Goal: Task Accomplishment & Management: Manage account settings

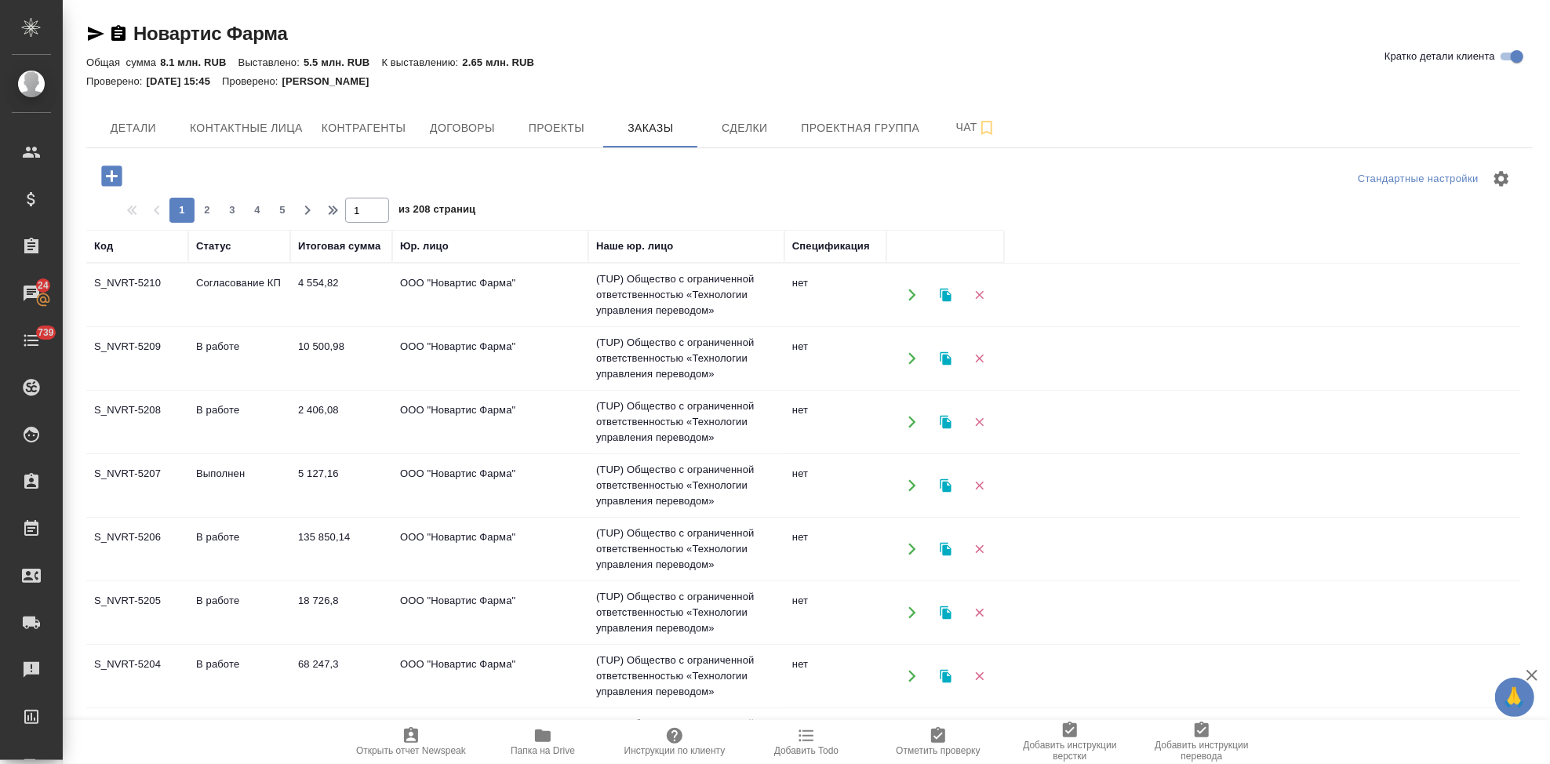
click at [125, 289] on td "S_NVRT-5210" at bounding box center [137, 295] width 102 height 55
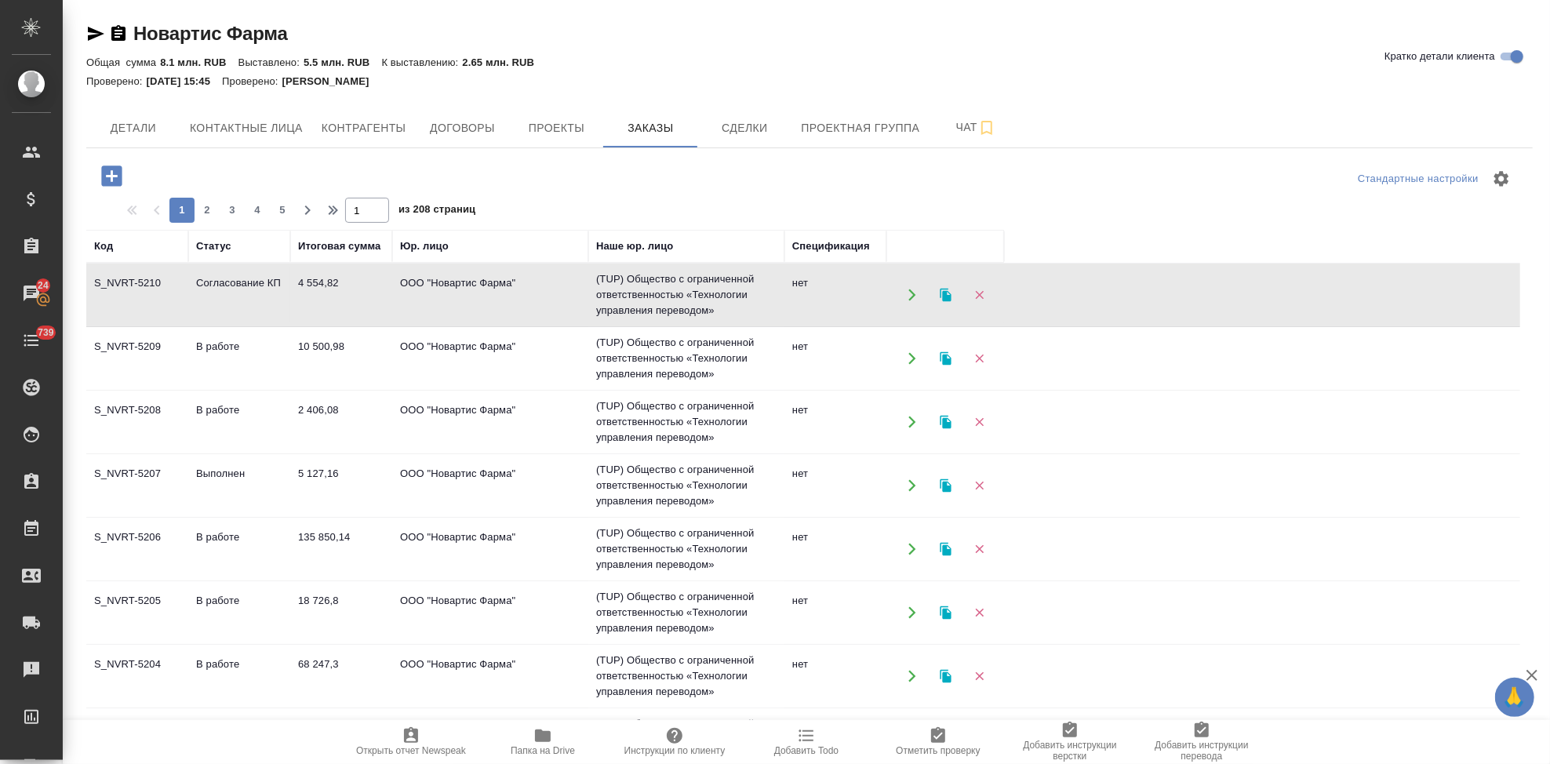
click at [125, 289] on td "S_NVRT-5210" at bounding box center [137, 295] width 102 height 55
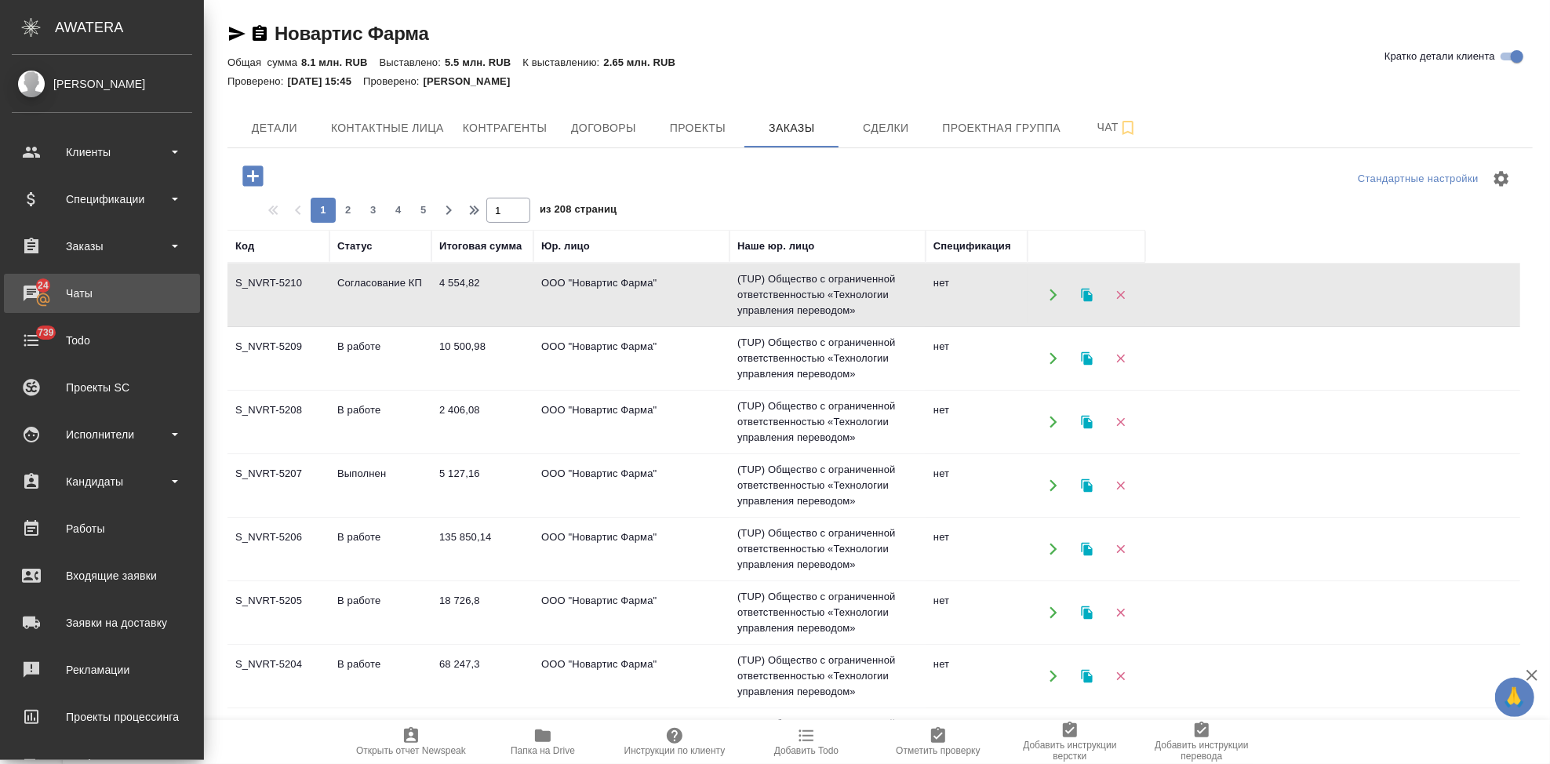
click at [23, 300] on div "Чаты" at bounding box center [102, 294] width 180 height 24
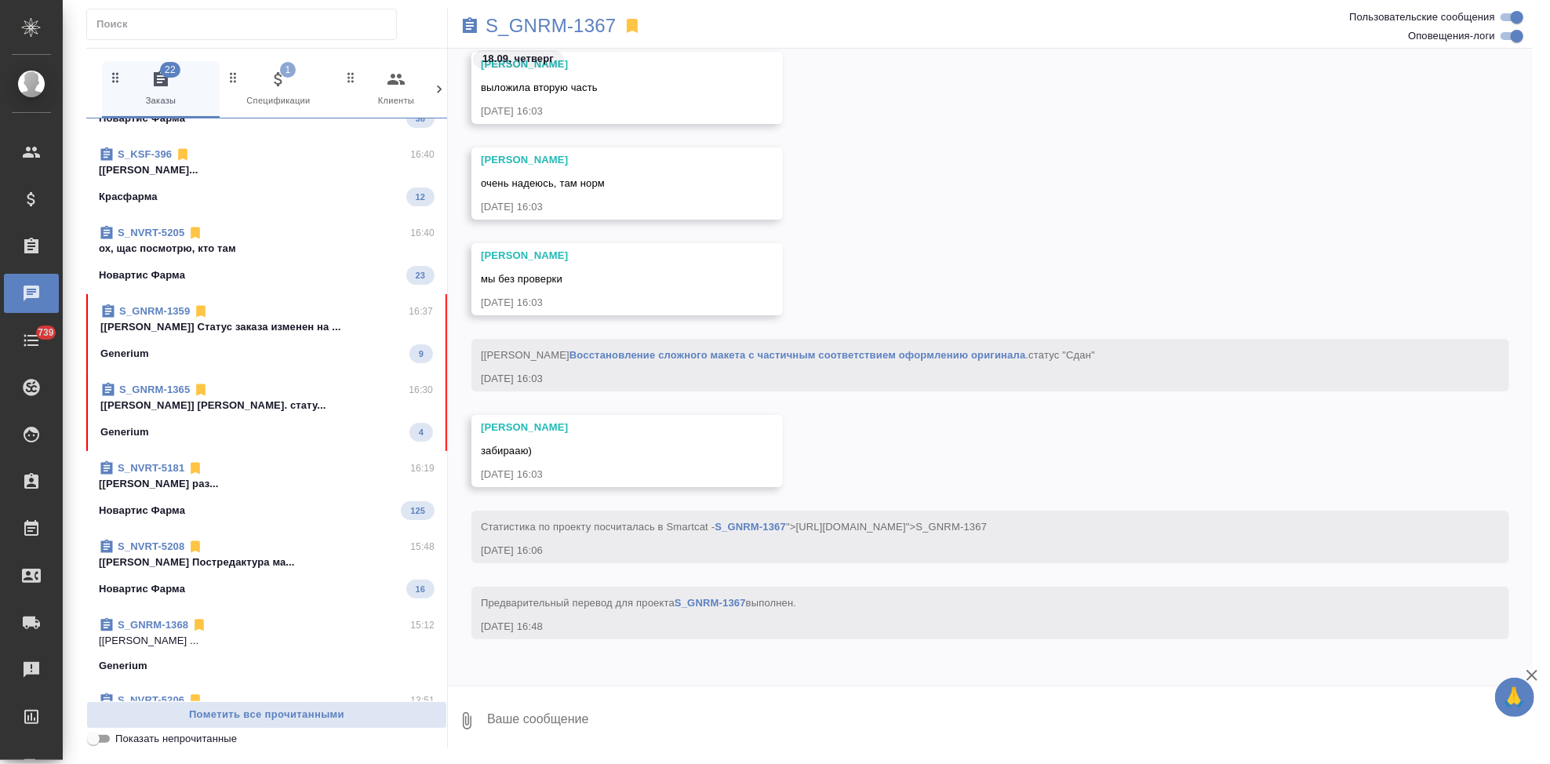
scroll to position [255, 0]
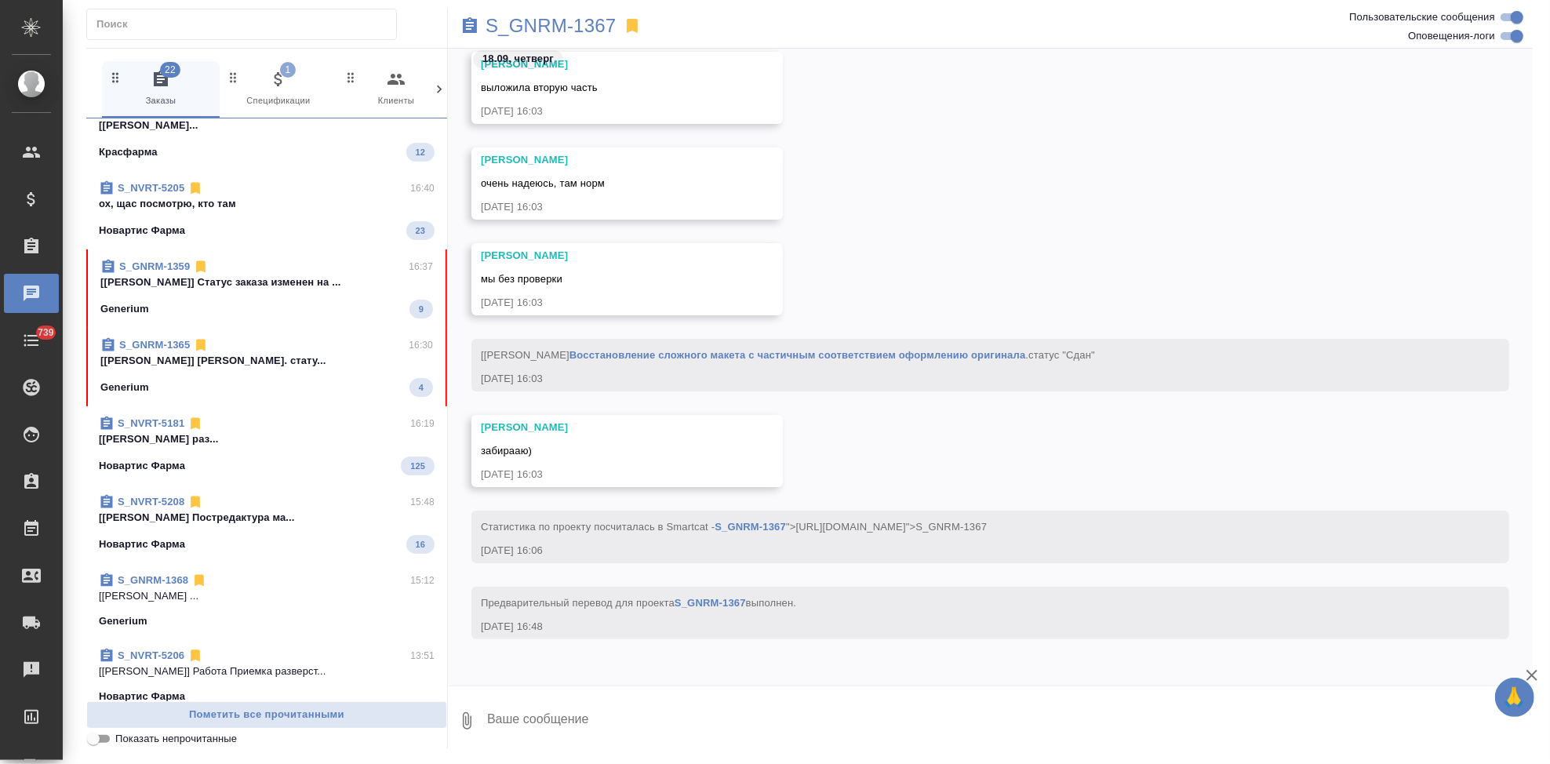
click at [229, 388] on div "Generium 4" at bounding box center [266, 387] width 333 height 19
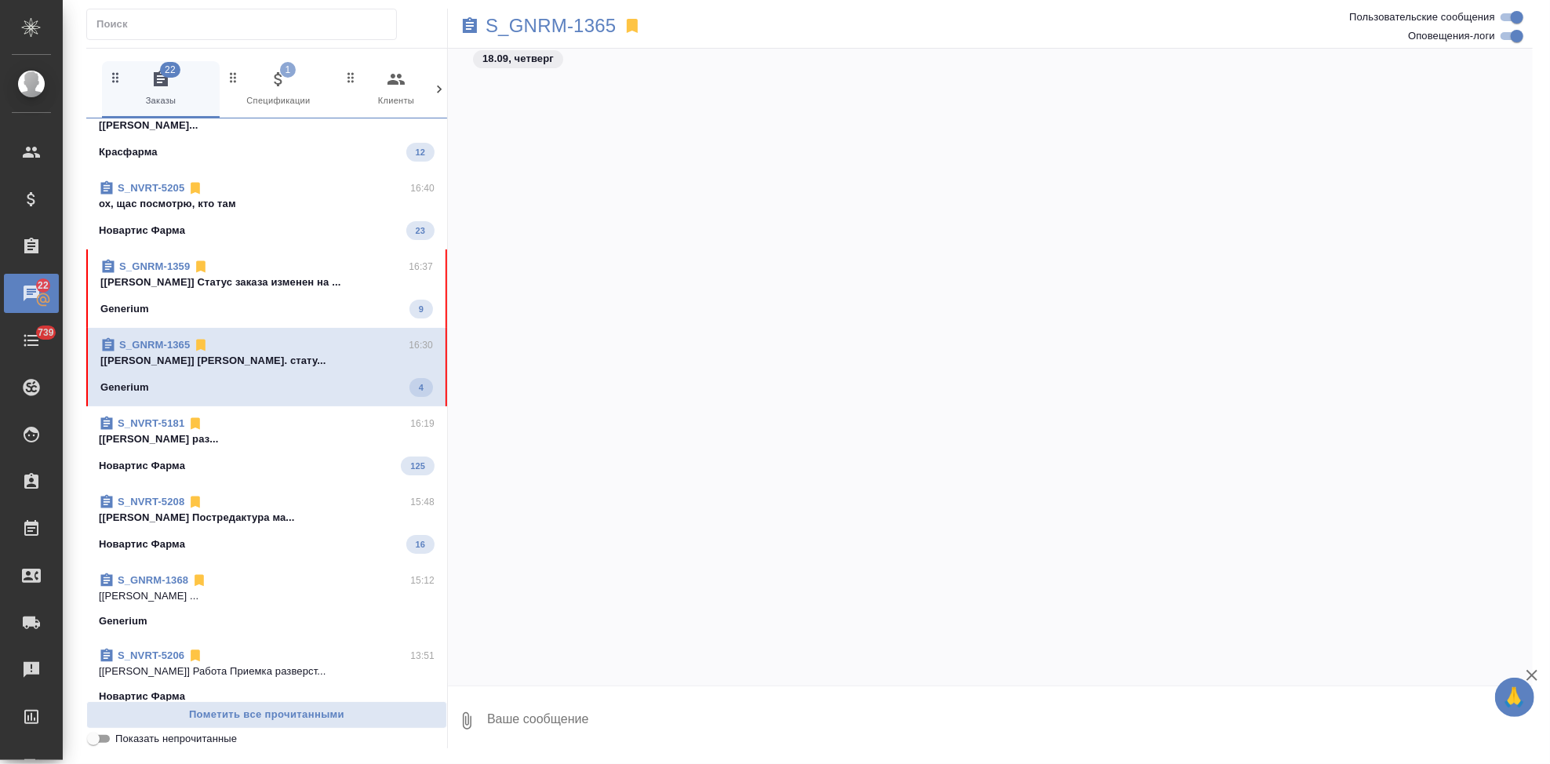
scroll to position [46020, 0]
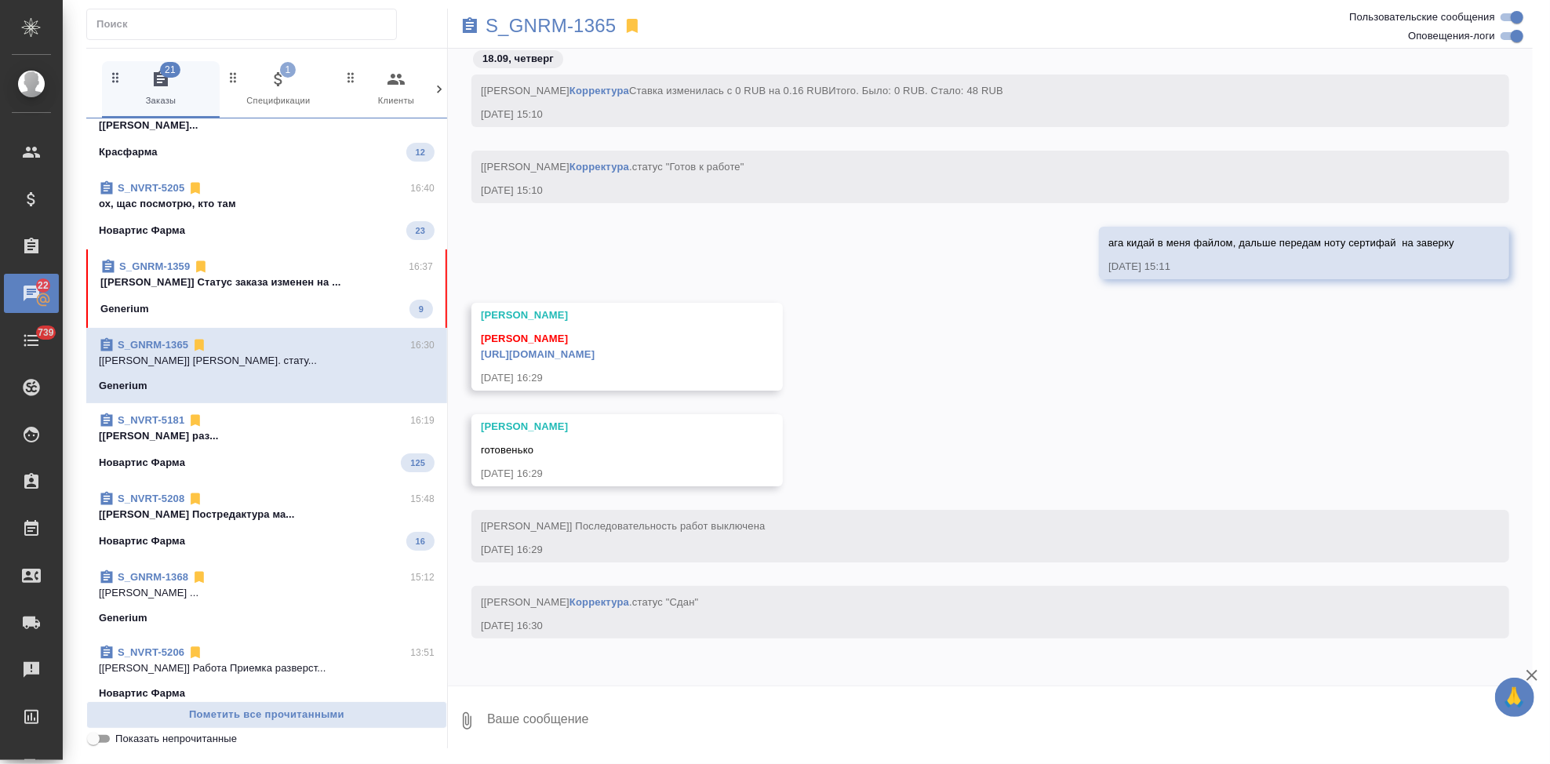
click at [591, 726] on textarea at bounding box center [1009, 720] width 1047 height 53
type textarea "спасибо \"
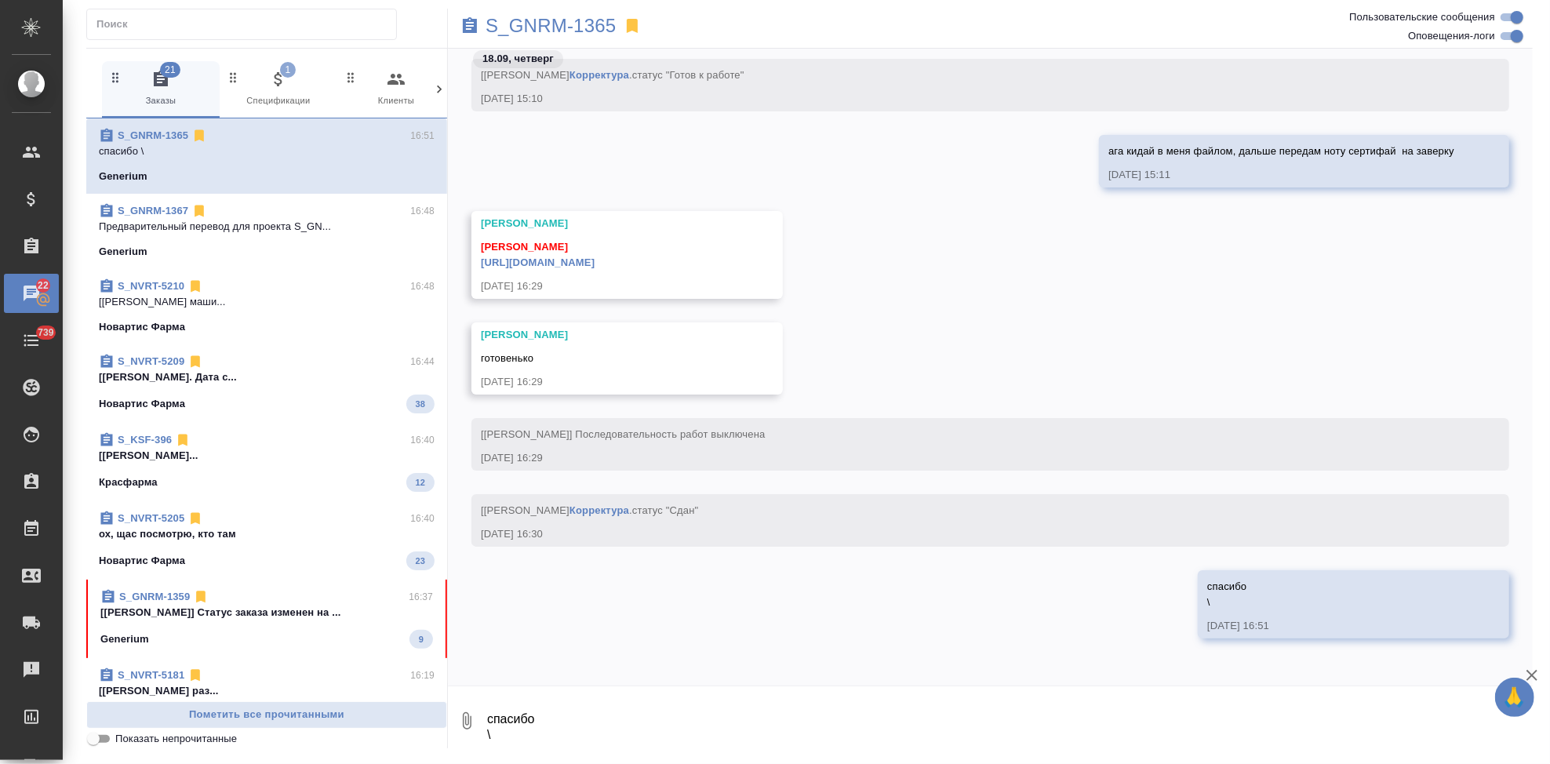
scroll to position [46025, 0]
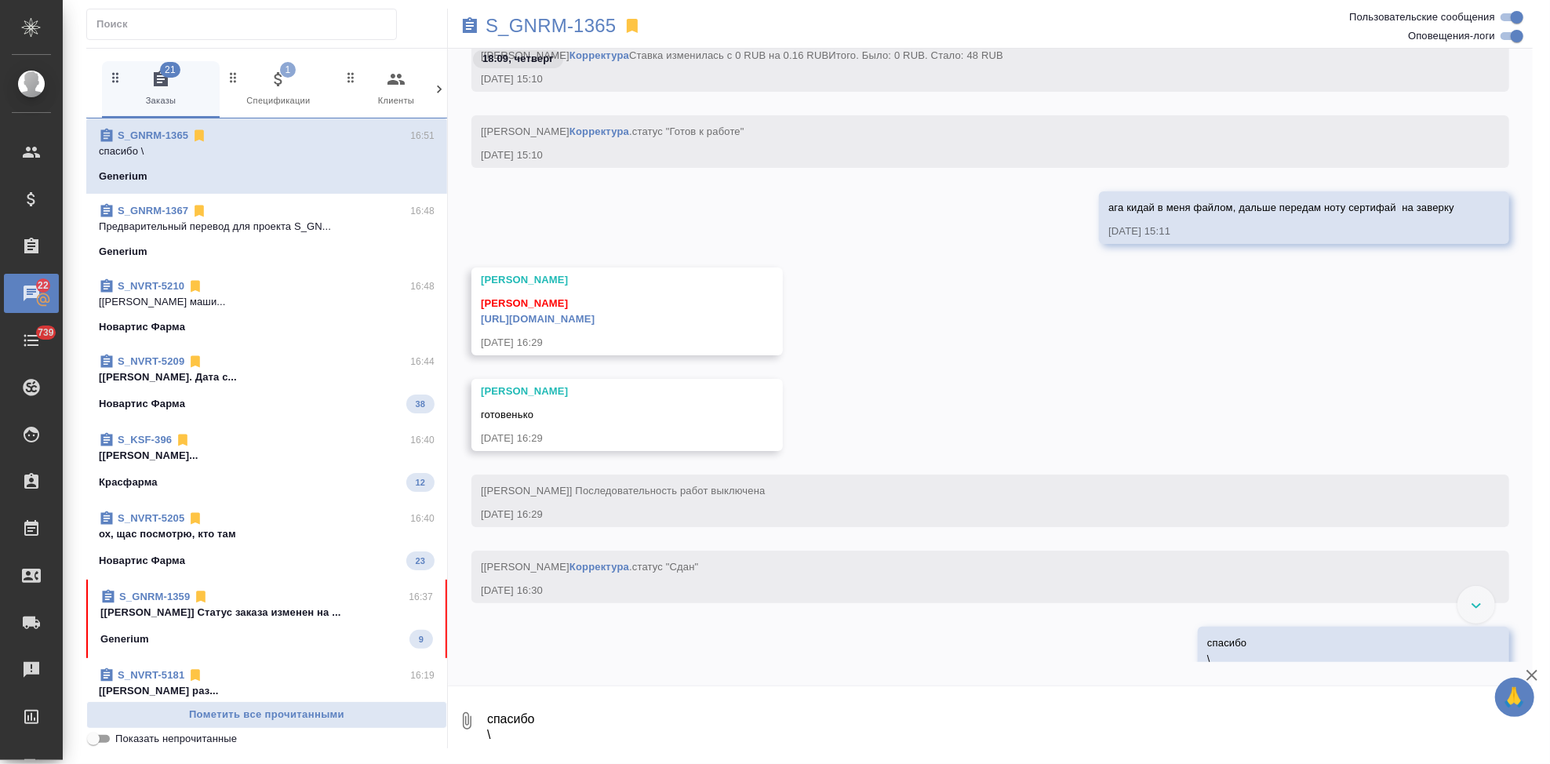
click at [595, 325] on link "[URL][DOMAIN_NAME]" at bounding box center [538, 319] width 114 height 12
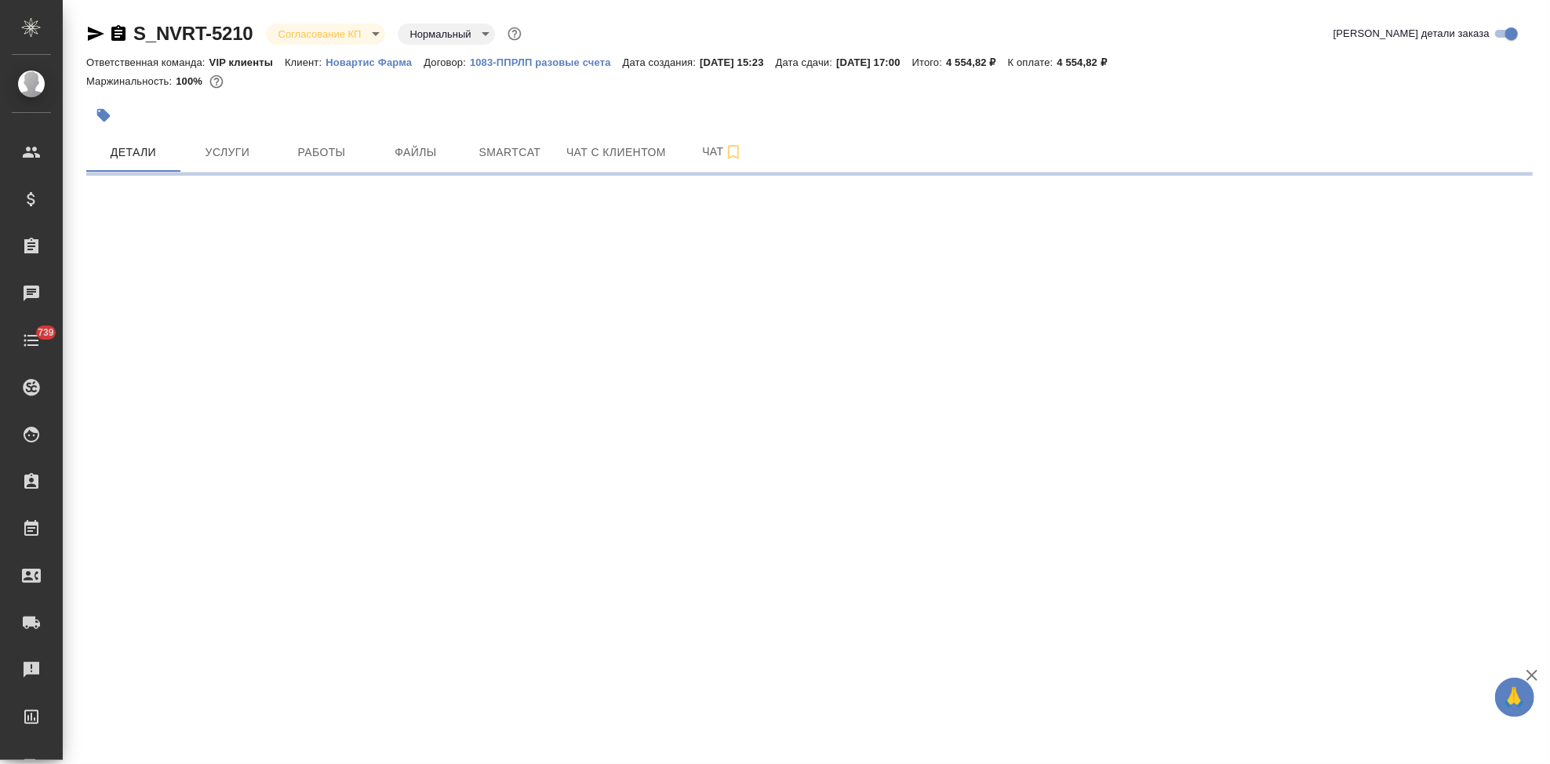
select select "RU"
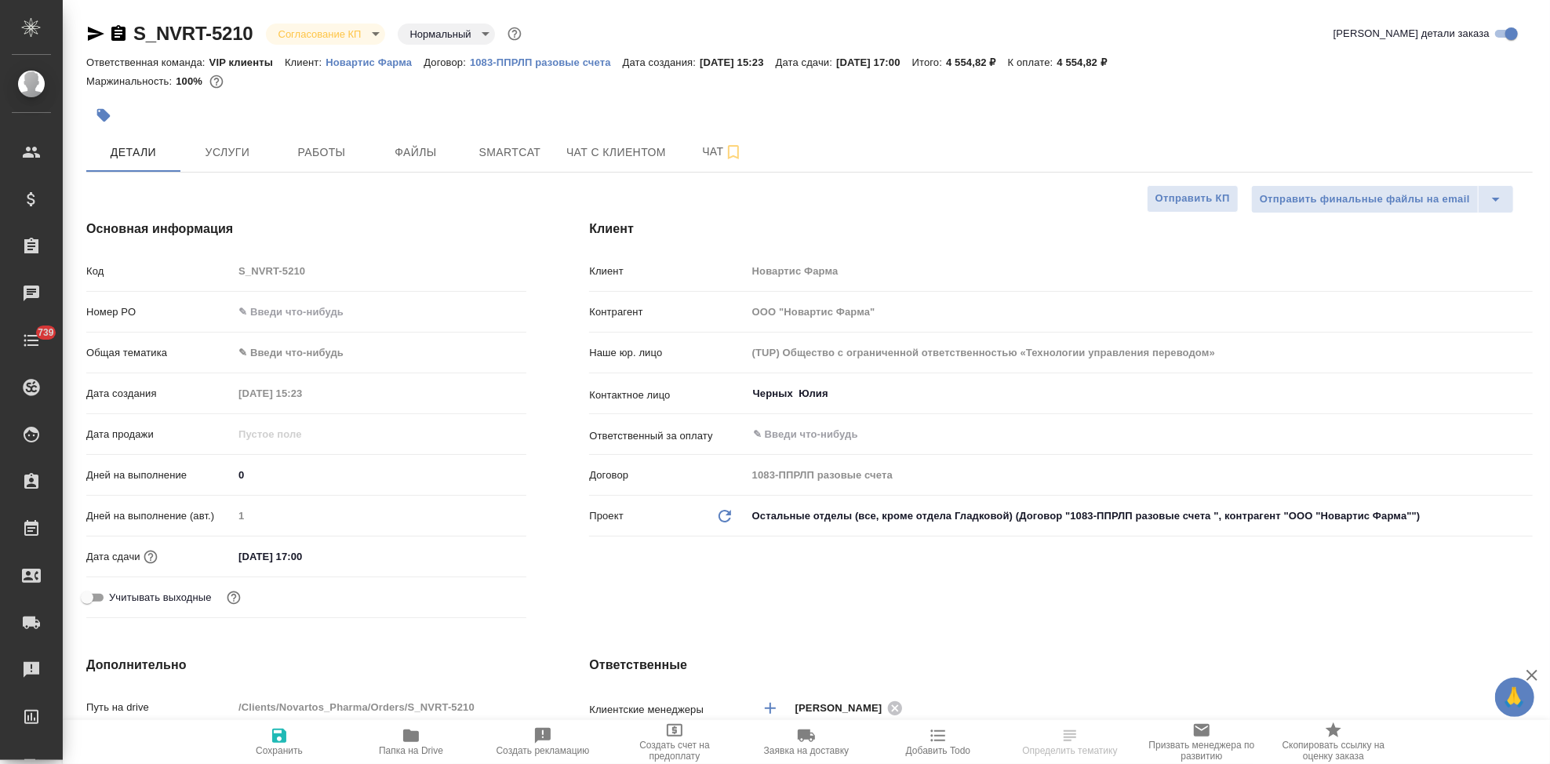
type textarea "x"
click at [373, 38] on body "🙏 .cls-1 fill:#fff; AWATERA Kabargina Anna Клиенты Спецификации Заказы Чаты 739…" at bounding box center [775, 382] width 1550 height 764
type input "[PERSON_NAME]"
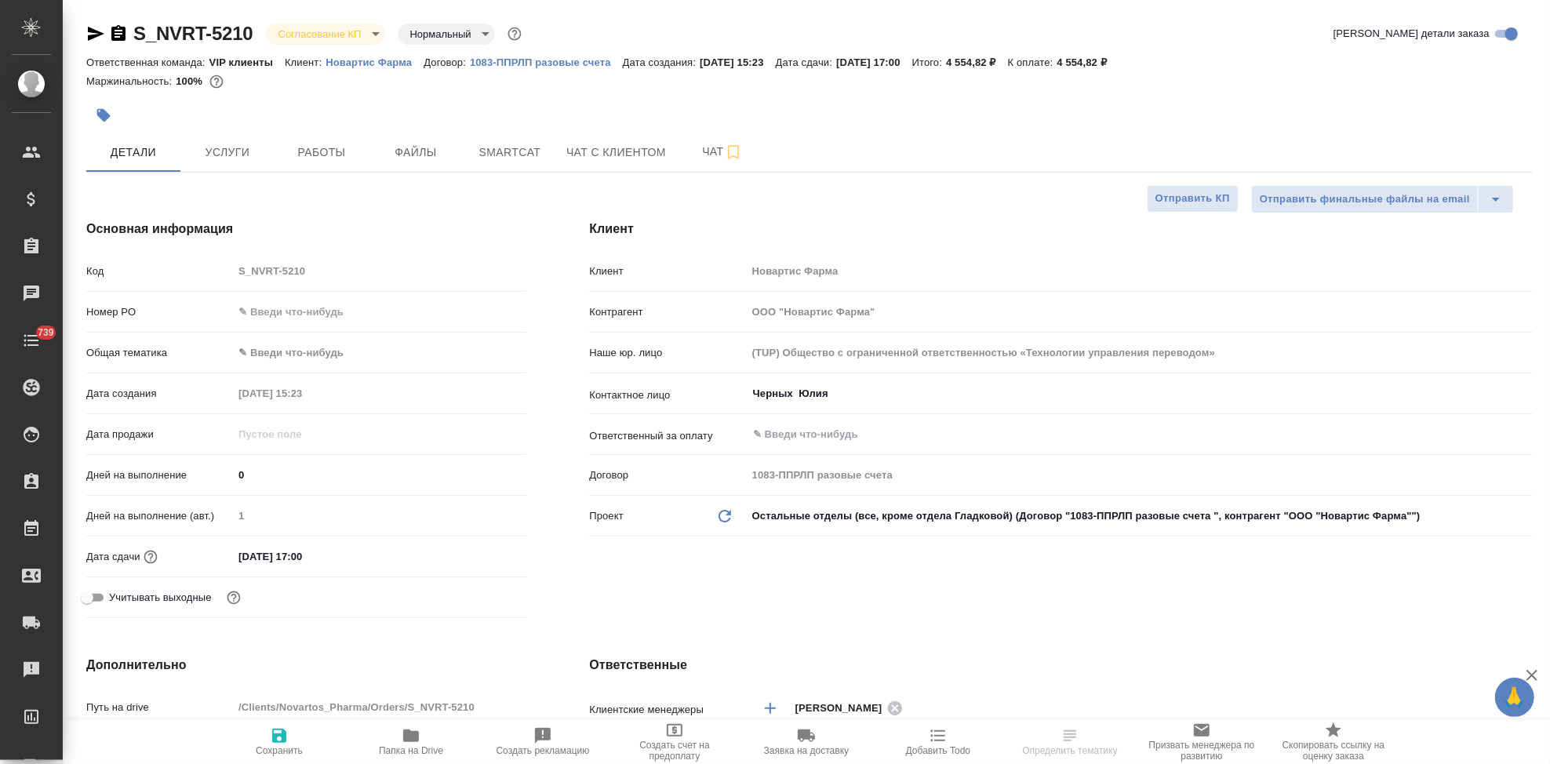
type input "[PERSON_NAME]"
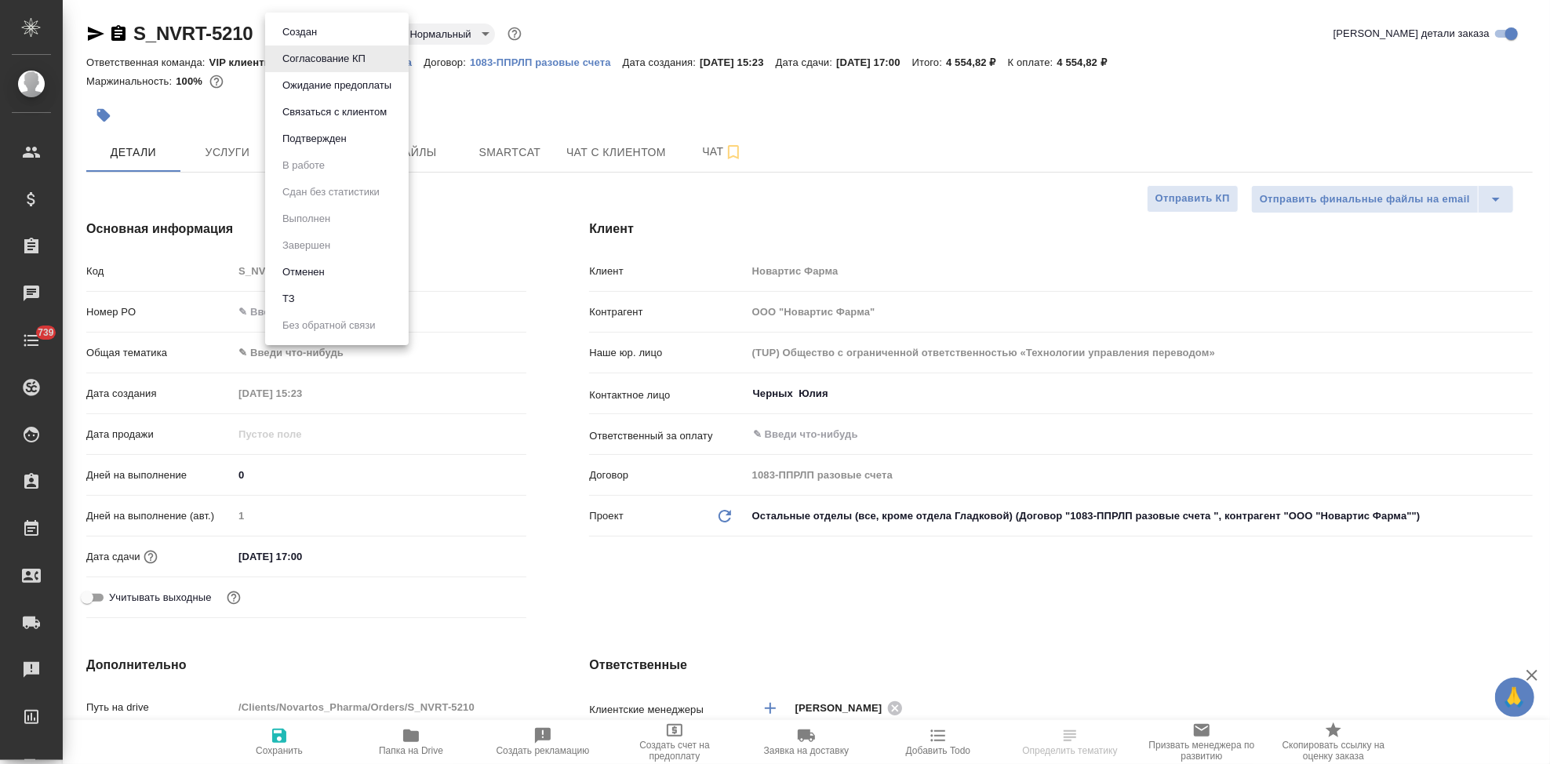
type textarea "x"
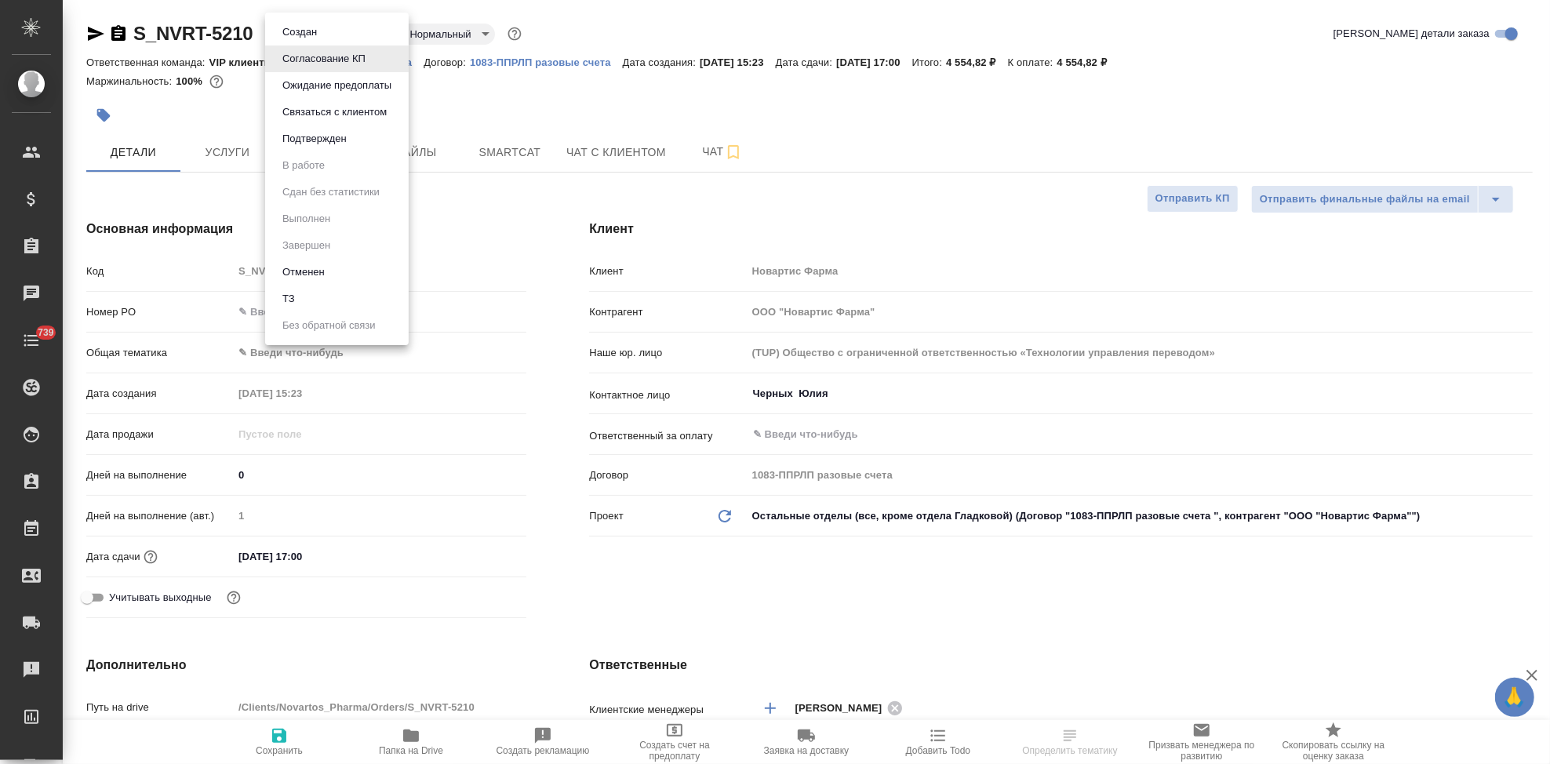
type textarea "x"
click at [327, 138] on button "Подтвержден" at bounding box center [315, 138] width 74 height 17
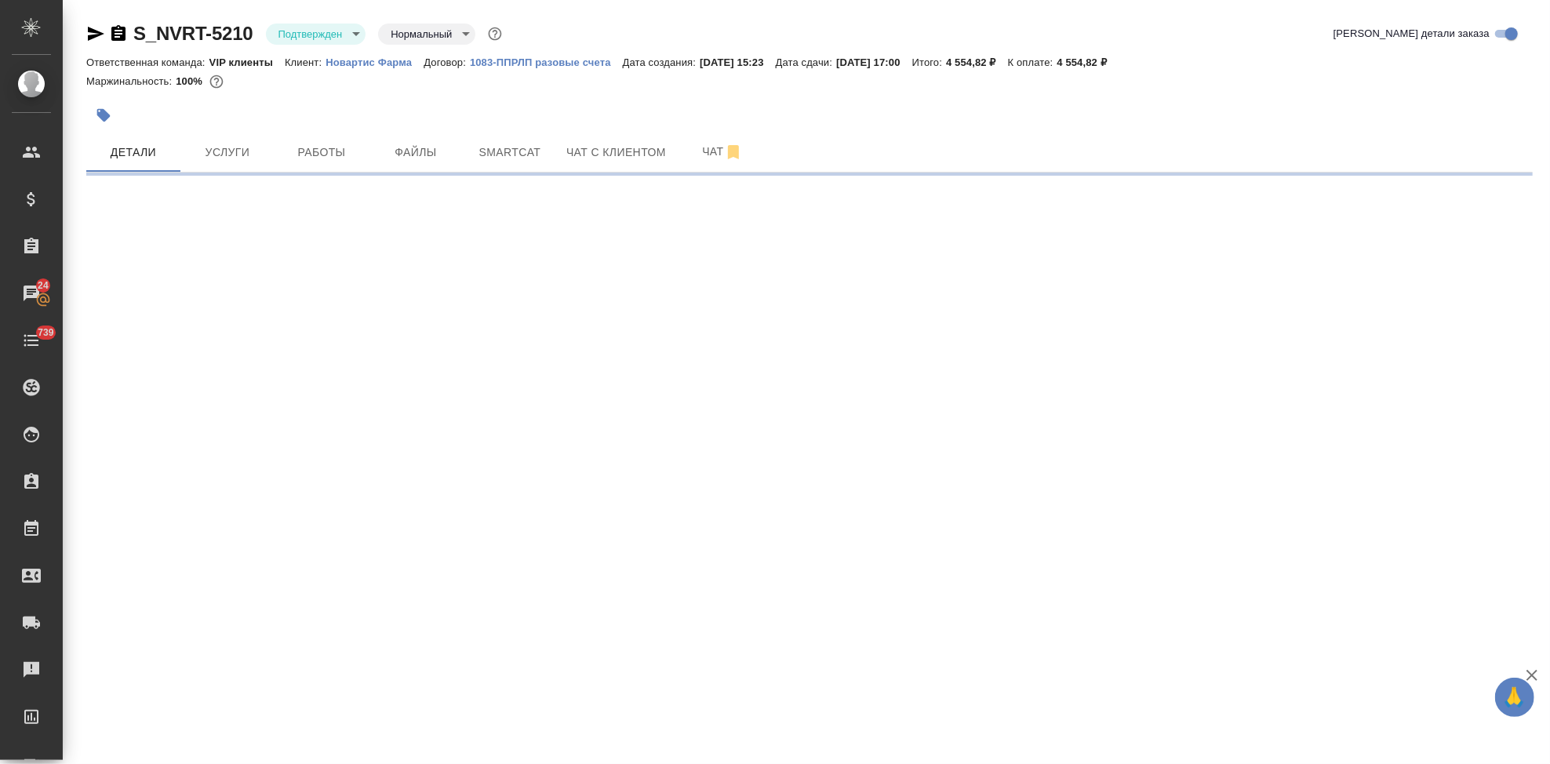
select select "RU"
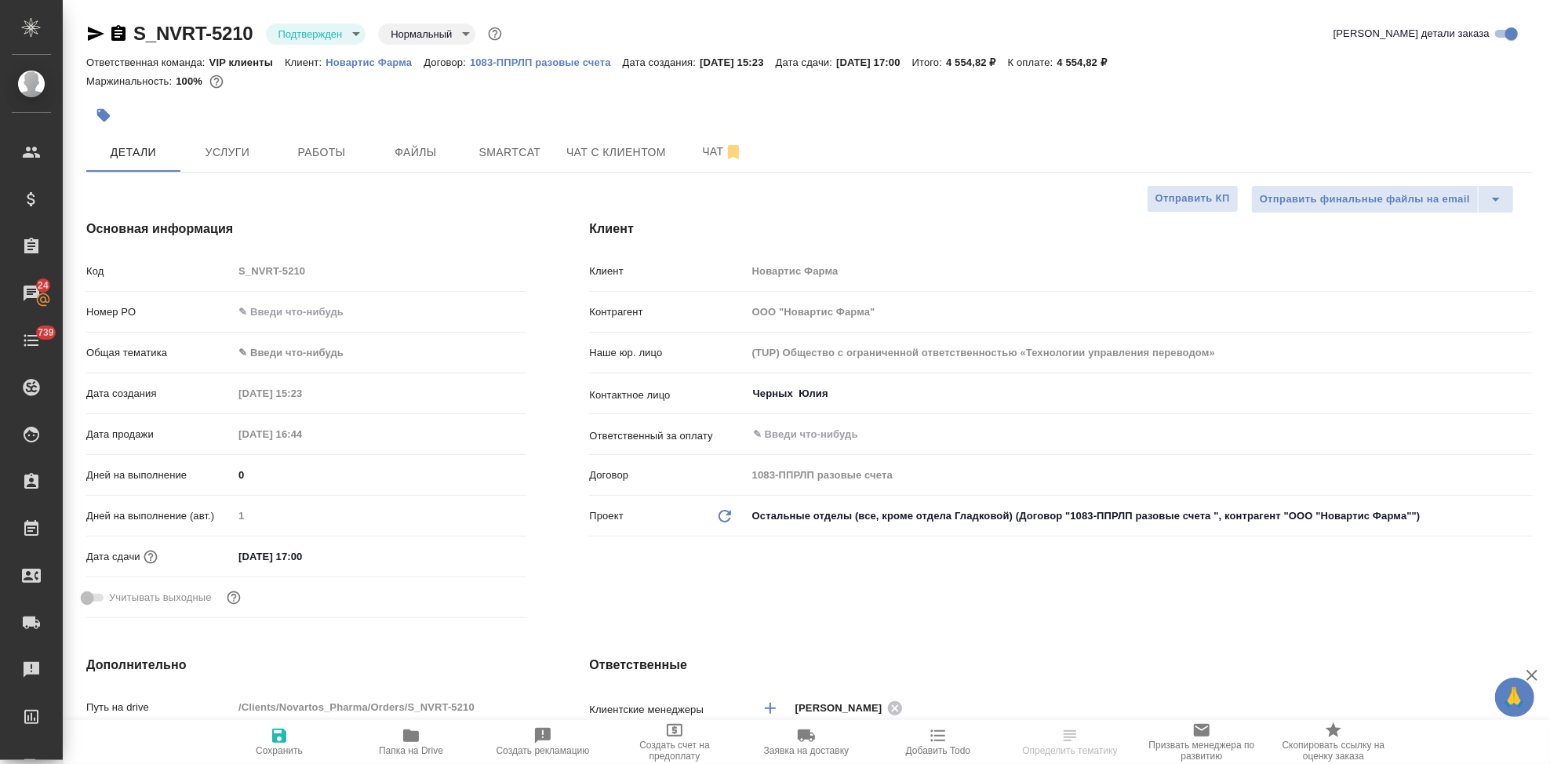
type textarea "x"
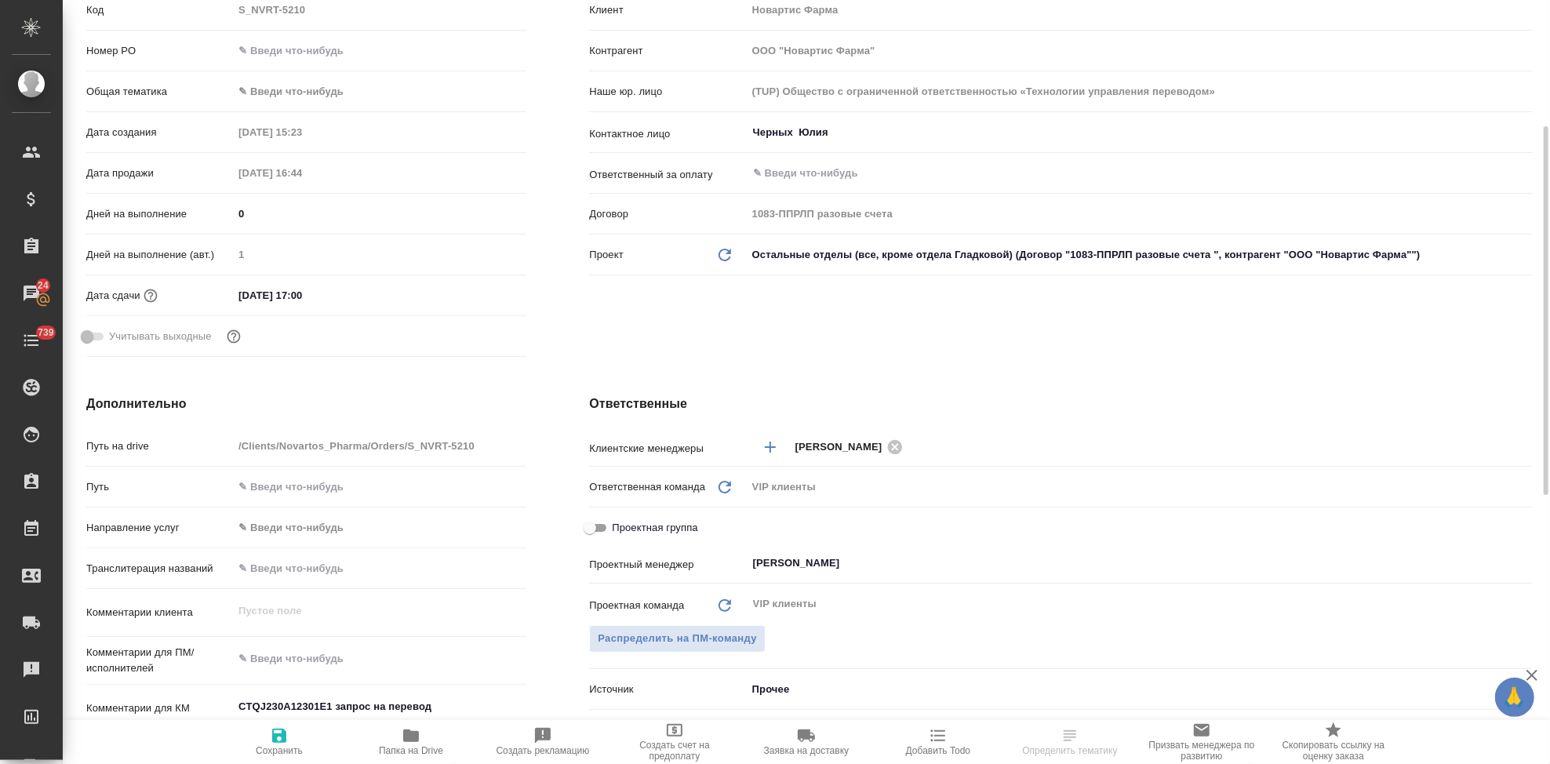
scroll to position [435, 0]
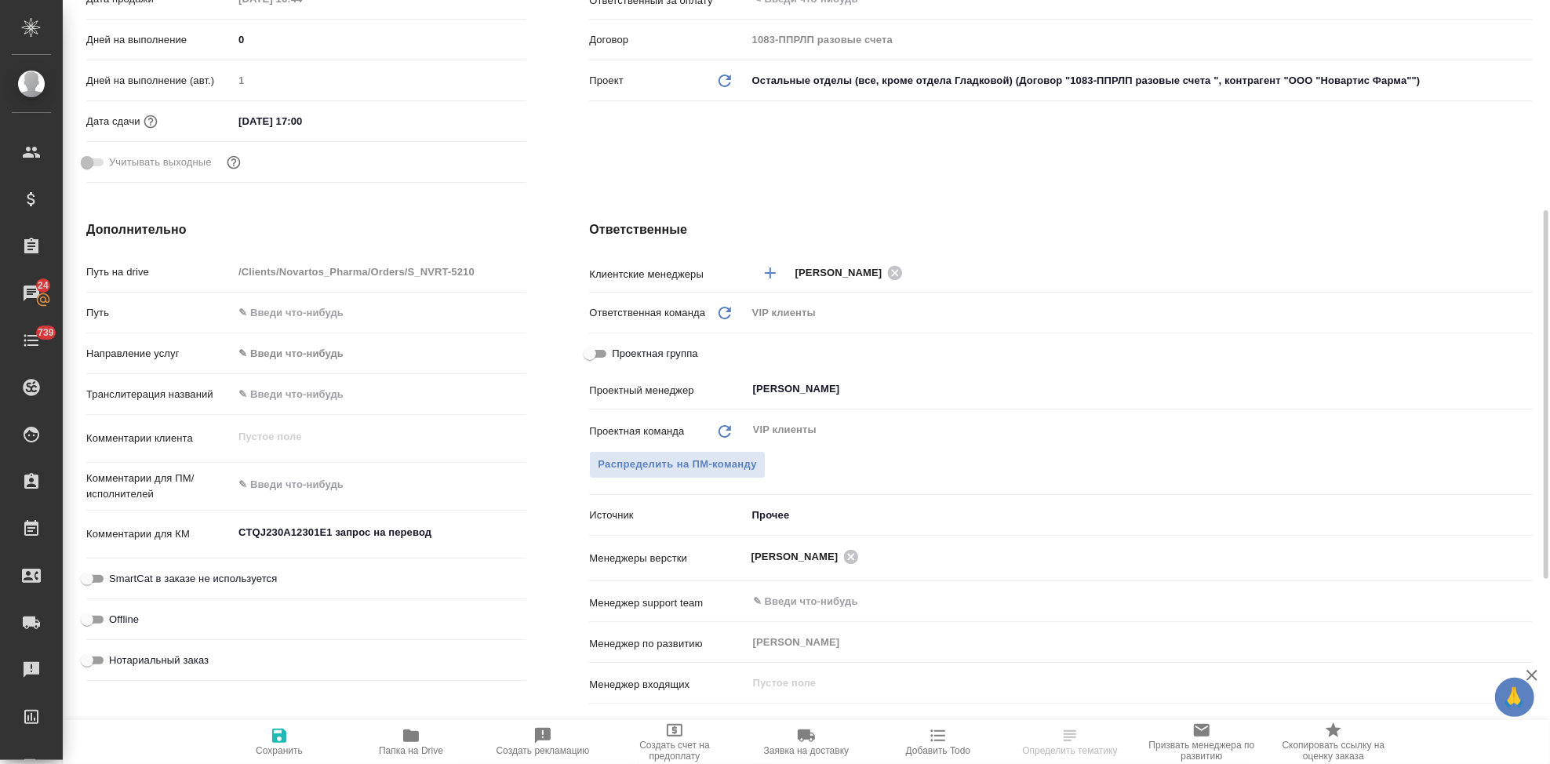
type textarea "x"
click at [344, 479] on textarea at bounding box center [379, 484] width 293 height 27
type textarea "x"
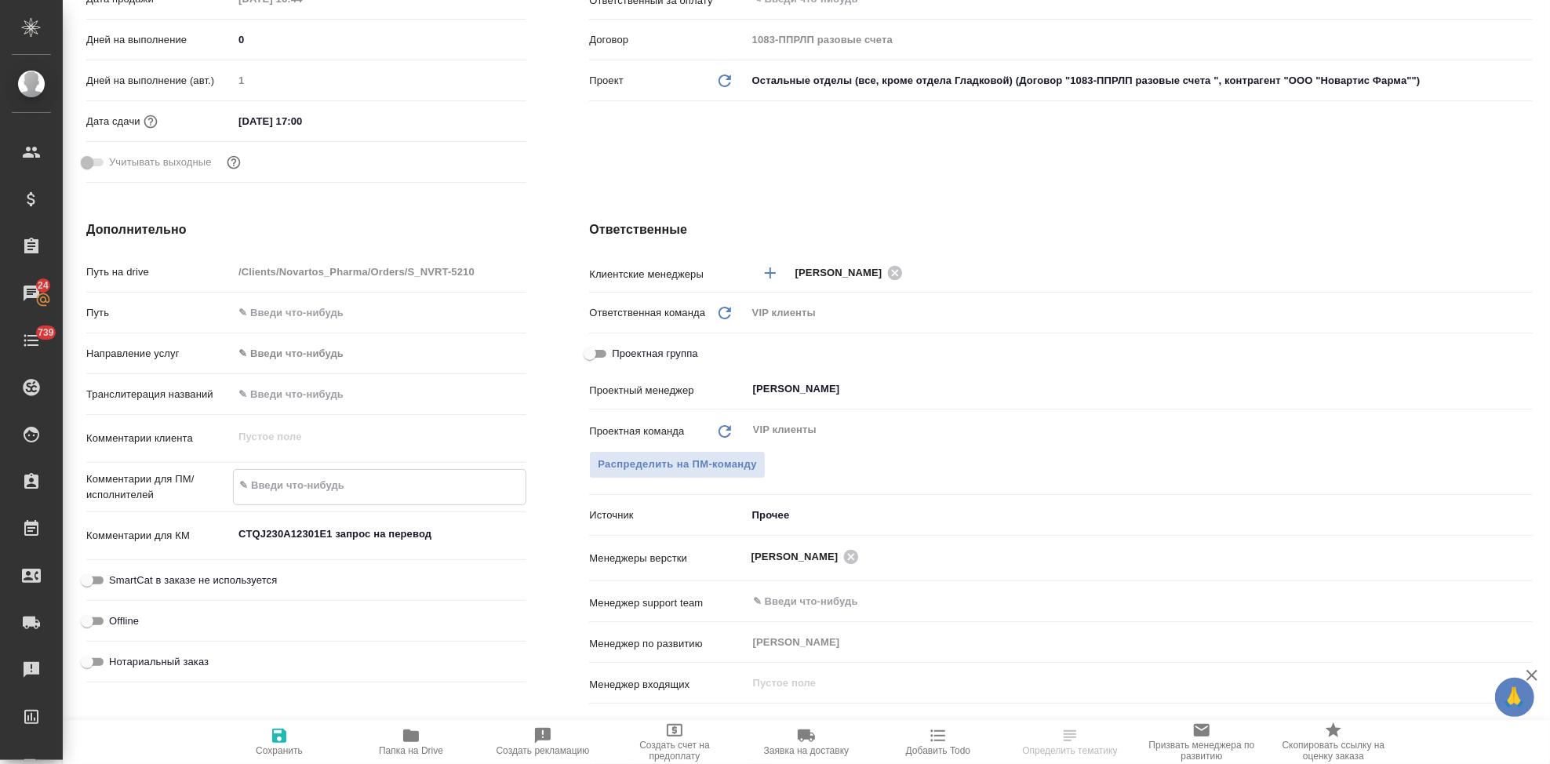
type textarea "п"
type textarea "x"
type textarea "пе"
type textarea "x"
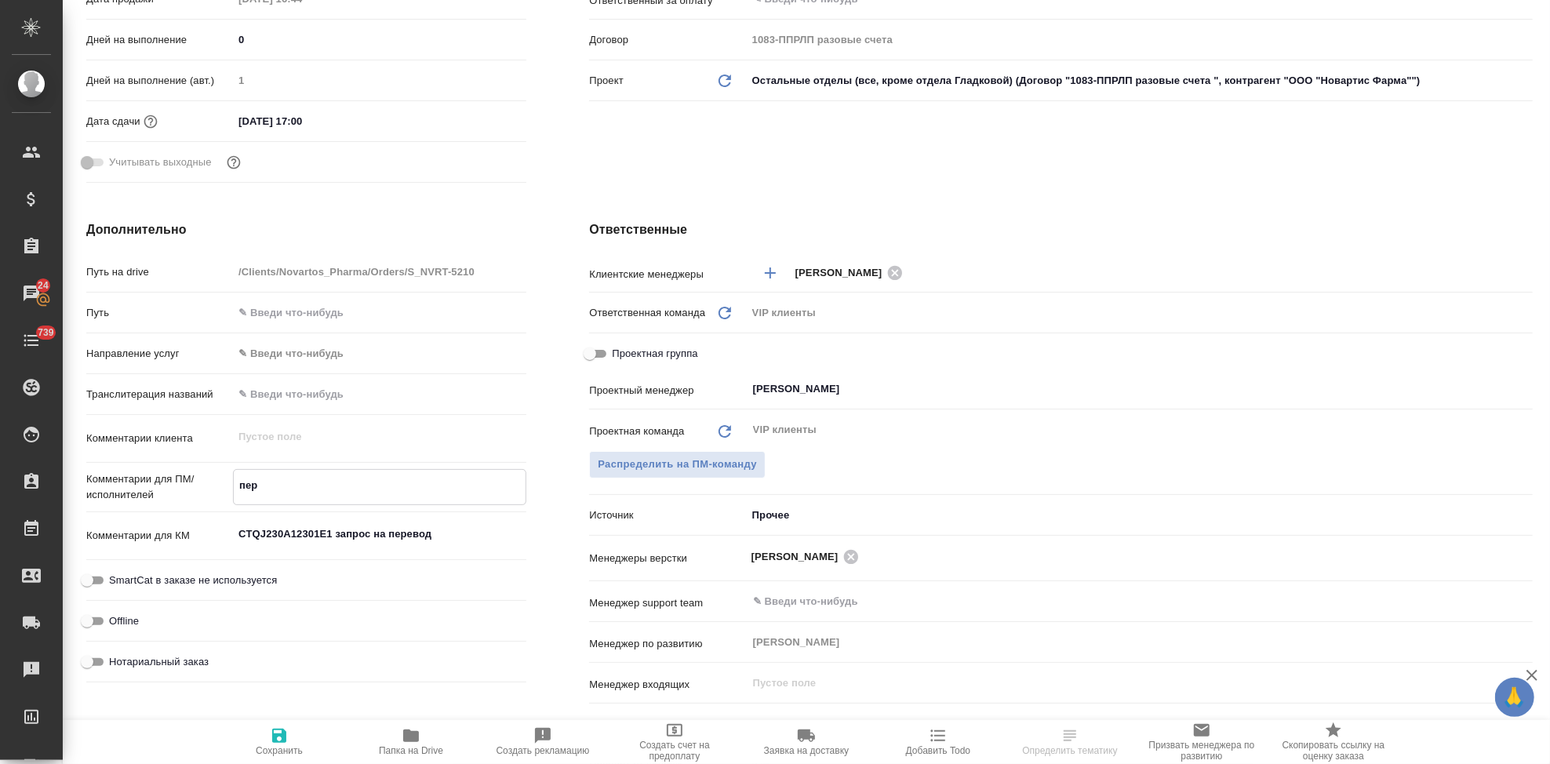
type textarea "пере"
type textarea "x"
type textarea "перево"
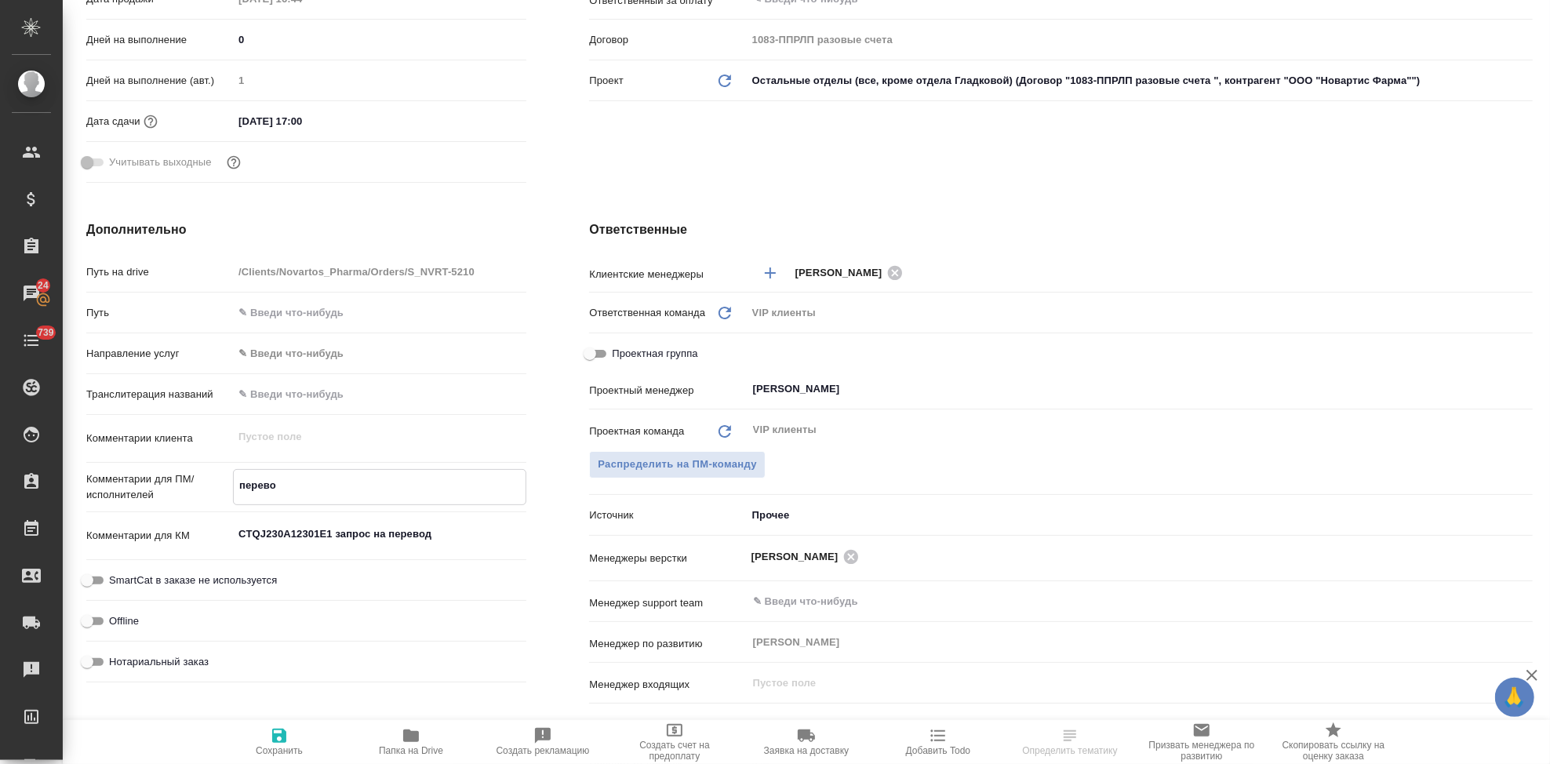
type textarea "x"
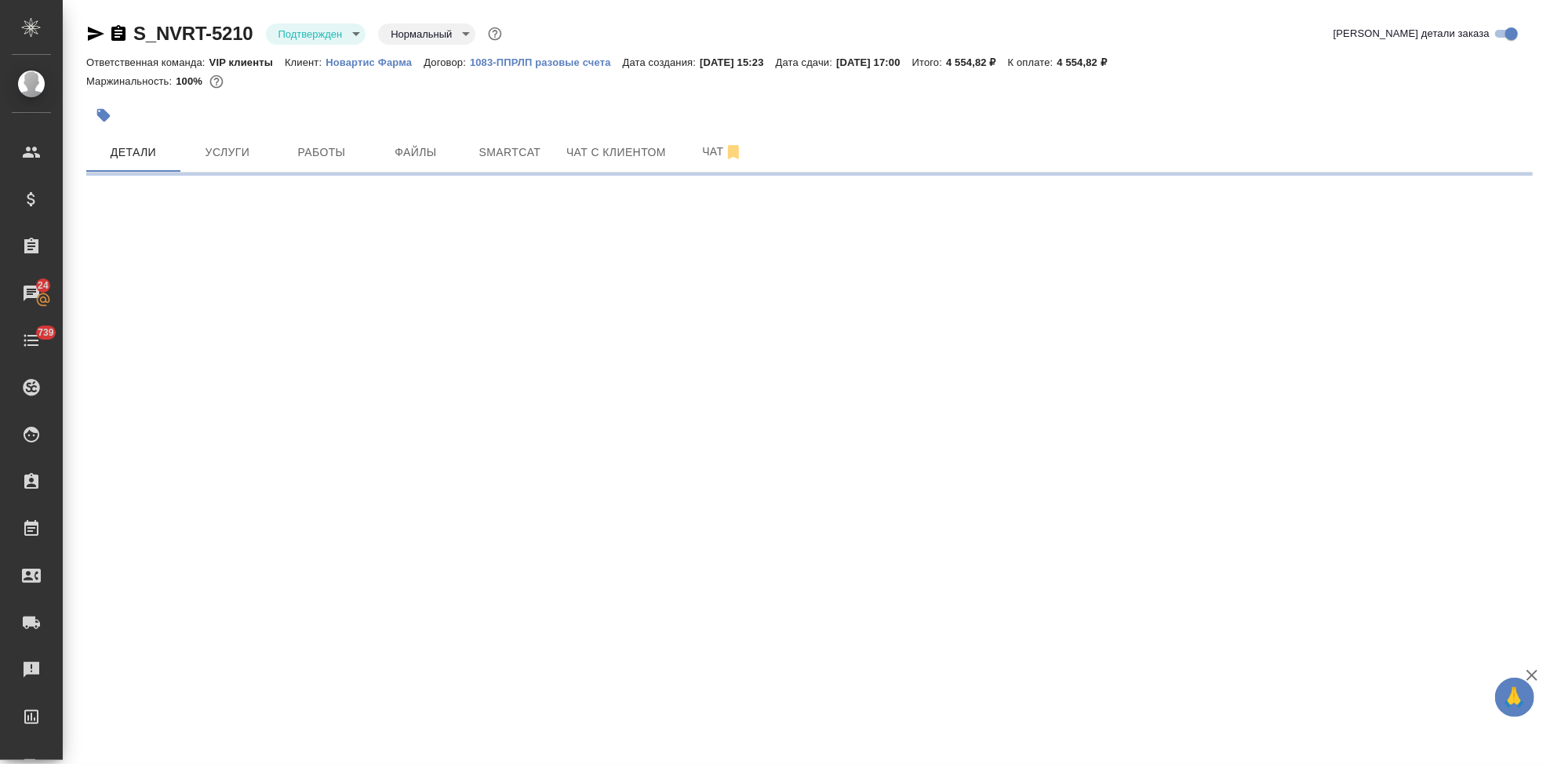
scroll to position [0, 0]
select select "RU"
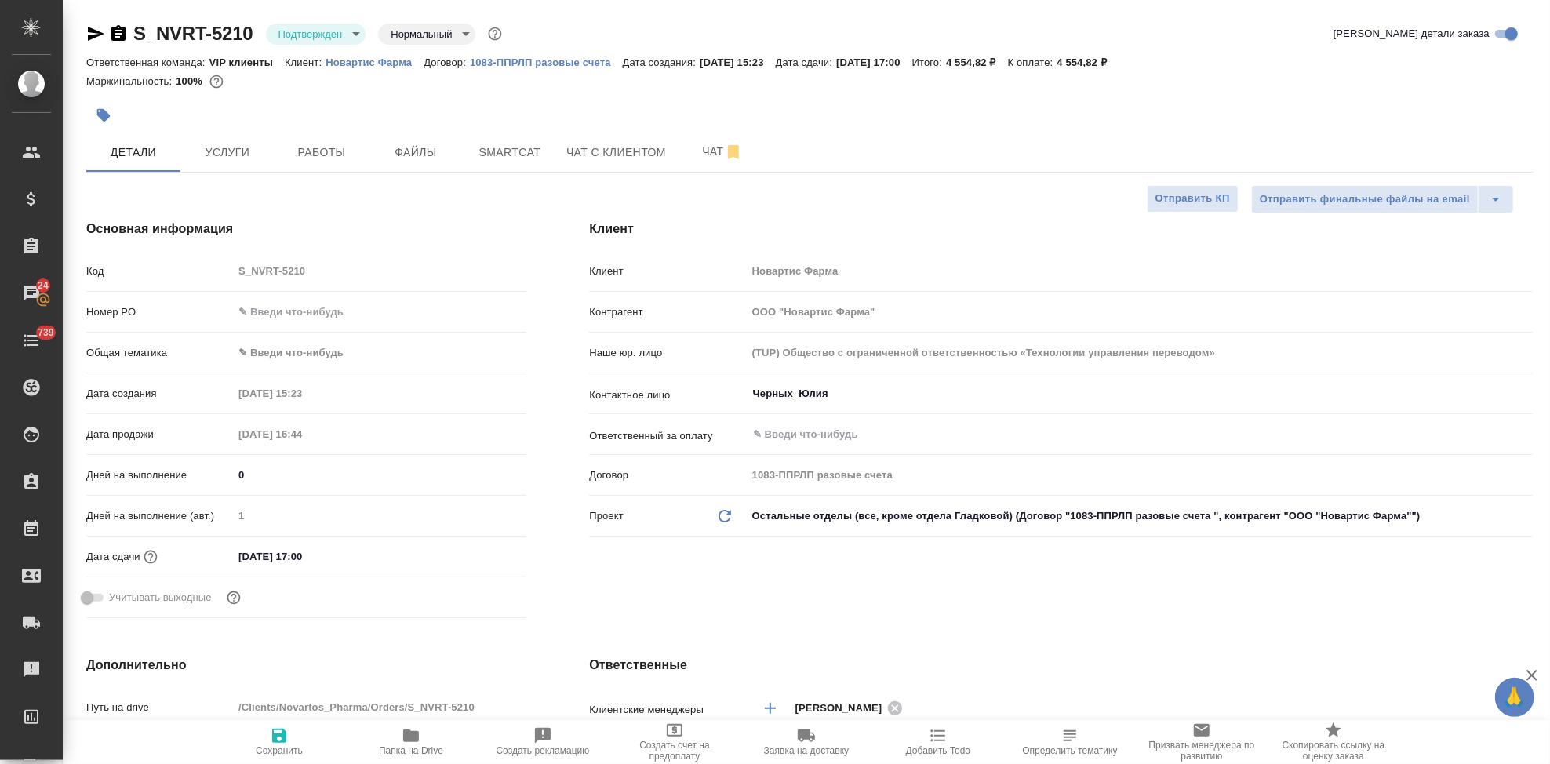
type textarea "x"
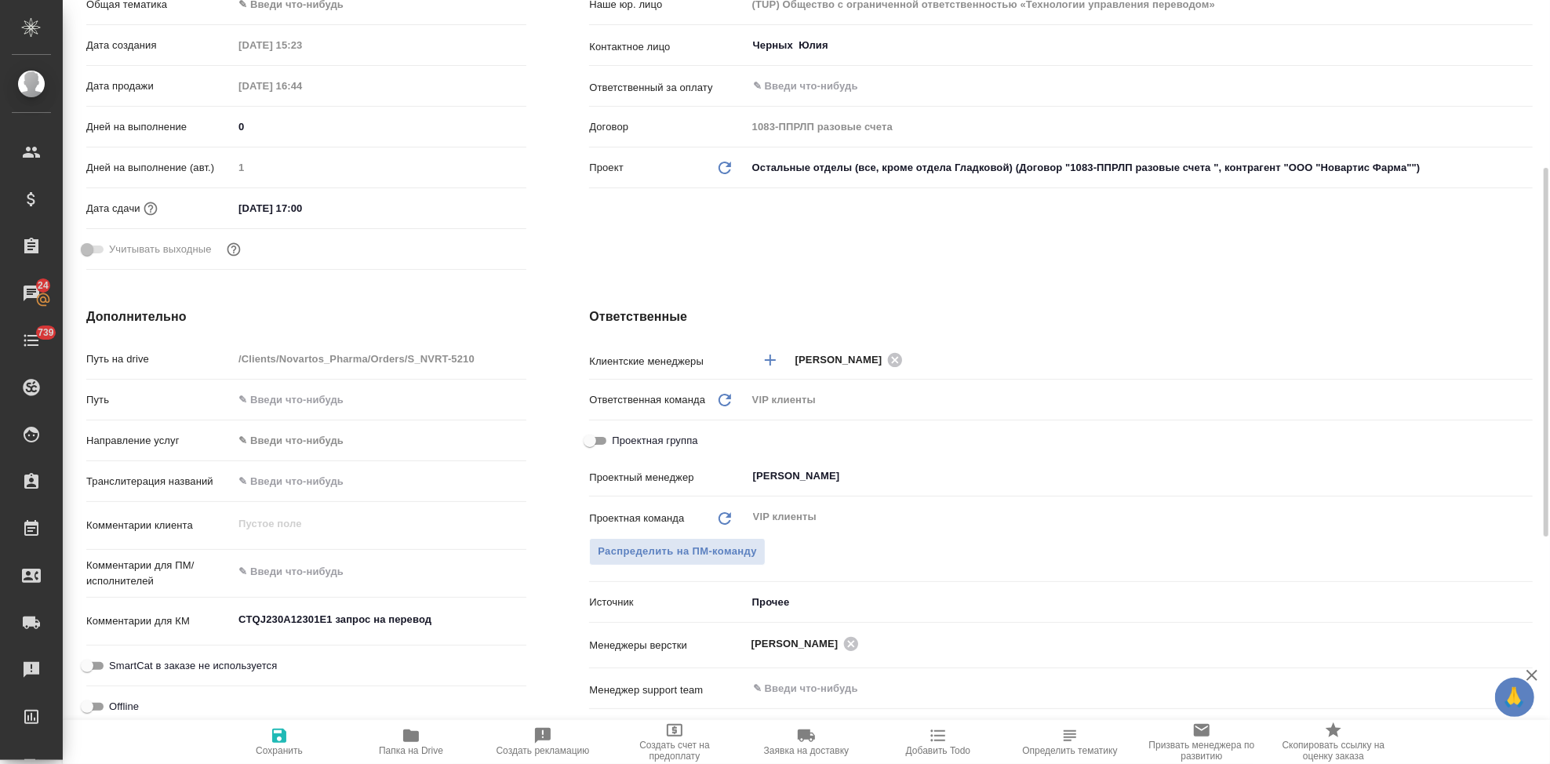
scroll to position [435, 0]
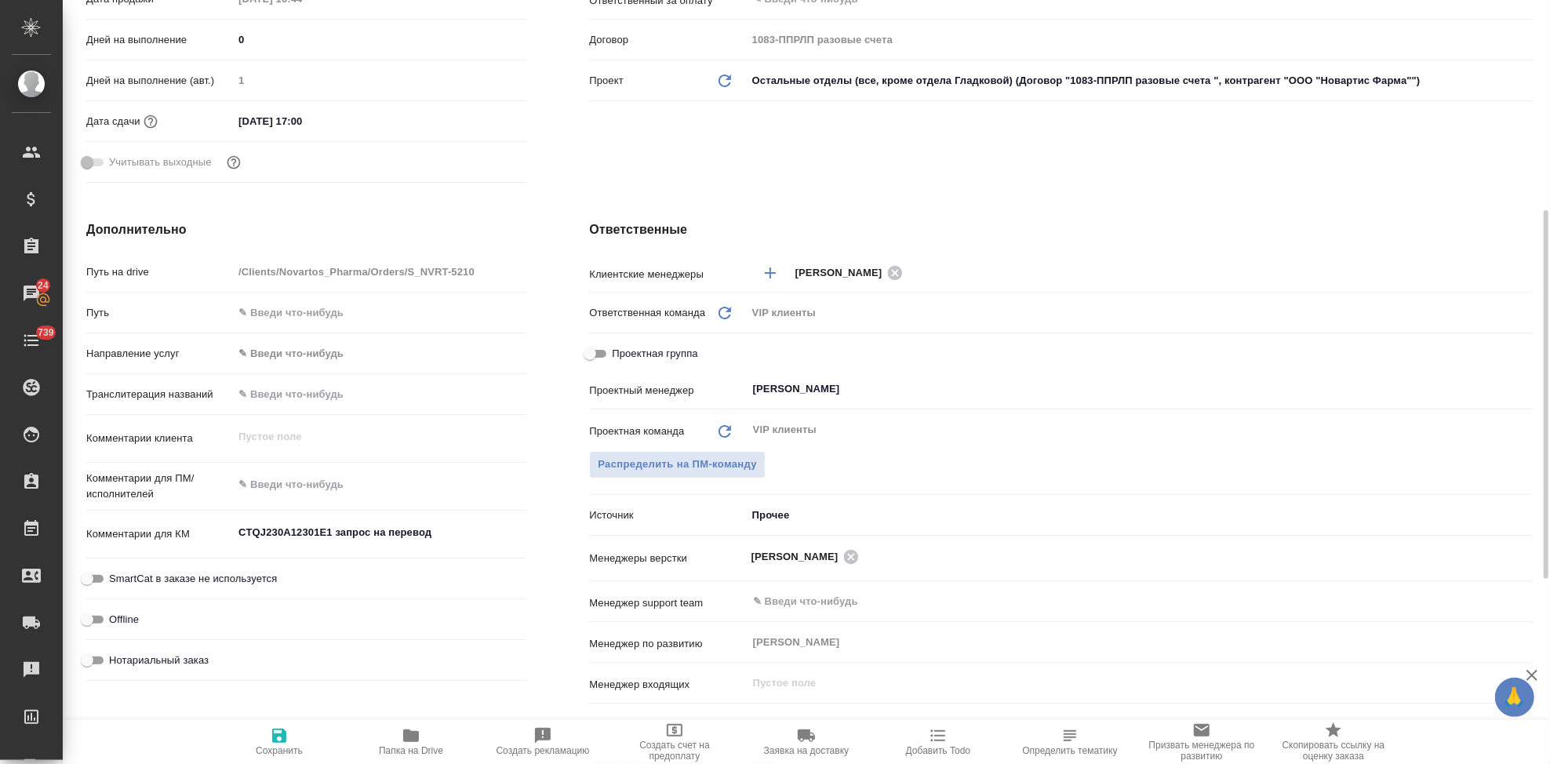
type textarea "x"
click at [292, 487] on textarea at bounding box center [379, 484] width 293 height 27
type textarea "пере"
type textarea "x"
type textarea "перев"
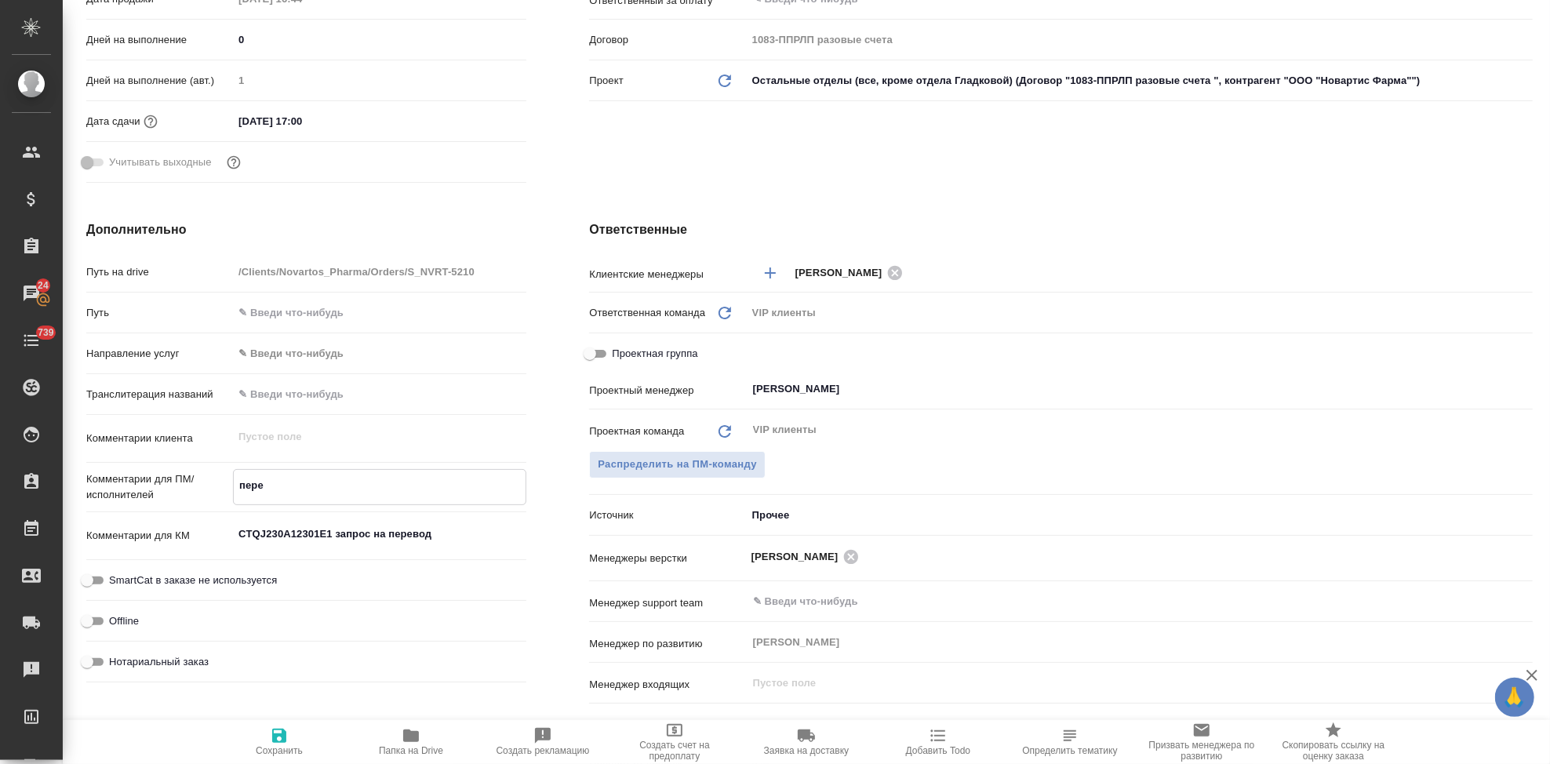
type textarea "x"
type textarea "перевод"
type textarea "x"
type textarea "перевод"
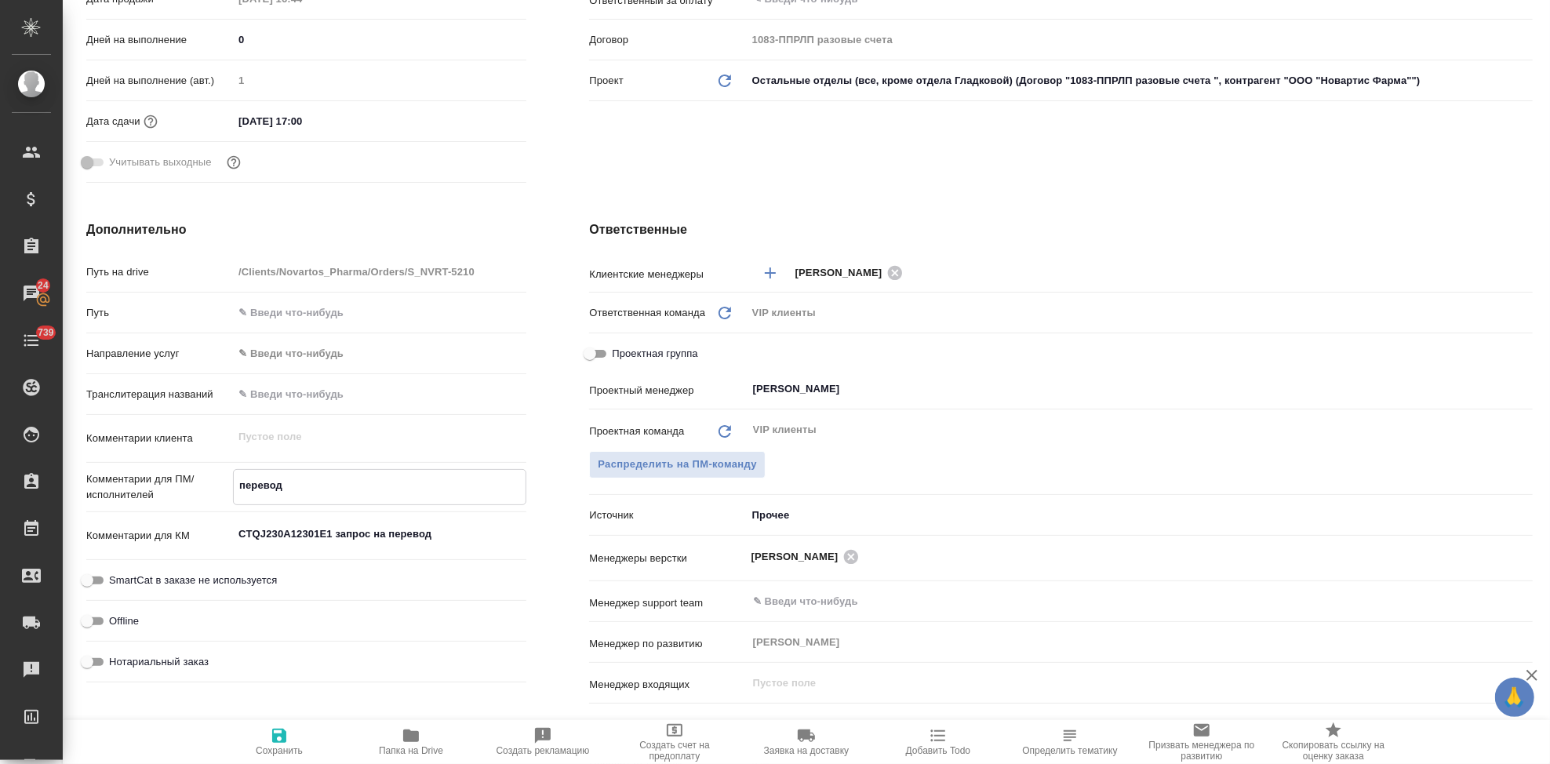
type textarea "x"
type textarea "перевод и"
type textarea "x"
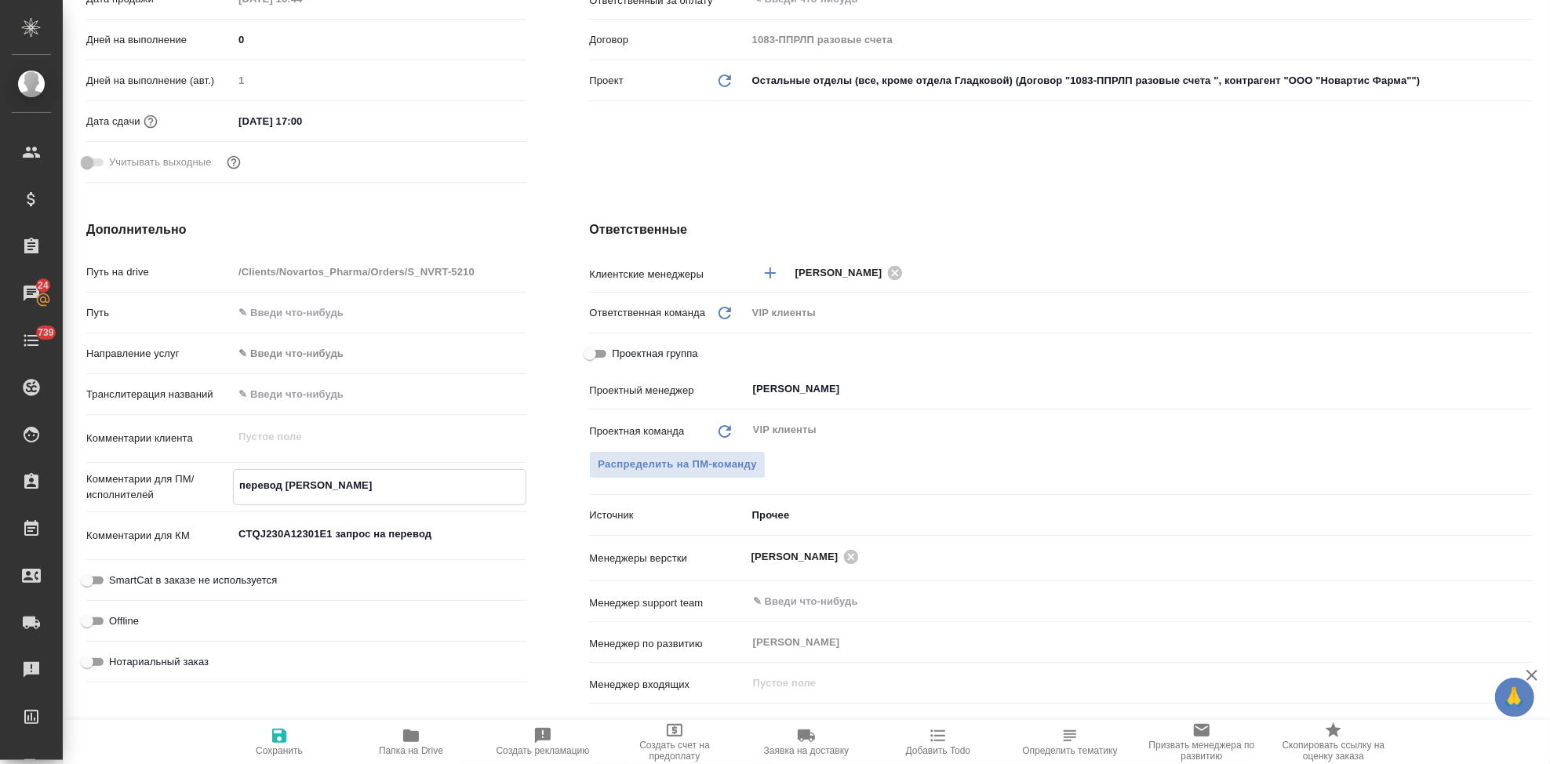
type textarea "x"
type textarea "перевод и с"
type textarea "x"
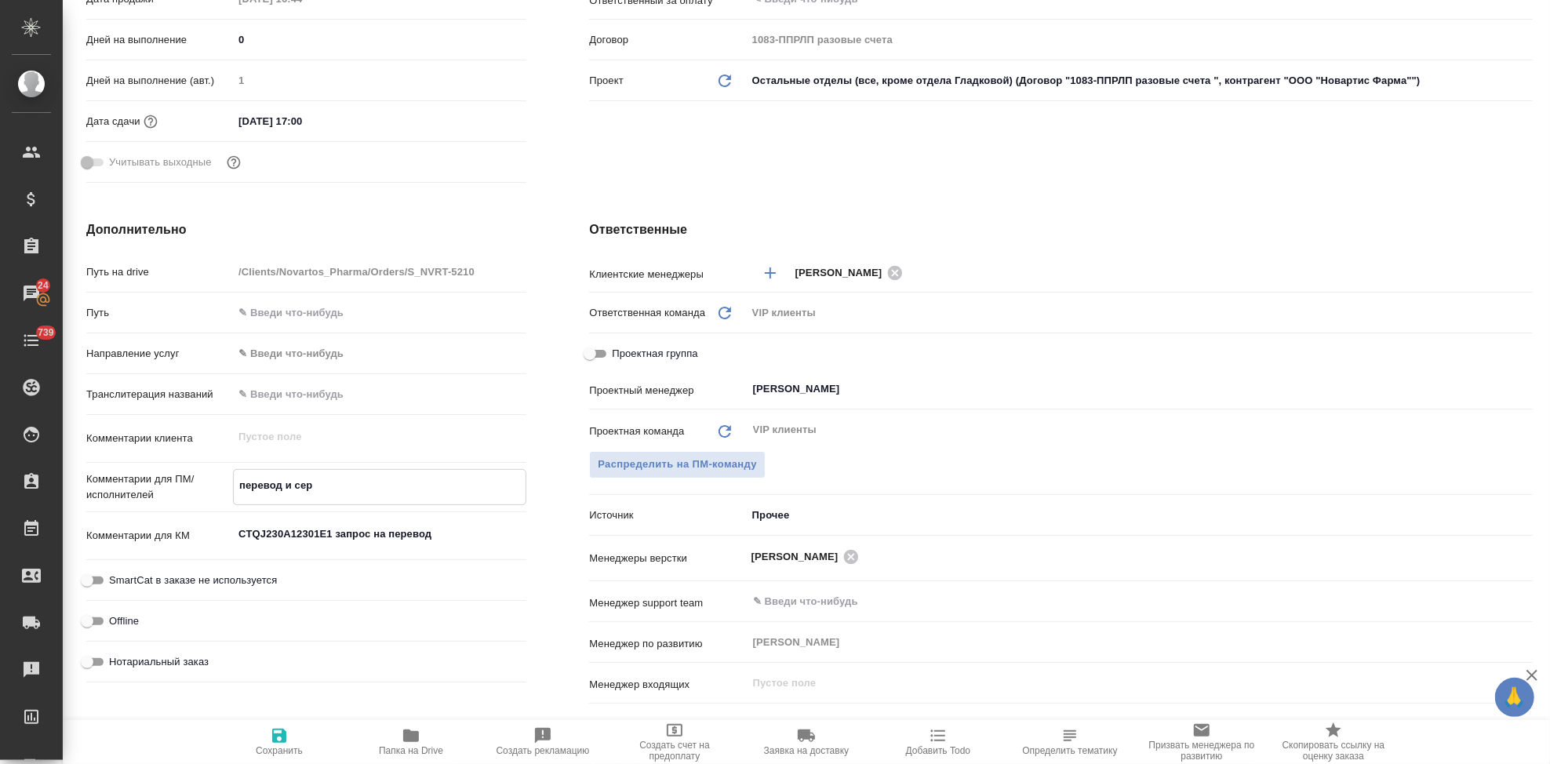
type textarea "перевод и серт"
type textarea "x"
type textarea "перевод и сертифик"
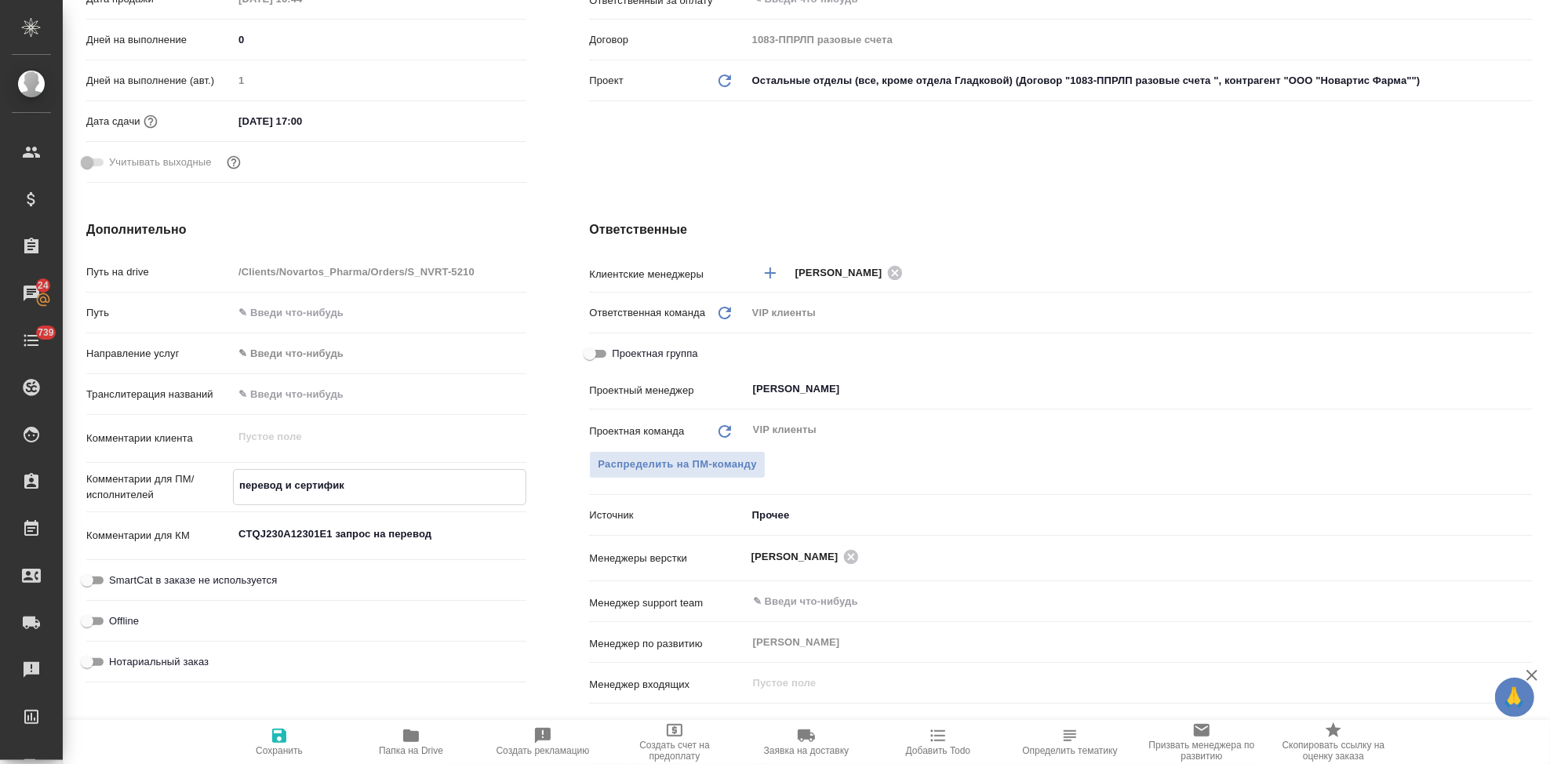
type textarea "x"
type textarea "перевод и сертификат"
type textarea "x"
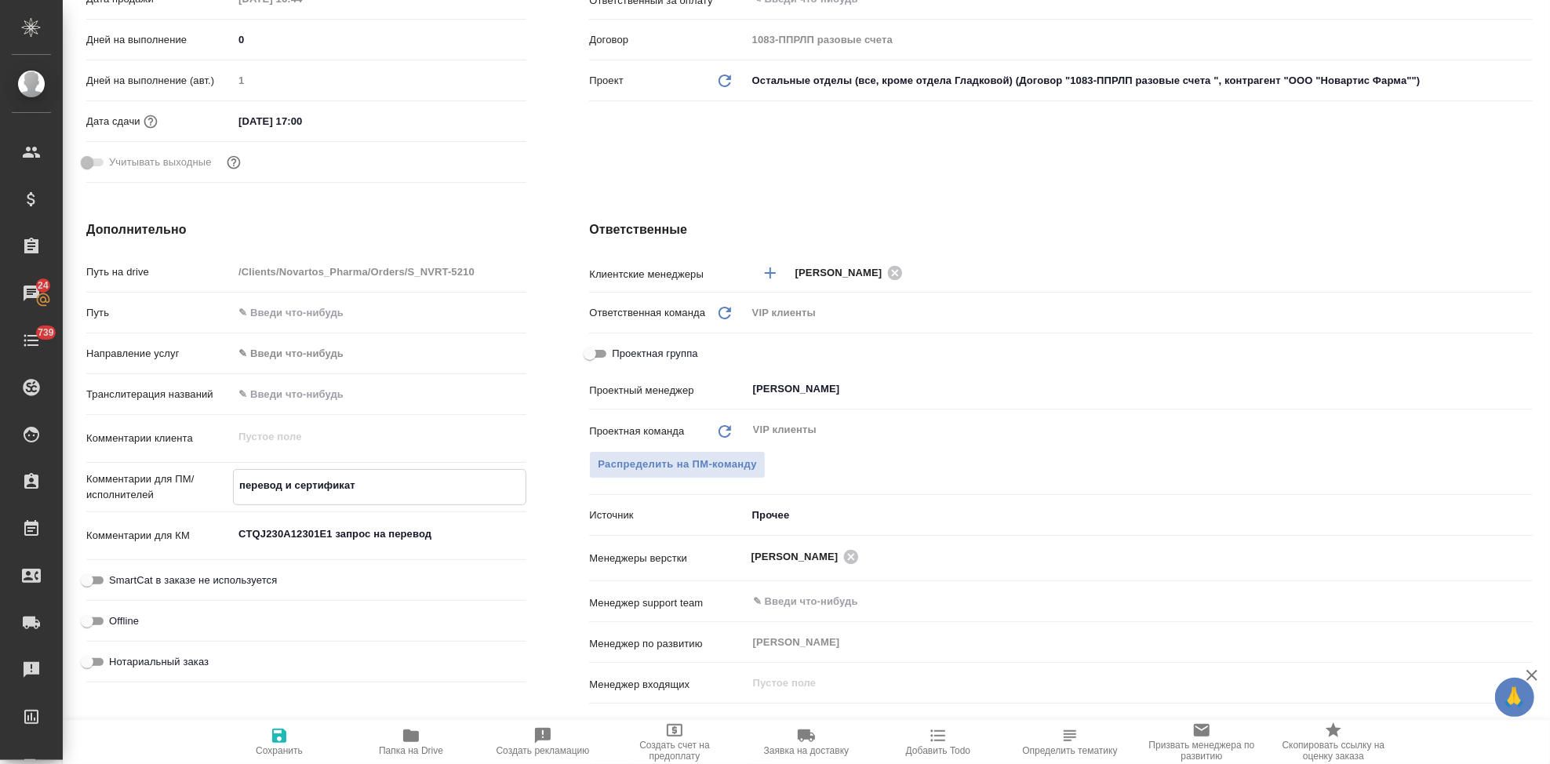
type textarea "x"
type textarea "перевод и сертификат д"
type textarea "x"
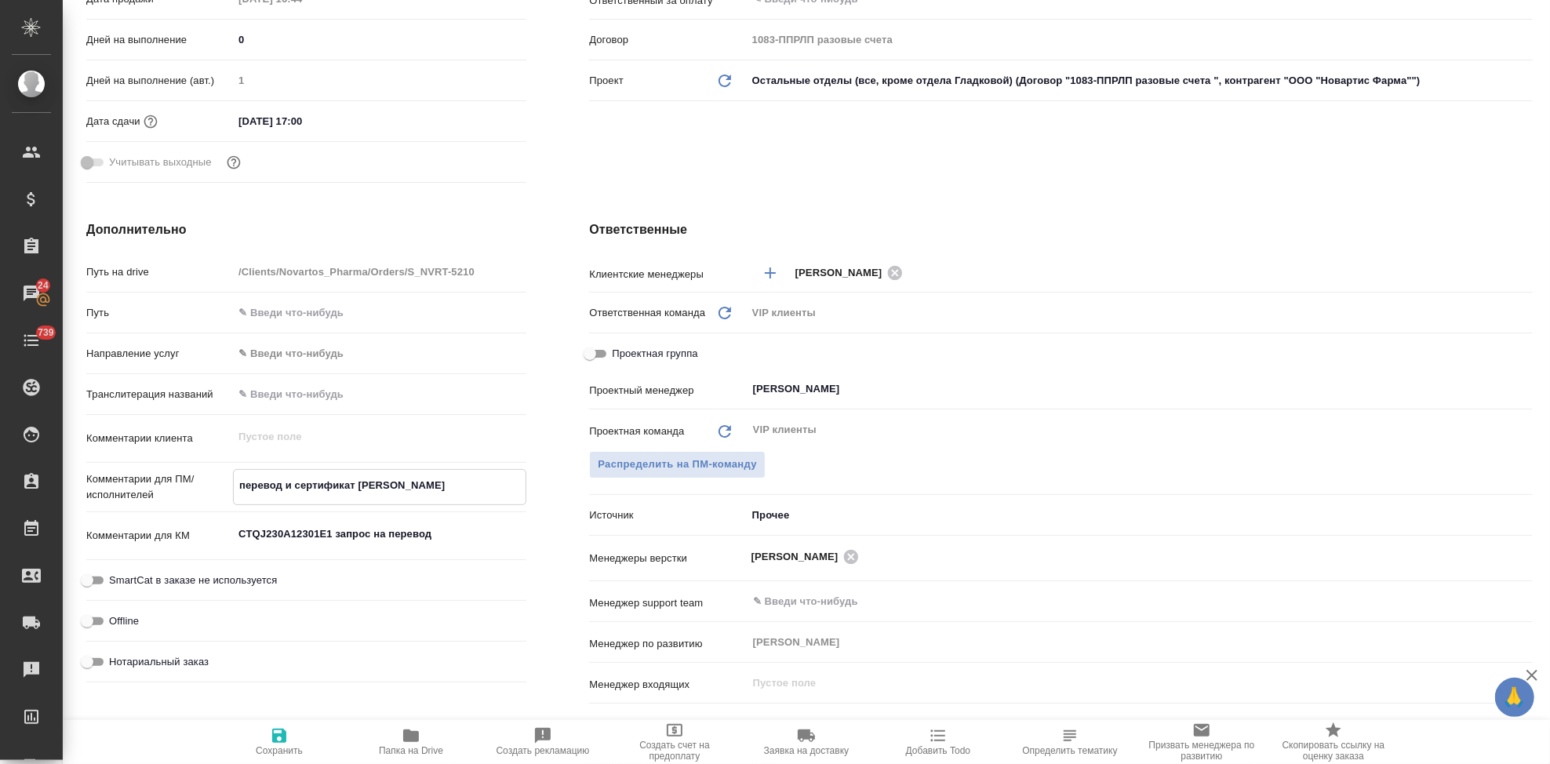
type textarea "x"
type textarea "перевод и сертификат дл"
type textarea "x"
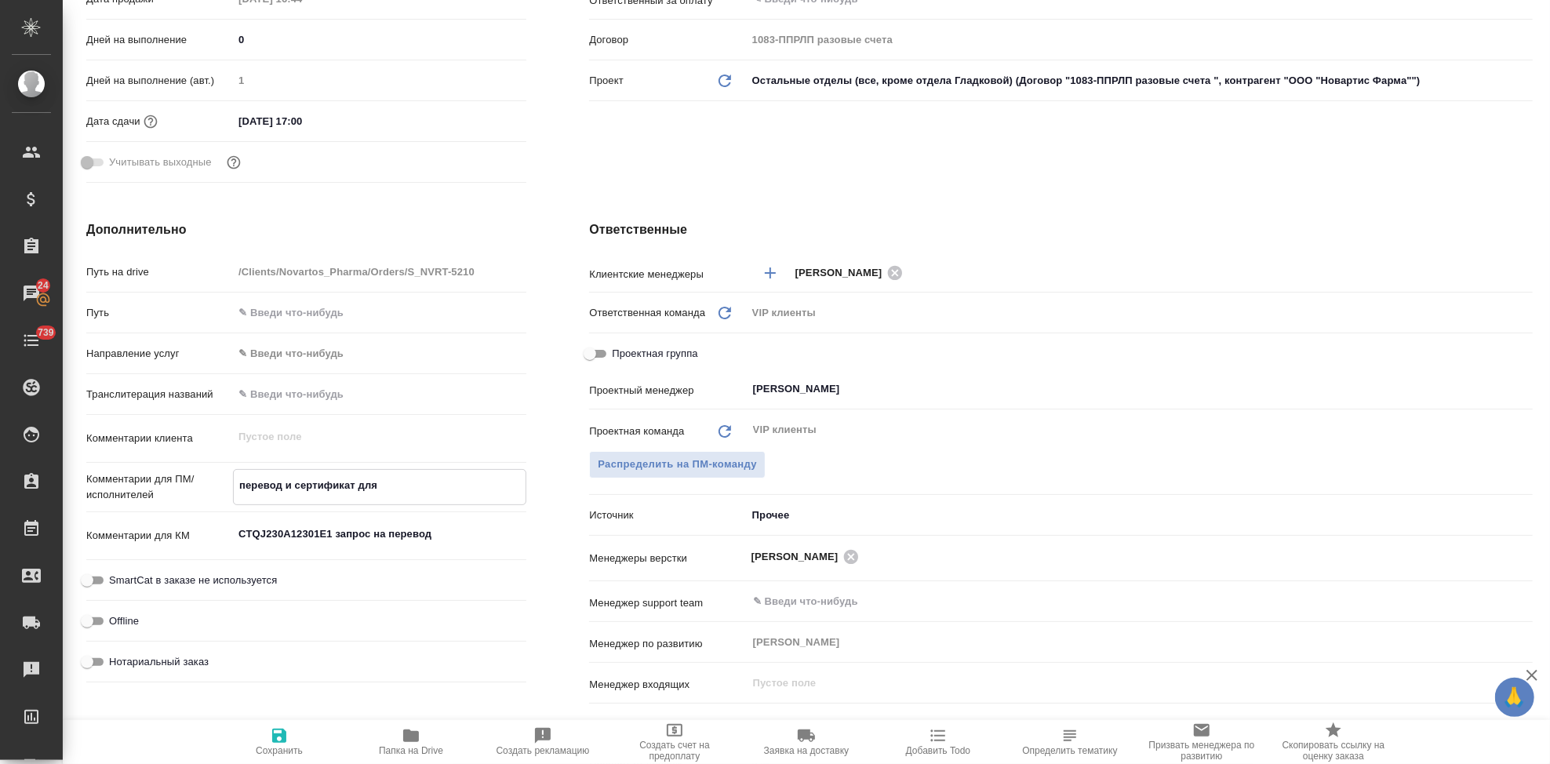
type textarea "перевод и сертификат для"
type textarea "x"
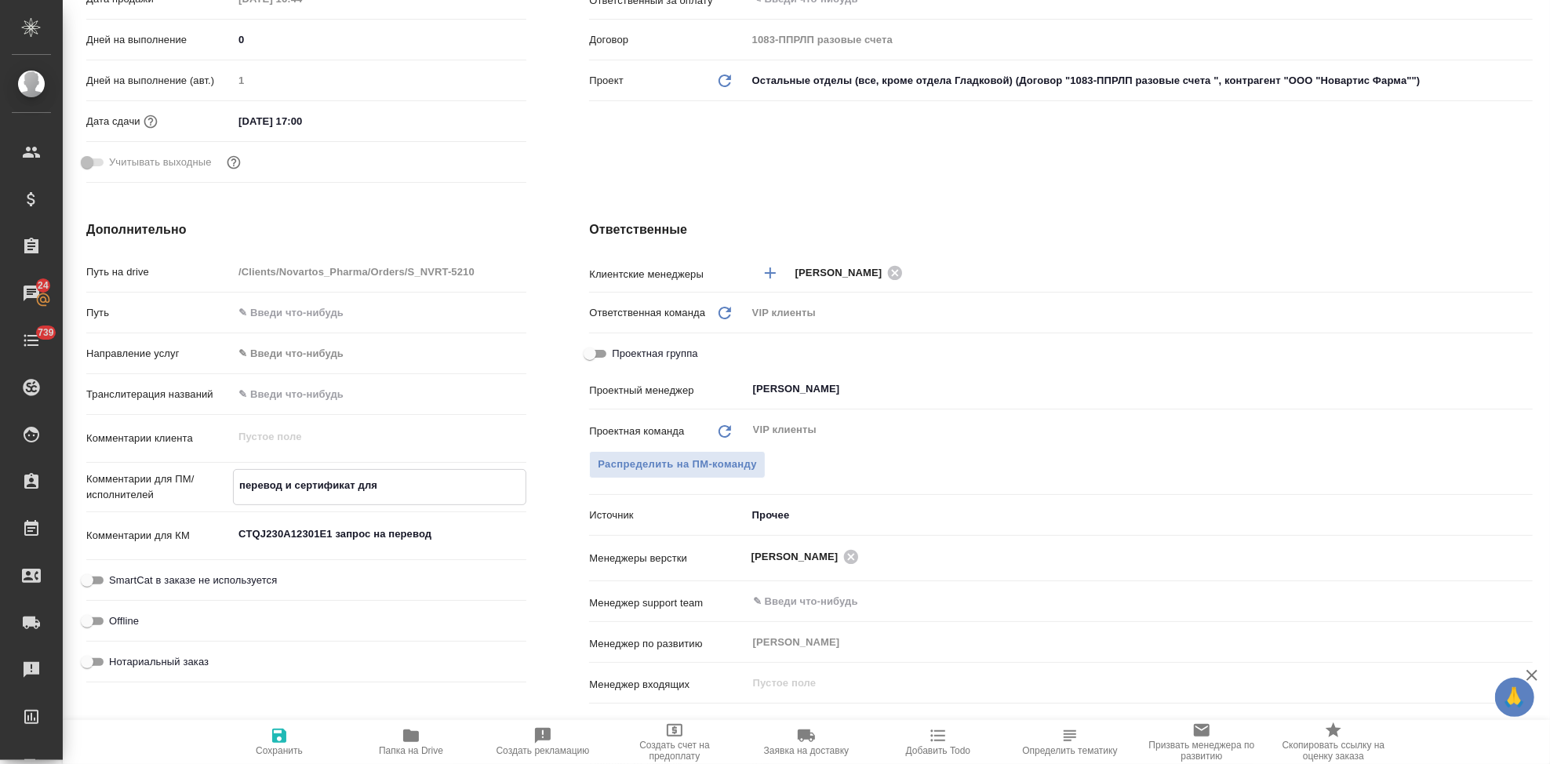
type textarea "перевод и сертификат для ч"
type textarea "x"
type textarea "перевод и сертификат для че"
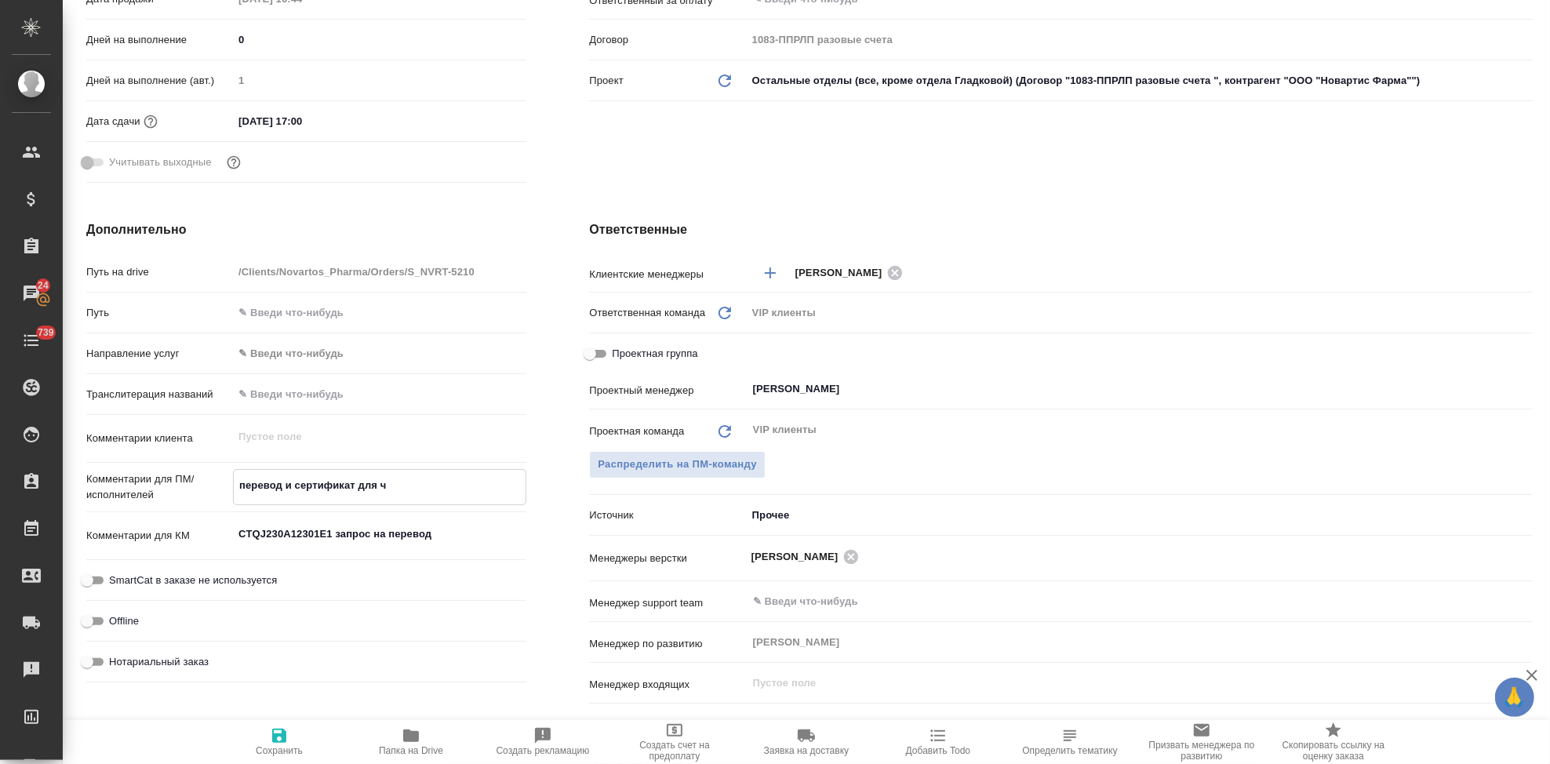
type textarea "x"
type textarea "перевод и сертификат для чер"
type textarea "x"
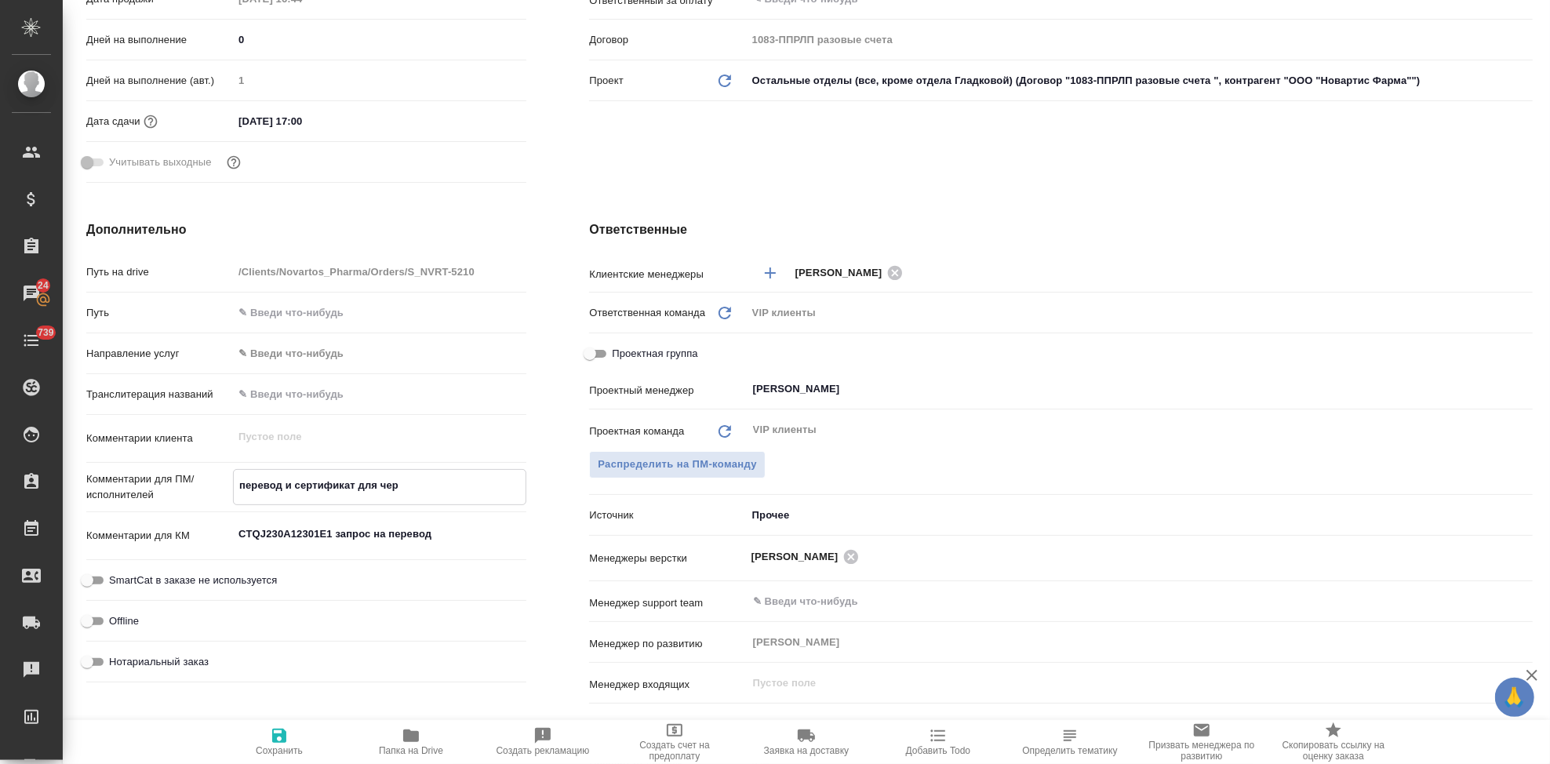
type textarea "x"
type textarea "перевод и сертификат для черн"
type textarea "x"
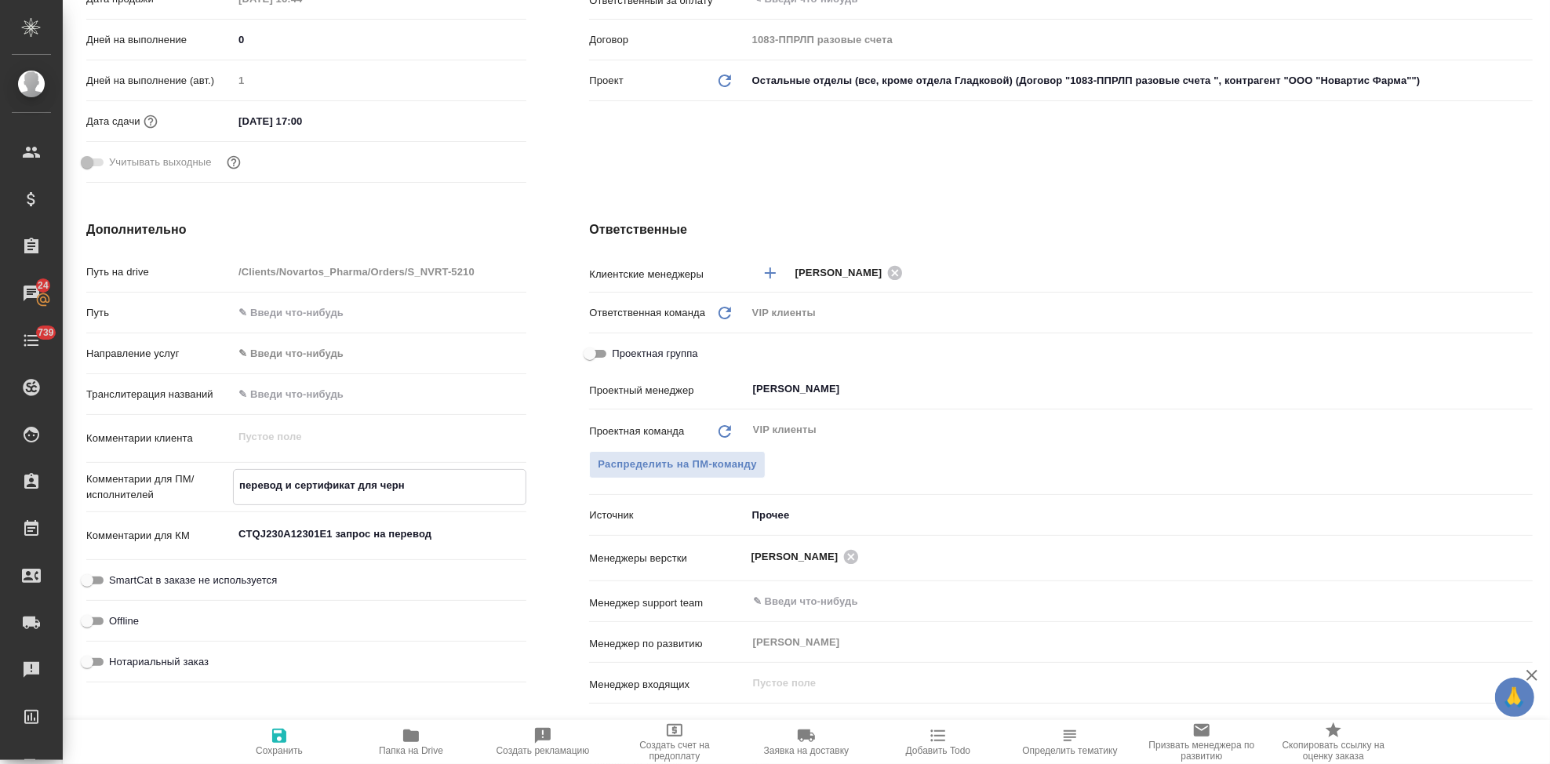
type textarea "перевод и сертификат для черны"
type textarea "x"
type textarea "перевод и сертификат для черных"
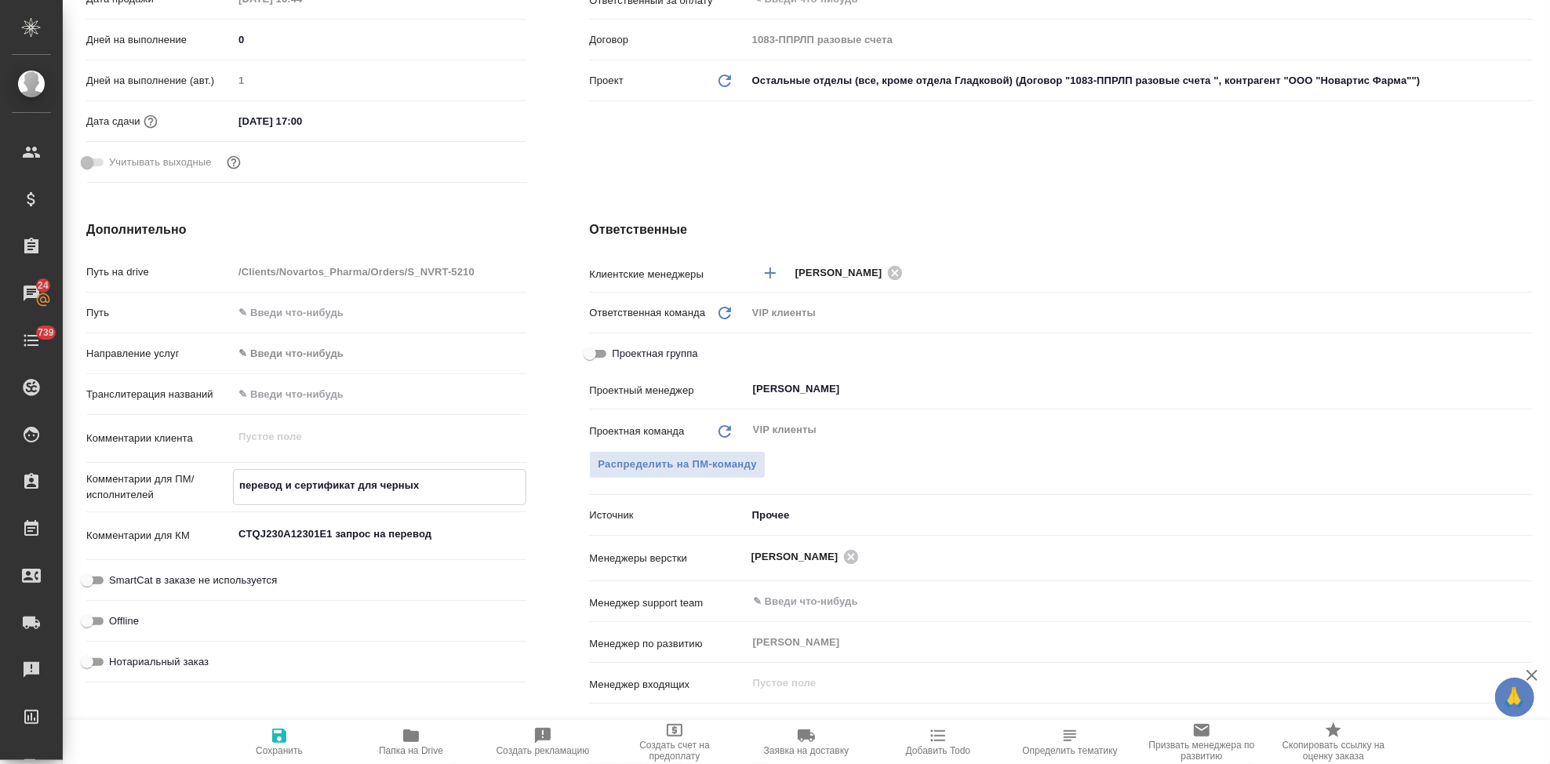
type textarea "x"
type textarea "перевод и сертификат для черных"
type textarea "x"
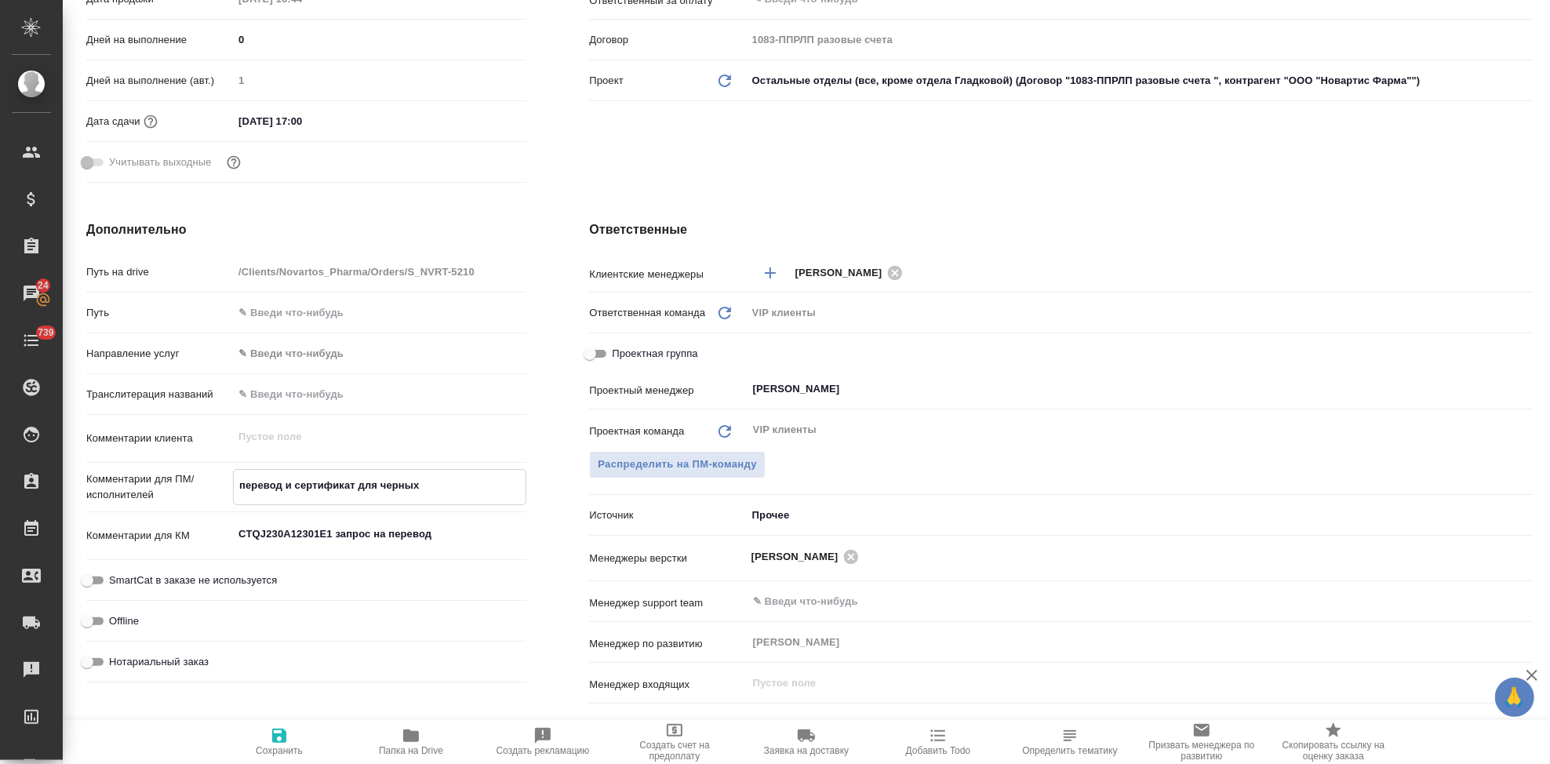
type textarea "x"
type textarea "перевод и сертификат для черных п"
type textarea "x"
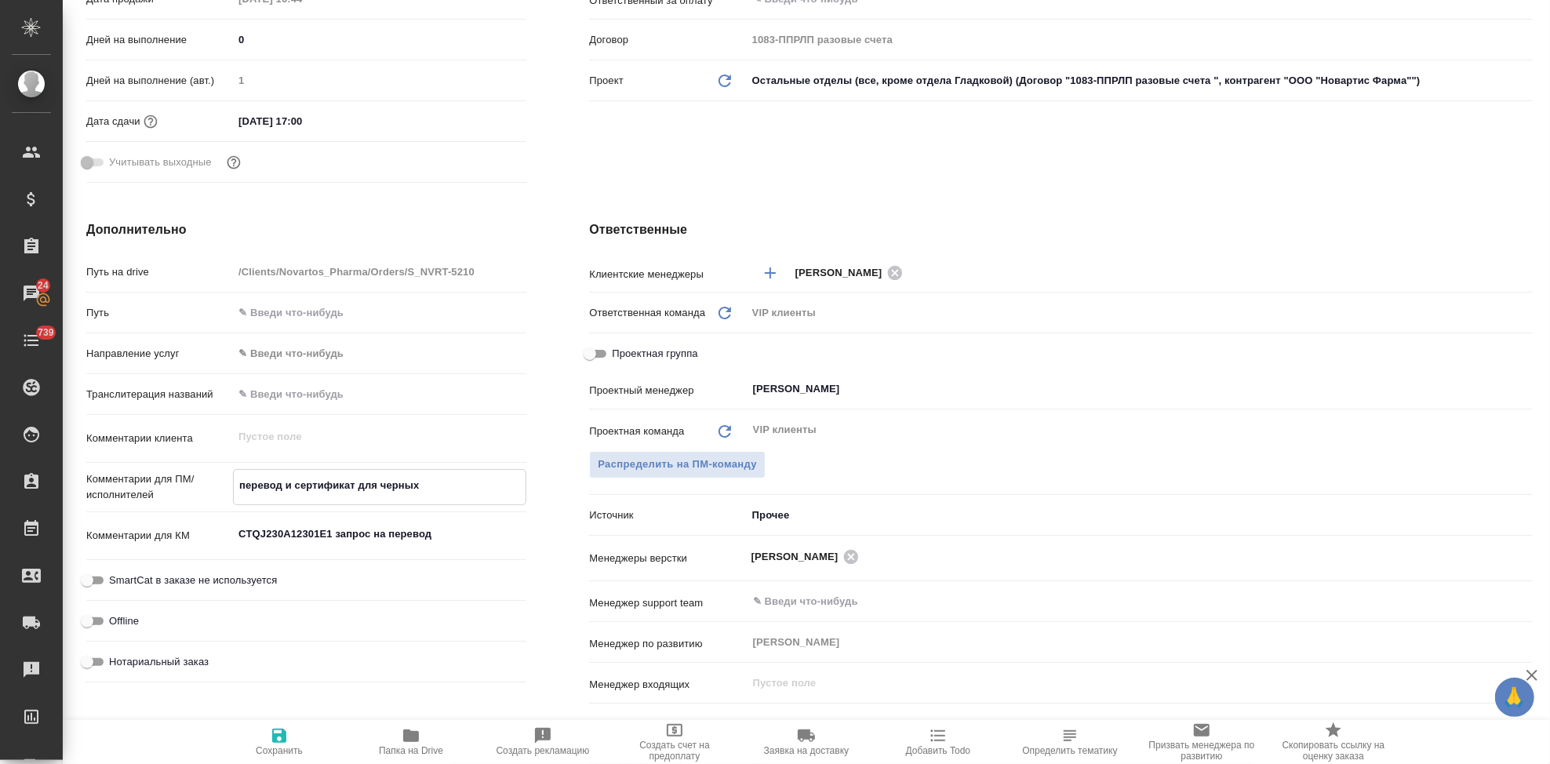
type textarea "x"
type textarea "перевод и сертификат для черных по"
type textarea "x"
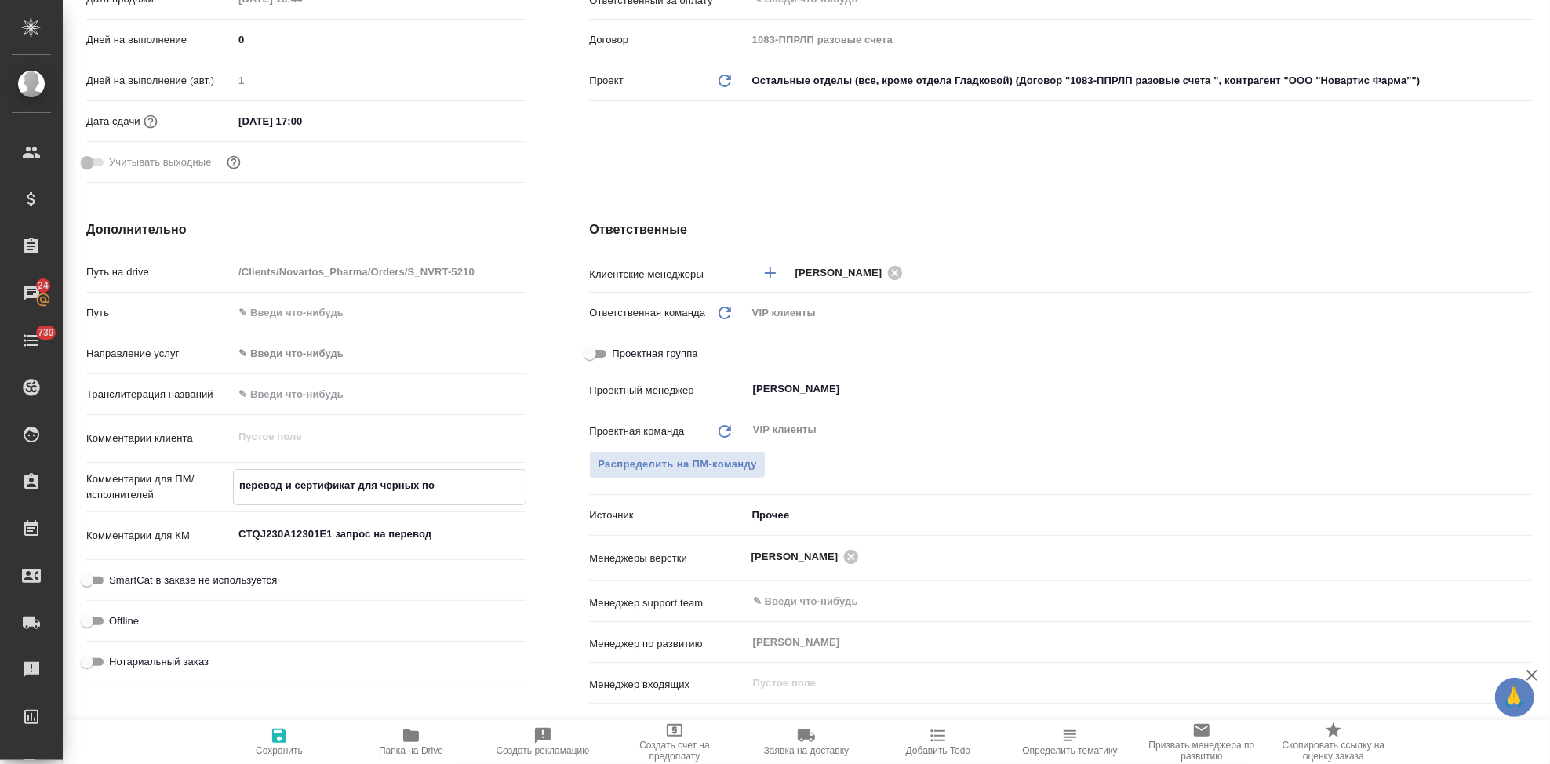
type textarea "x"
type textarea "перевод и сертификат для черных по"
type textarea "x"
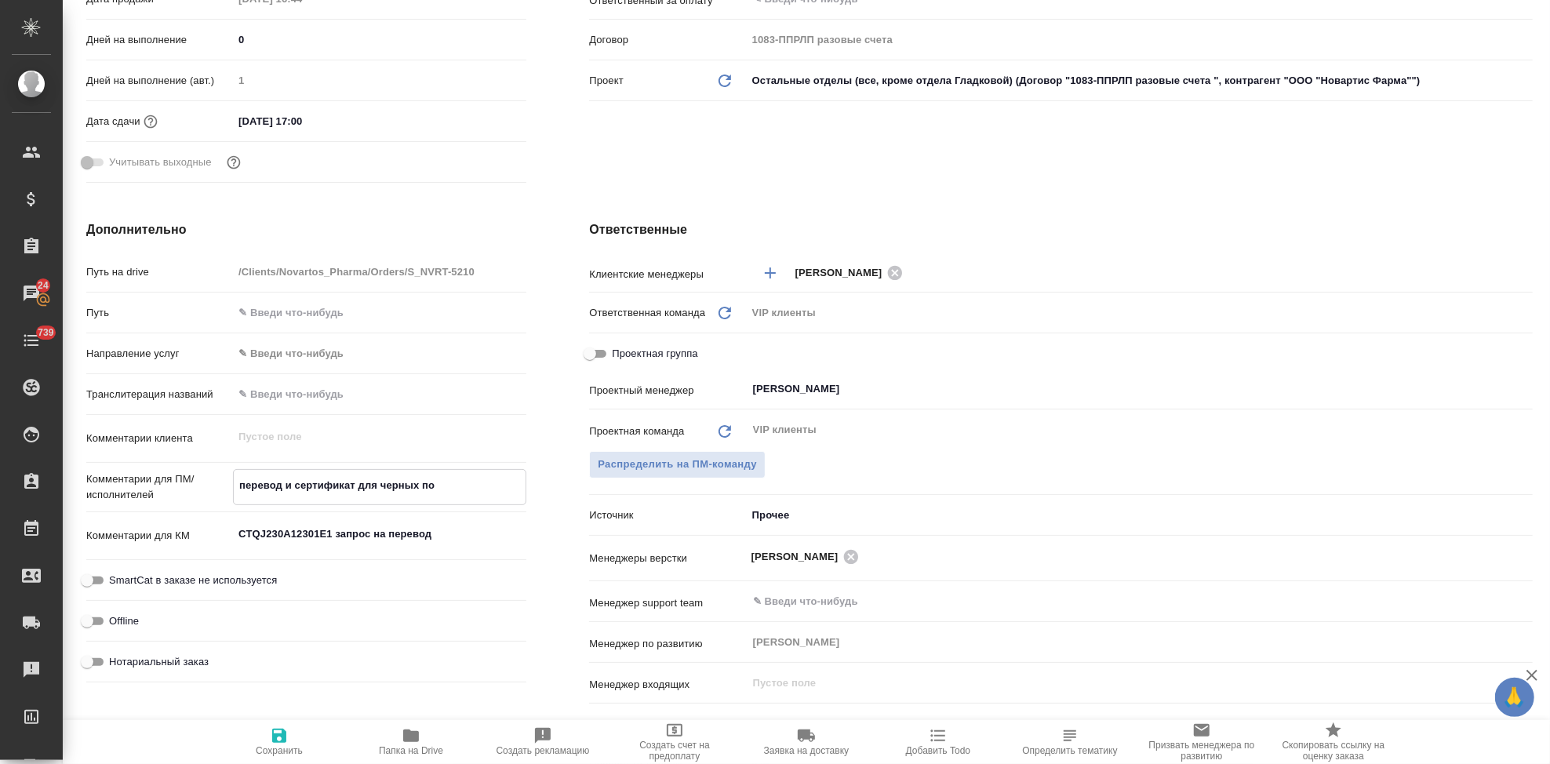
type textarea "перевод и сертификат для черных по ф"
type textarea "x"
type textarea "перевод и сертификат для черных по фо"
type textarea "x"
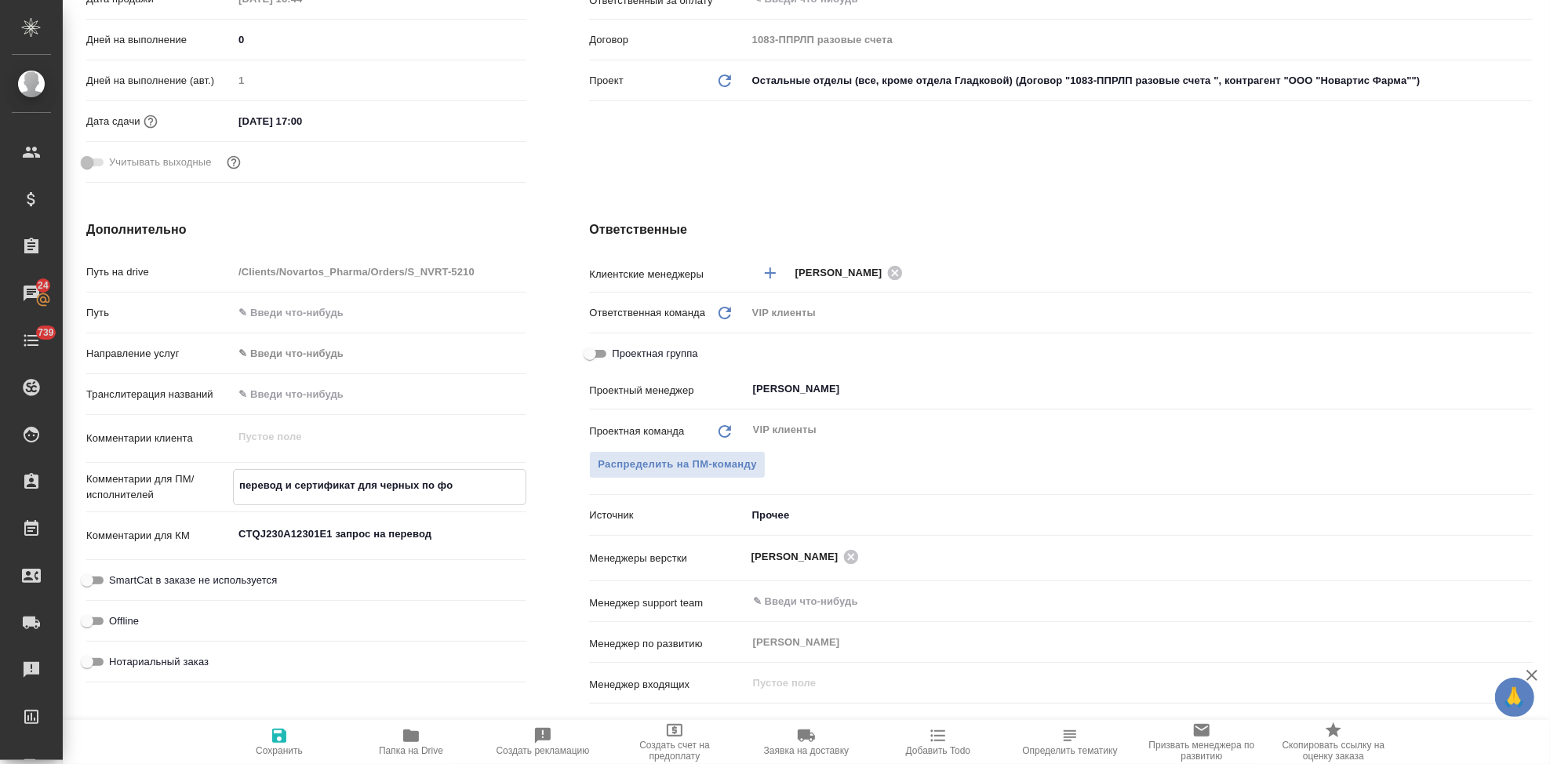
type textarea "x"
type textarea "перевод и сертификат для черных по фор"
type textarea "x"
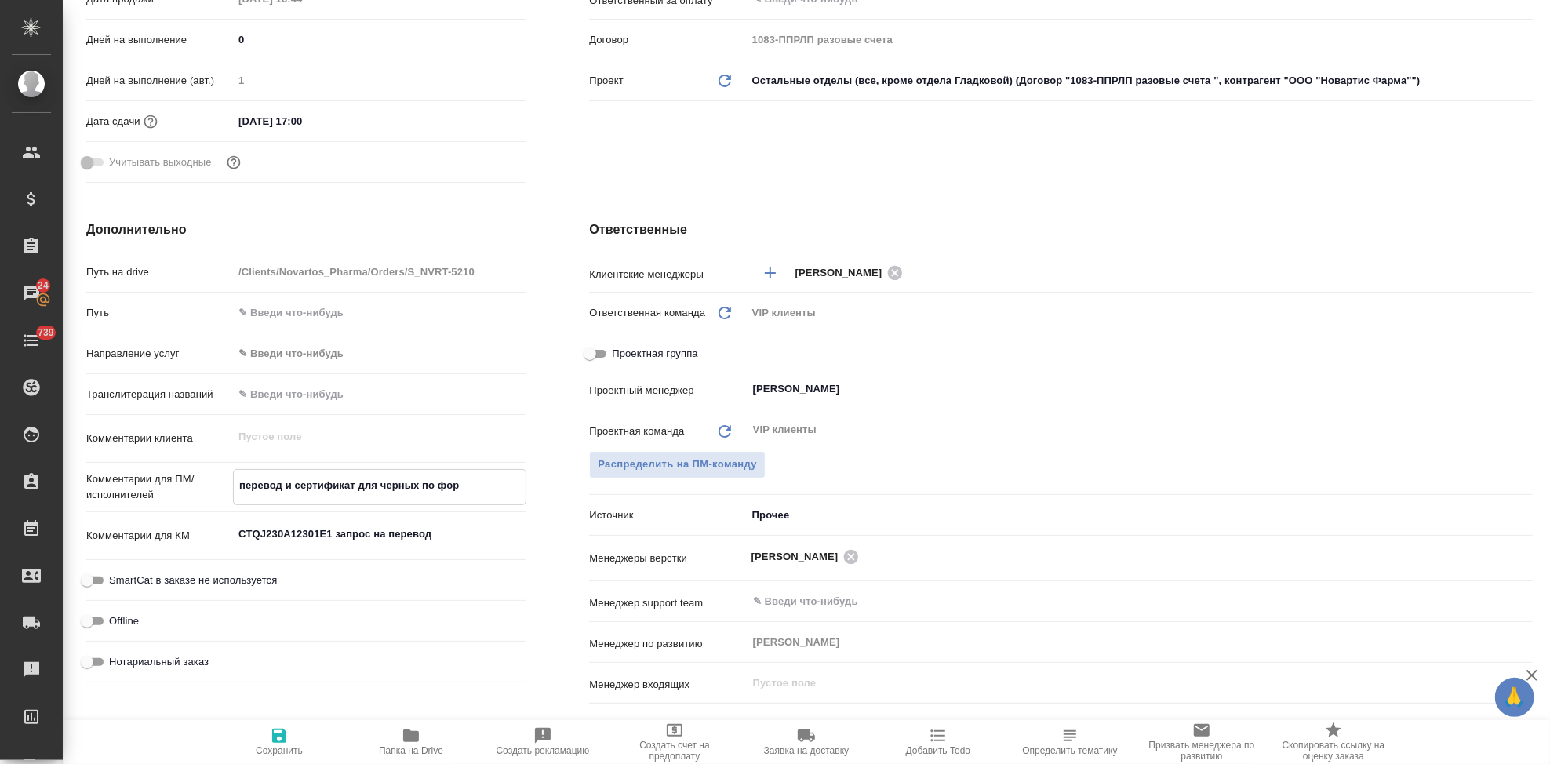
type textarea "x"
type textarea "перевод и сертификат для черных по форм"
type textarea "x"
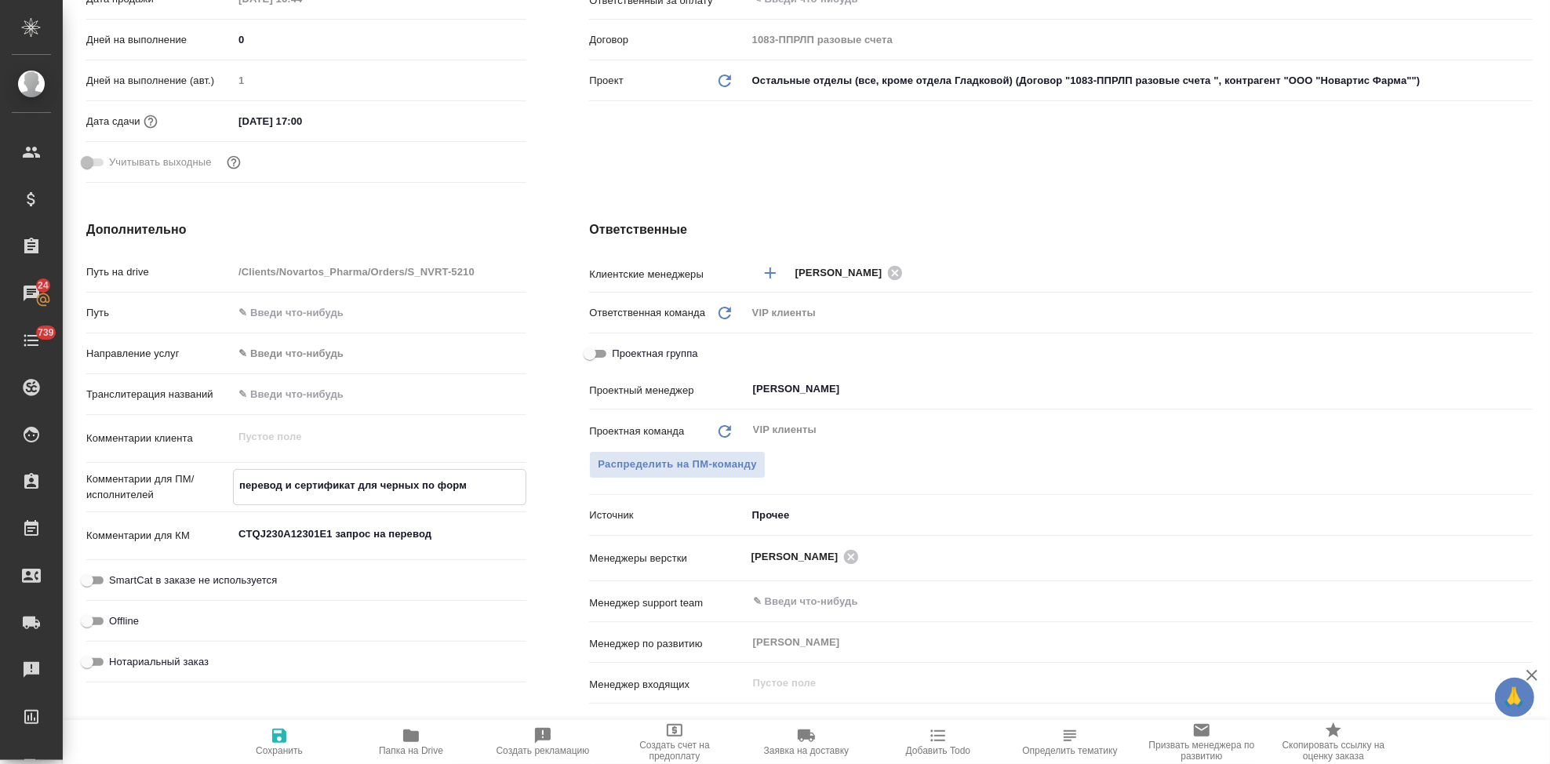
type textarea "перевод и сертификат для черных по форме"
type textarea "x"
type textarea "перевод и сертификат для черных по форме"
type textarea "x"
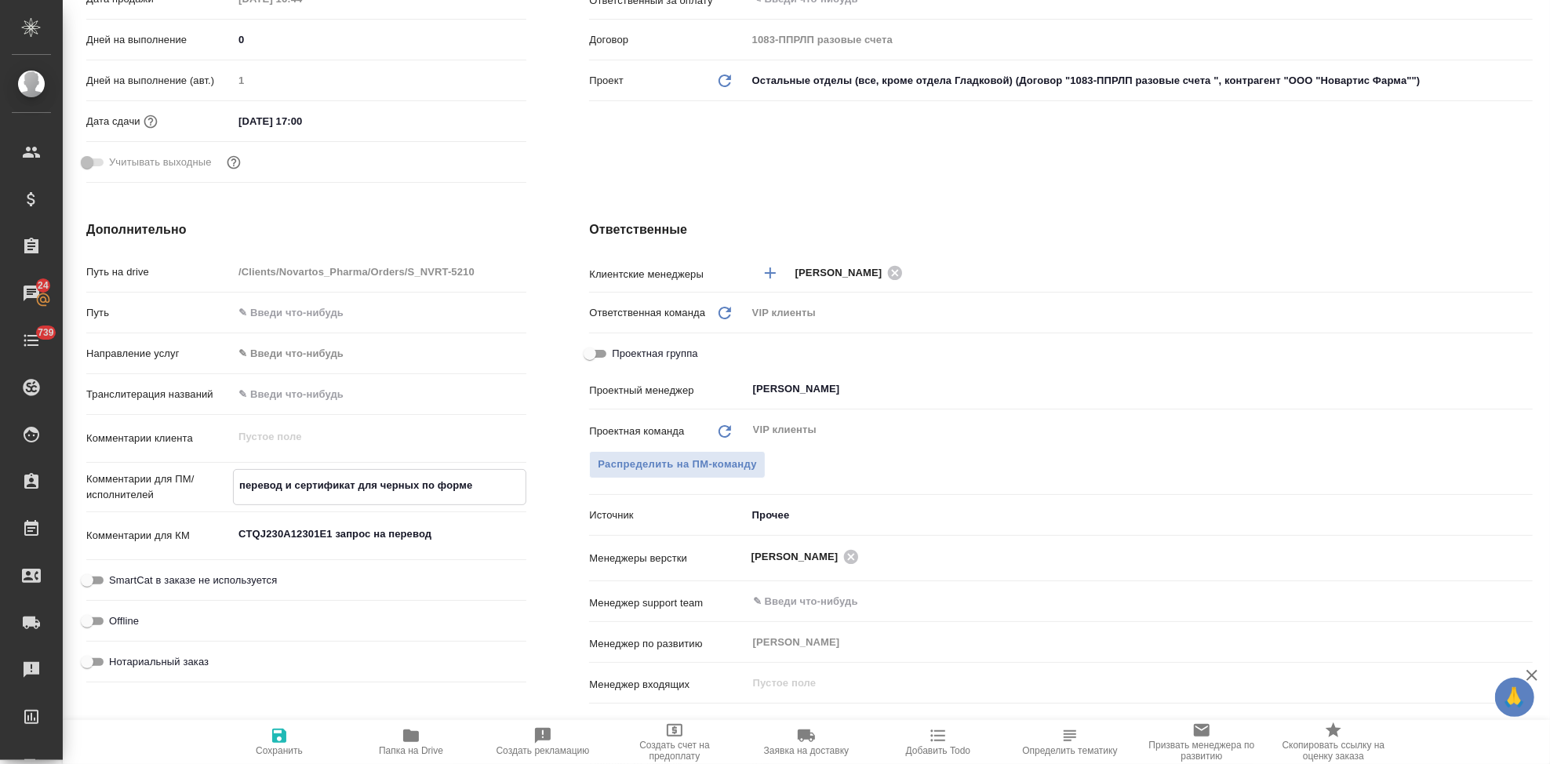
type textarea "перевод и сертификат для черных по форме н"
type textarea "x"
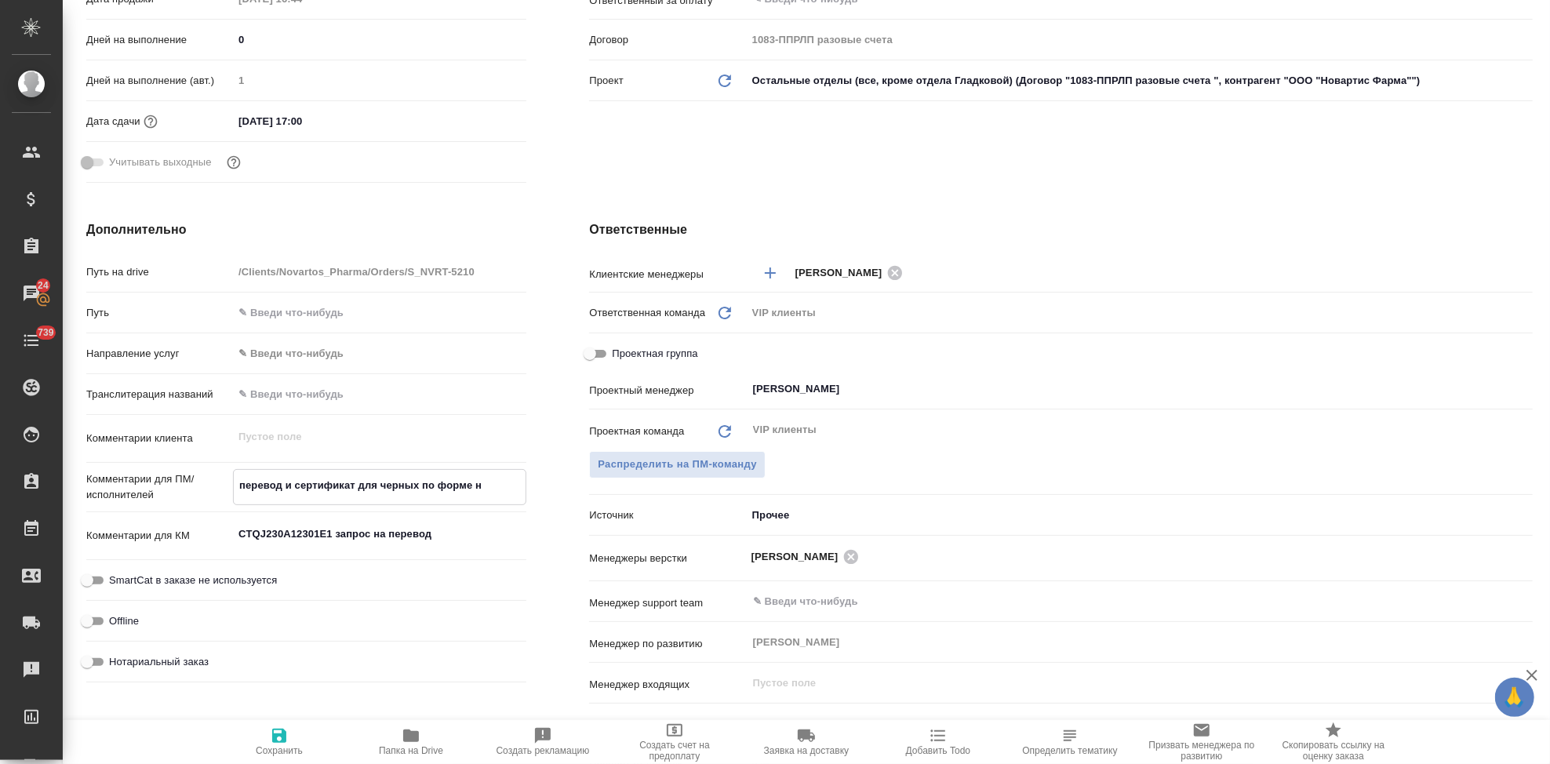
type textarea "перевод и сертификат для черных по форме но"
type textarea "x"
type textarea "перевод и сертификат для черных по форме нов"
type textarea "x"
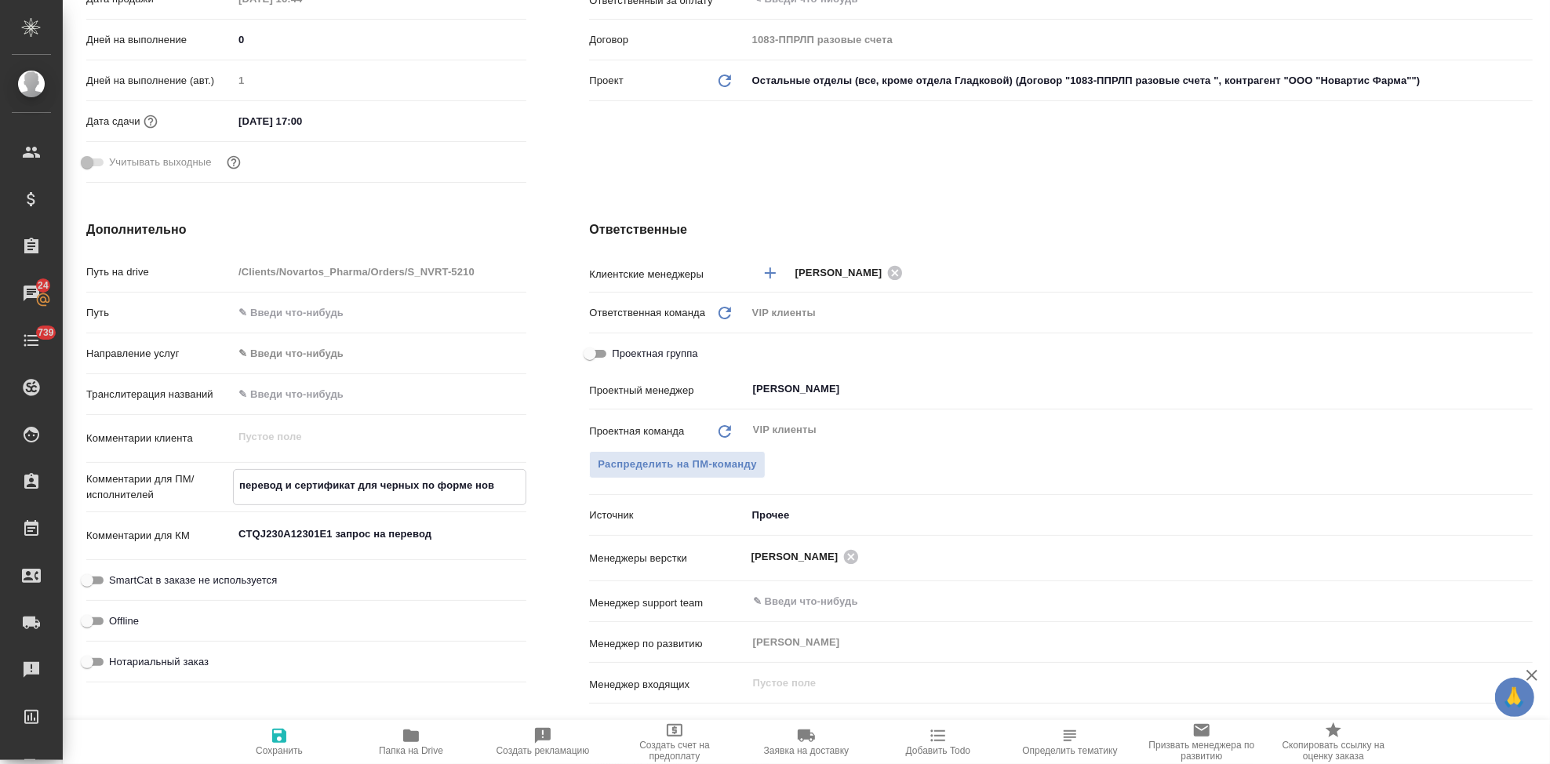
type textarea "x"
type textarea "перевод и сертификат для черных по форме новар"
type textarea "x"
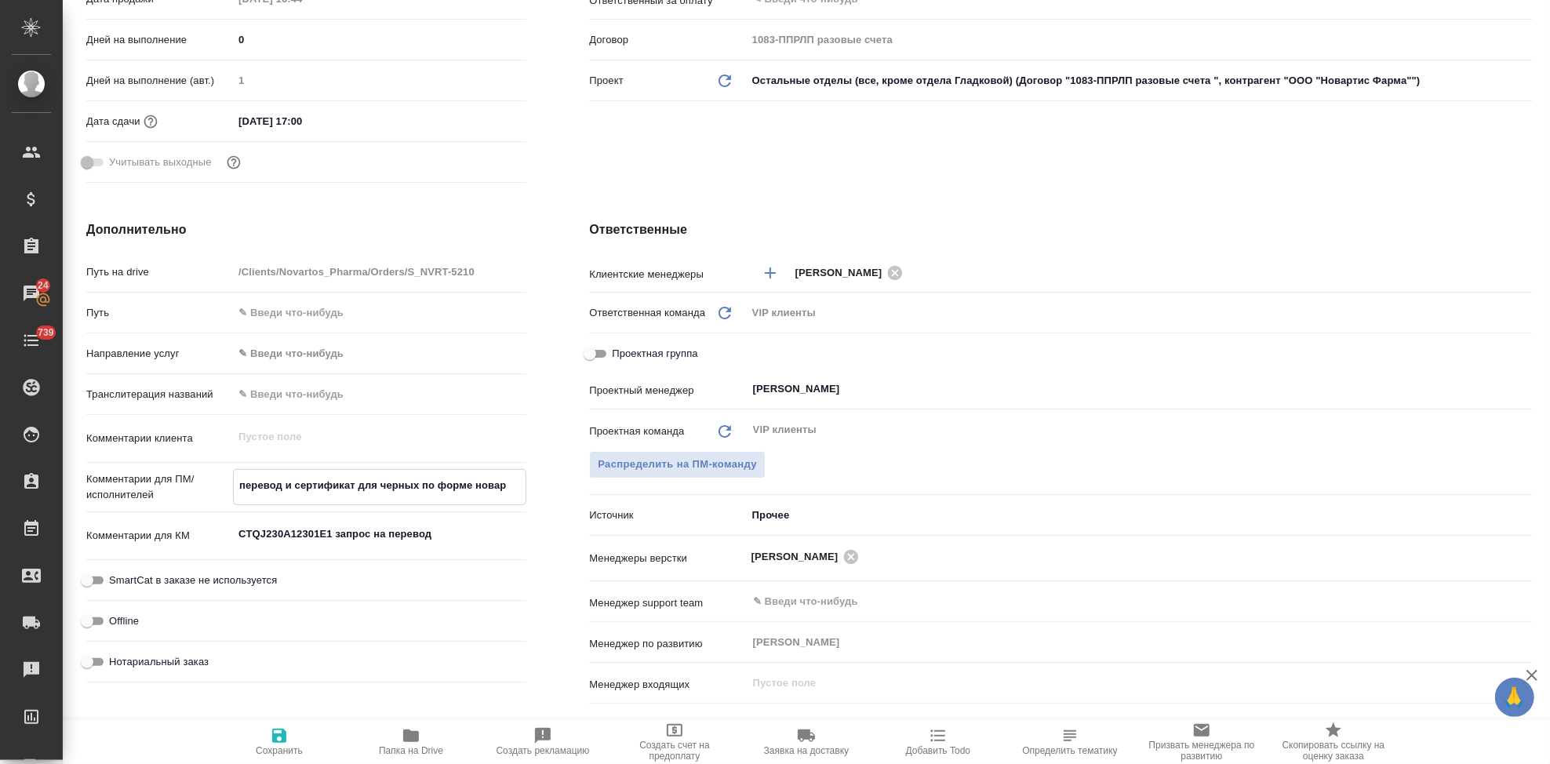
type textarea "x"
type textarea "перевод и сертификат для черных по форме новарт"
type textarea "x"
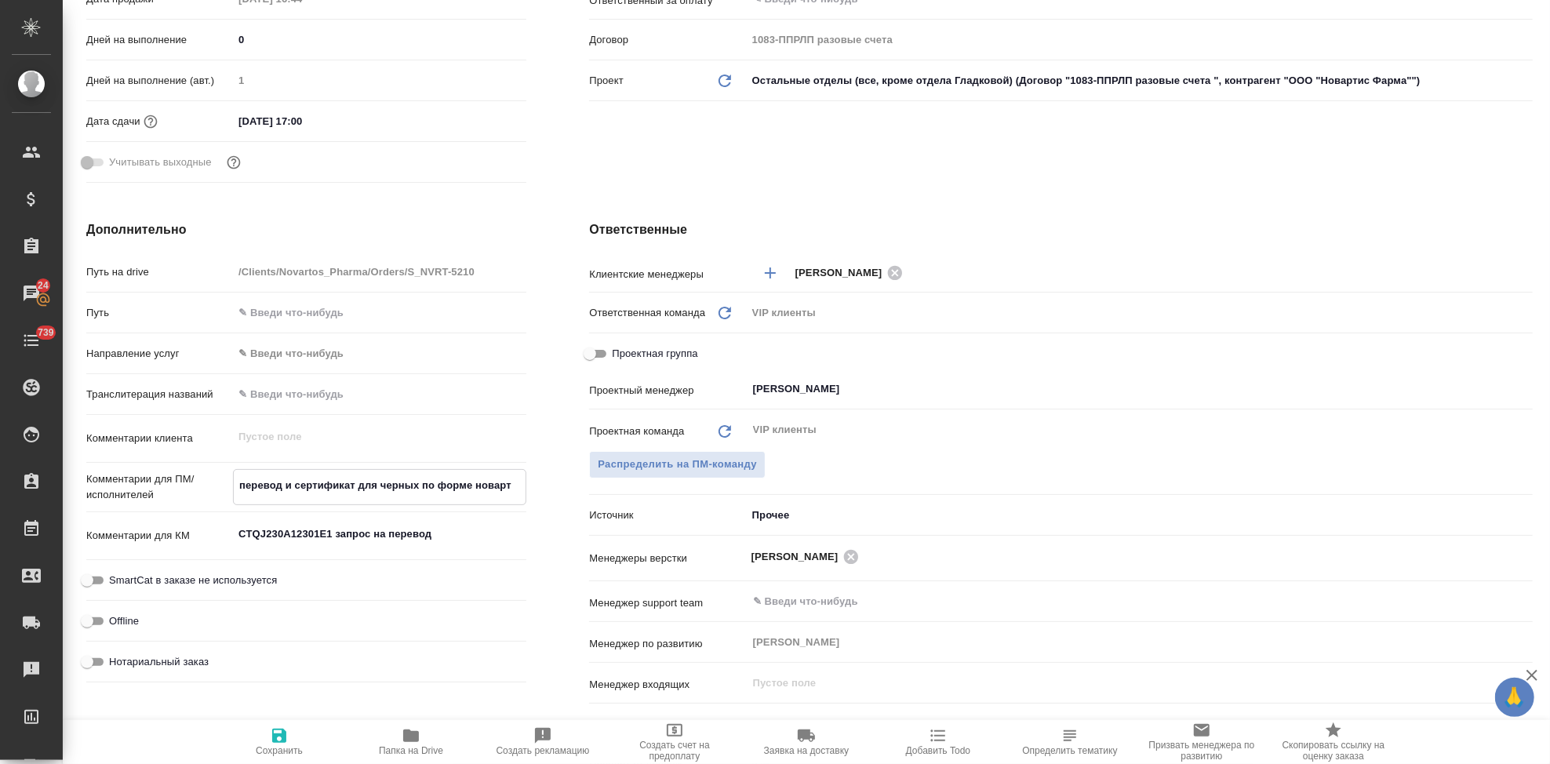
type textarea "x"
type textarea "перевод и сертификат для черных по форме новарти"
type textarea "x"
type textarea "перевод и сертификат для черных по форме новартис"
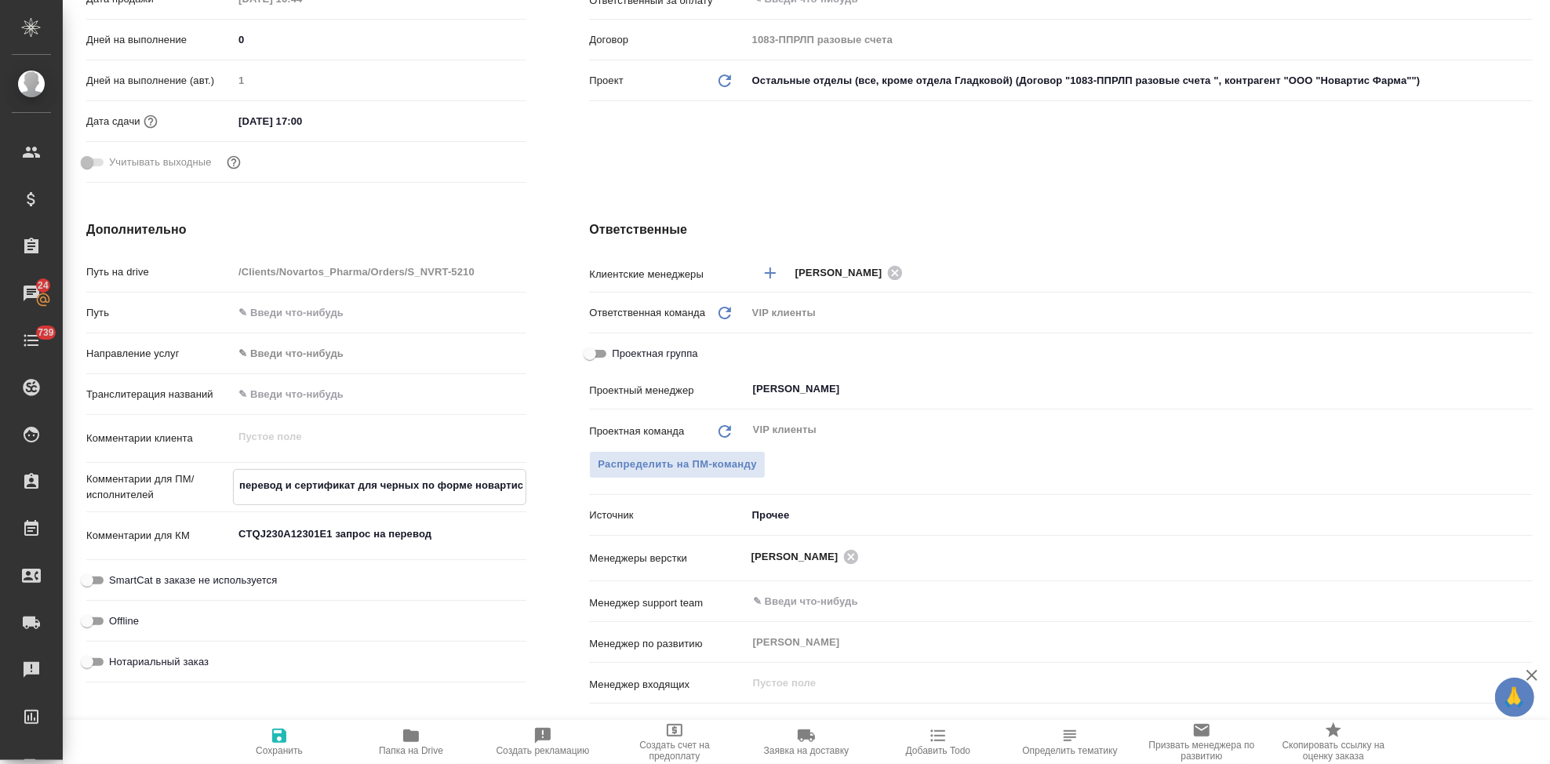
type textarea "x"
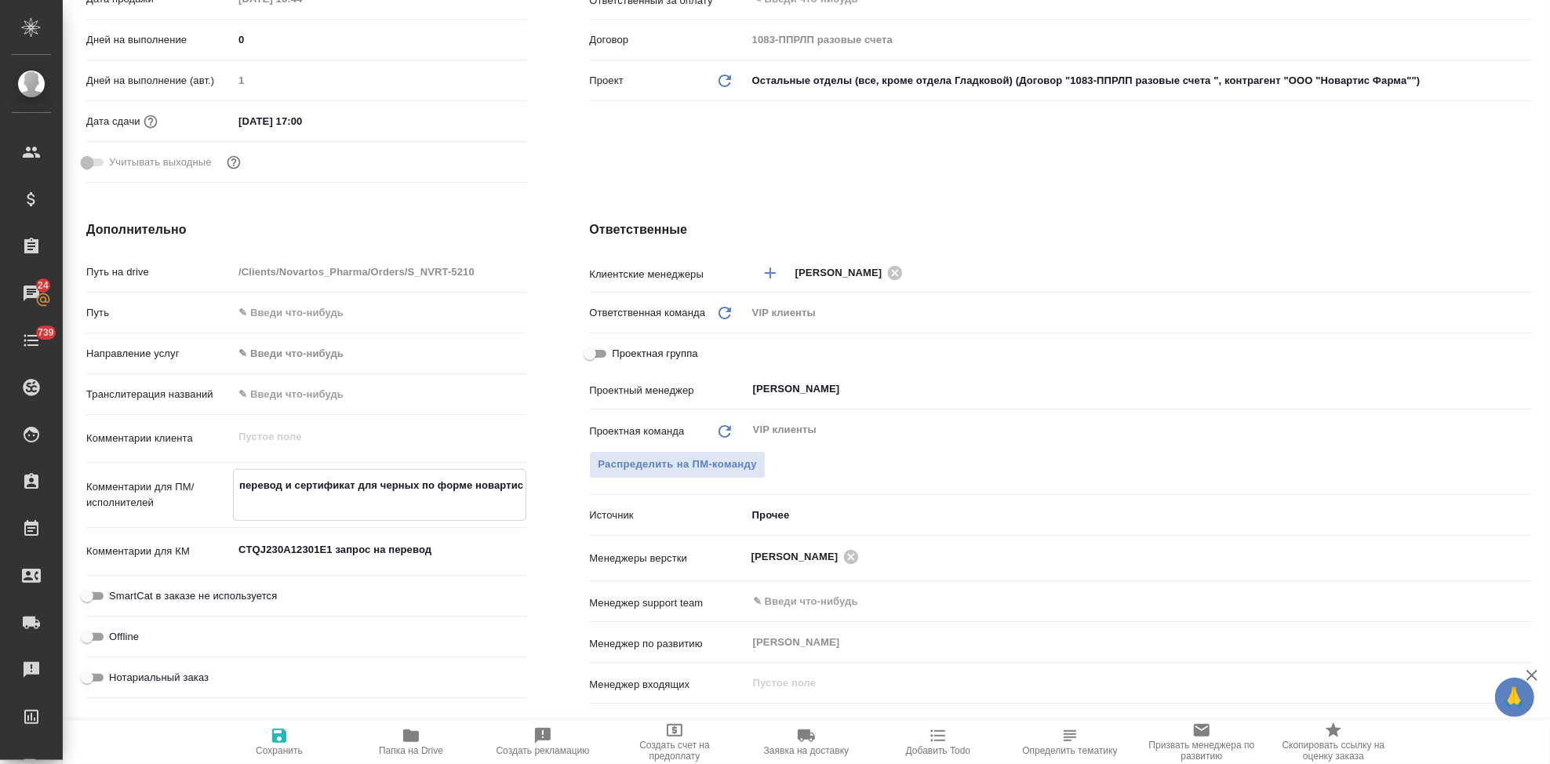
type textarea "перевод и сертификат для черных по форме новартис"
type textarea "x"
type textarea "перевод и сертификат для черных по форме новартис ("
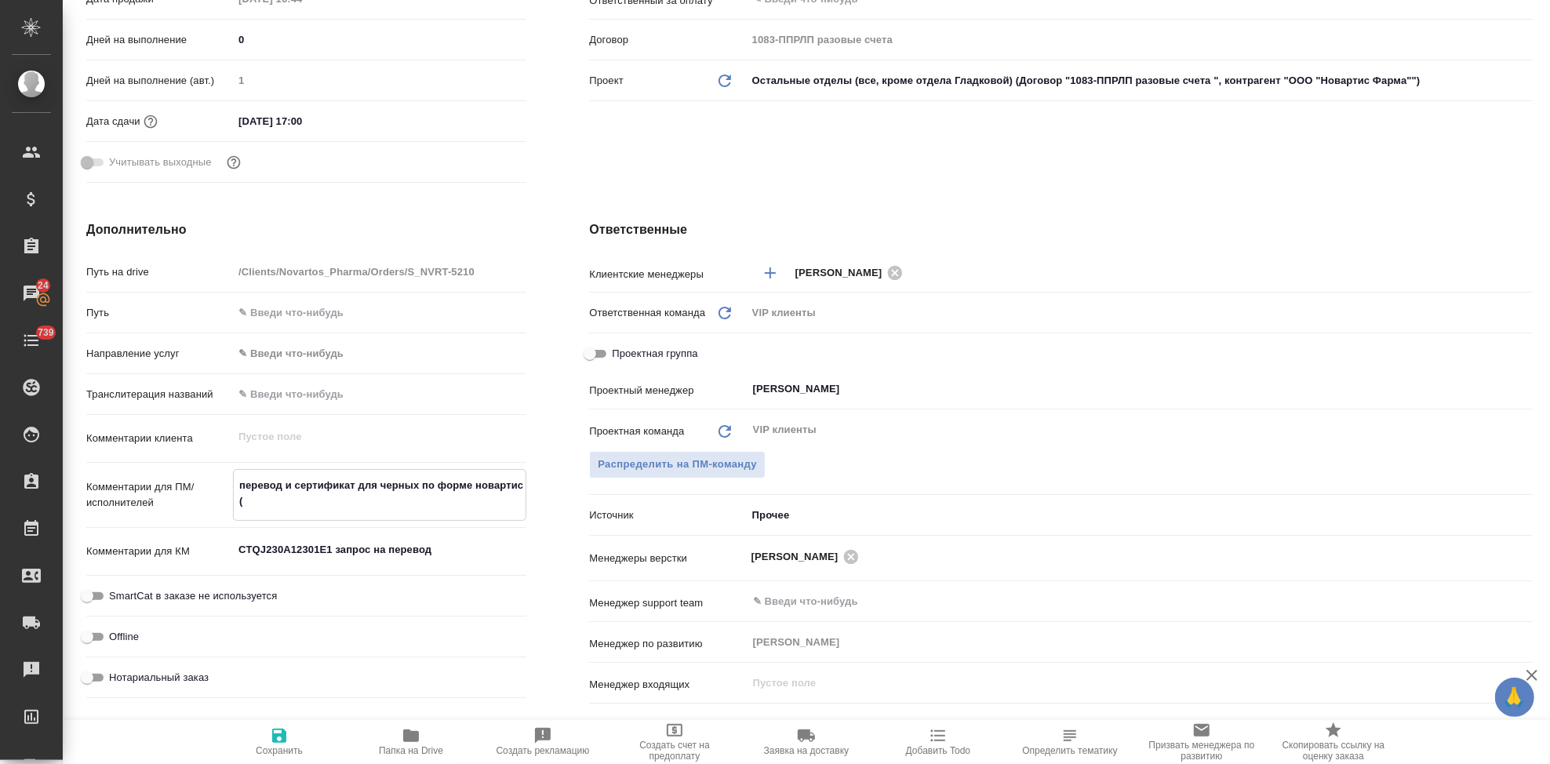
type textarea "x"
type textarea "перевод и сертификат для черных по форме новартис (д"
type textarea "x"
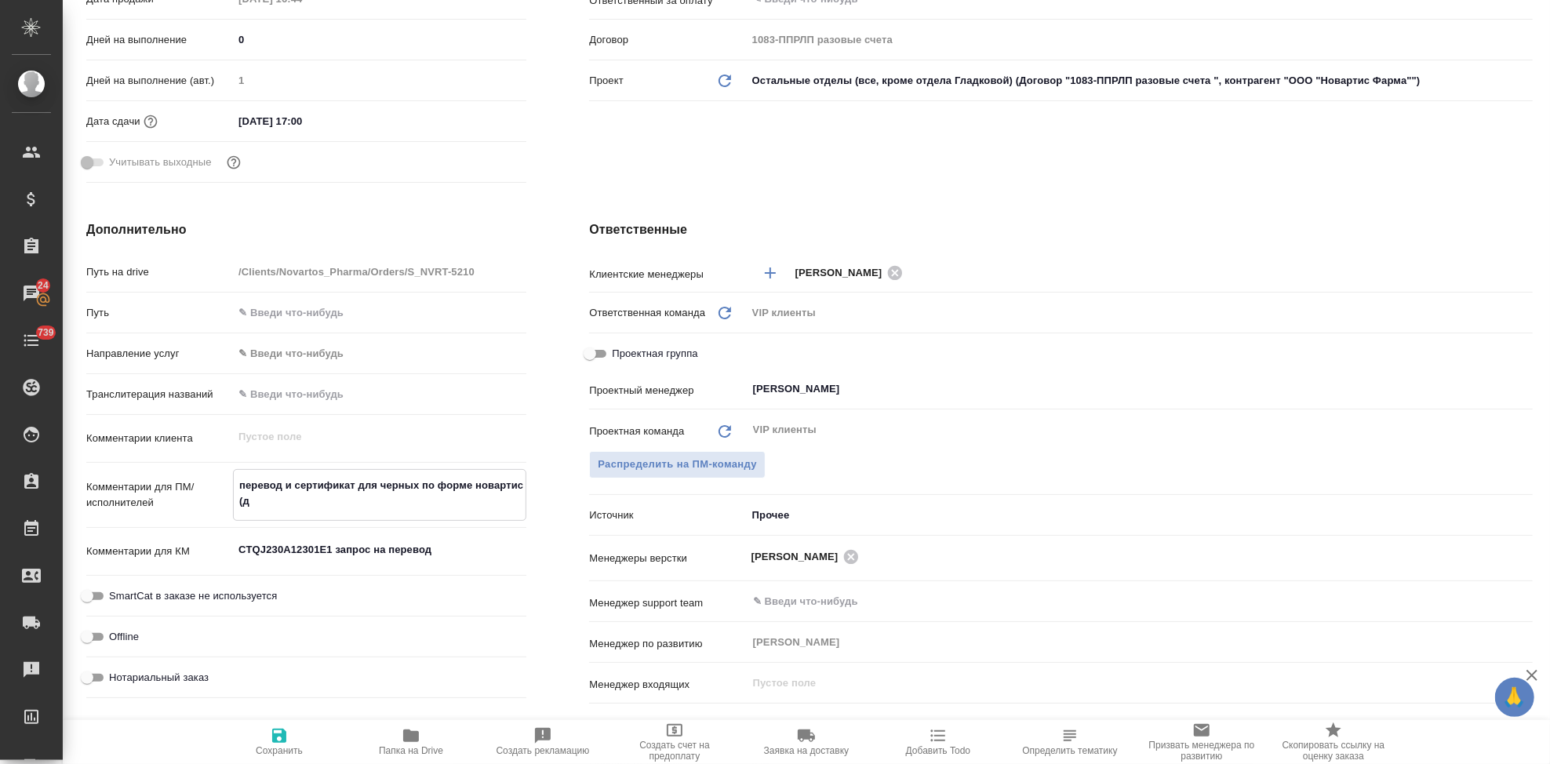
type textarea "x"
type textarea "перевод и сертификат для черных по форме новартис (де"
type textarea "x"
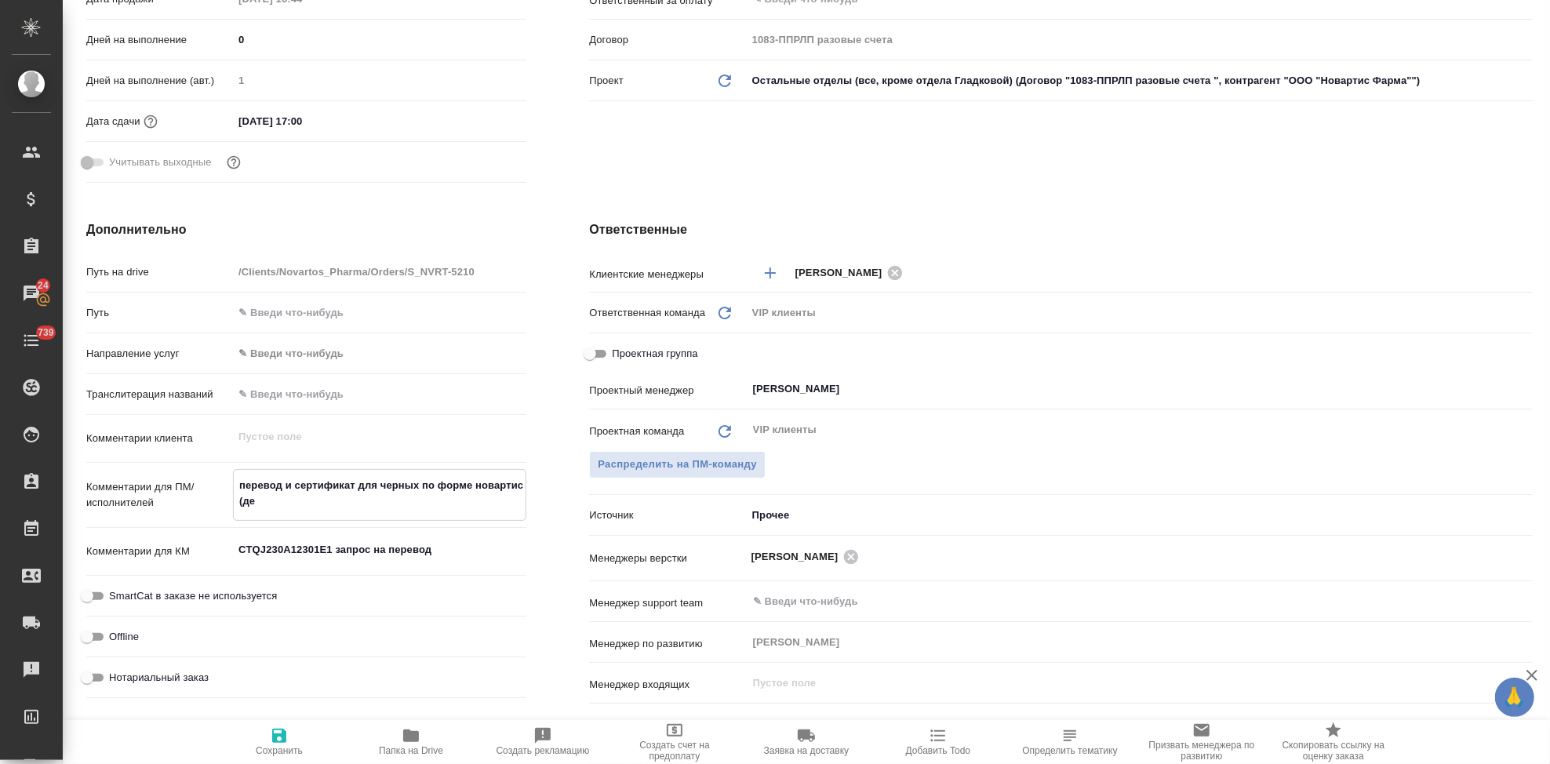
type textarea "x"
type textarea "перевод и сертификат для черных по форме новартис (деж"
type textarea "x"
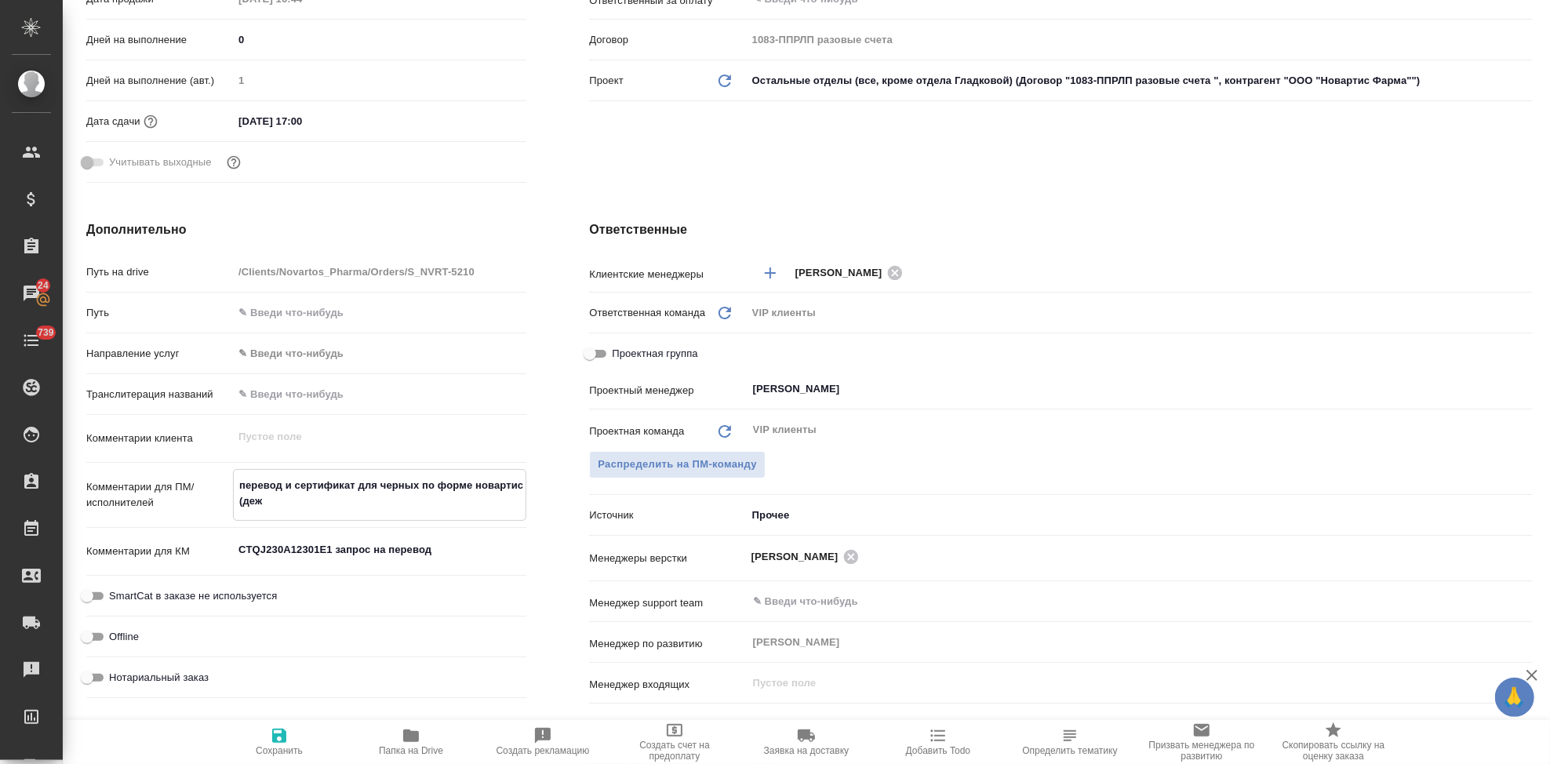
type textarea "перевод и сертификат для черных по форме новартис (дежи"
type textarea "x"
type textarea "перевод и сертификат для черных по форме новартис (дежит"
type textarea "x"
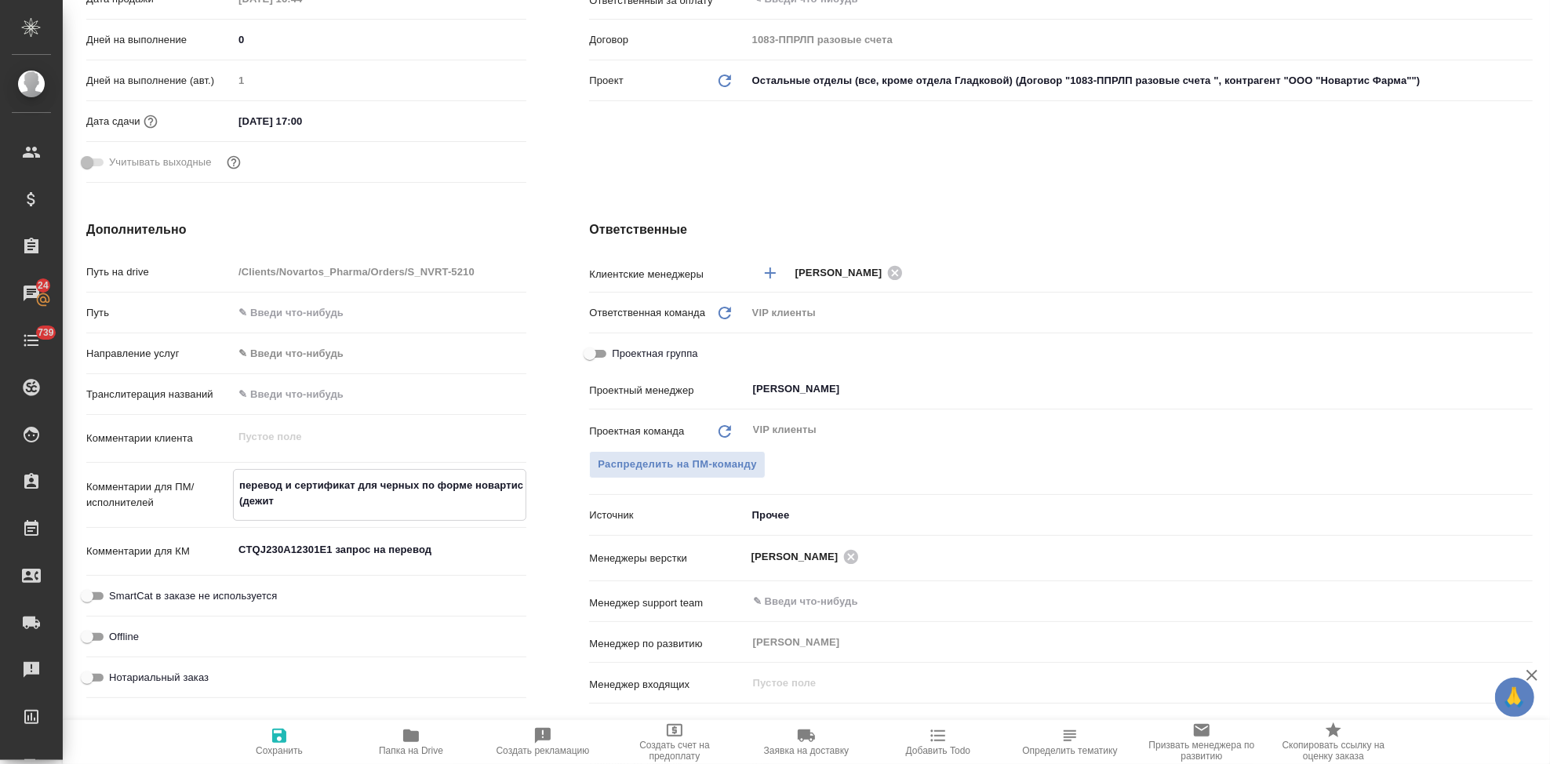
type textarea "перевод и сертификат для черных по форме новартис (дежи"
type textarea "x"
type textarea "перевод и сертификат для черных по форме новартис (деж"
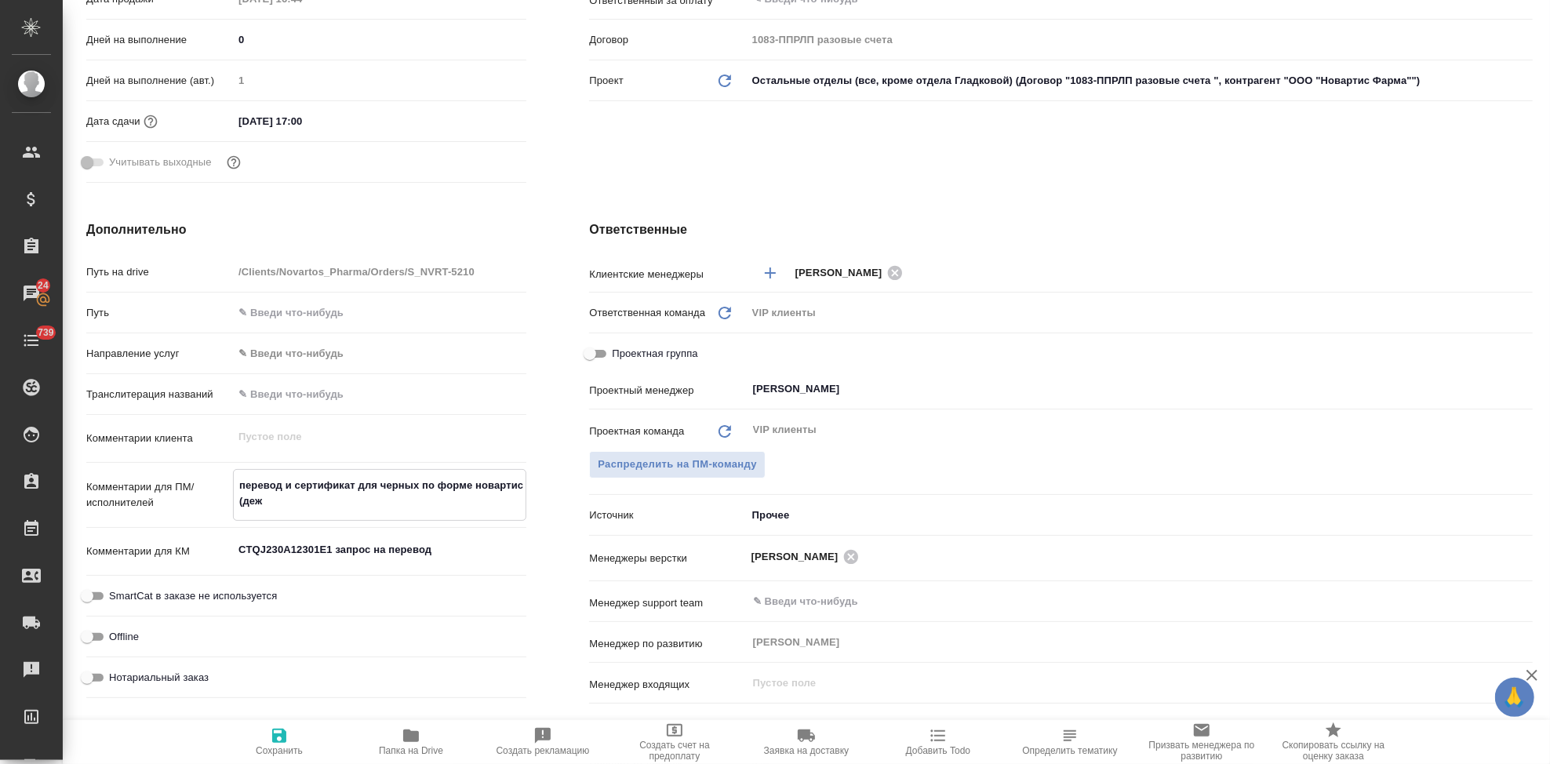
type textarea "x"
click at [355, 485] on textarea "перевод и сертификат для черных по форме новартис (2 шт в сорс лежат)" at bounding box center [380, 493] width 292 height 42
click at [273, 743] on icon "button" at bounding box center [279, 735] width 19 height 19
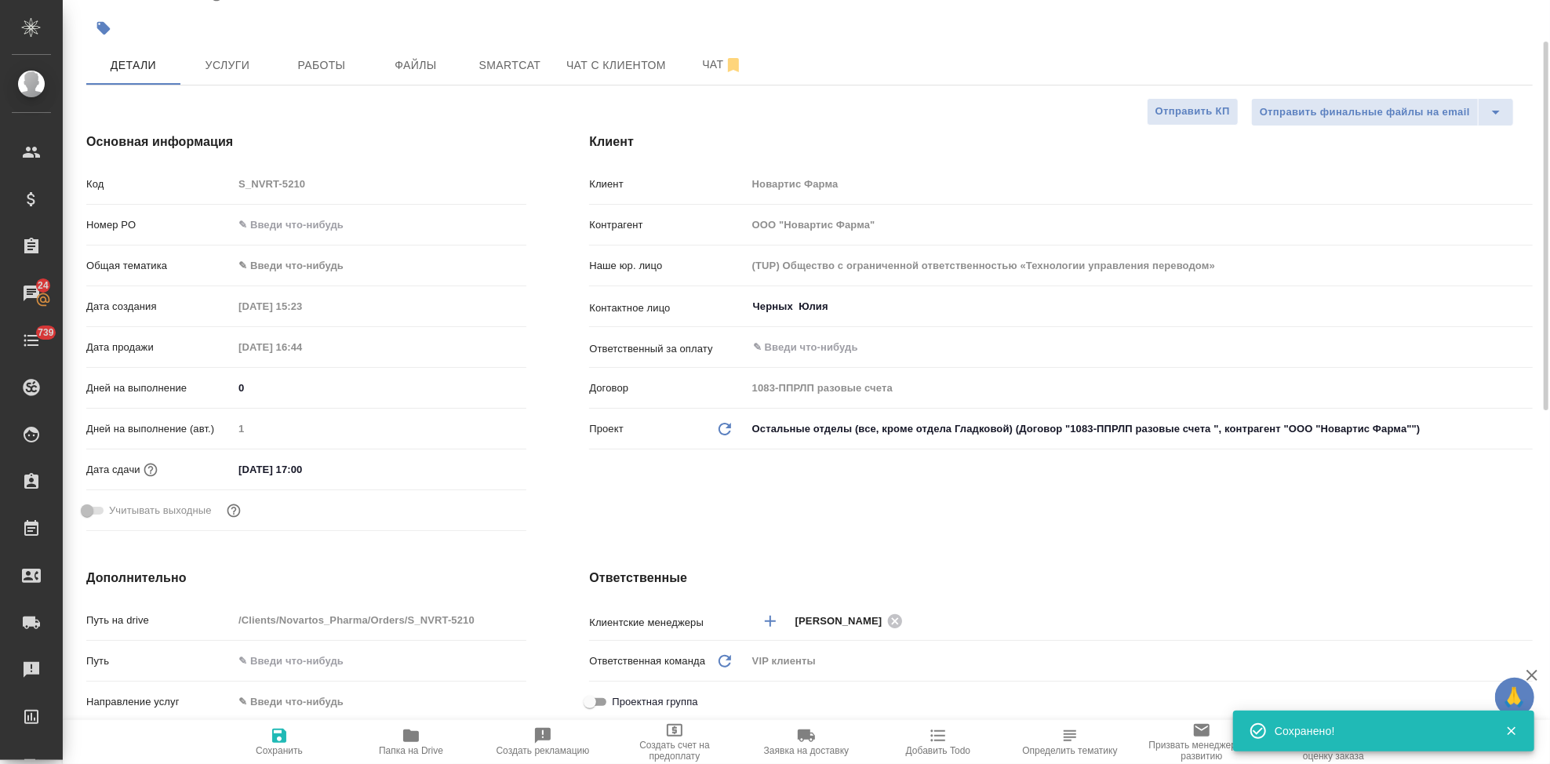
scroll to position [0, 0]
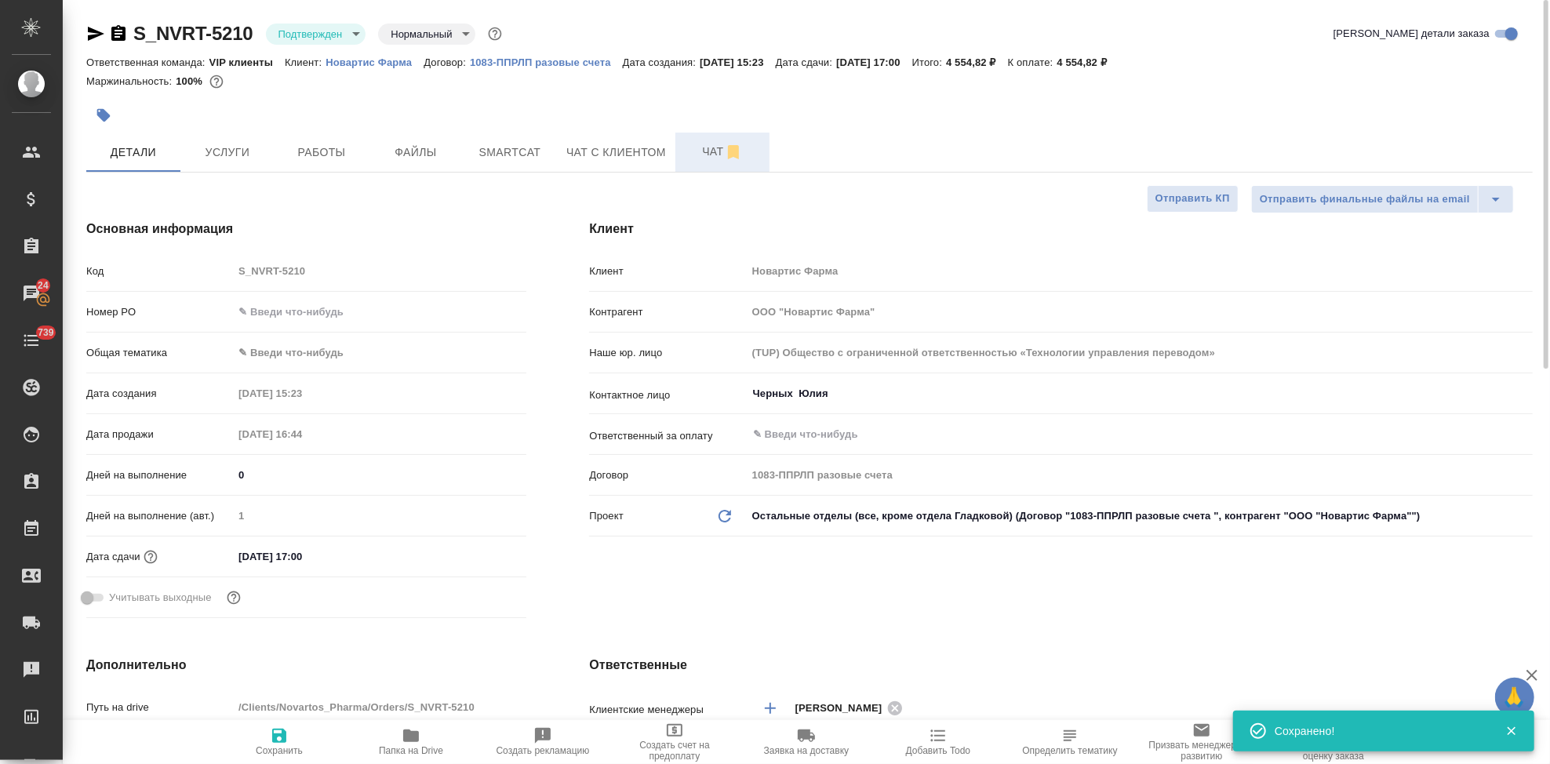
click at [686, 137] on button "Чат" at bounding box center [722, 152] width 94 height 39
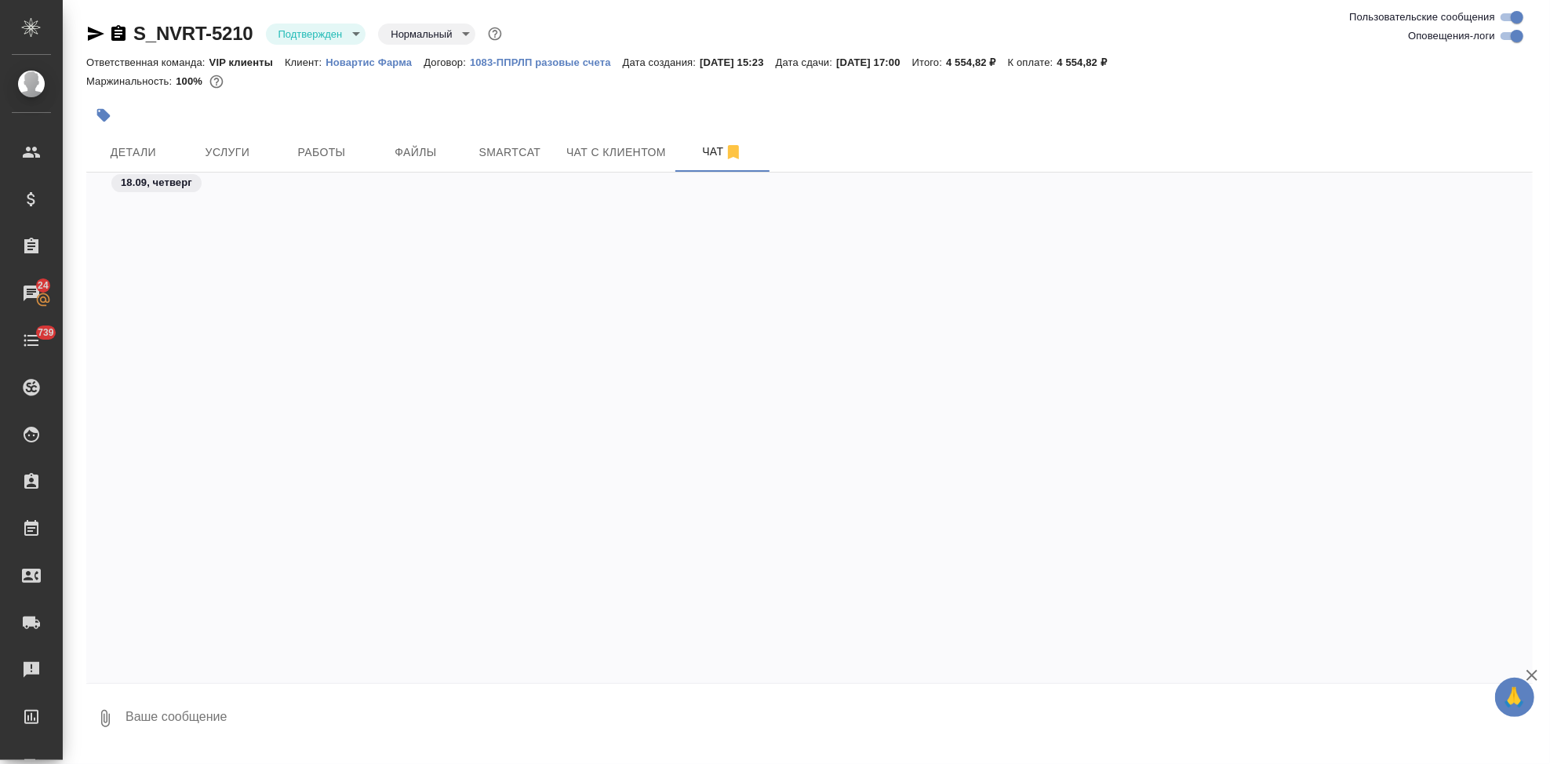
scroll to position [13220, 0]
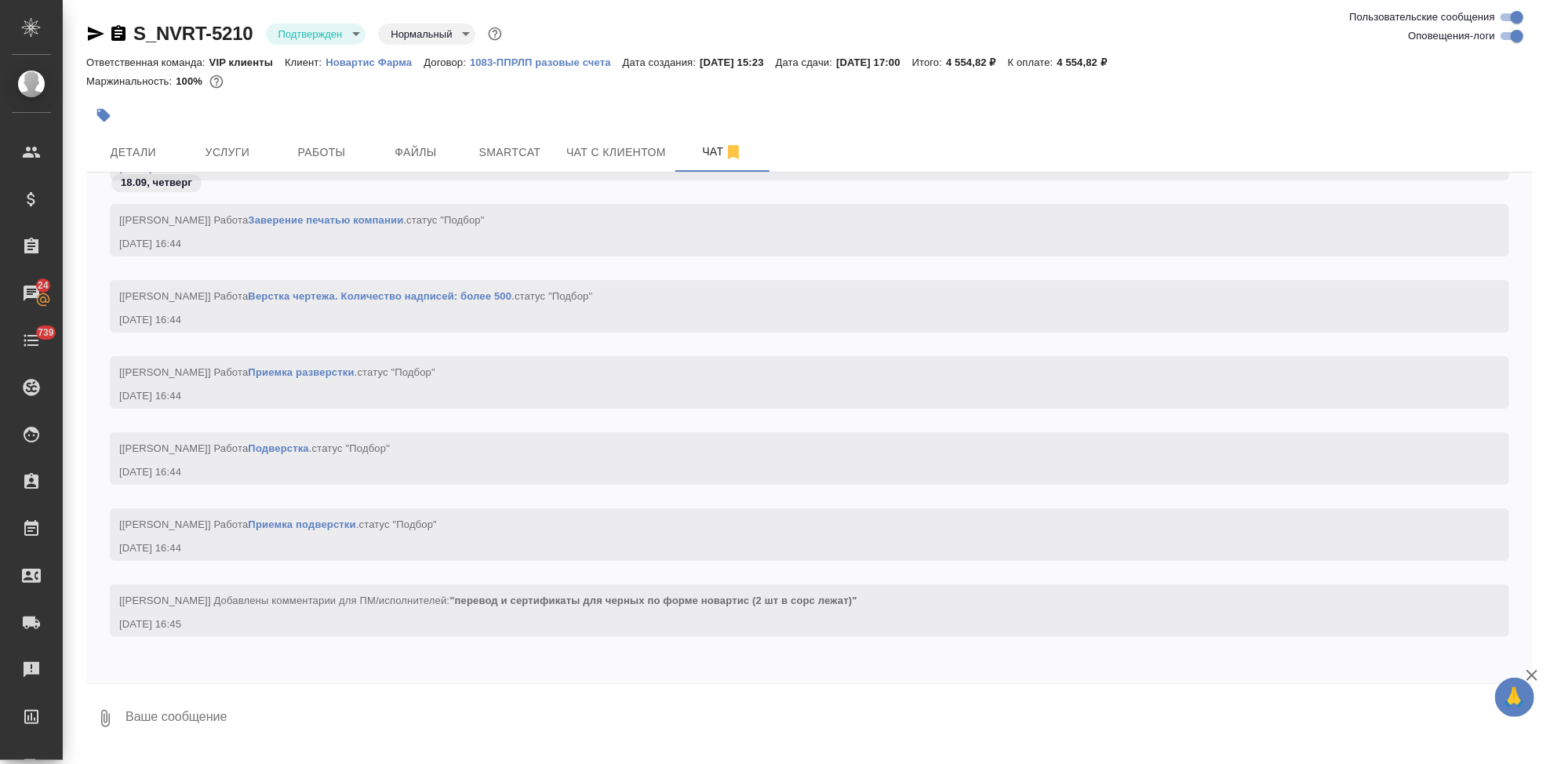
click at [303, 695] on textarea at bounding box center [828, 718] width 1409 height 53
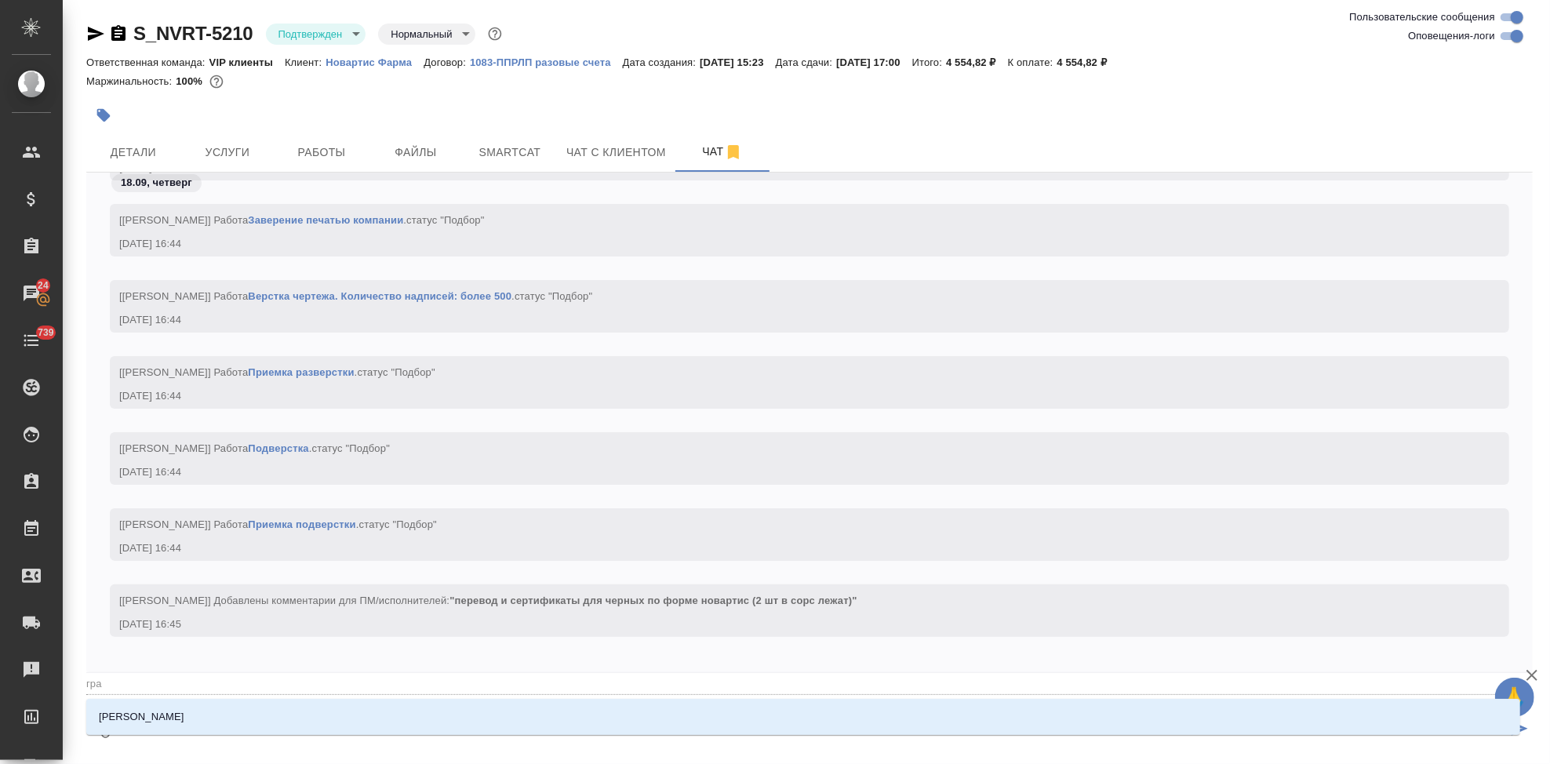
click at [250, 728] on li "[PERSON_NAME]" at bounding box center [803, 717] width 1434 height 28
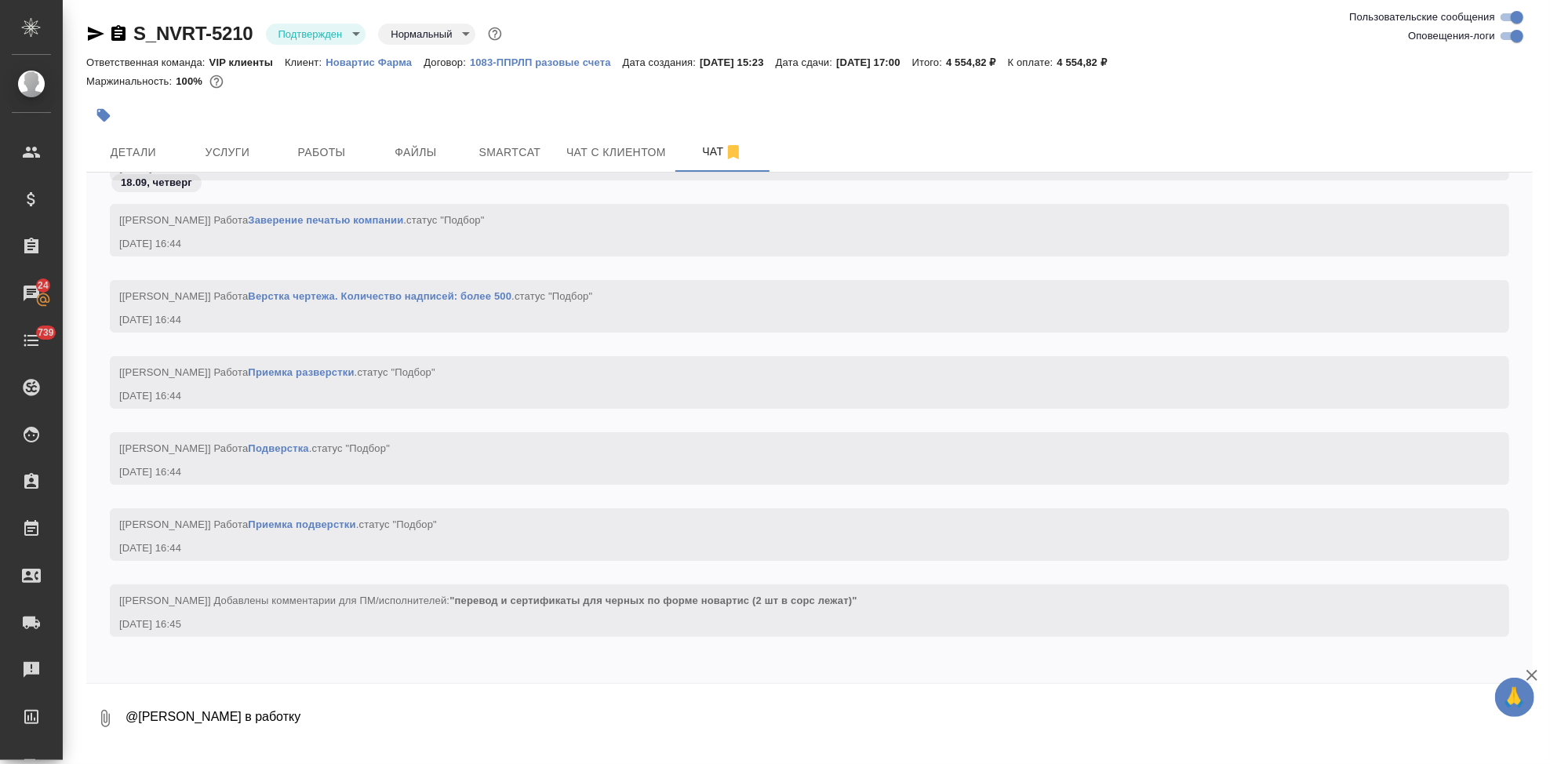
scroll to position [13296, 0]
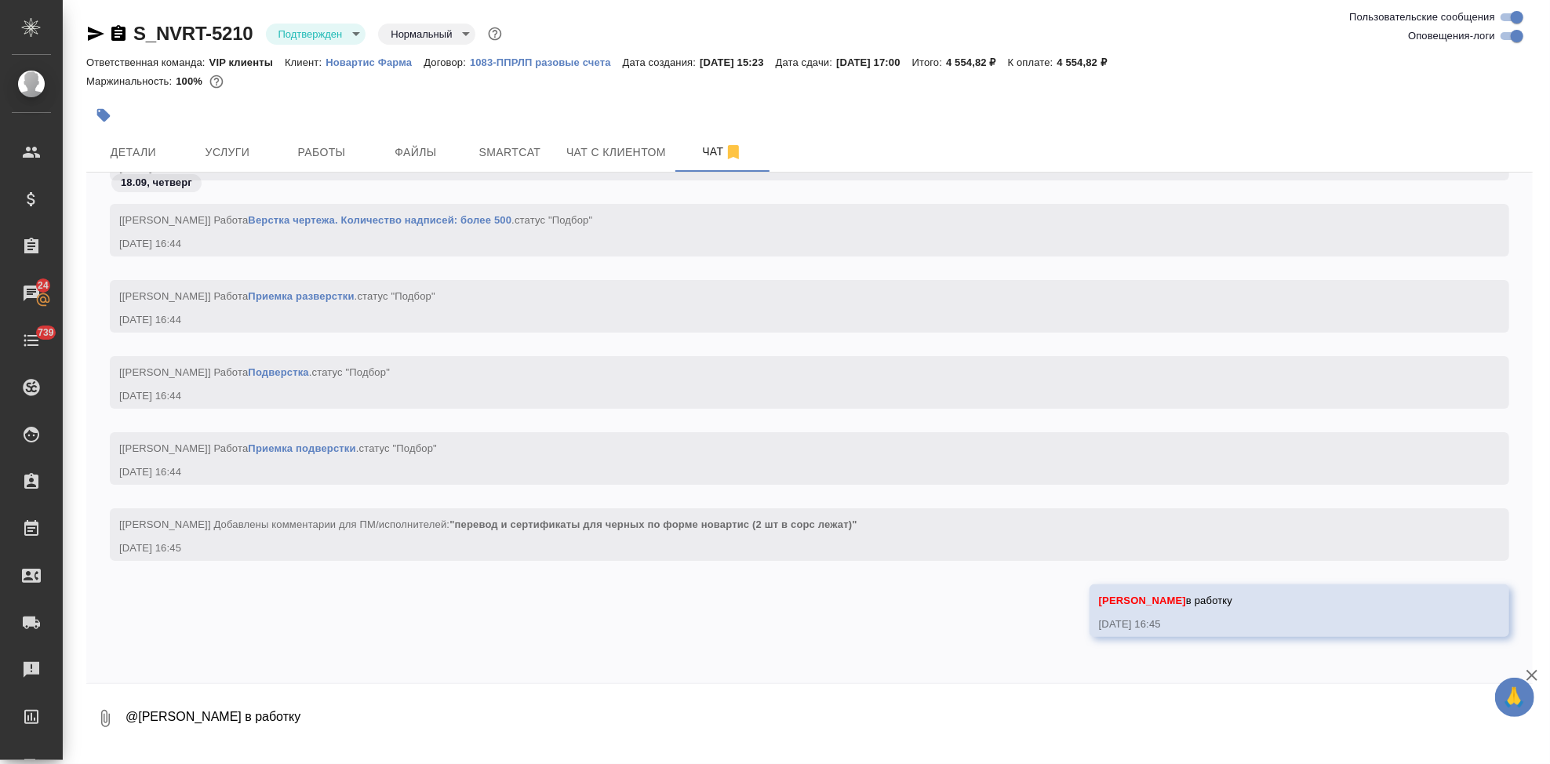
click at [872, 693] on textarea "@Грабко Мария в работку" at bounding box center [828, 718] width 1409 height 53
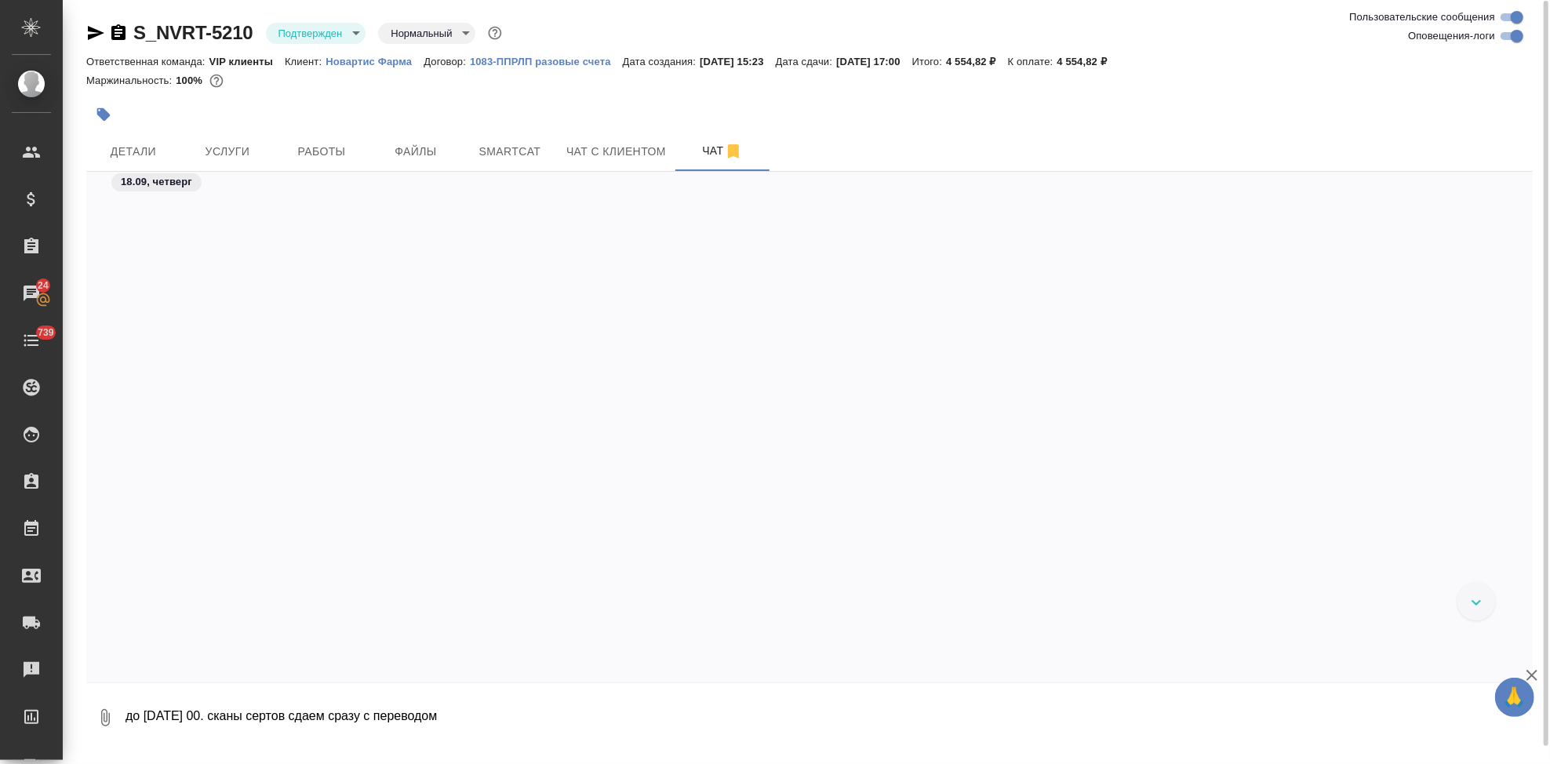
scroll to position [12277, 0]
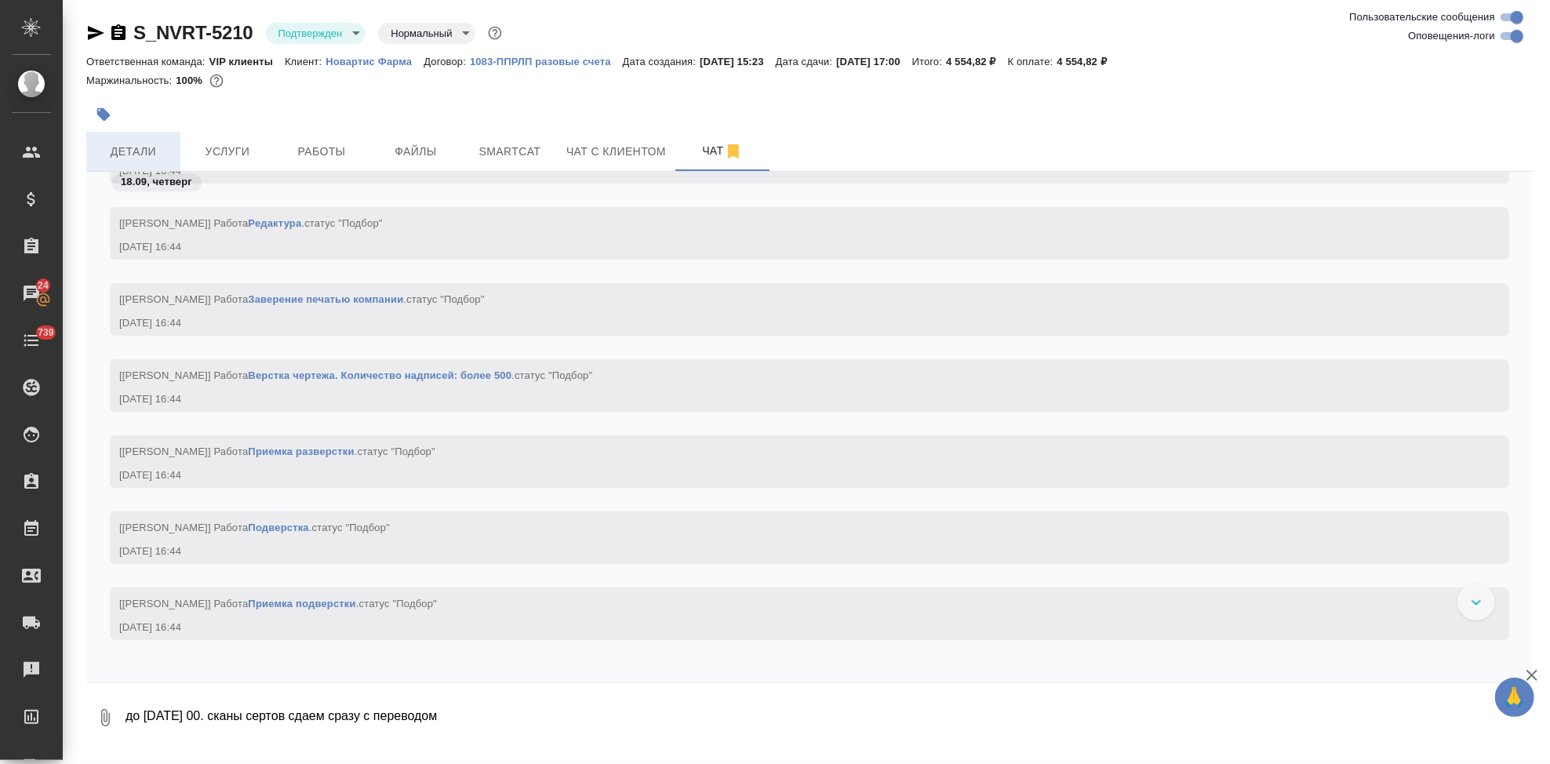
click at [154, 149] on span "Детали" at bounding box center [133, 152] width 75 height 20
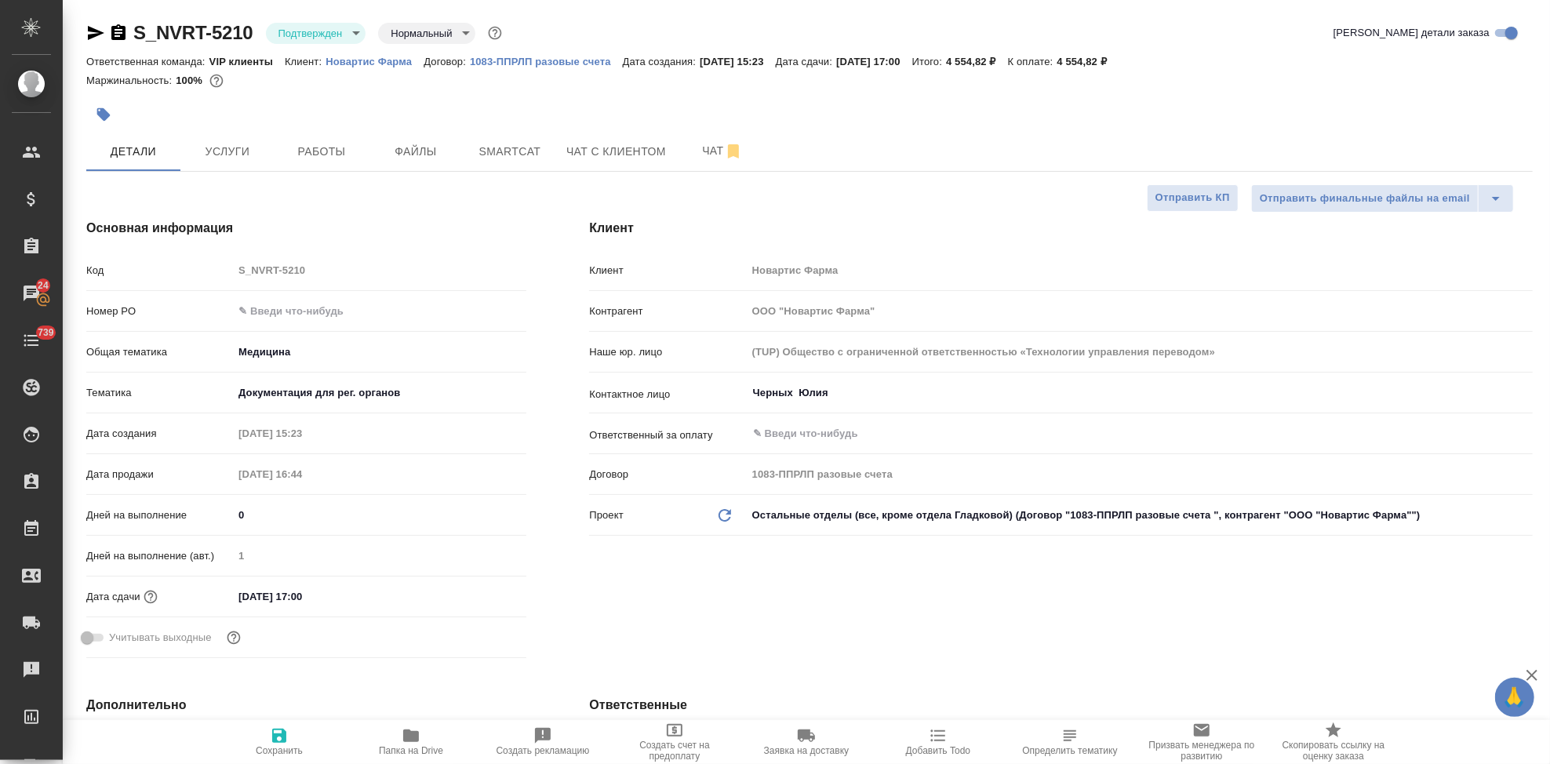
click at [330, 312] on input "text" at bounding box center [379, 311] width 293 height 23
paste input "3006496524"
click at [275, 743] on icon "button" at bounding box center [279, 736] width 14 height 14
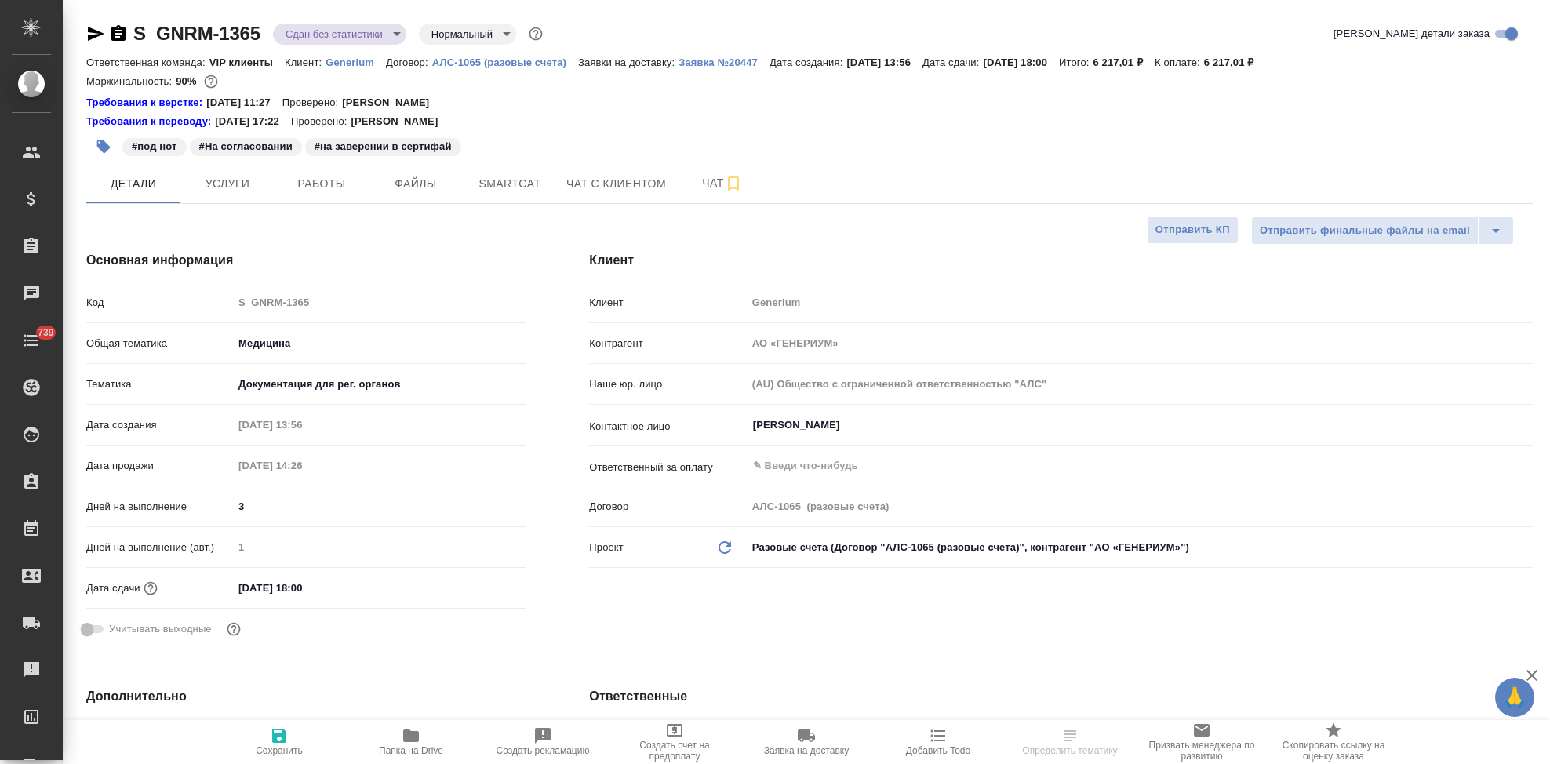
select select "RU"
click at [701, 182] on span "Чат" at bounding box center [722, 183] width 75 height 20
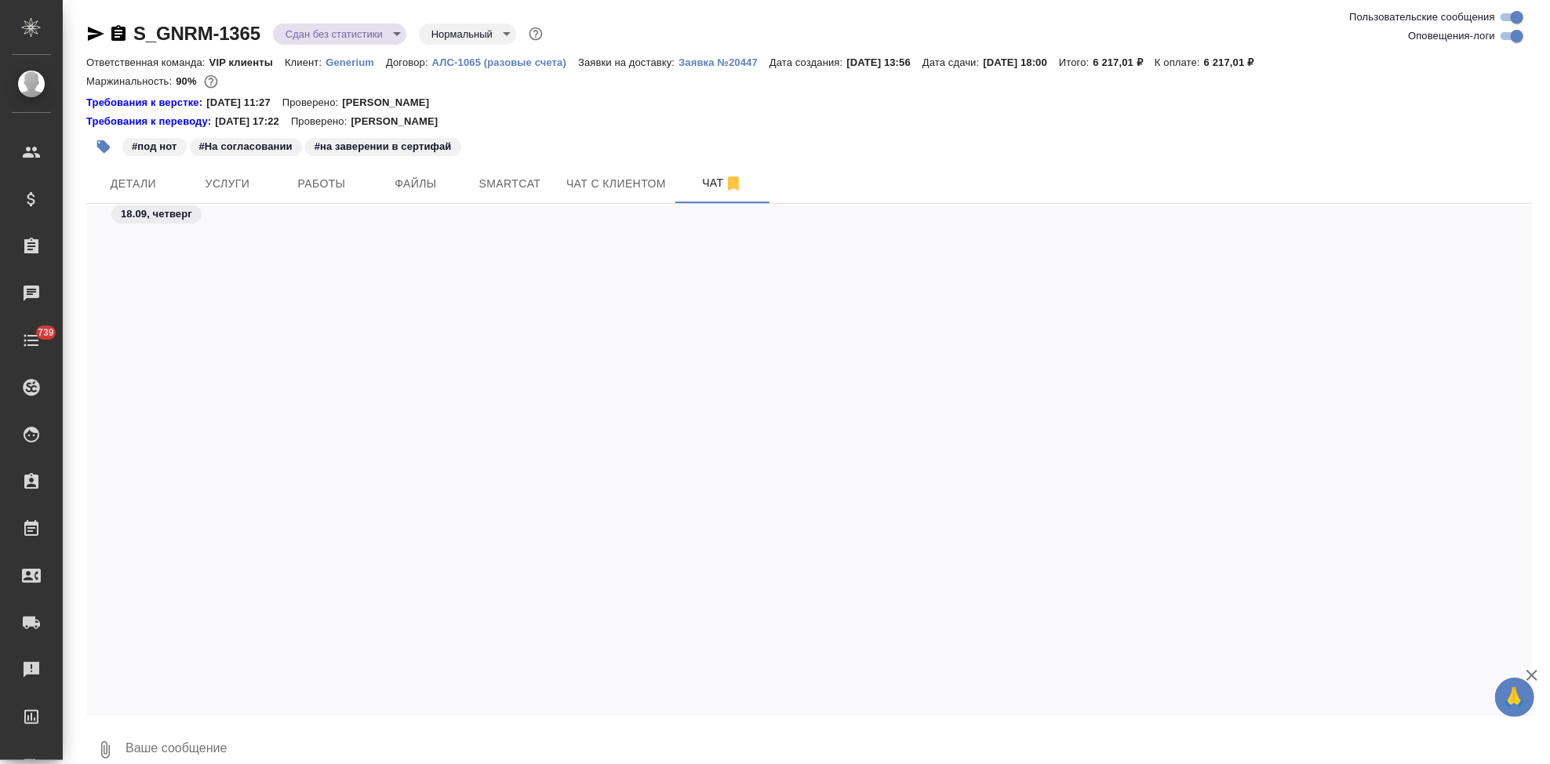
scroll to position [49015, 0]
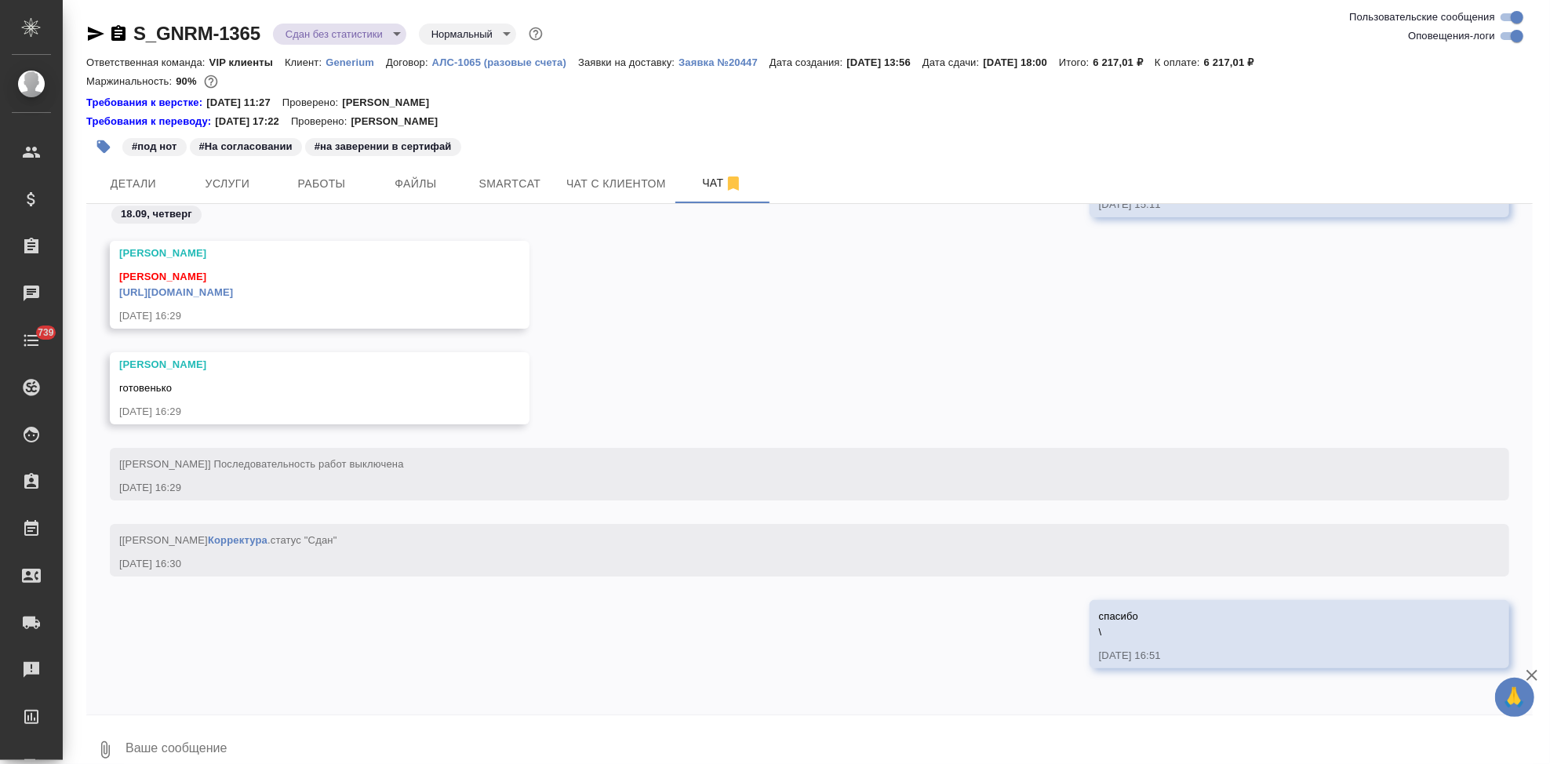
click at [102, 745] on icon "button" at bounding box center [105, 750] width 19 height 19
click at [106, 663] on span "С локального диска" at bounding box center [99, 667] width 107 height 20
click at [0, 0] on input "С локального диска" at bounding box center [0, 0] width 0 height 0
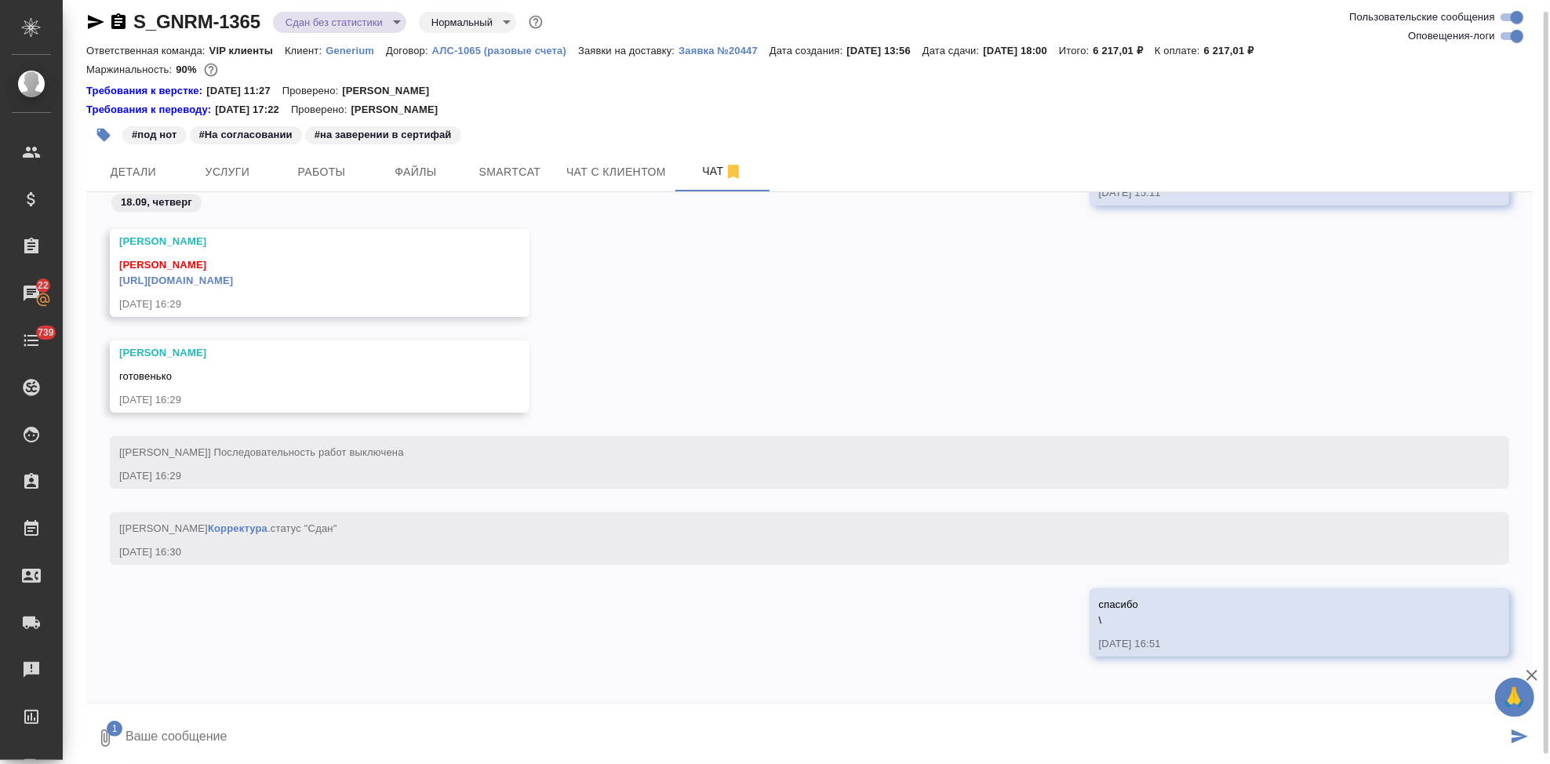
click at [762, 740] on textarea at bounding box center [815, 738] width 1383 height 53
paste textarea "Подскажите, пожалуйста, что имеется ввиду? Мы перевели сам оригинал ранее, а се…"
type textarea "Подскажите, пожалуйста, что имеется ввиду? Мы перевели сам оригинал ранее, а се…"
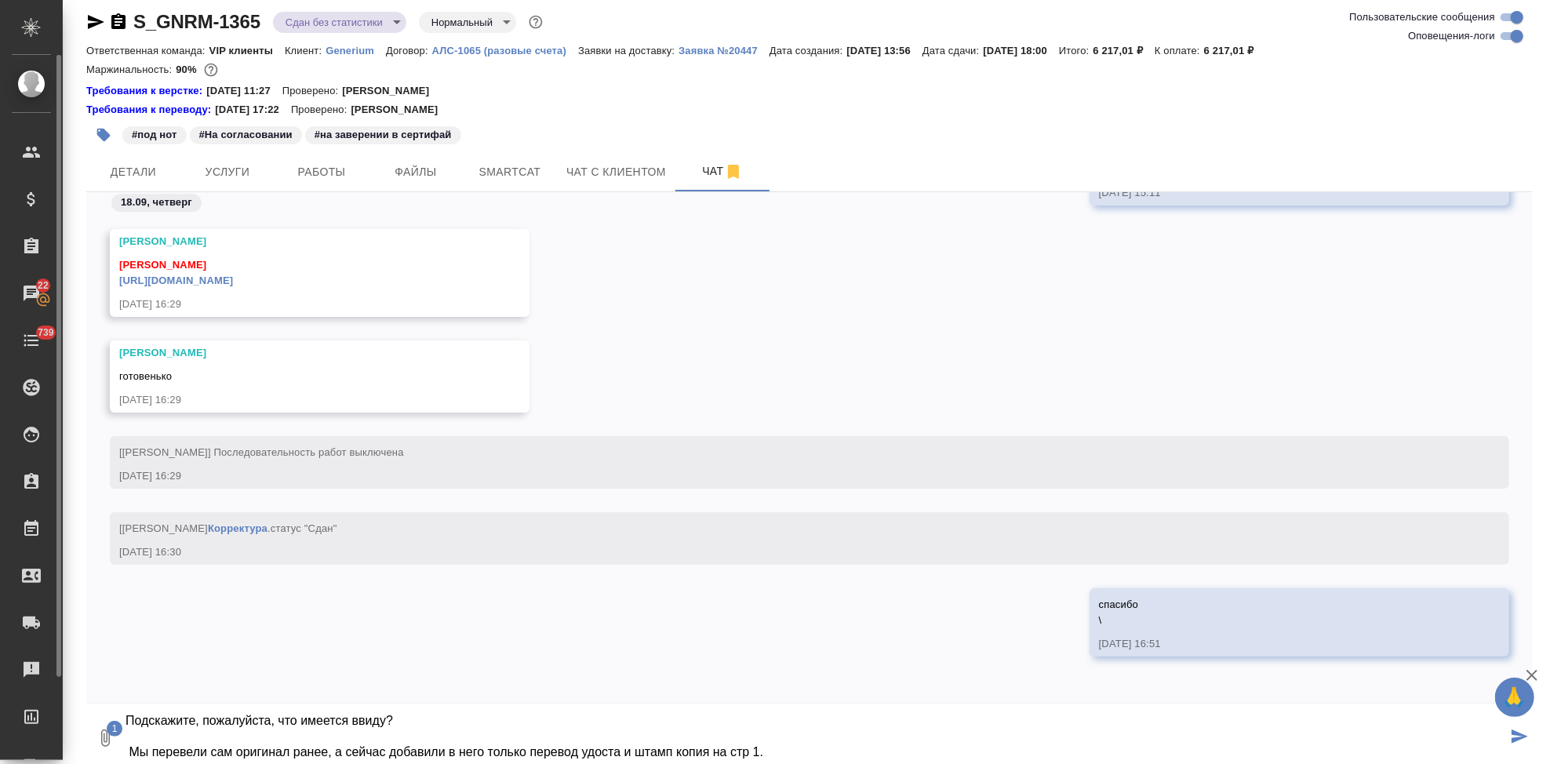
drag, startPoint x: 799, startPoint y: 741, endPoint x: 0, endPoint y: 648, distance: 804.8
click at [0, 648] on div ".cls-1 fill:#fff; AWATERA Kabargina [PERSON_NAME] Спецификации Заказы 22 Чаты 7…" at bounding box center [775, 382] width 1550 height 764
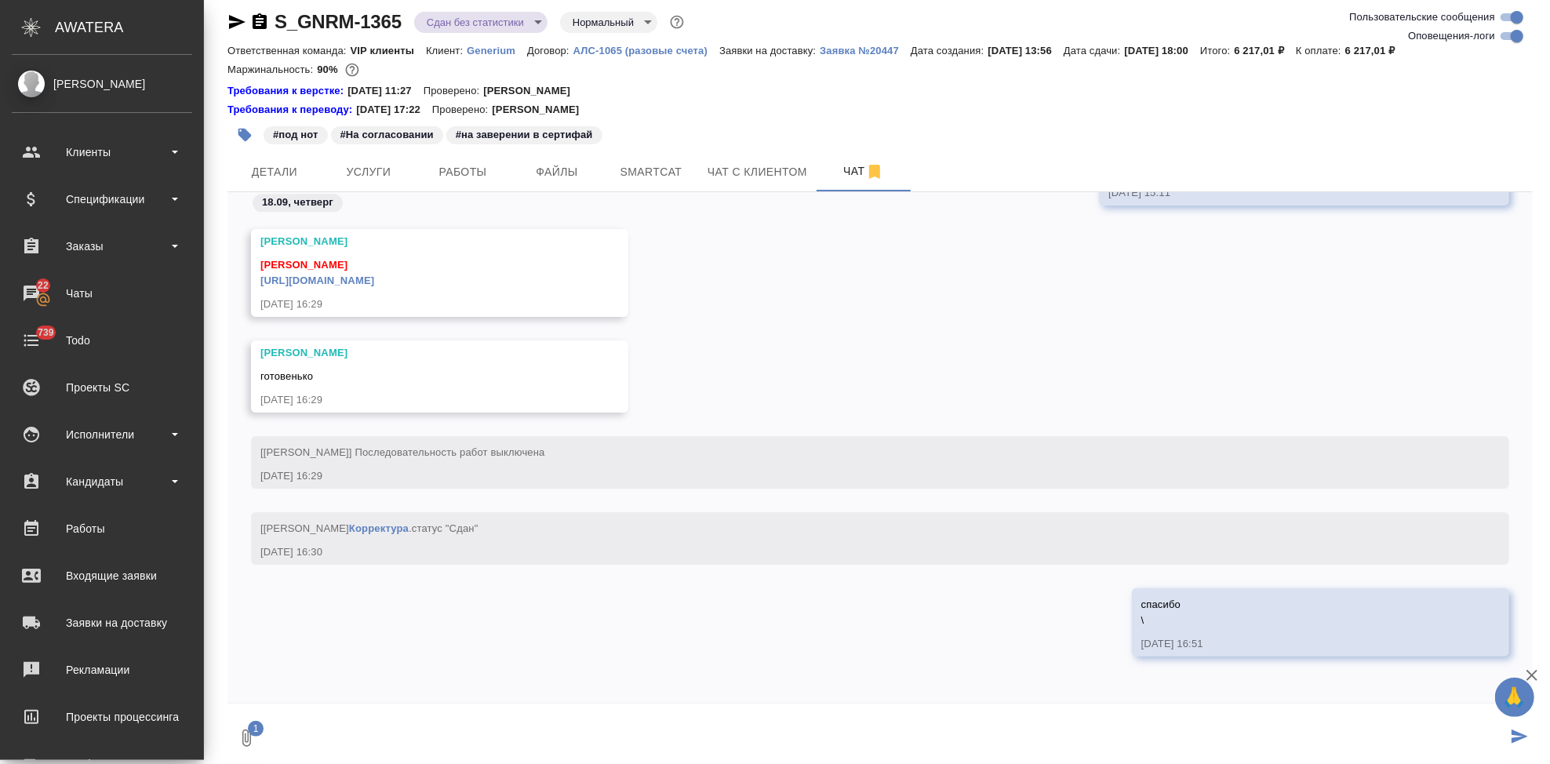
scroll to position [0, 0]
type textarea "\"
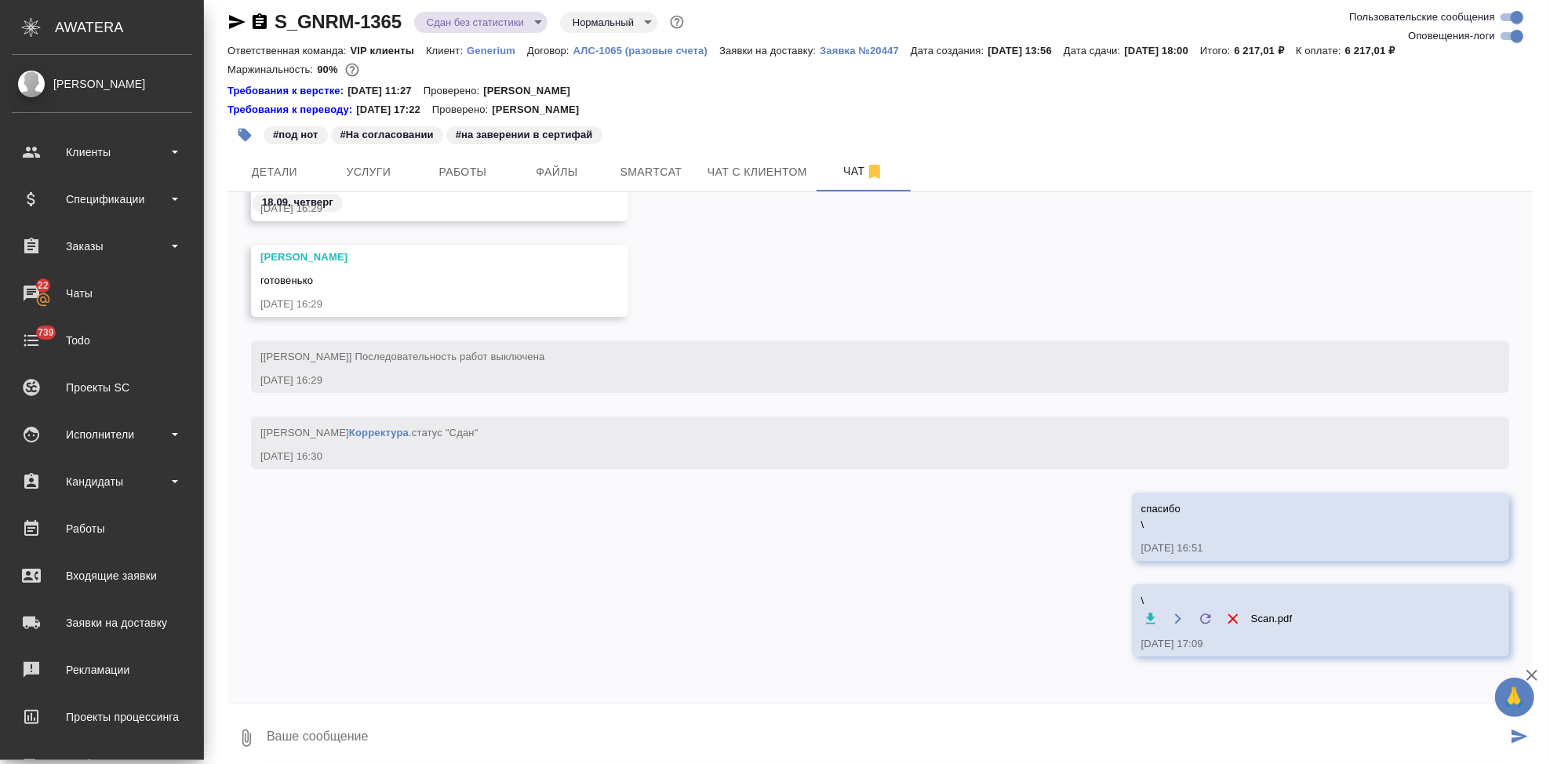
type textarea """
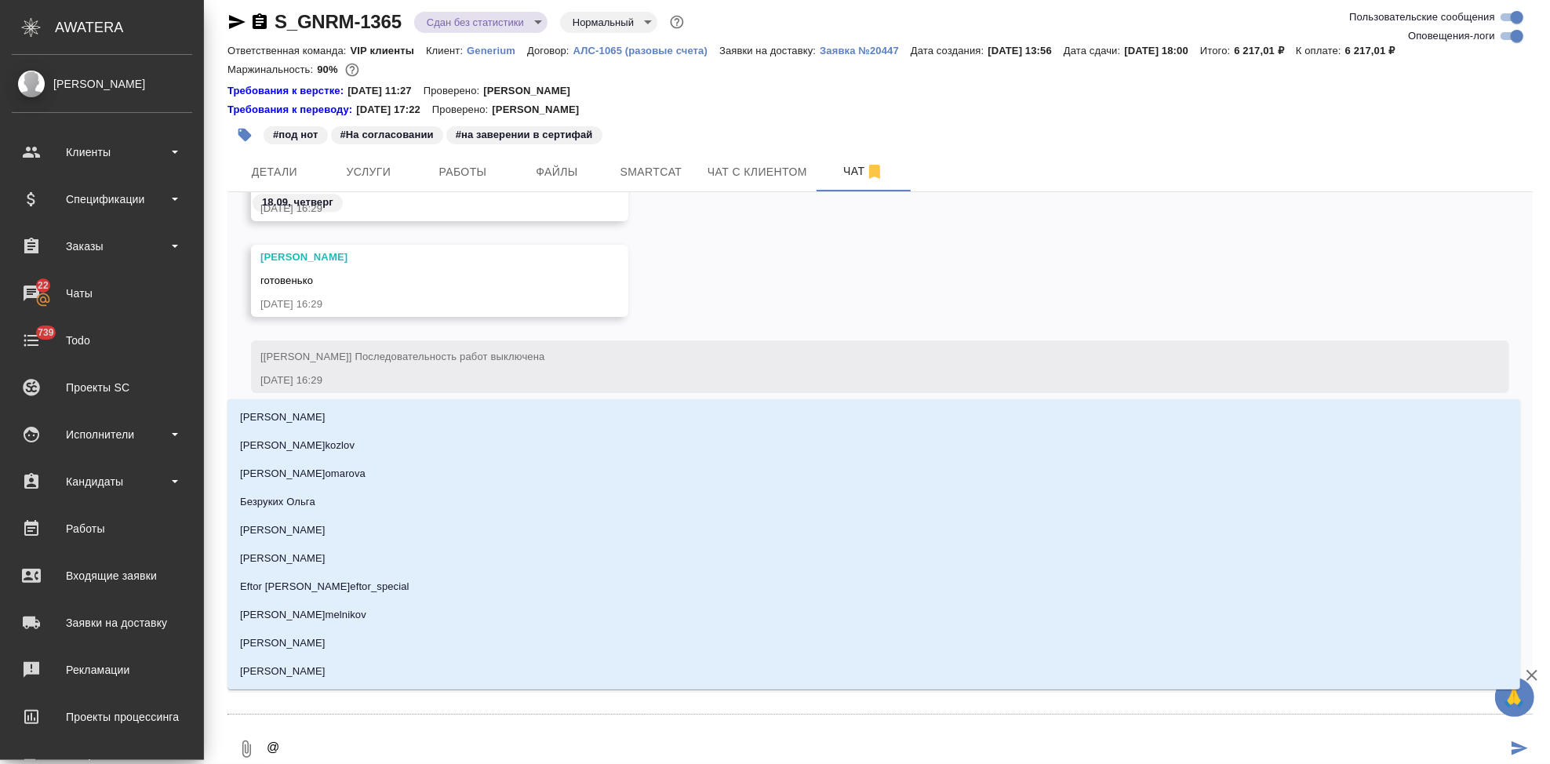
type textarea "@г"
type input "г"
type textarea "@гр"
type input "гр"
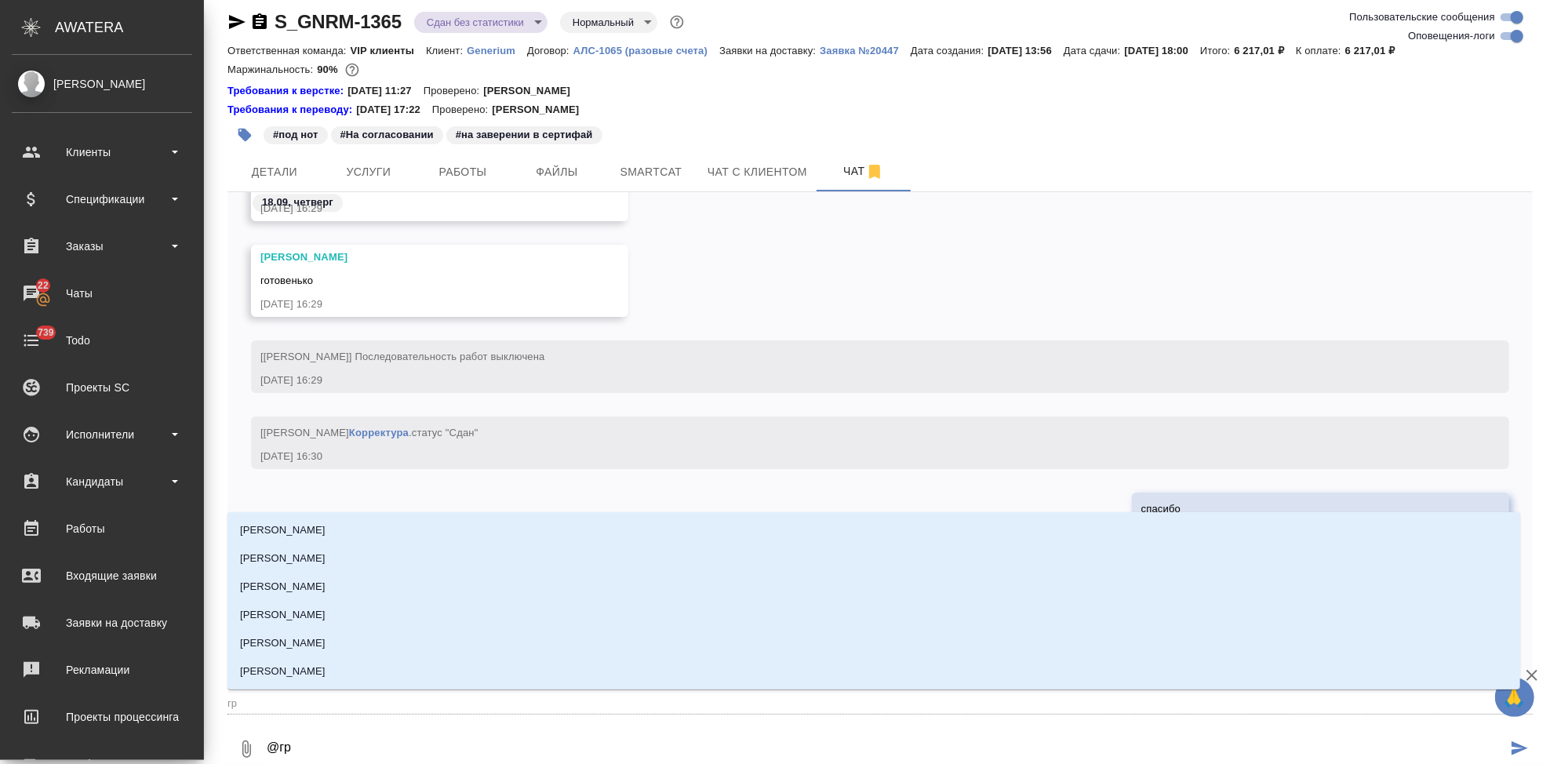
type textarea "@гра"
type input "гра"
type textarea "@граб"
type input "граб"
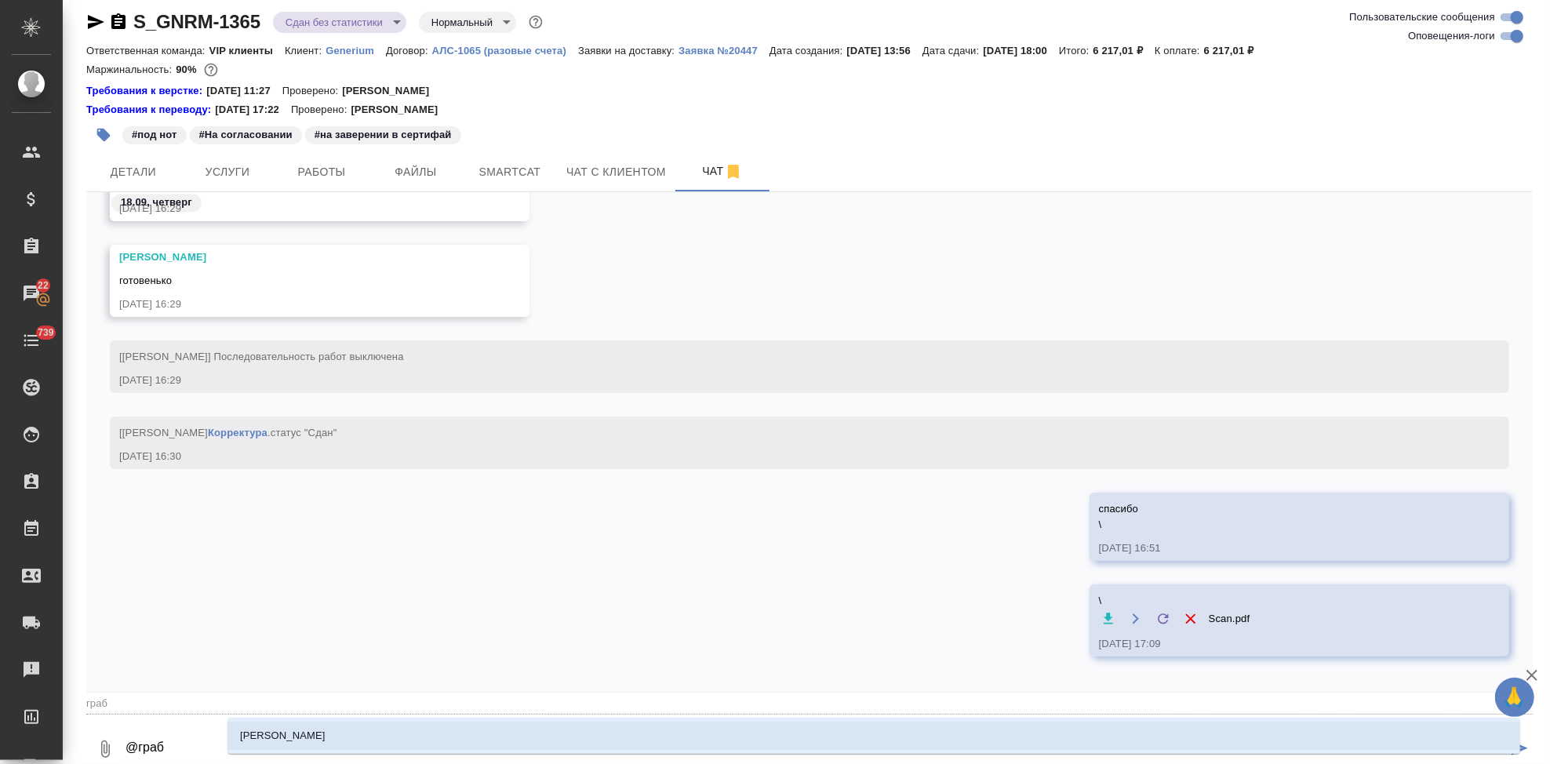
click at [288, 734] on p "Грабко Мария" at bounding box center [283, 736] width 86 height 16
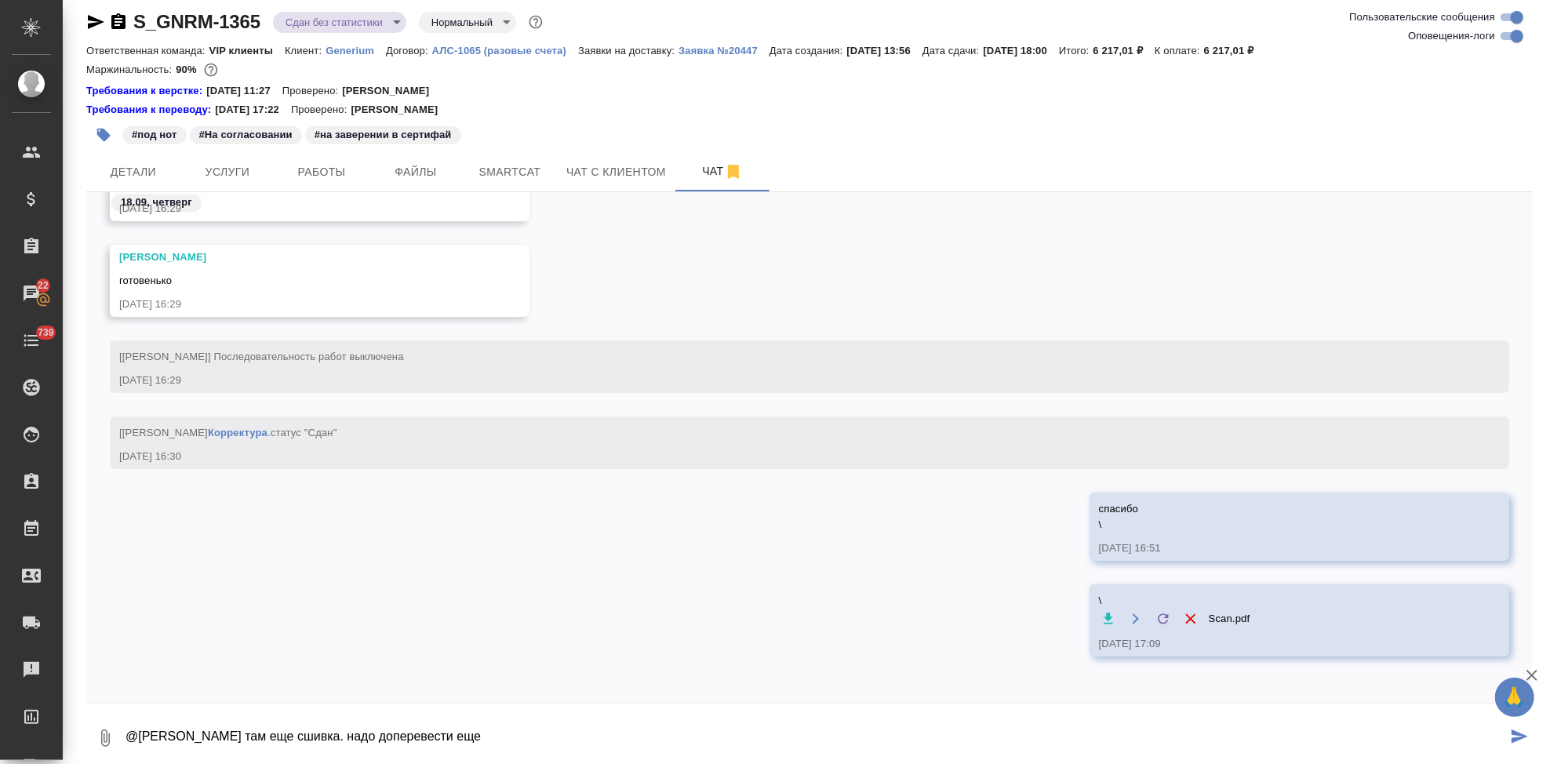
type textarea "@Грабко Мария там еще сшивка. надо доперевести еще"
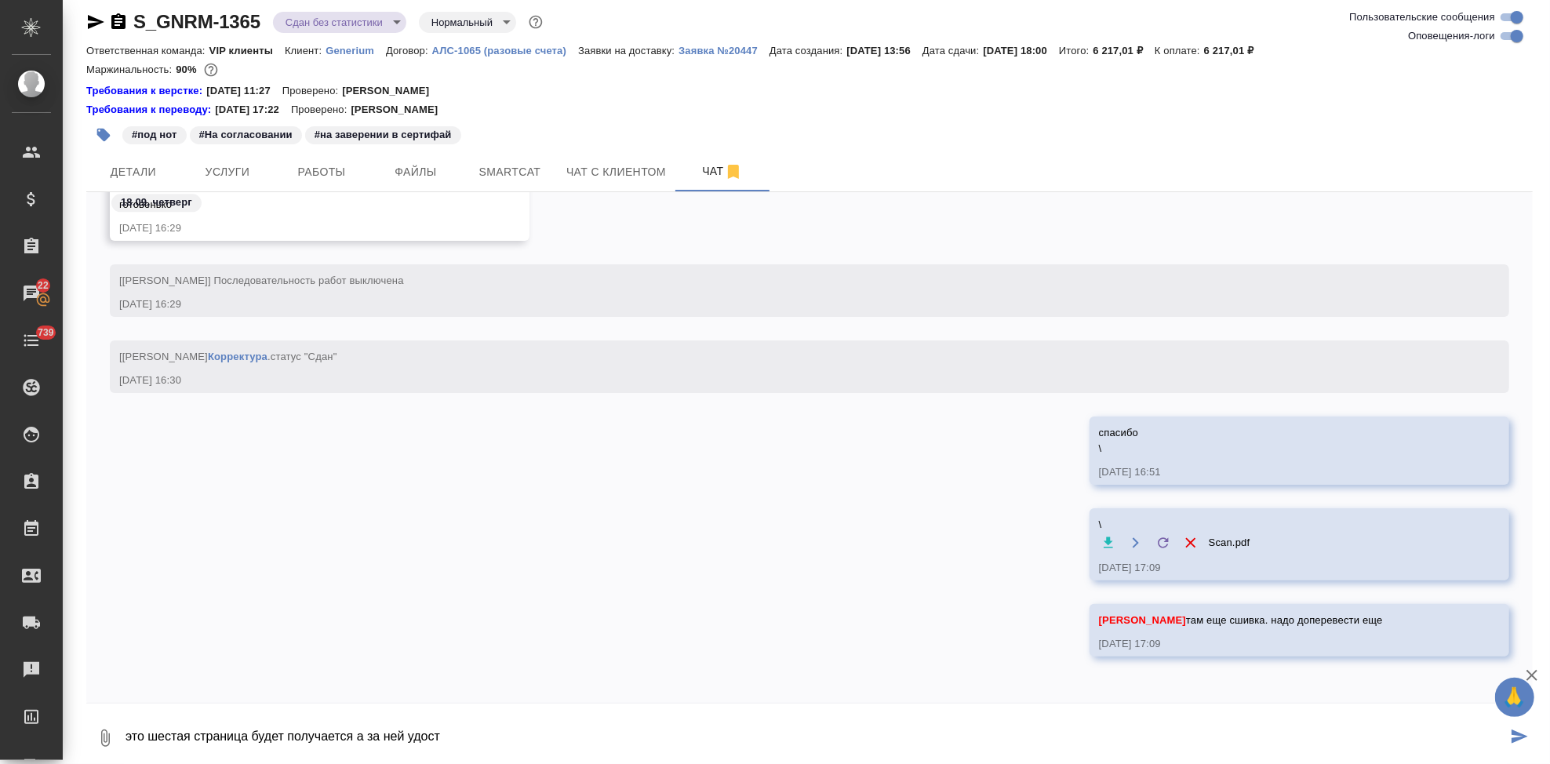
type textarea "это шестая страница будет получается а за ней удост \"
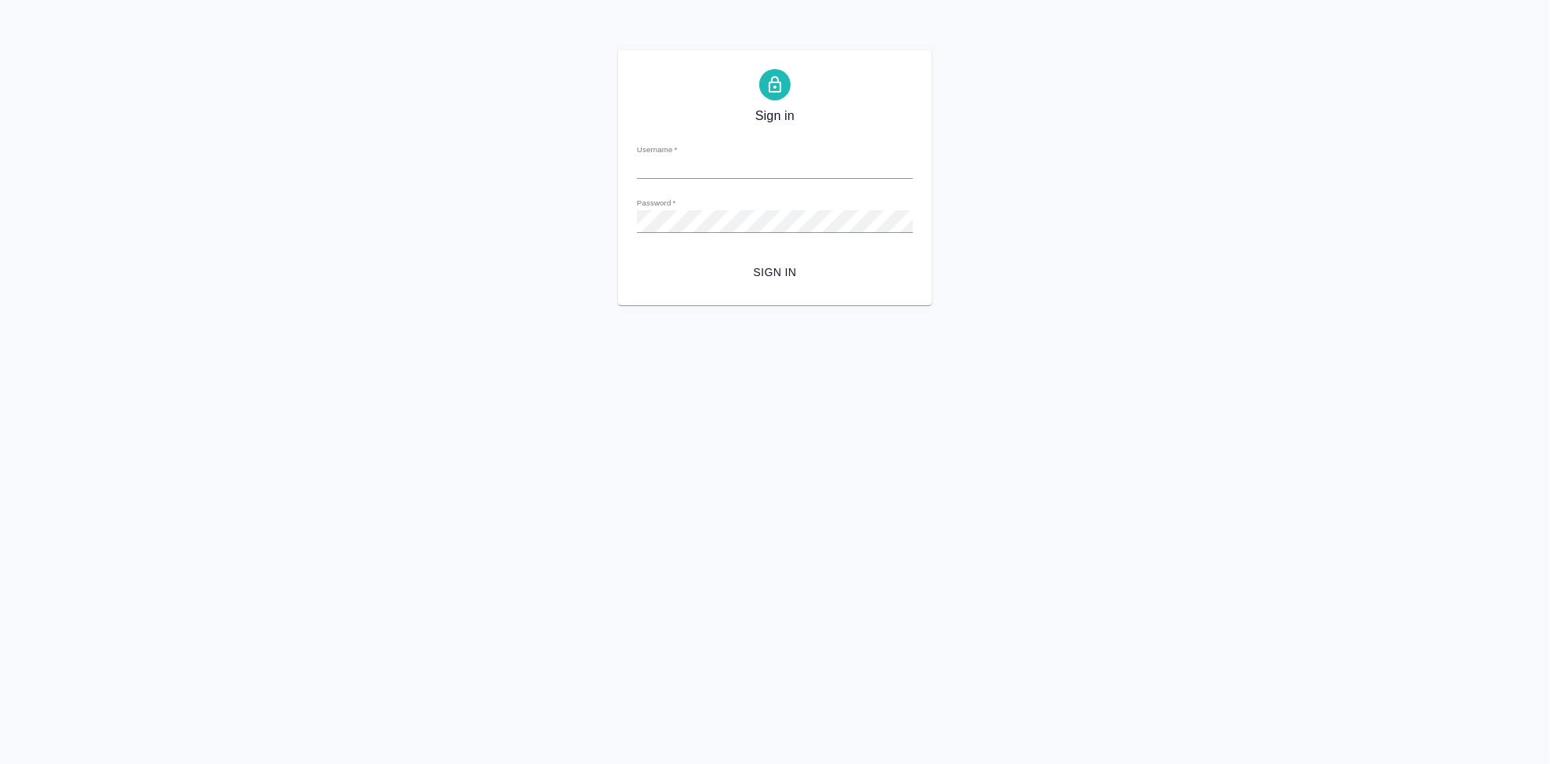
type input "[EMAIL_ADDRESS][DOMAIN_NAME]"
click at [796, 266] on span "Sign in" at bounding box center [775, 273] width 251 height 20
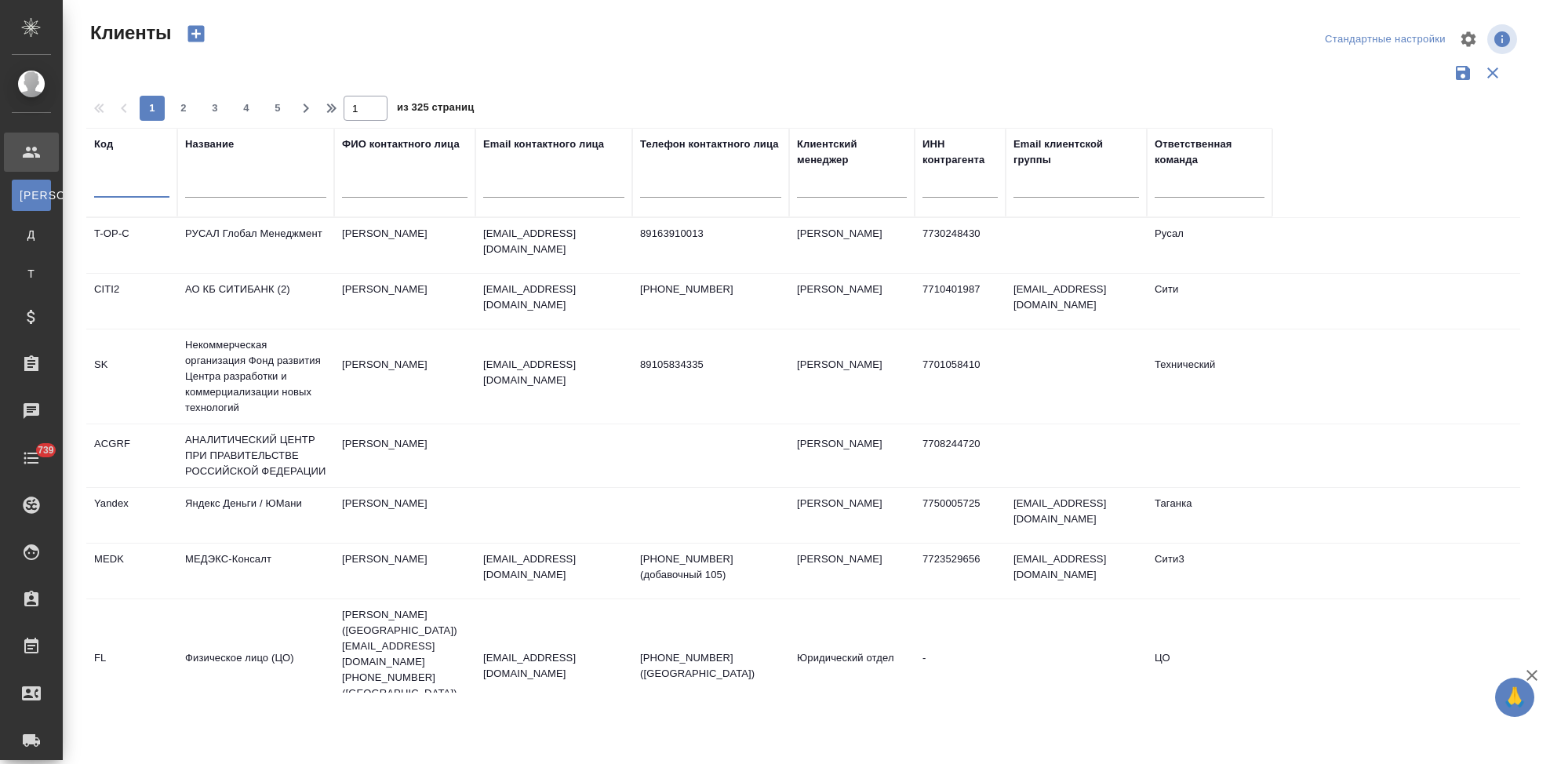
select select "RU"
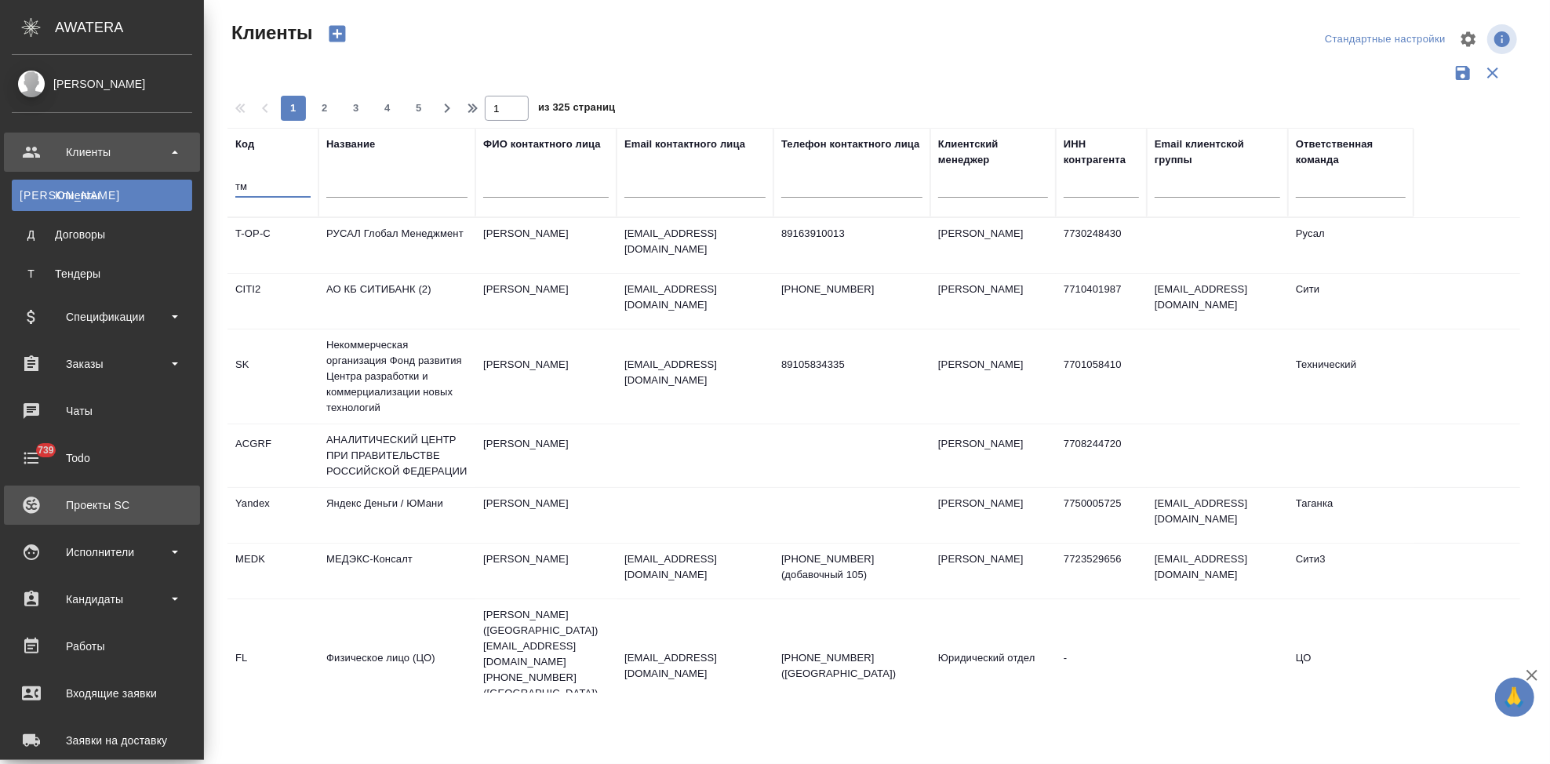
type input "т"
type input "nvrt"
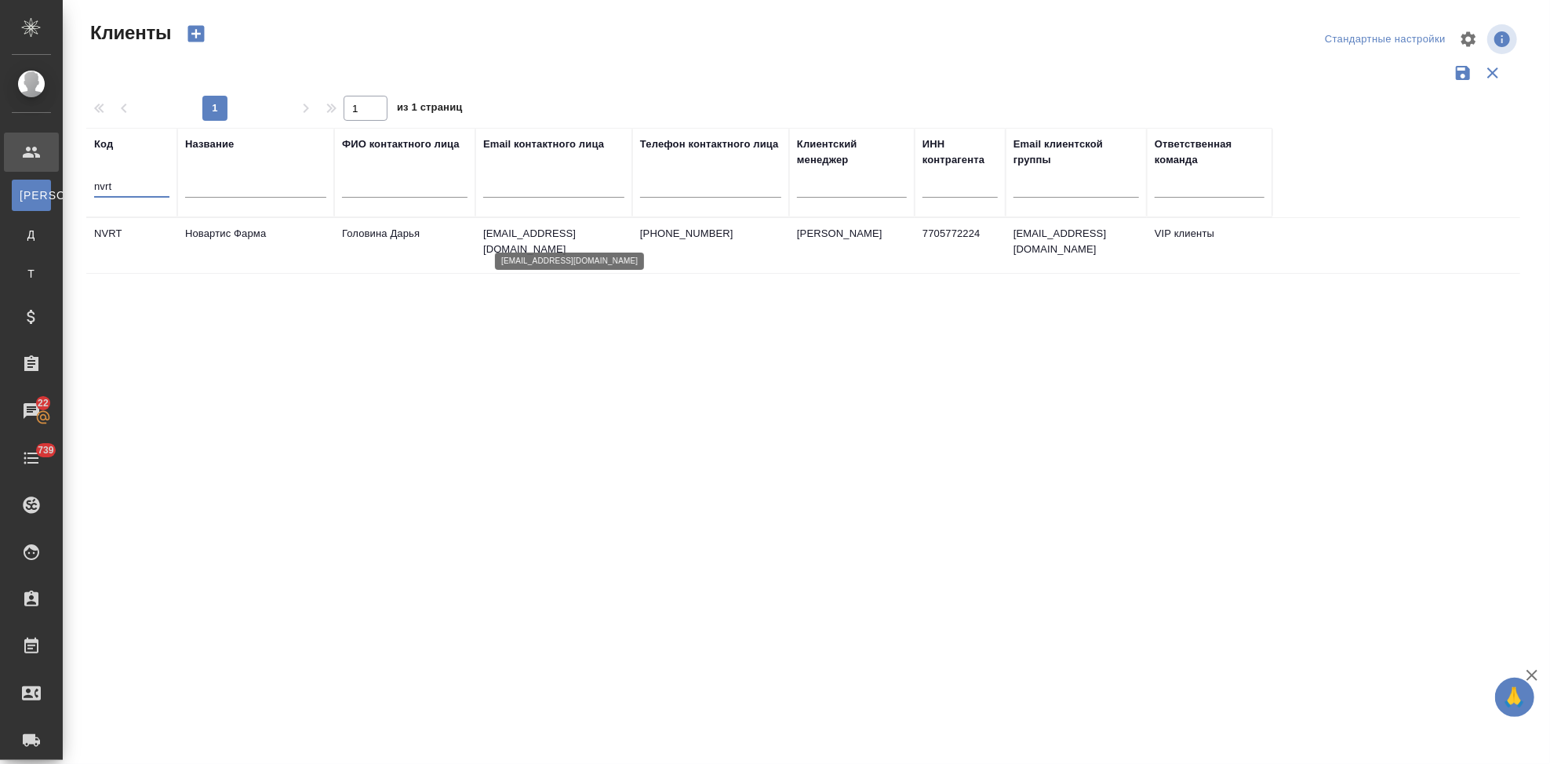
click at [582, 234] on p "daria.golovina@novartis.com" at bounding box center [553, 241] width 141 height 31
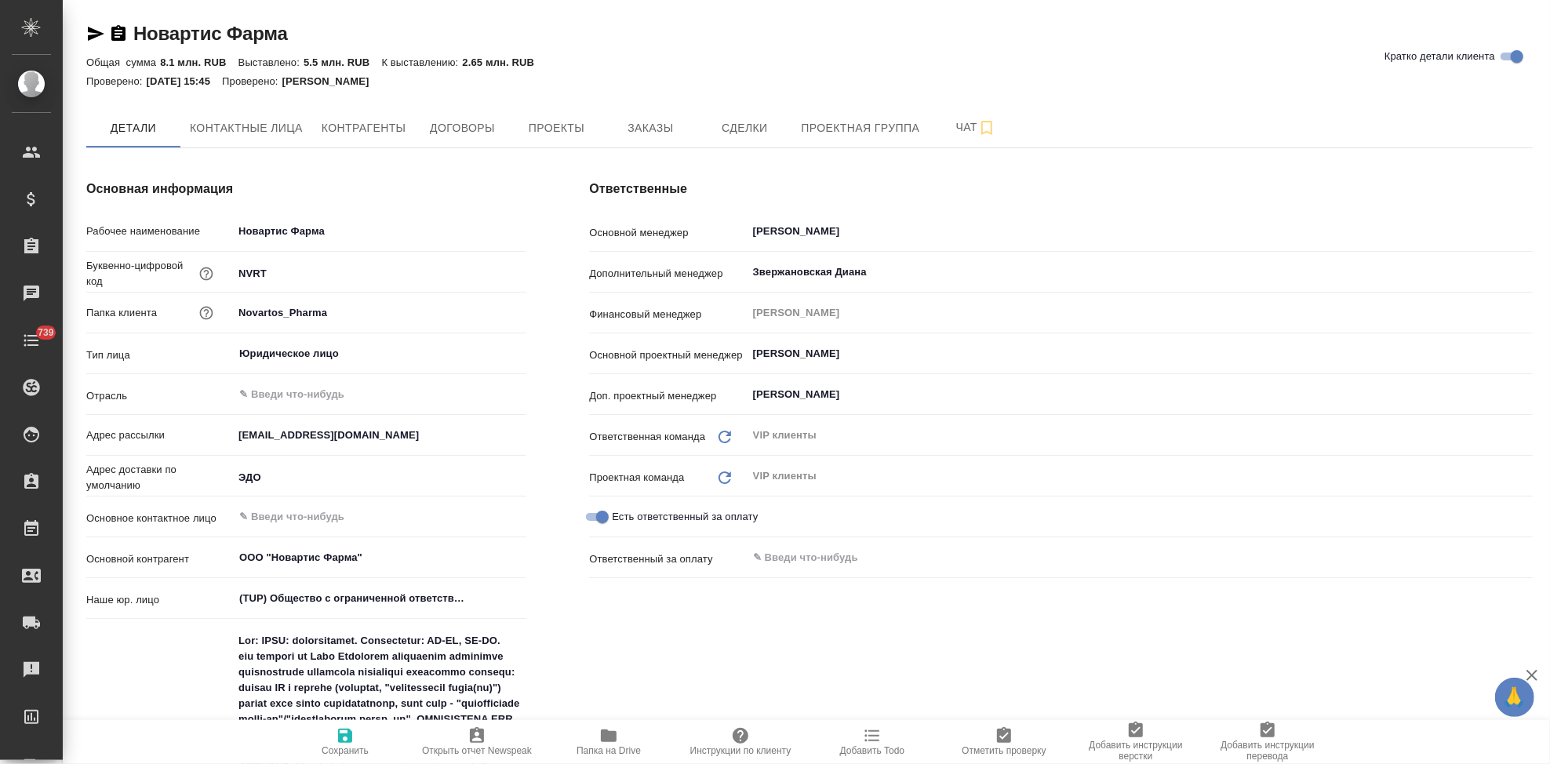
type textarea "x"
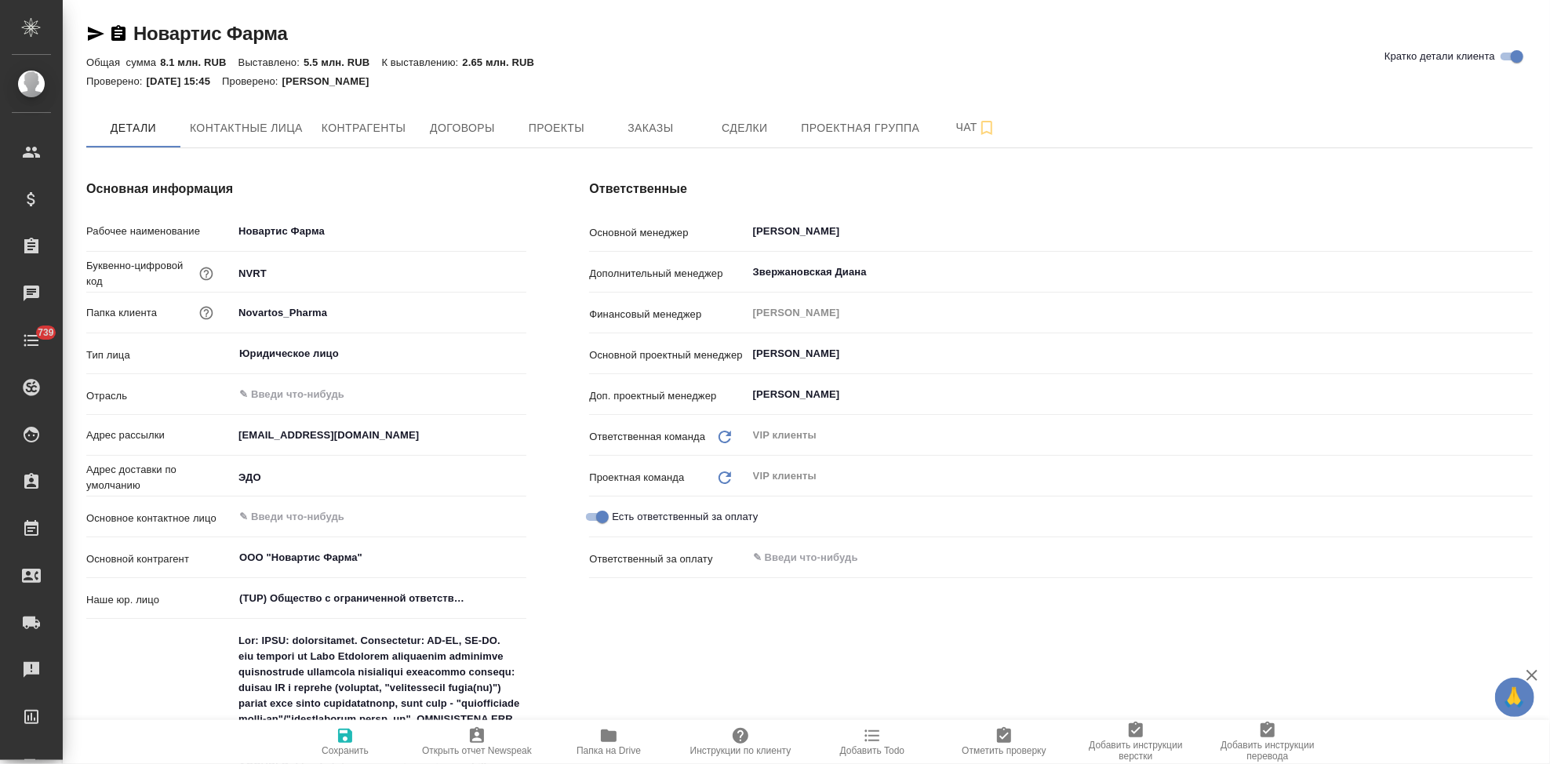
type textarea "x"
click at [631, 109] on button "Заказы" at bounding box center [650, 127] width 94 height 39
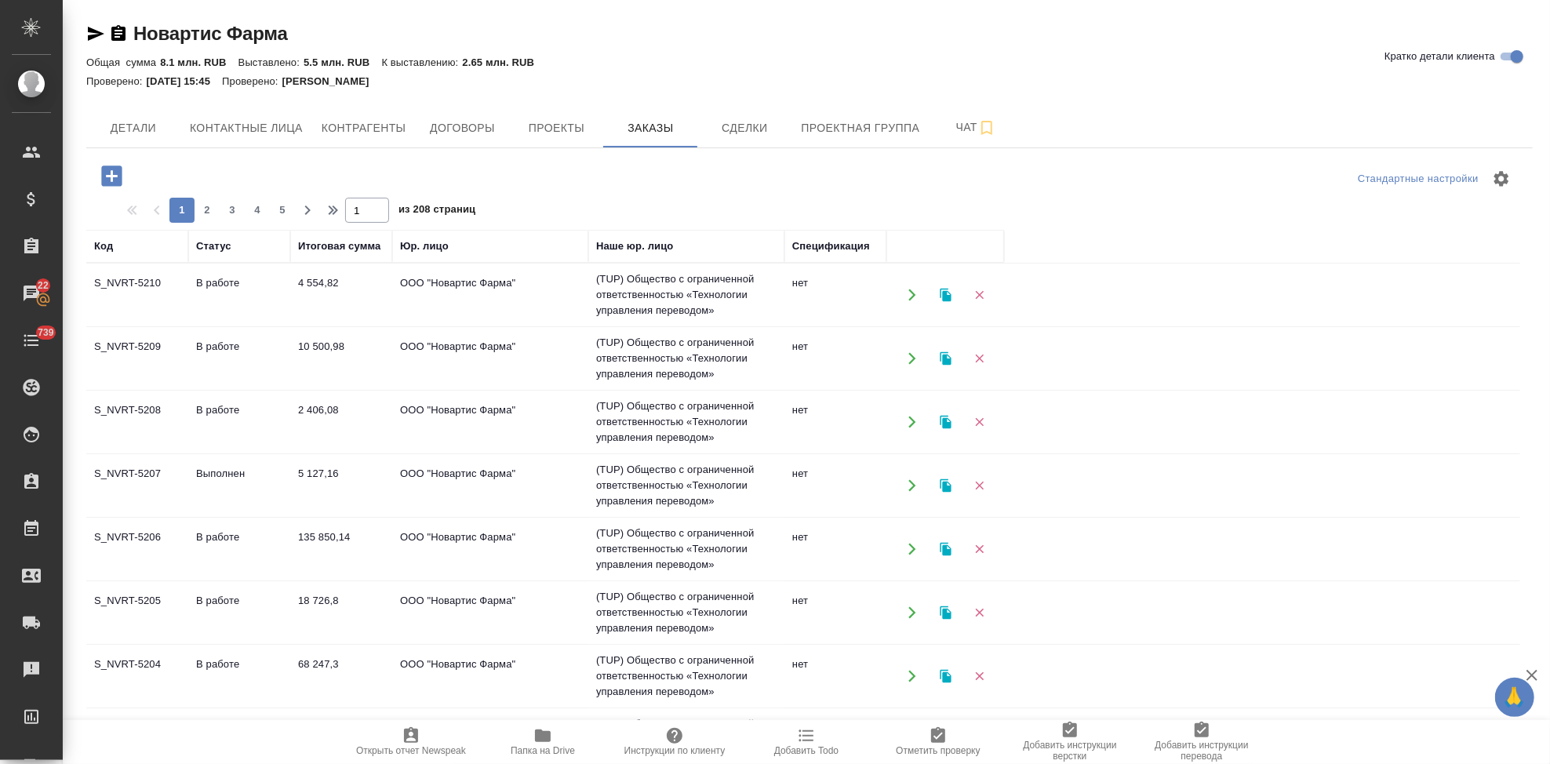
click at [205, 405] on td "В работе" at bounding box center [239, 422] width 102 height 55
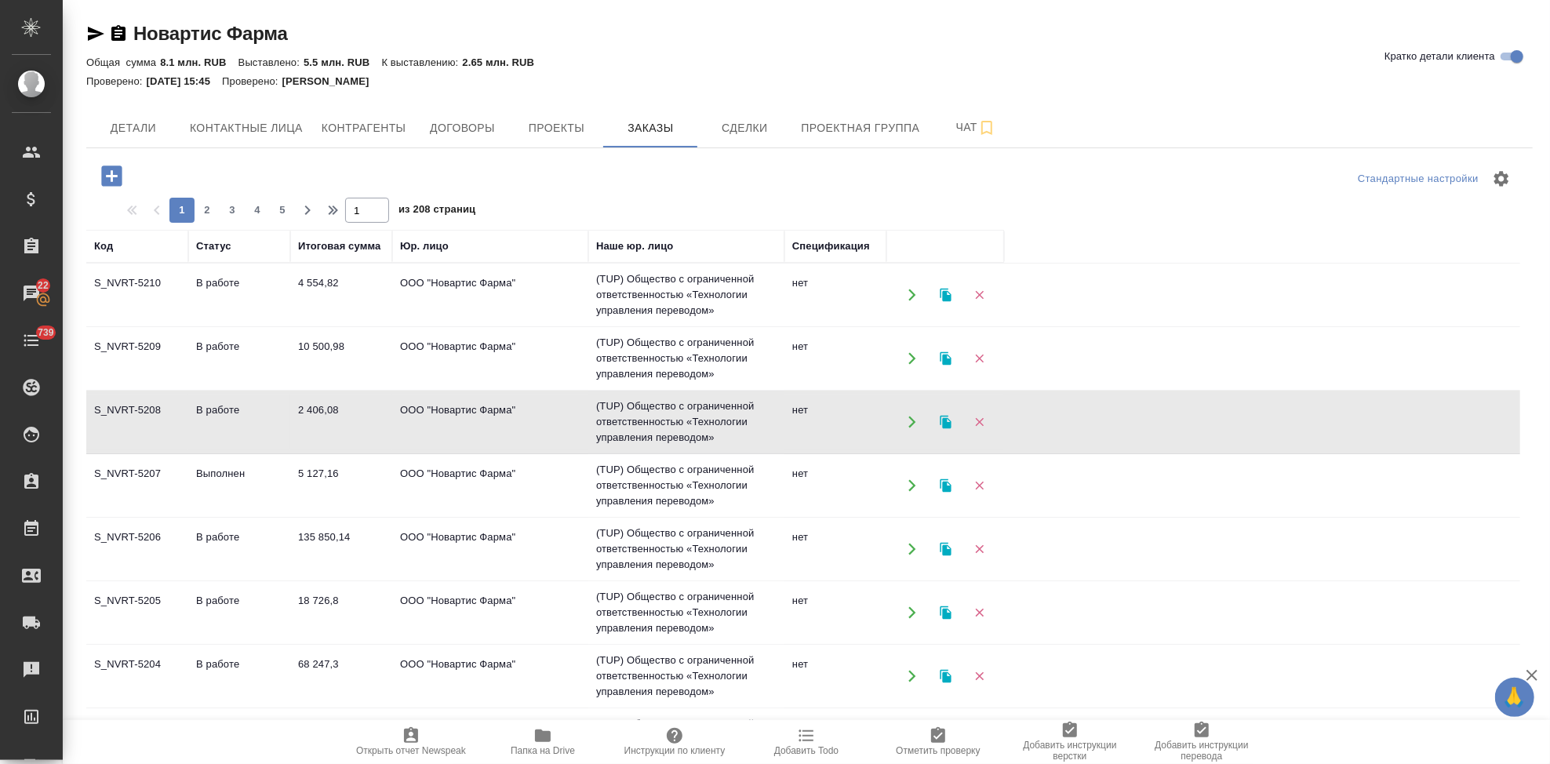
click at [205, 406] on td "В работе" at bounding box center [239, 422] width 102 height 55
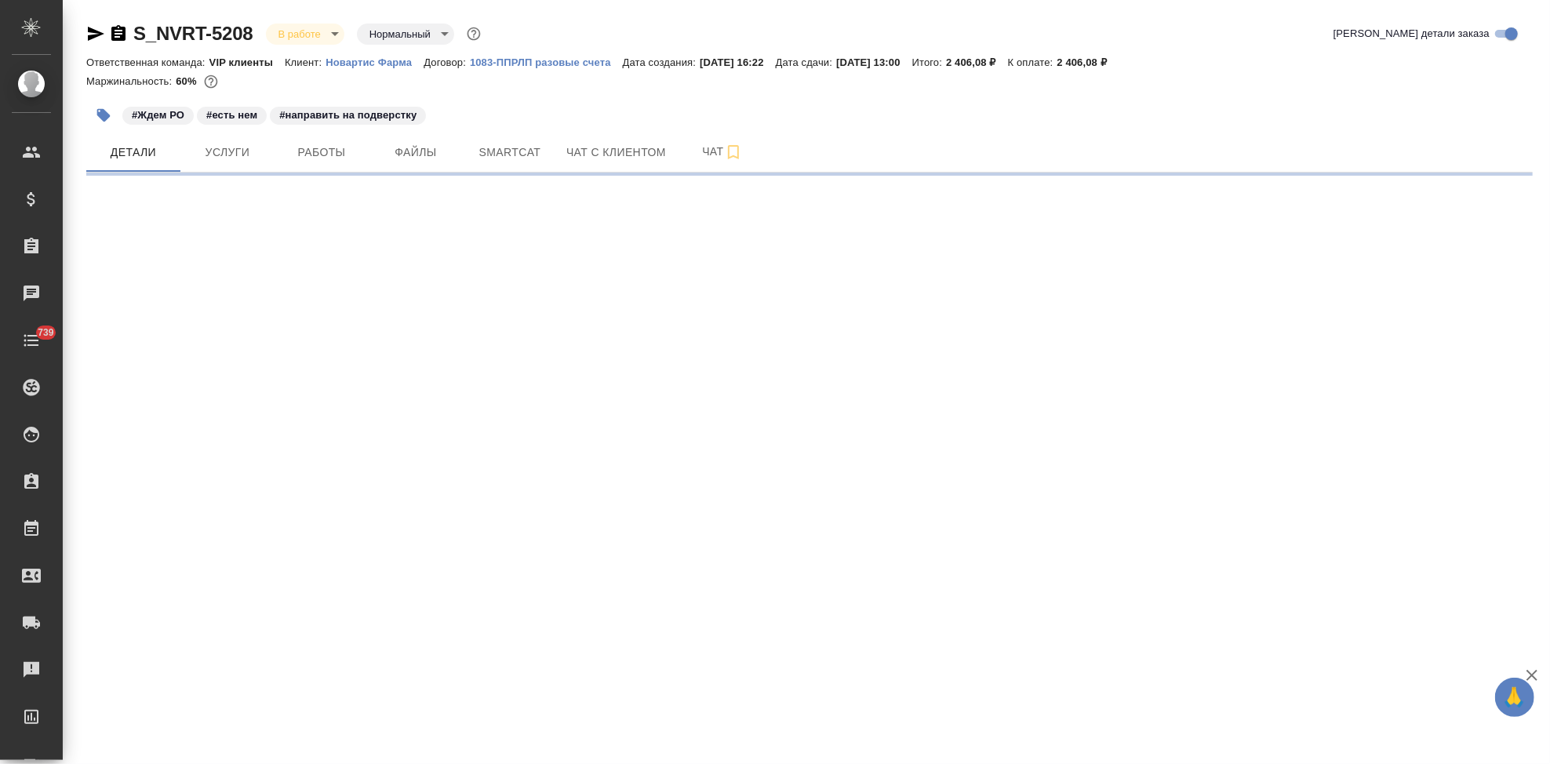
select select "RU"
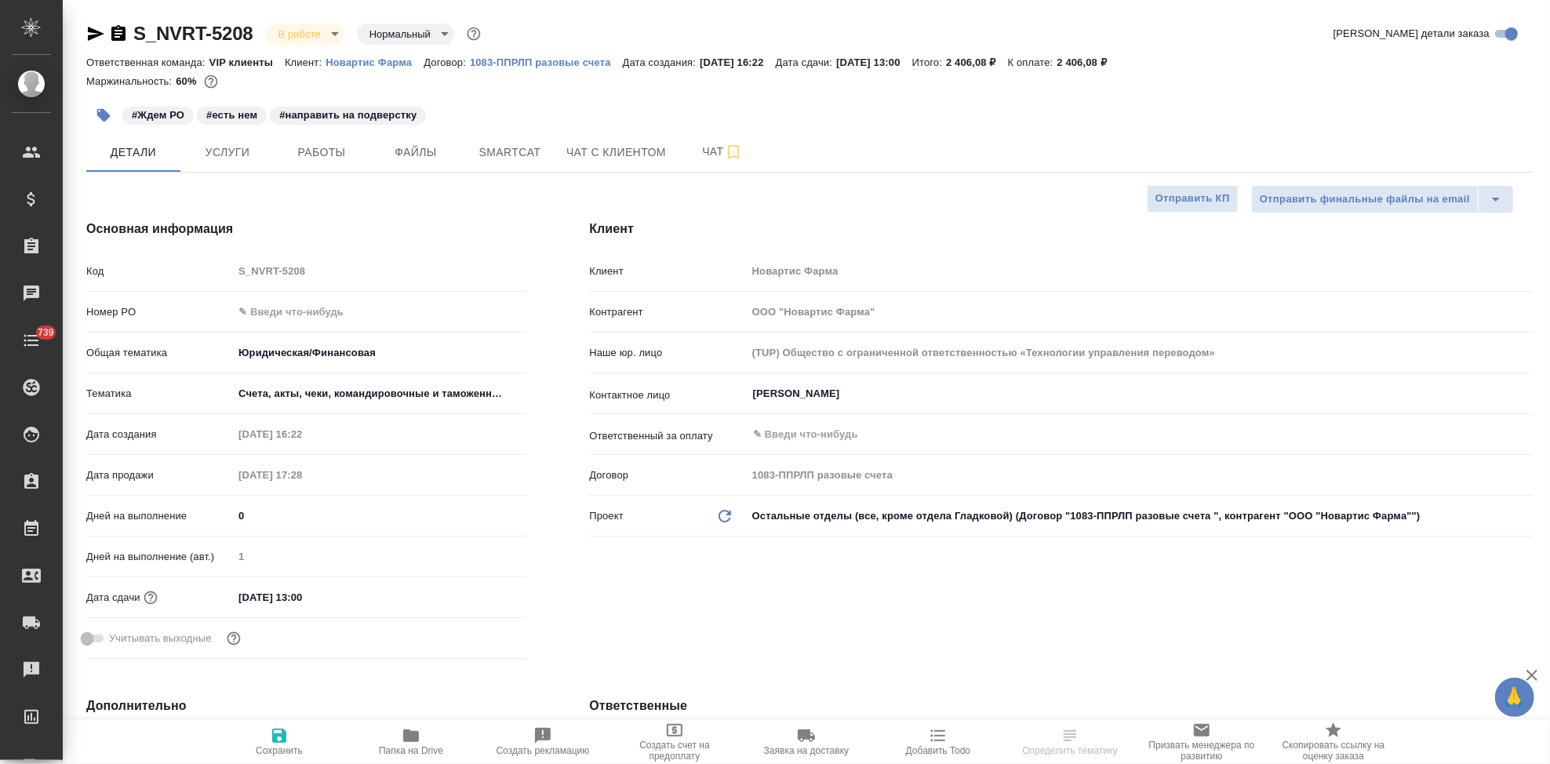
type textarea "x"
click at [421, 745] on span "Папка на Drive" at bounding box center [411, 750] width 64 height 11
type textarea "x"
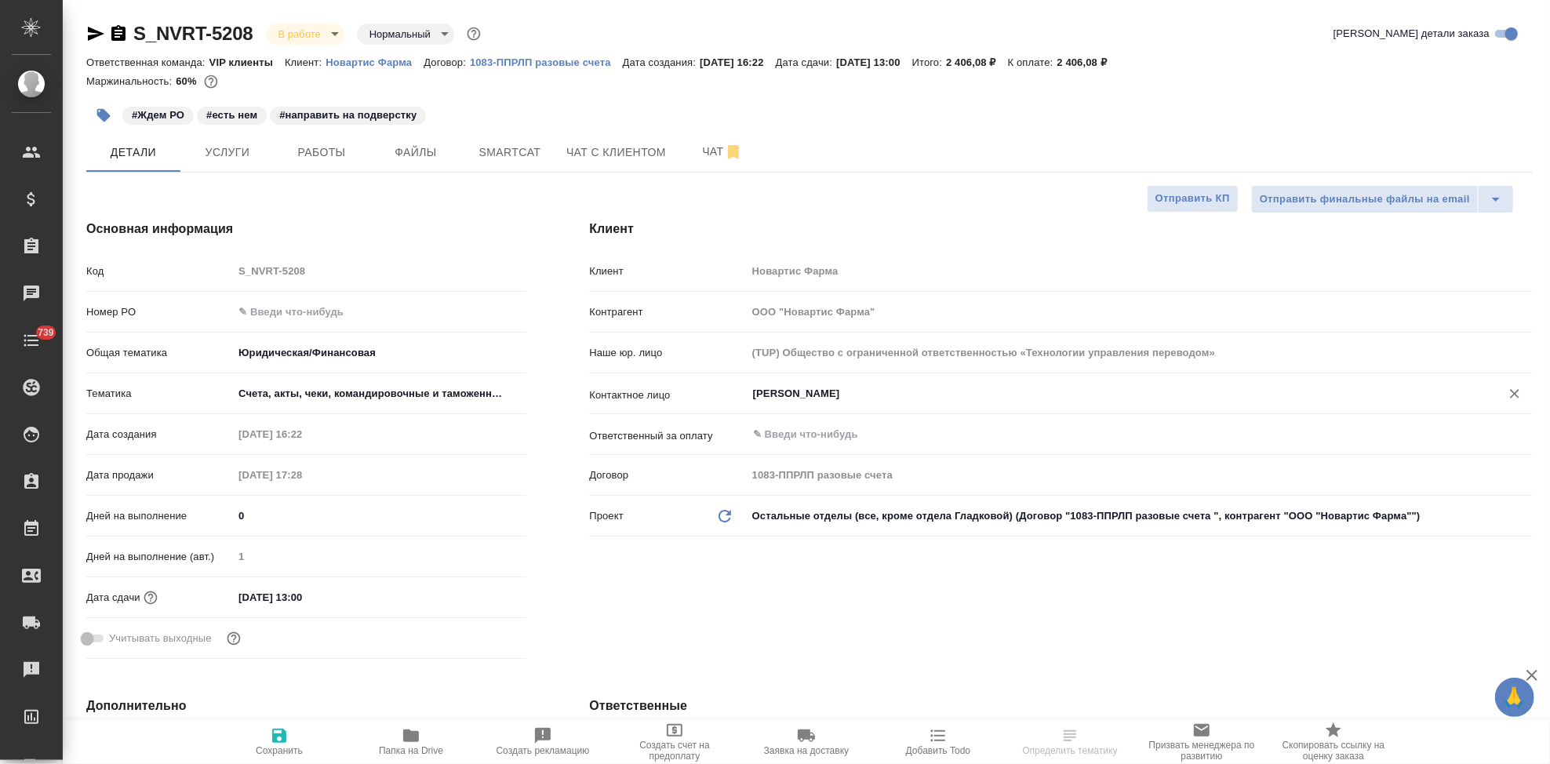
type textarea "x"
select select "RU"
type textarea "x"
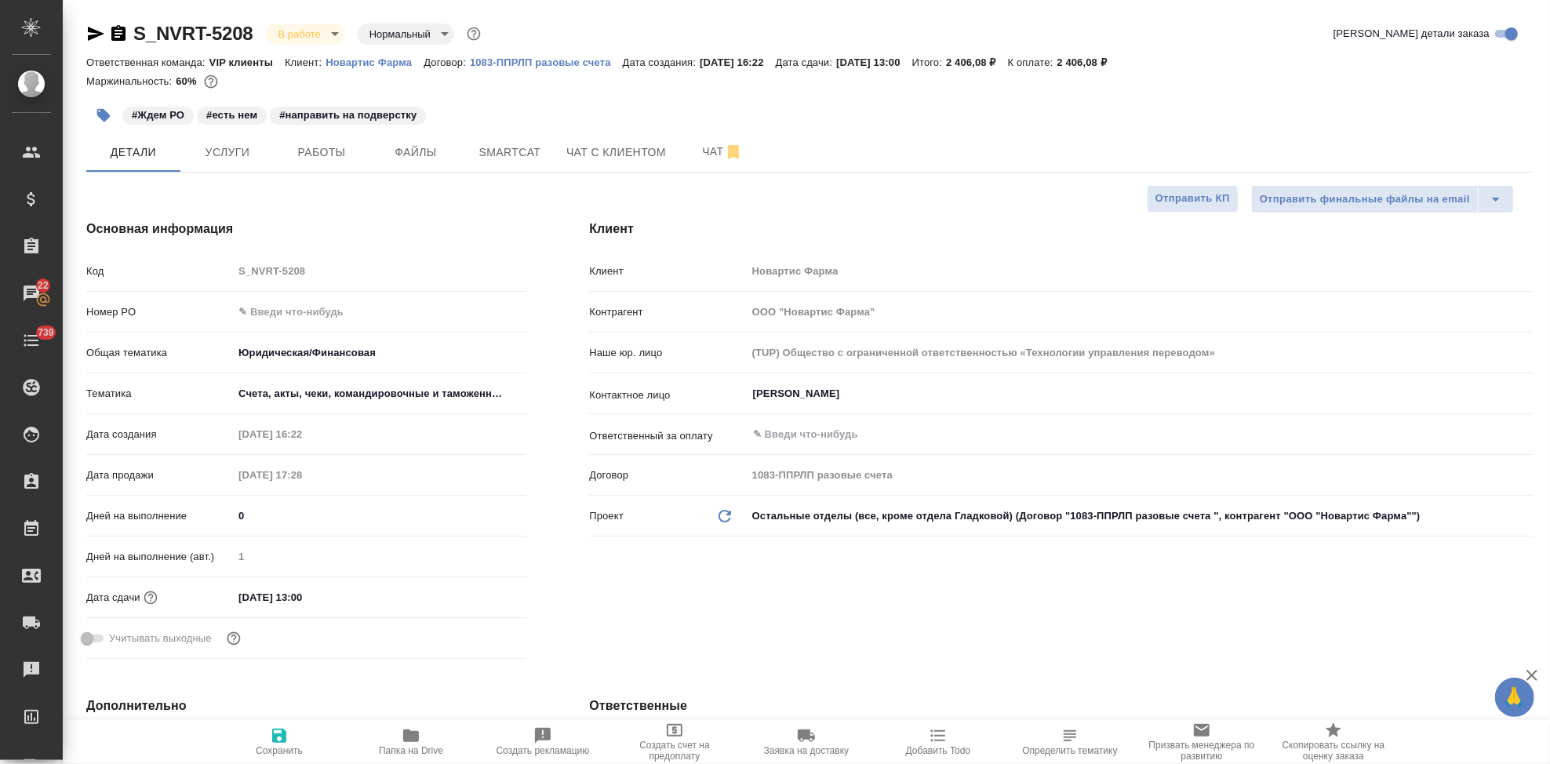
type textarea "x"
click at [703, 167] on button "Чат" at bounding box center [722, 152] width 94 height 39
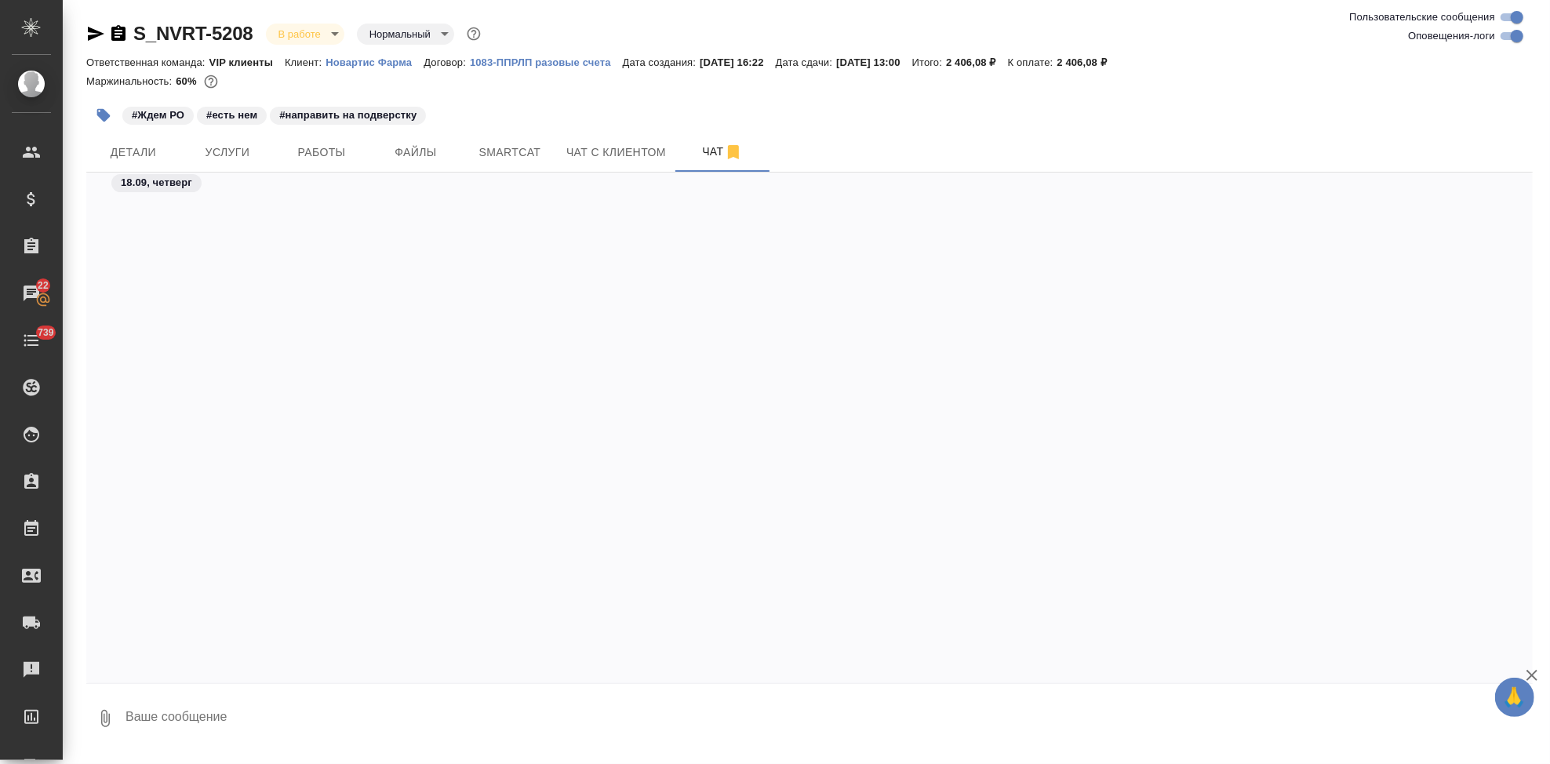
scroll to position [73380, 0]
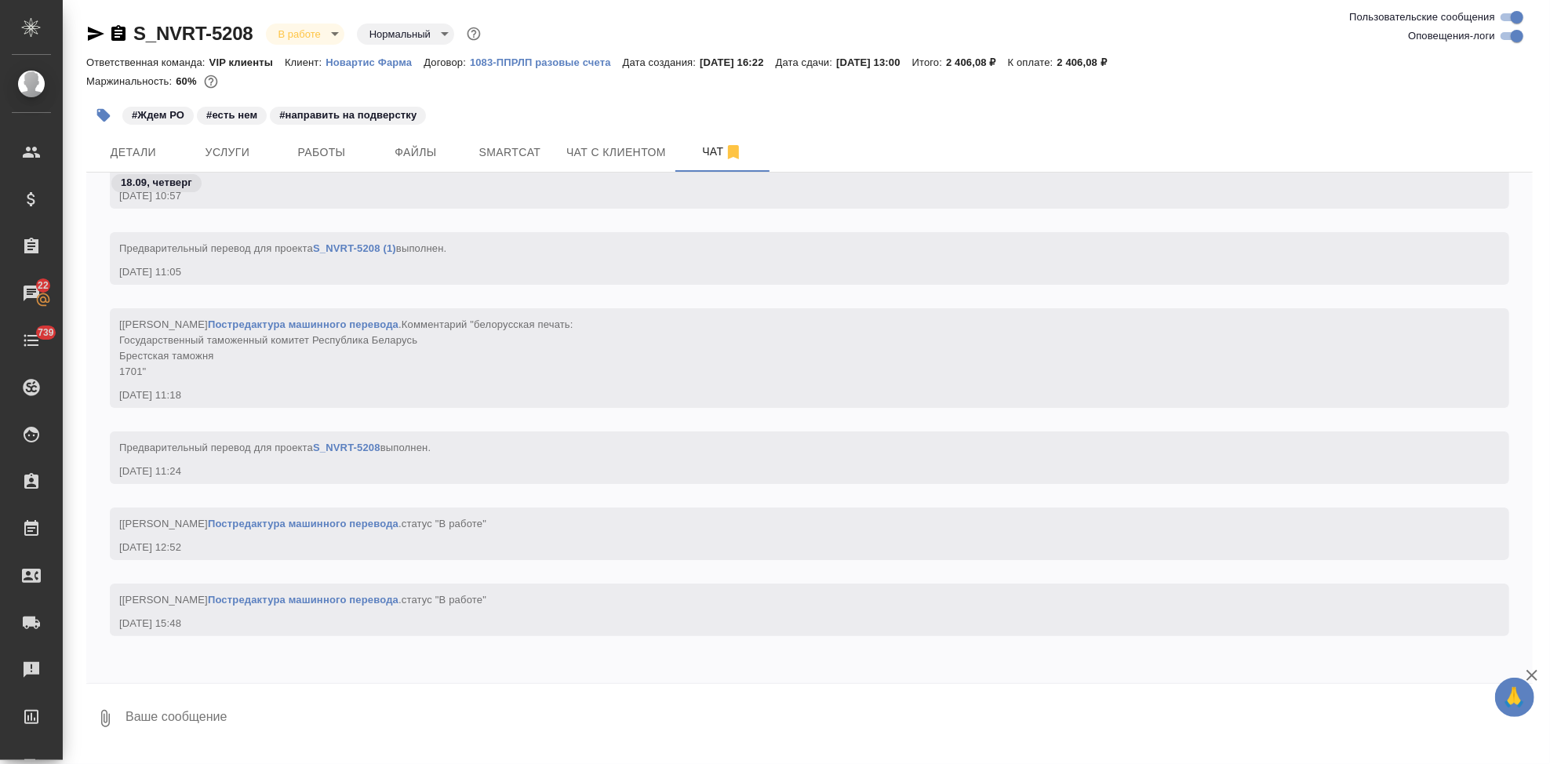
click at [399, 704] on textarea at bounding box center [828, 718] width 1409 height 53
type textarea """
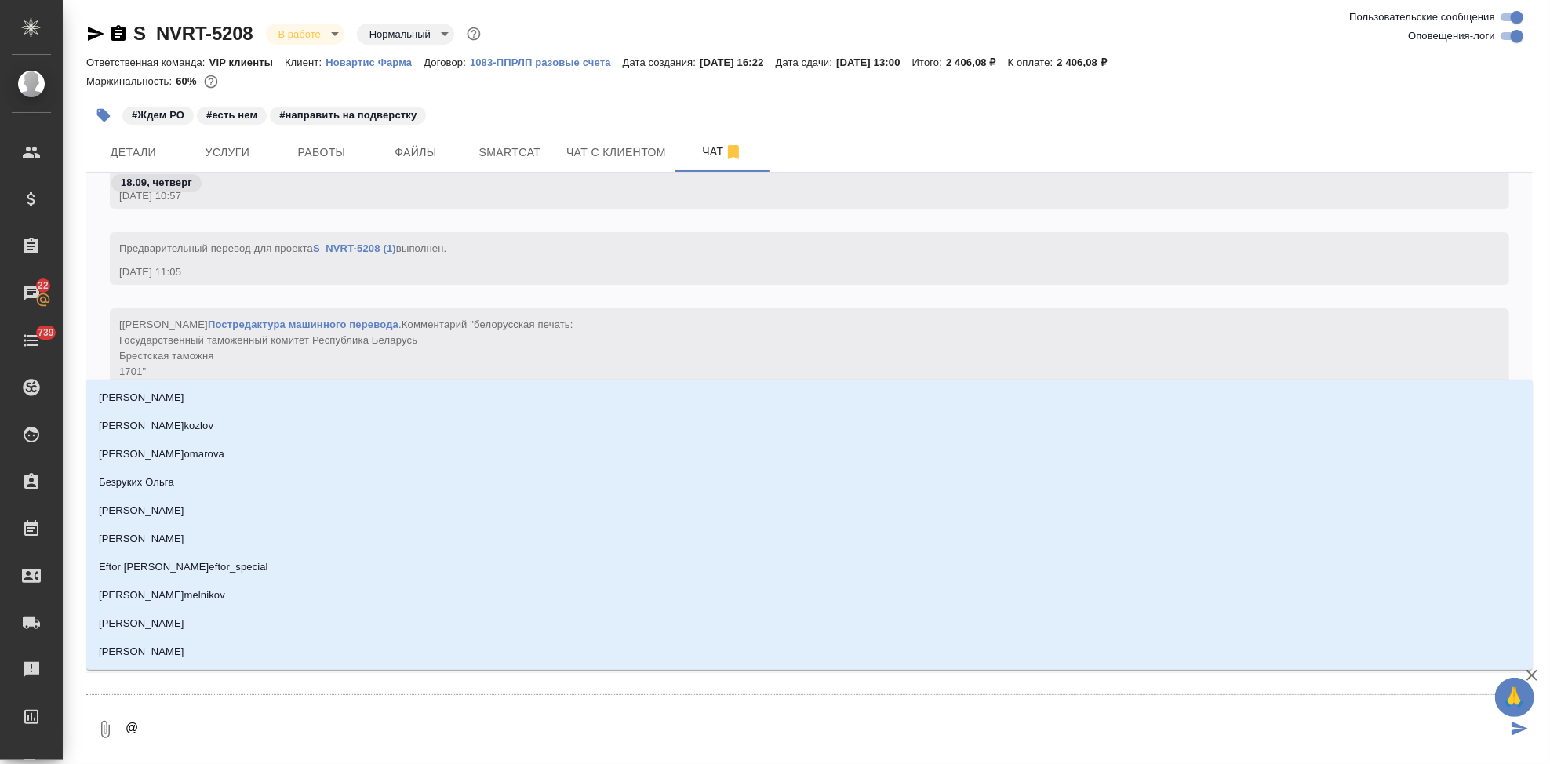
type textarea "@г"
type input "г"
type textarea "@гра"
type input "гра"
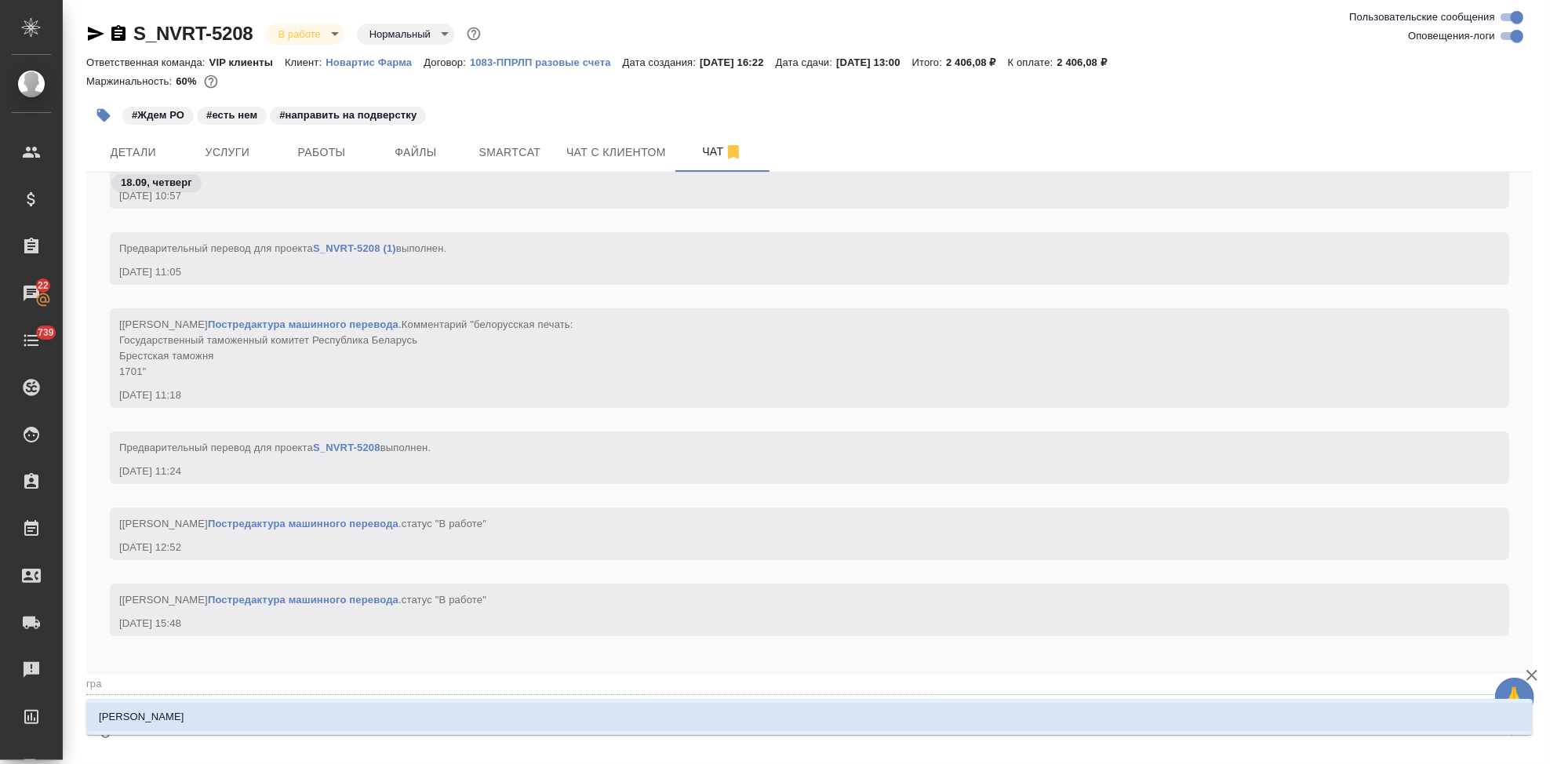
type textarea "@граб"
type input "граб"
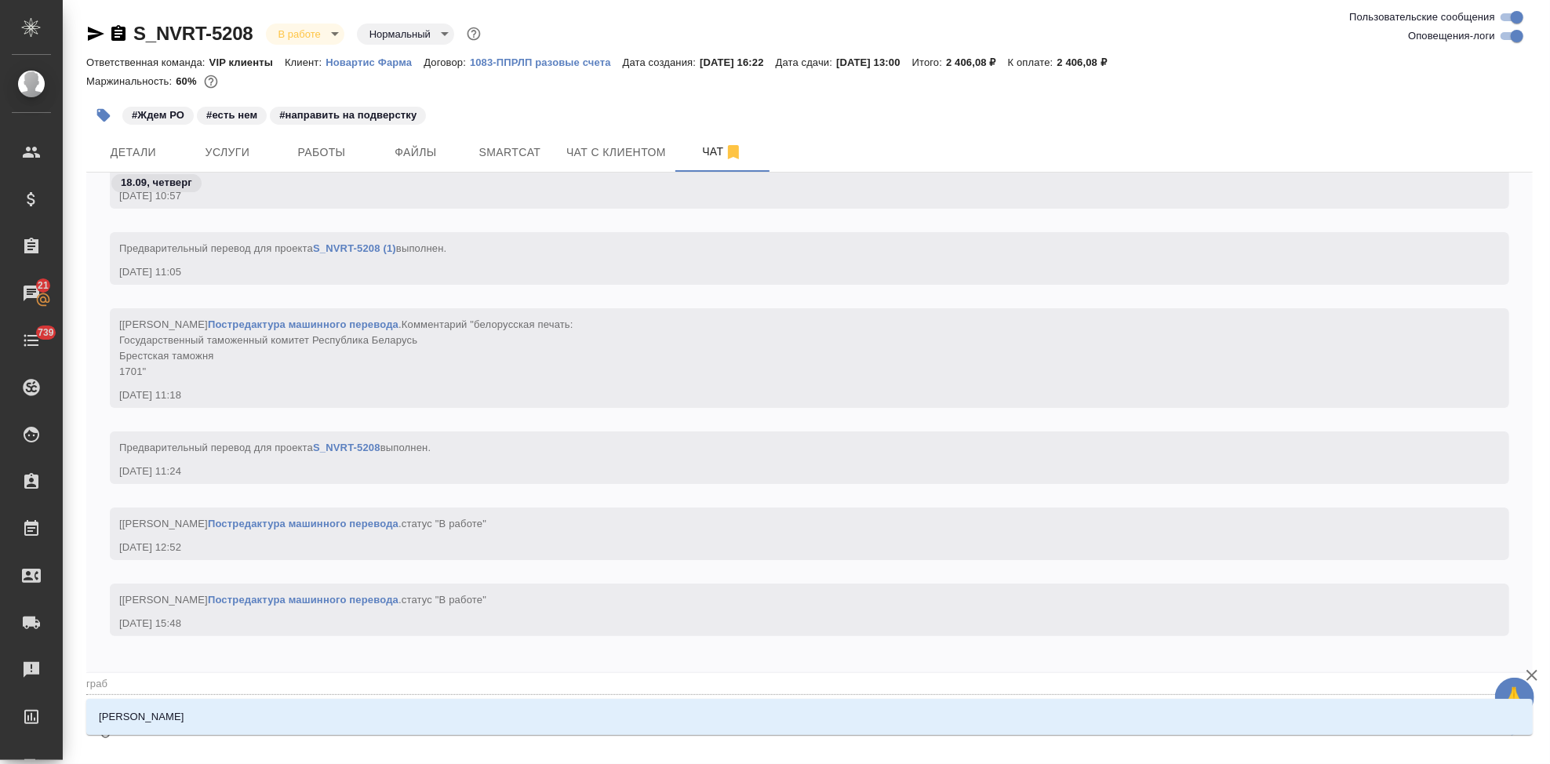
click at [359, 717] on li "[PERSON_NAME]" at bounding box center [809, 717] width 1447 height 28
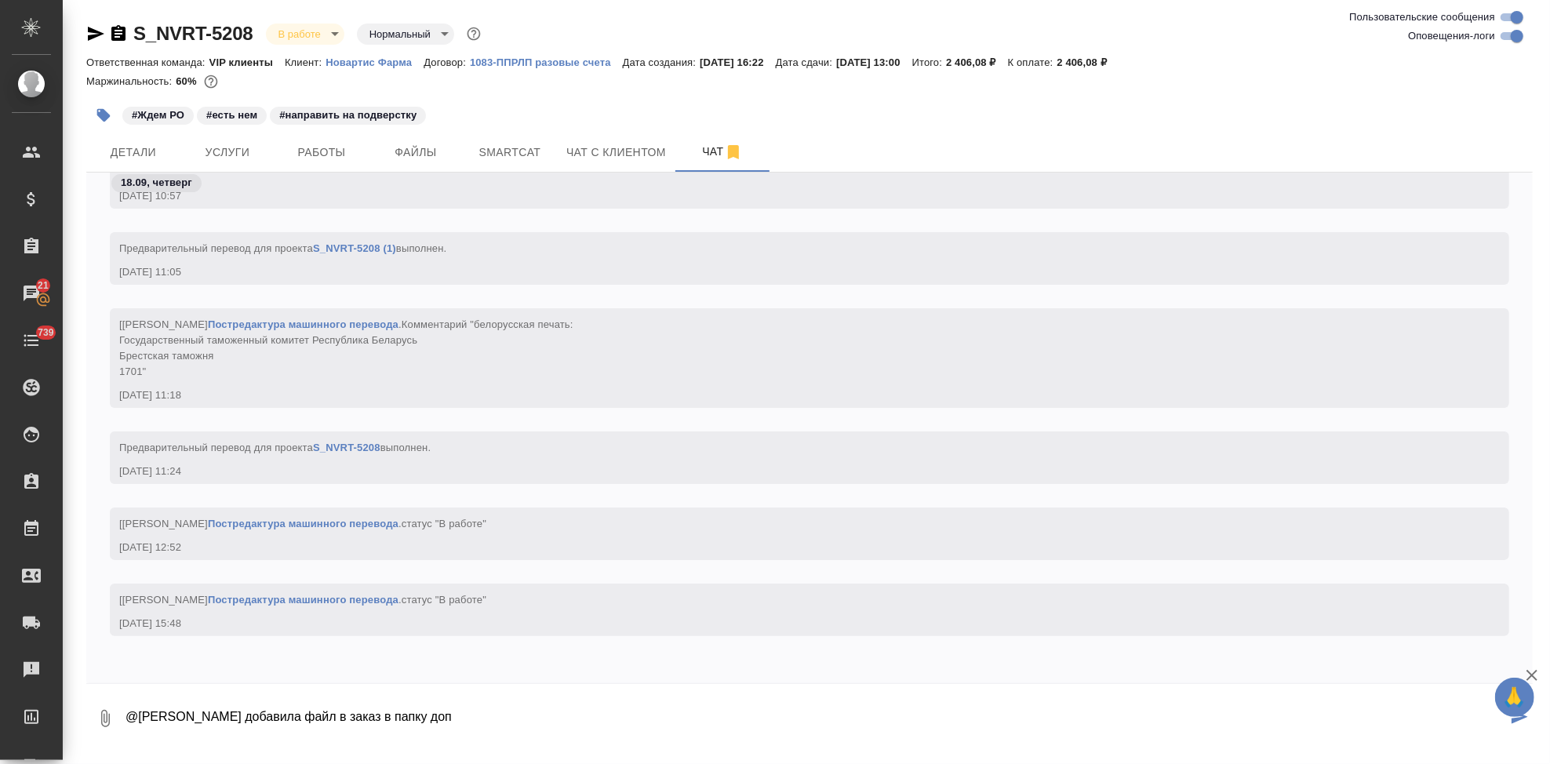
click at [115, 722] on button "0" at bounding box center [105, 718] width 38 height 53
click at [130, 642] on span "С локального диска" at bounding box center [99, 636] width 107 height 20
click at [0, 0] on input "С локального диска" at bounding box center [0, 0] width 0 height 0
click at [461, 722] on textarea "@Грабко Мария добавила файл в заказ в папку доп" at bounding box center [815, 718] width 1383 height 53
paste textarea "Необходим перевод на русский язык завтра 19 сентября к 15.00"
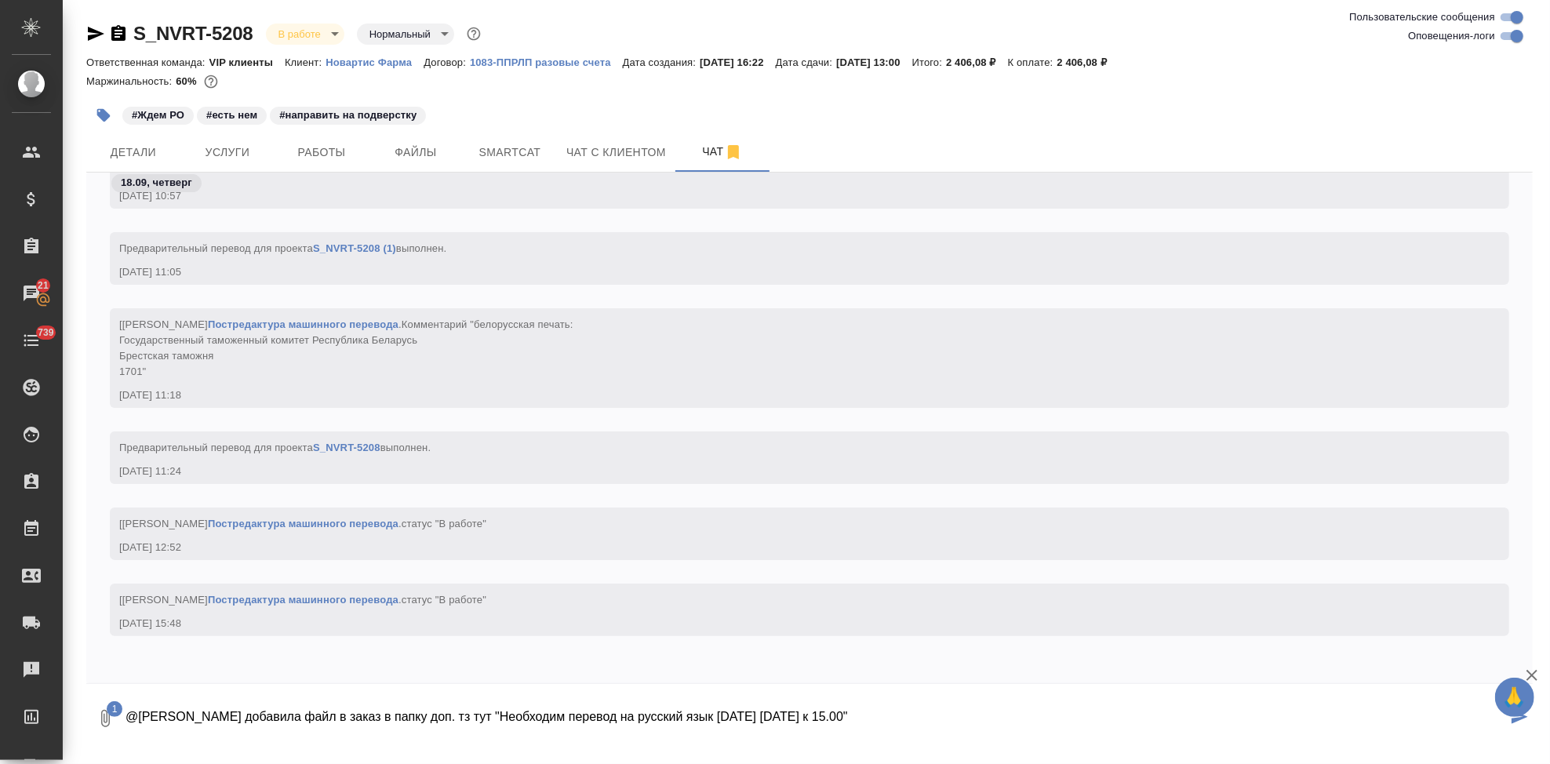
type textarea "@Грабко Мария добавила файл в заказ в папку доп. тз тут "Необходим перевод на р…"
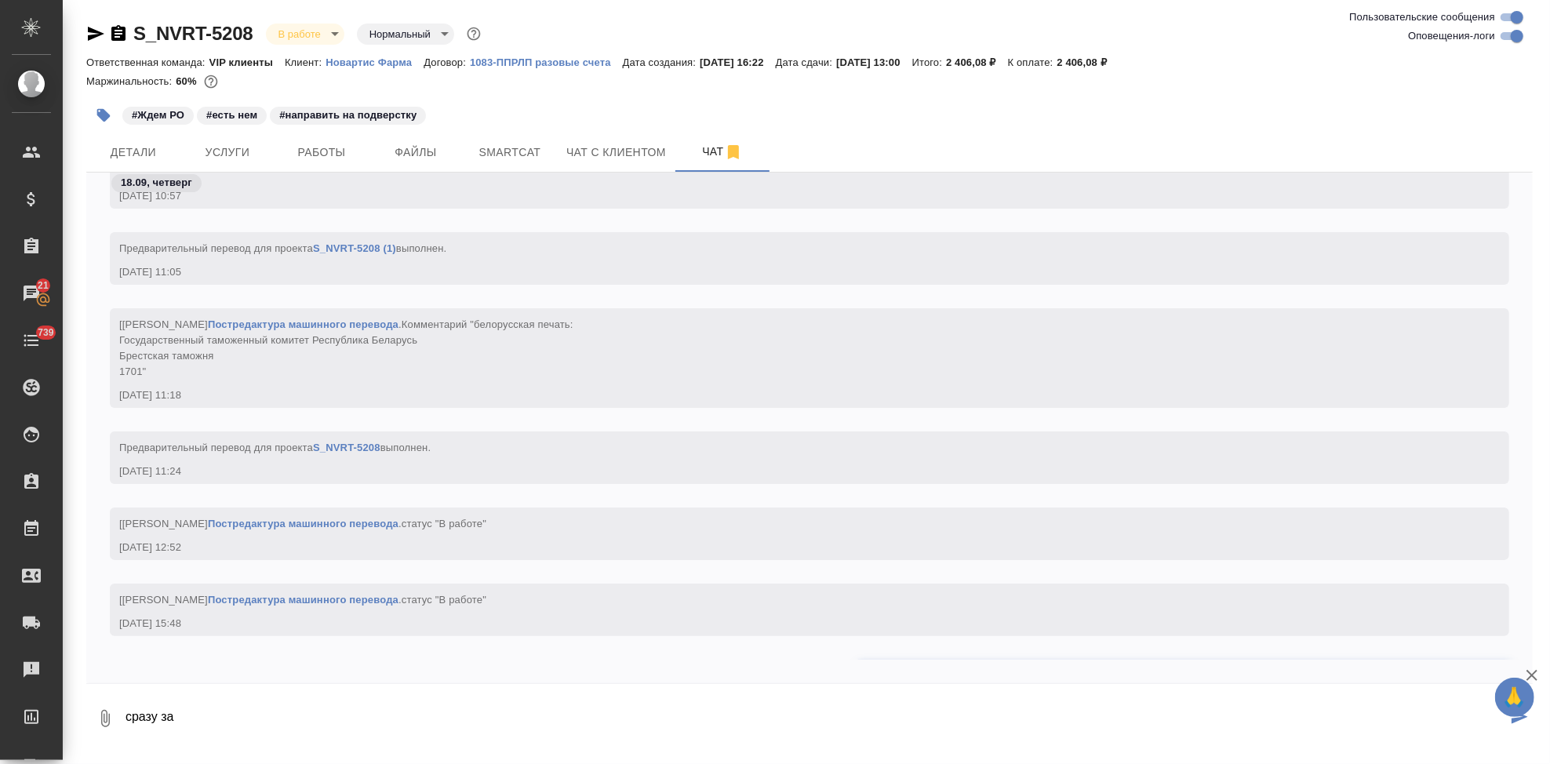
scroll to position [73475, 0]
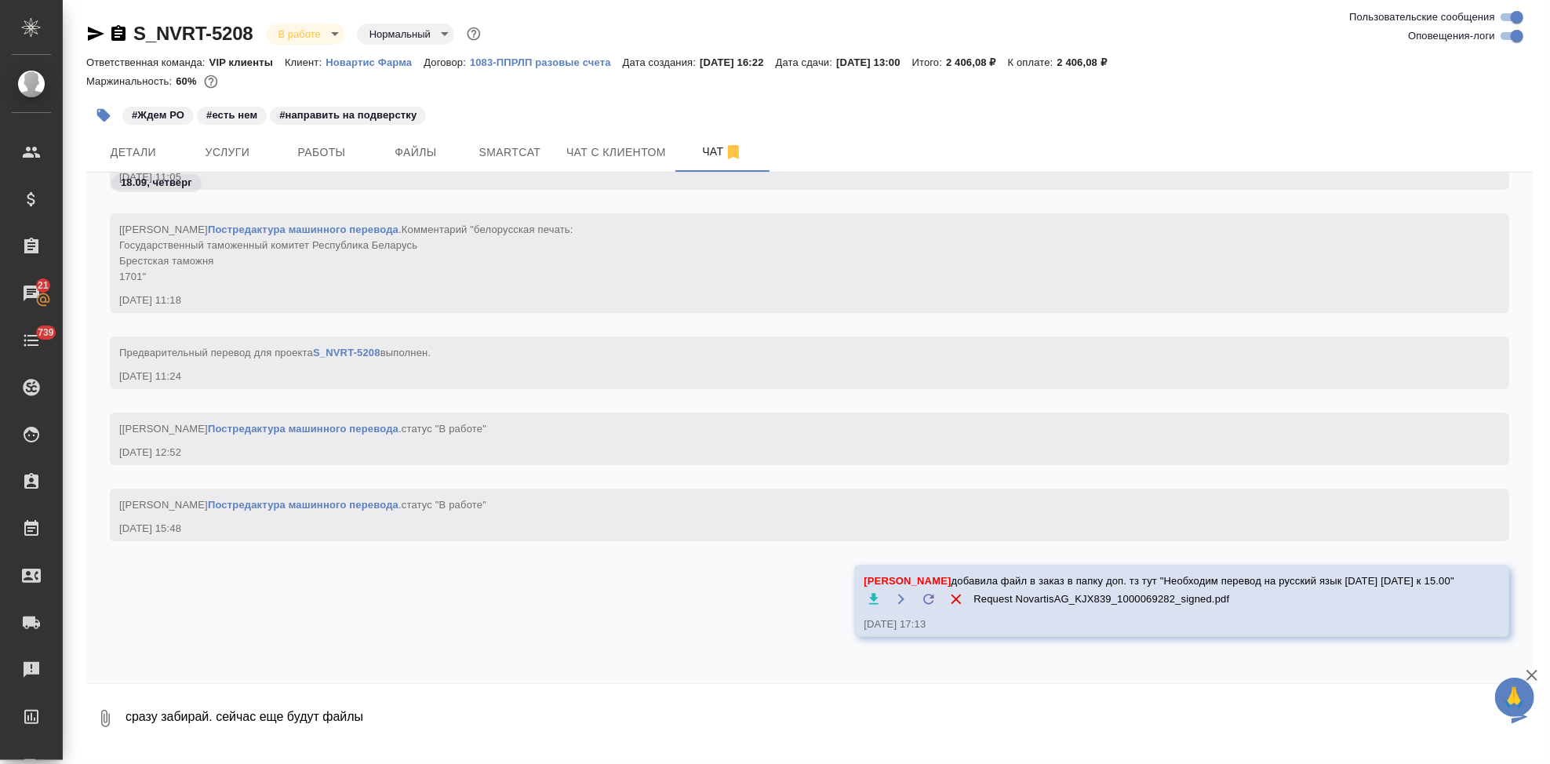
type textarea "сразу забирай. сейчас еще будут файлы \"
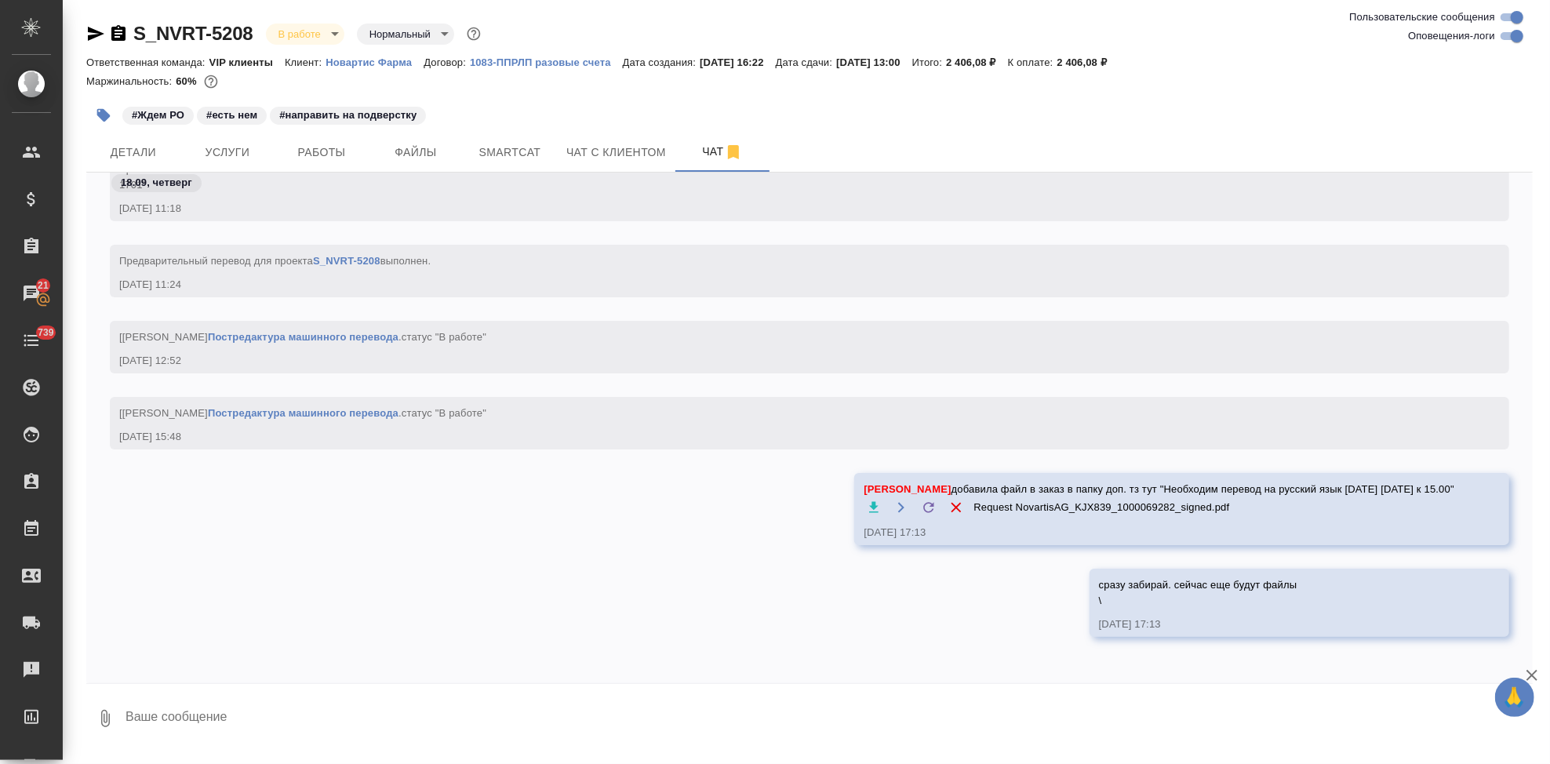
click at [96, 34] on icon "button" at bounding box center [95, 33] width 19 height 19
click at [104, 714] on icon "button" at bounding box center [105, 718] width 19 height 19
click at [148, 627] on span "С локального диска" at bounding box center [99, 636] width 107 height 20
click at [0, 0] on input "С локального диска" at bounding box center [0, 0] width 0 height 0
click at [368, 715] on textarea at bounding box center [815, 718] width 1383 height 53
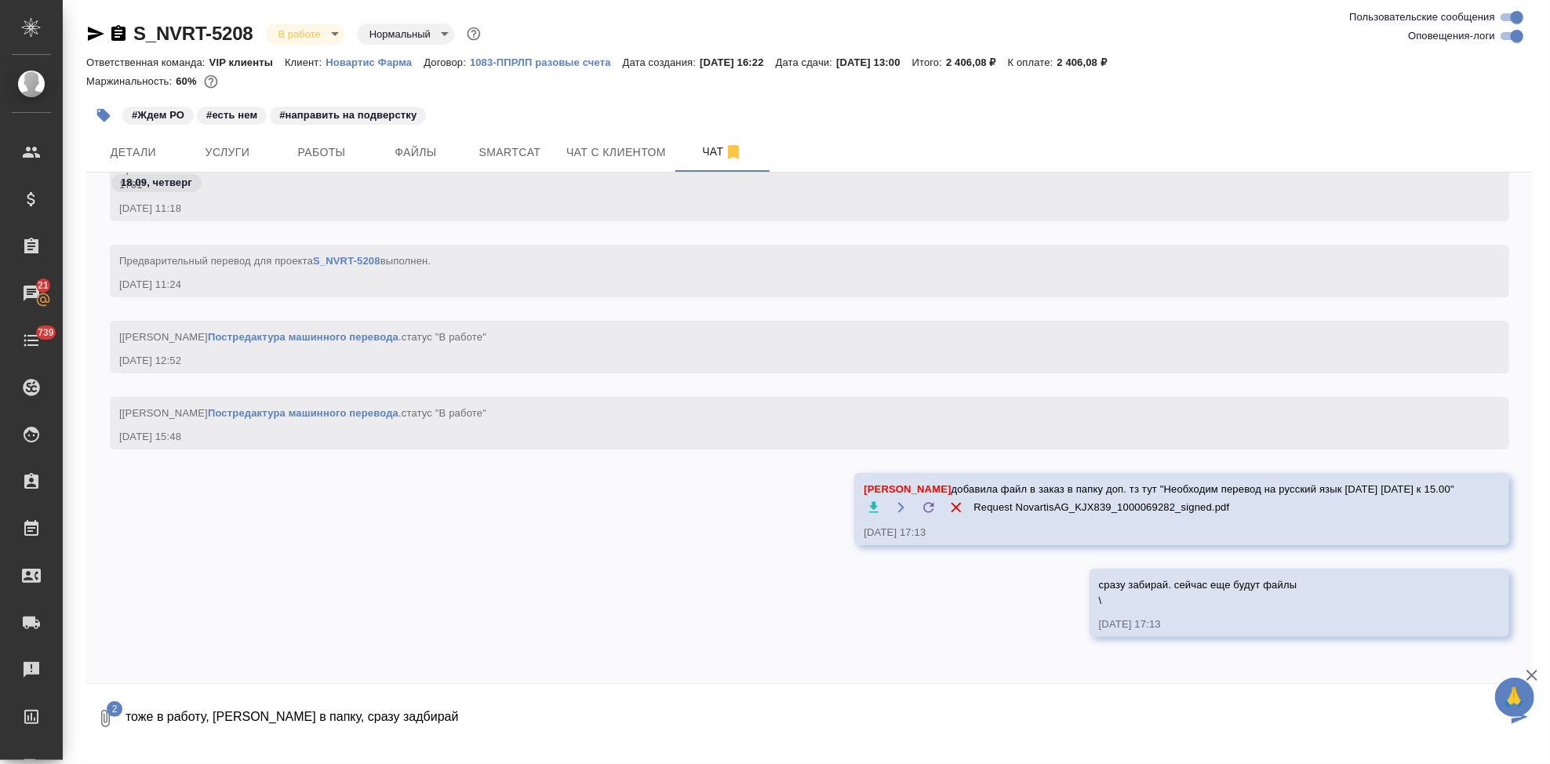
type textarea "тоже в работу, загрузила в папку, сразу задбирай"
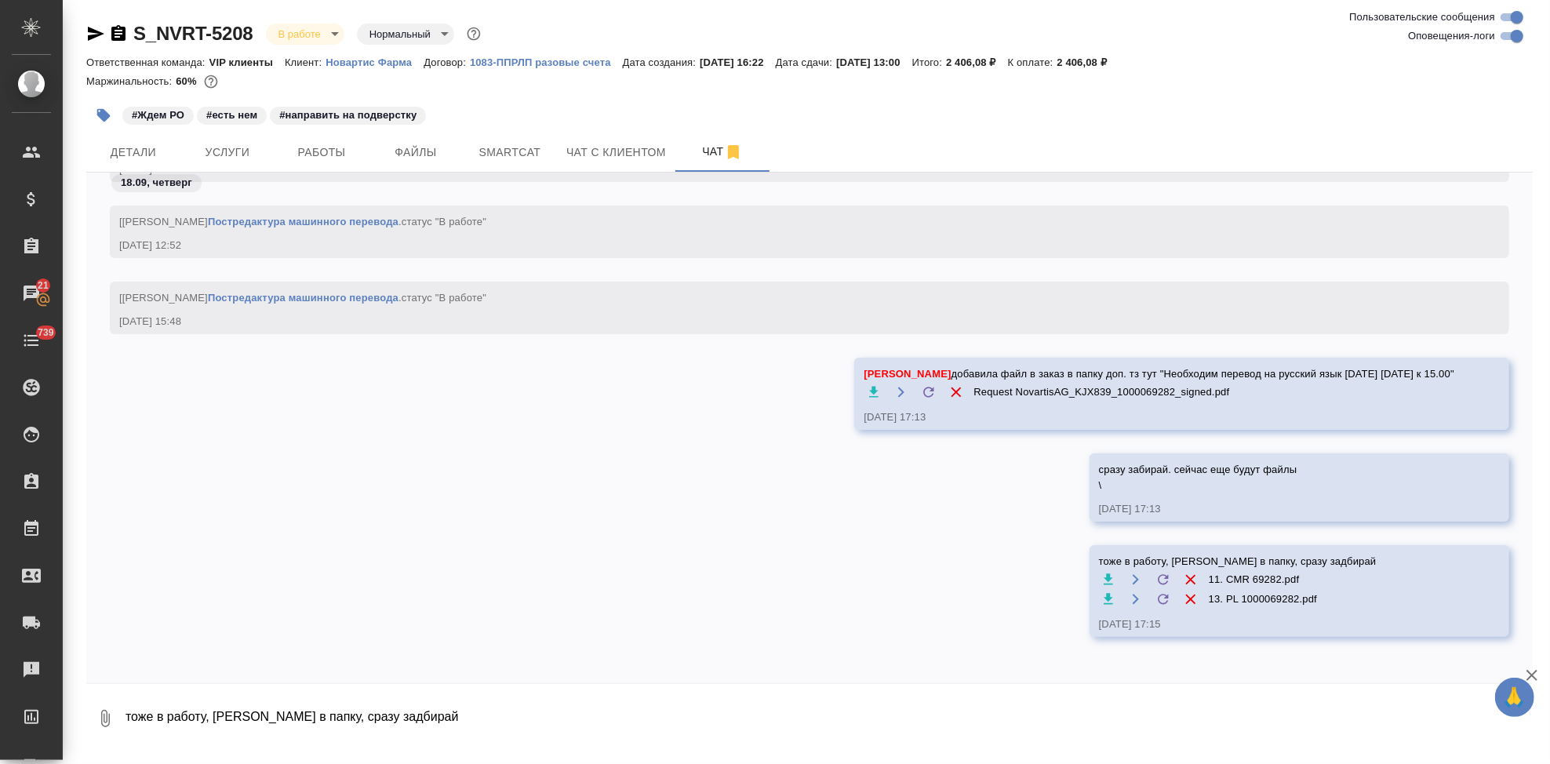
click at [408, 710] on textarea "тоже в работу, загрузила в папку, сразу задбирай" at bounding box center [828, 718] width 1409 height 53
paste textarea "Прикладываю еще один документ к проекту, перевод срочный, нужен также завтра."
click at [110, 715] on icon "button" at bounding box center [105, 718] width 19 height 19
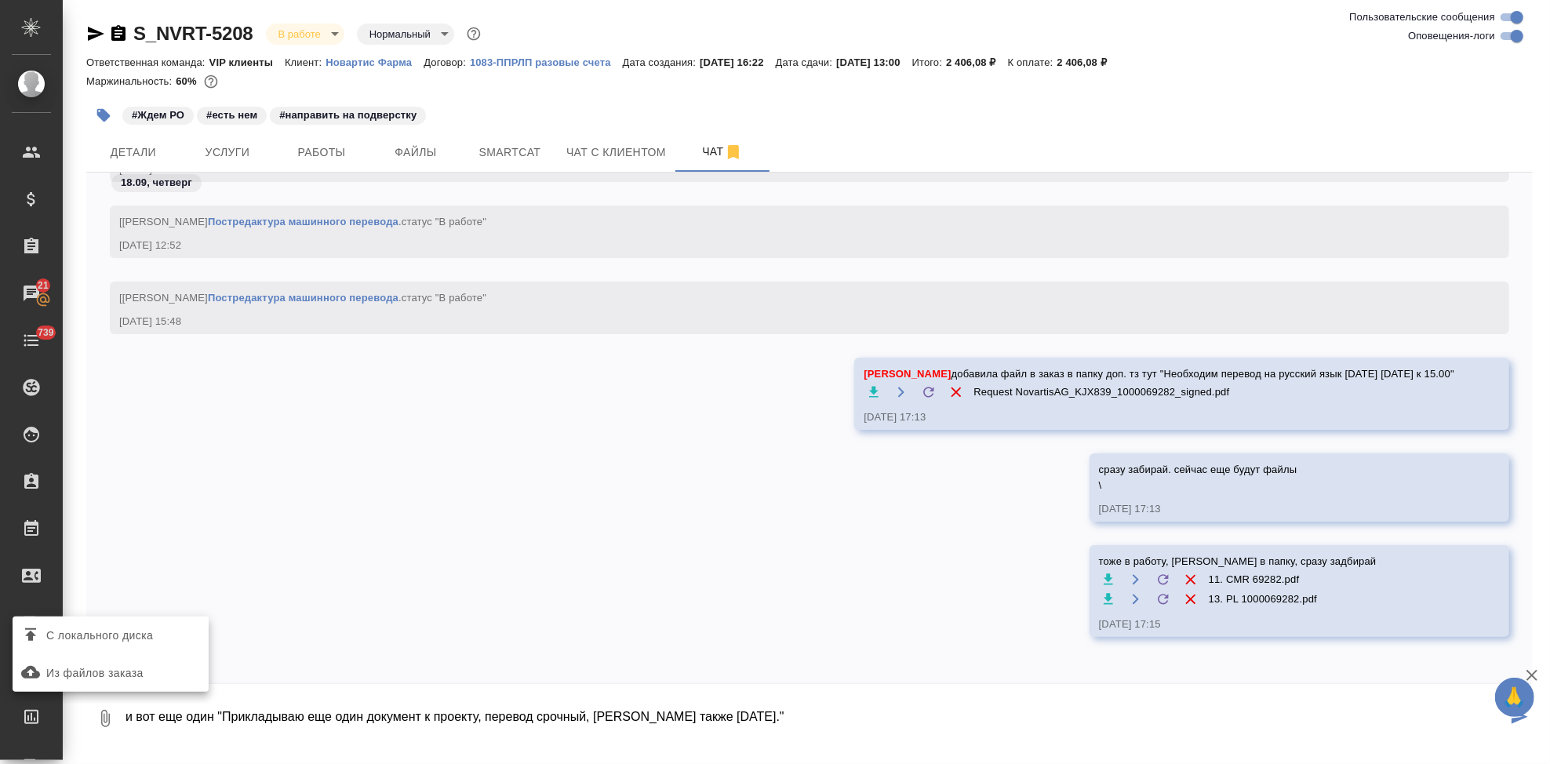
click at [103, 646] on label "С локального диска" at bounding box center [111, 636] width 196 height 30
click at [0, 0] on input "С локального диска" at bounding box center [0, 0] width 0 height 0
click at [1088, 744] on textarea "и вот еще один "Прикладываю еще один документ к проекту, перевод срочный, нужен…" at bounding box center [815, 718] width 1383 height 53
type textarea "и вот еще один "Прикладываю еще один документ к проекту, перевод срочный, нужен…"
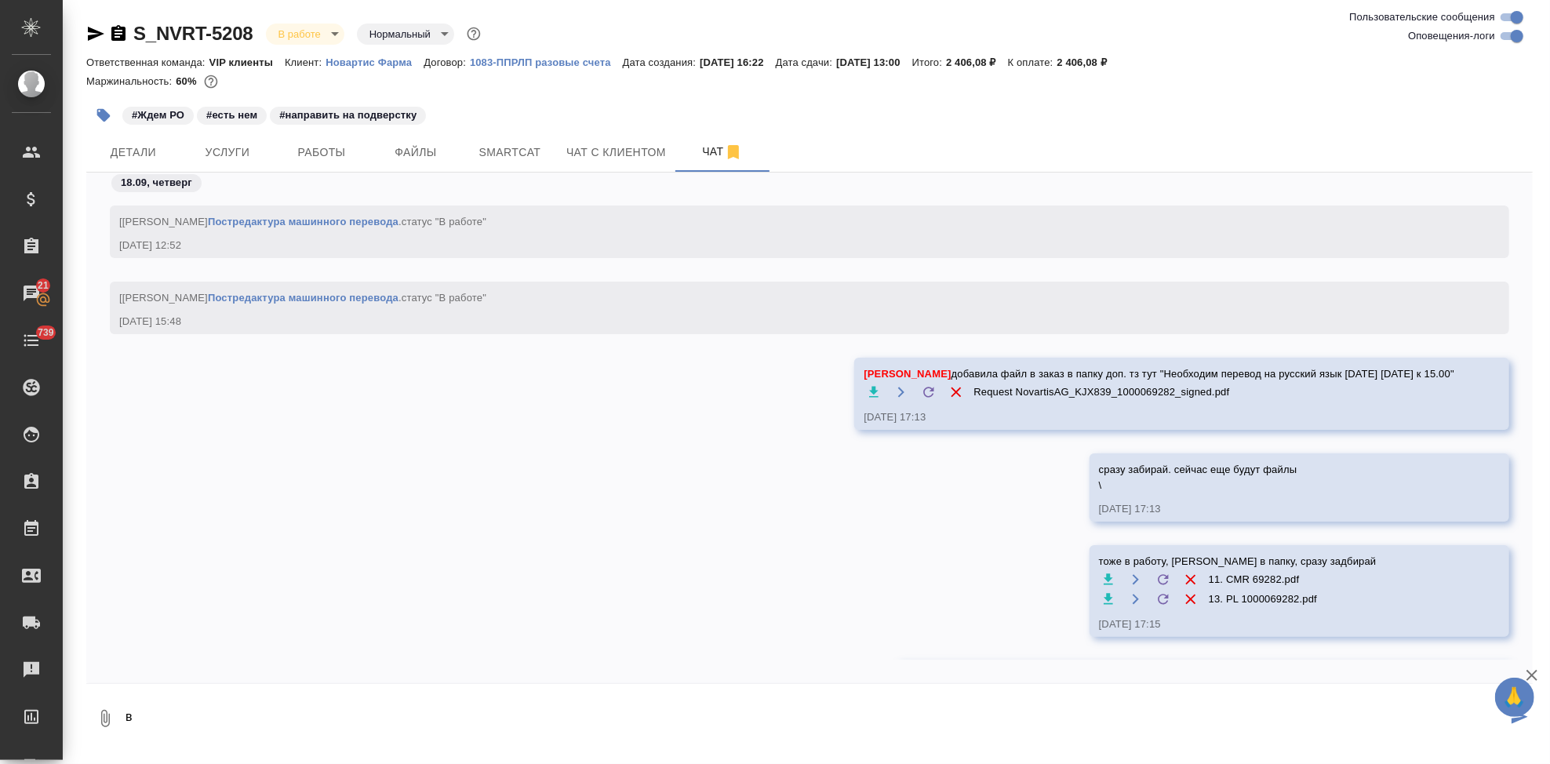
scroll to position [73778, 0]
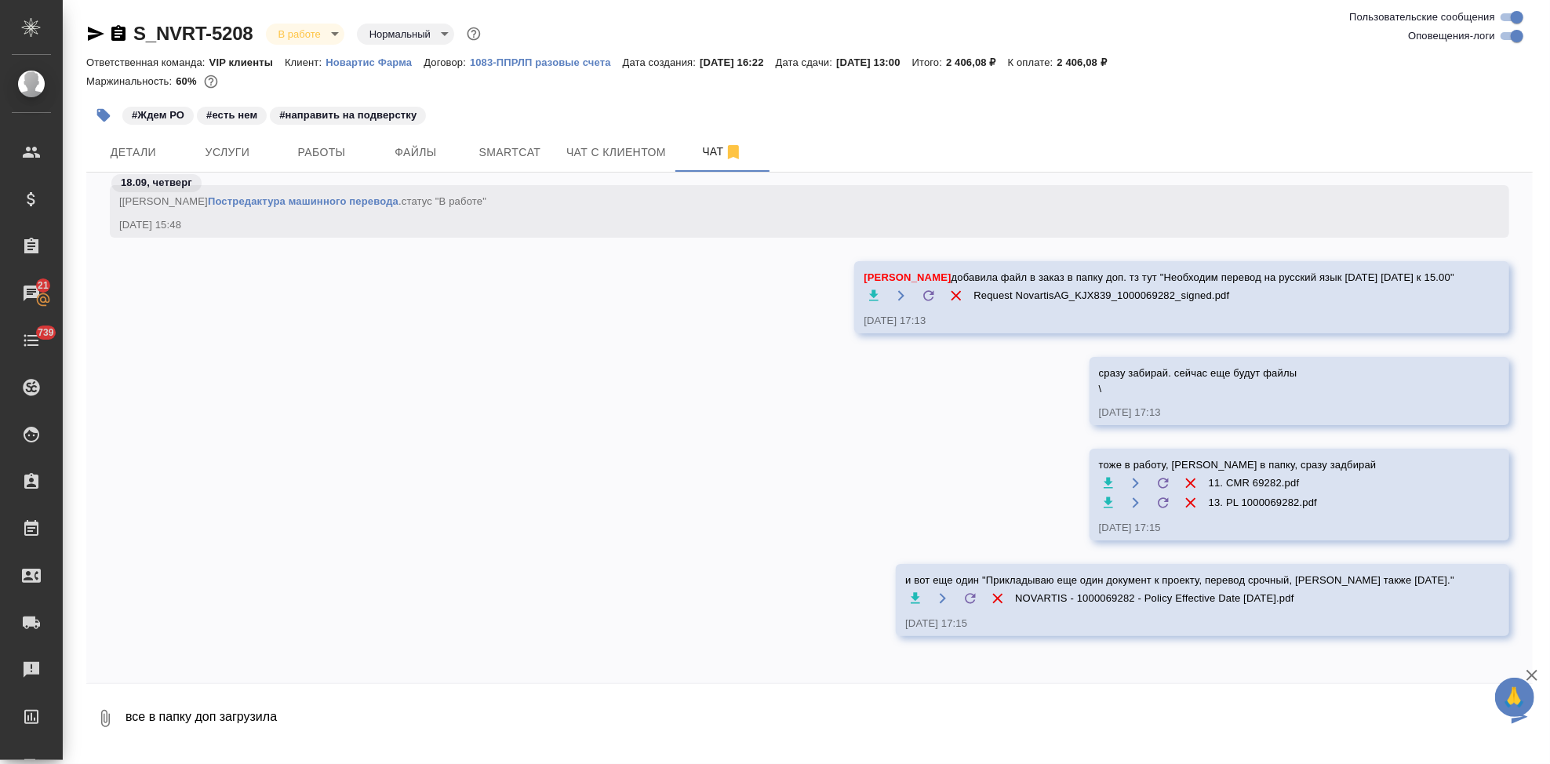
type textarea "все в папку доп загрузила"
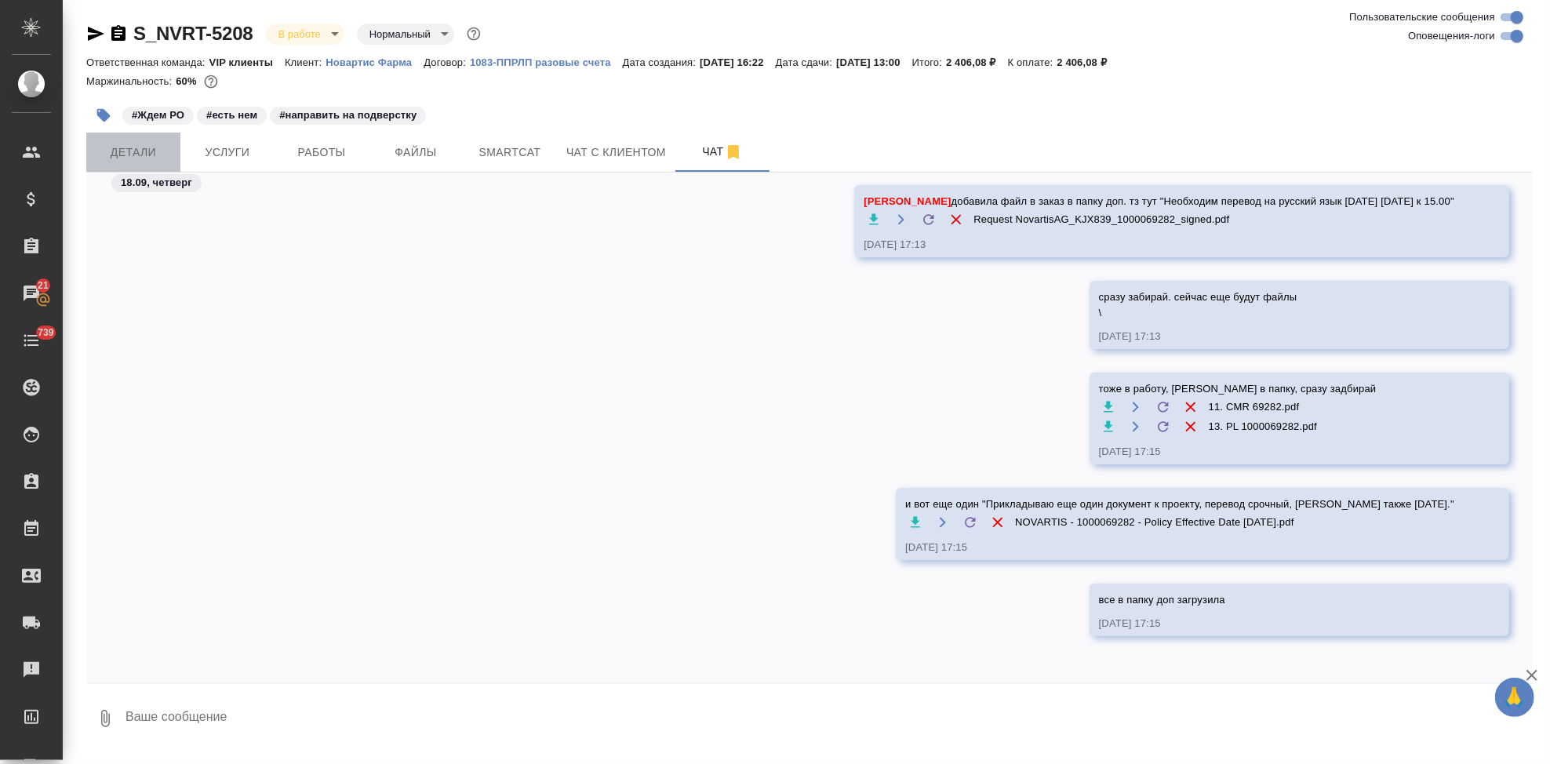
click at [160, 151] on span "Детали" at bounding box center [133, 153] width 75 height 20
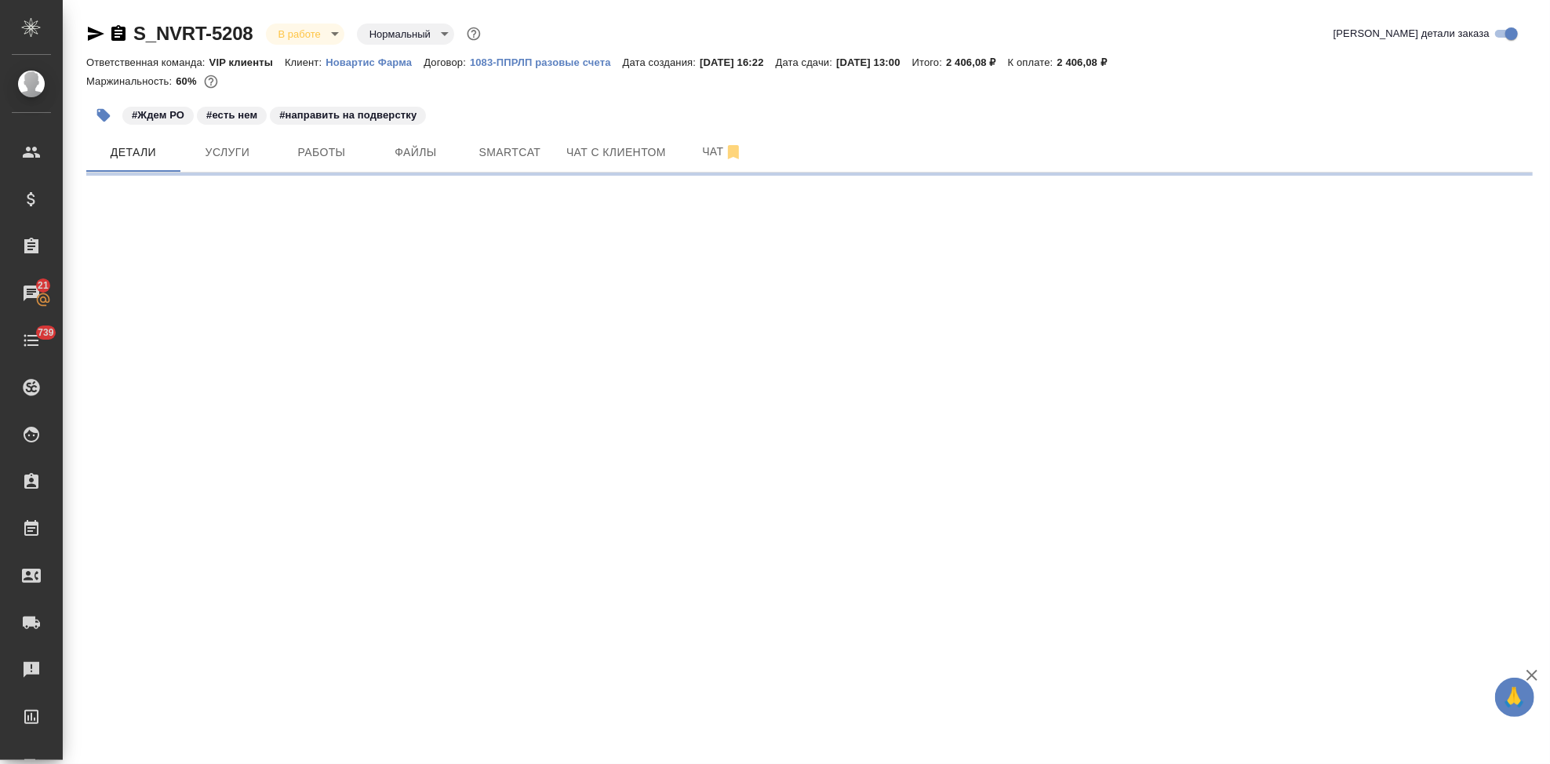
select select "RU"
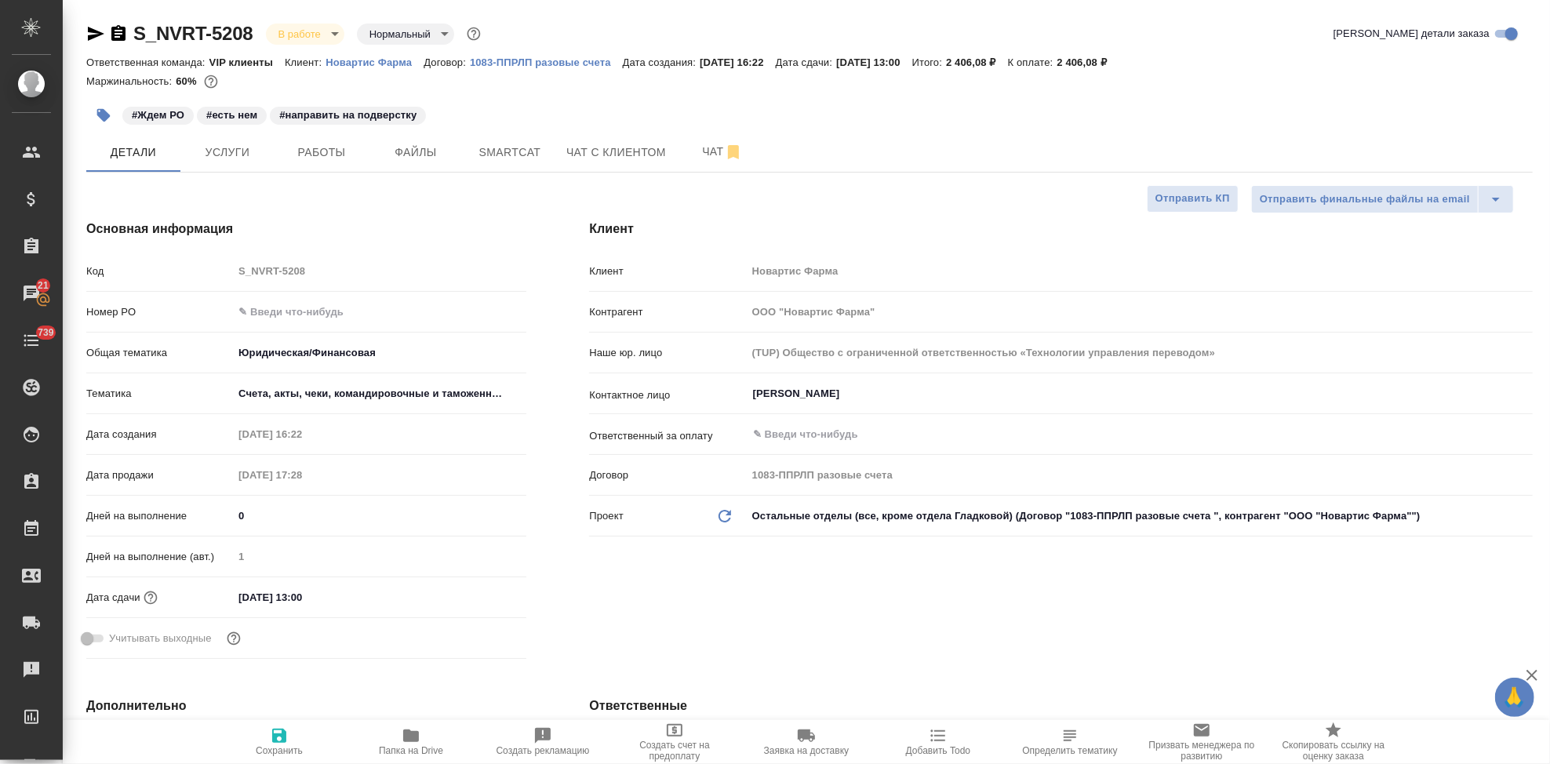
type textarea "x"
click at [402, 741] on icon "button" at bounding box center [411, 735] width 19 height 19
type textarea "x"
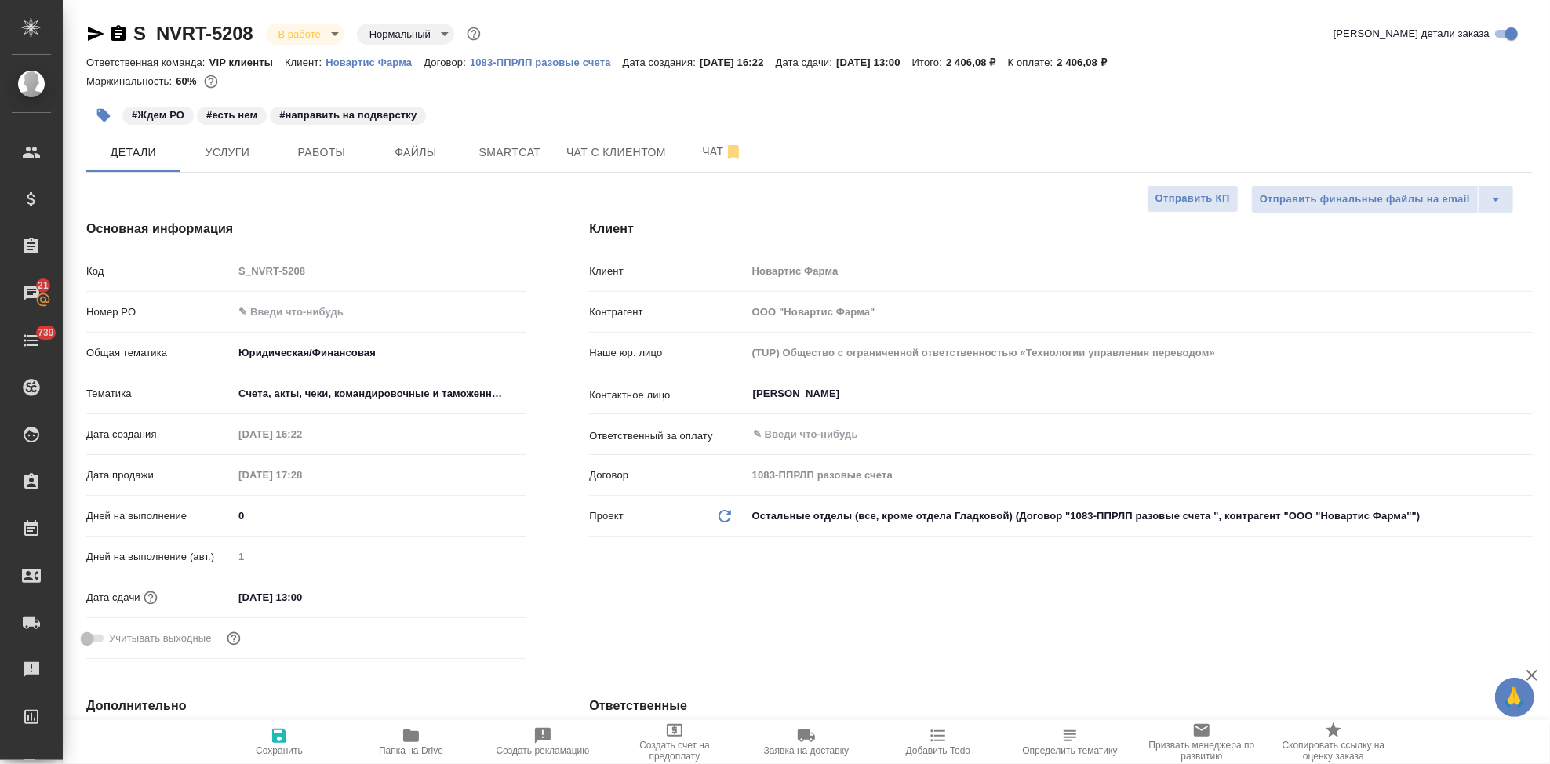
type textarea "x"
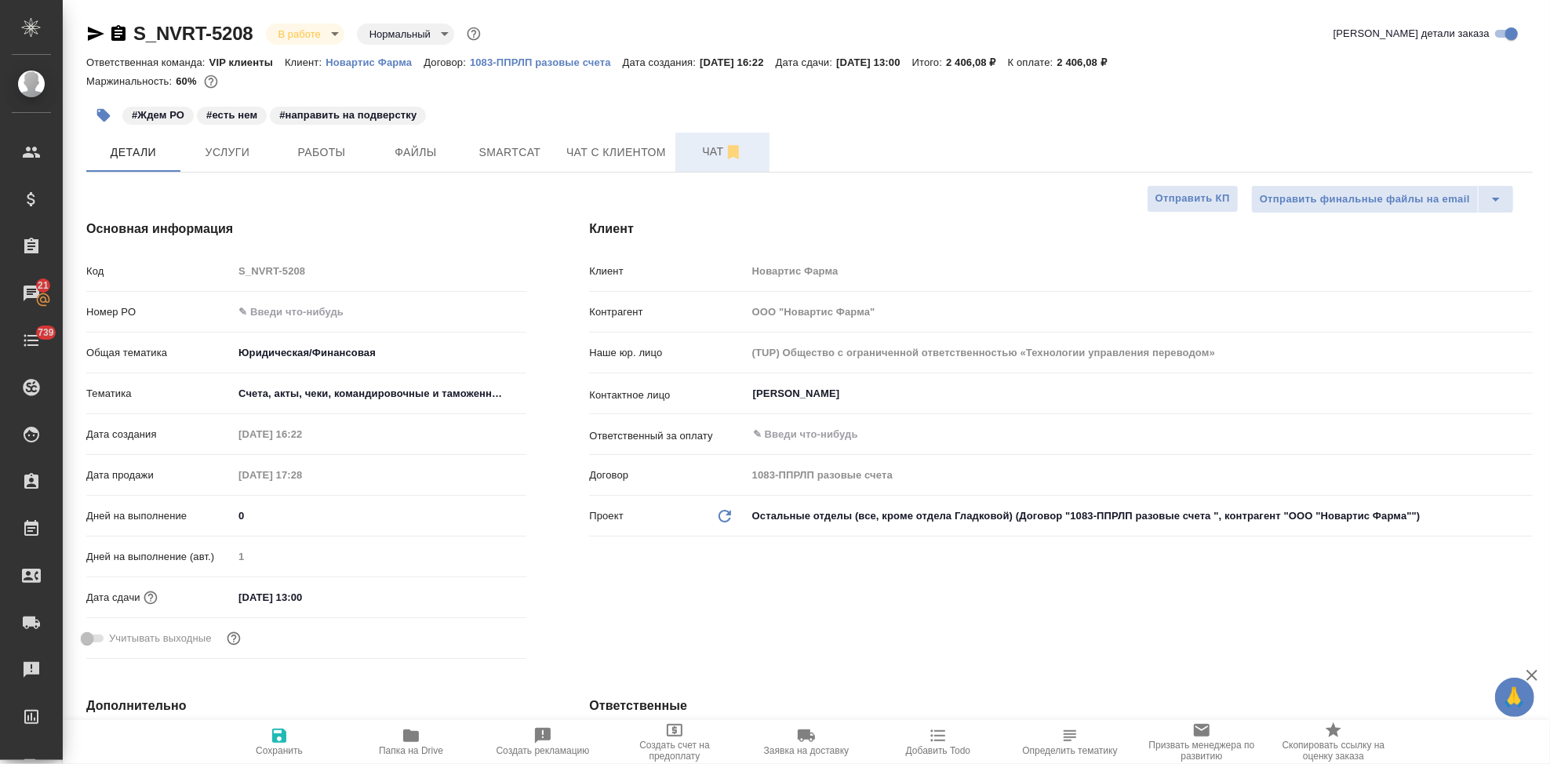
click at [697, 151] on span "Чат" at bounding box center [722, 152] width 75 height 20
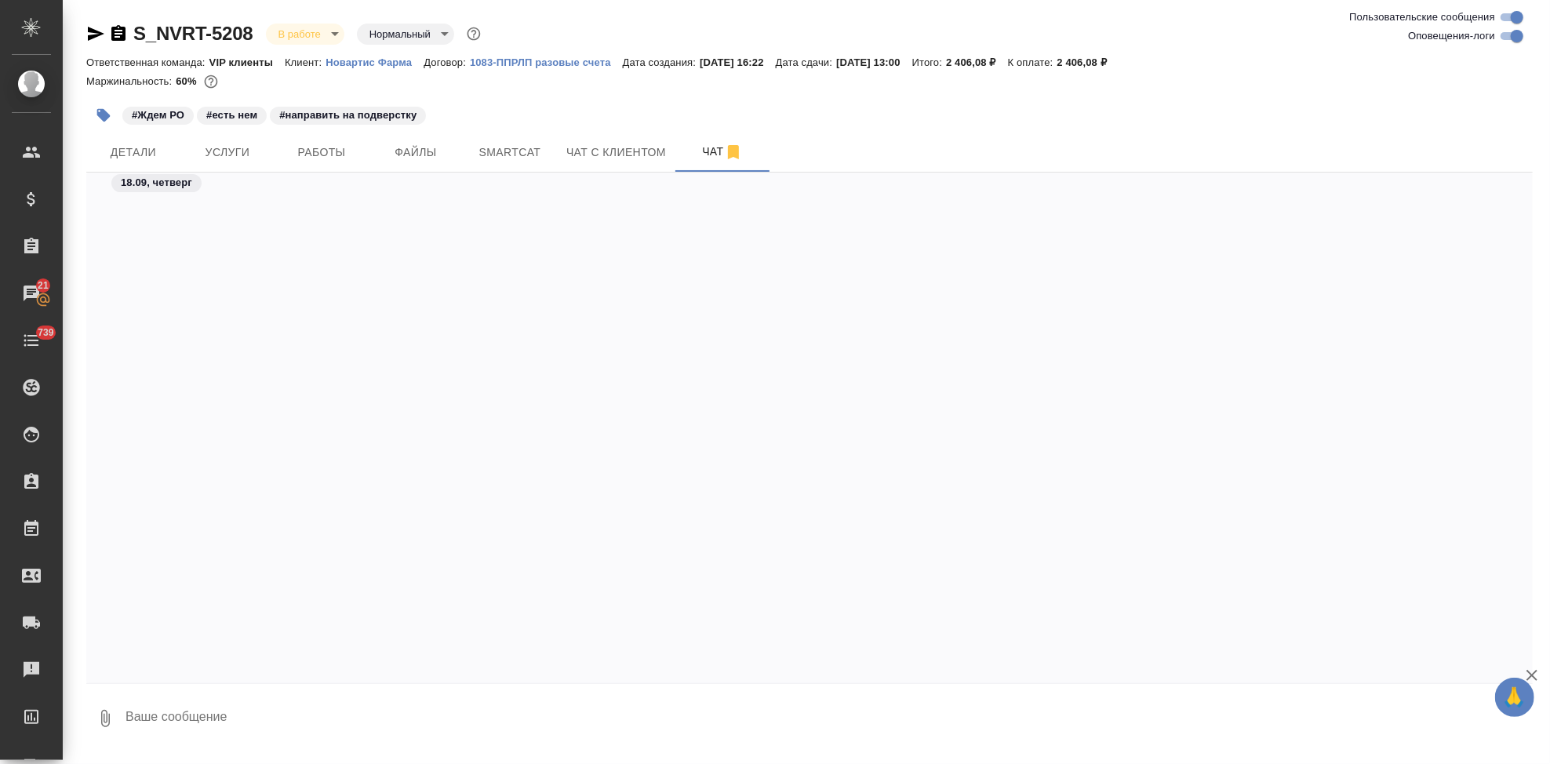
scroll to position [78059, 0]
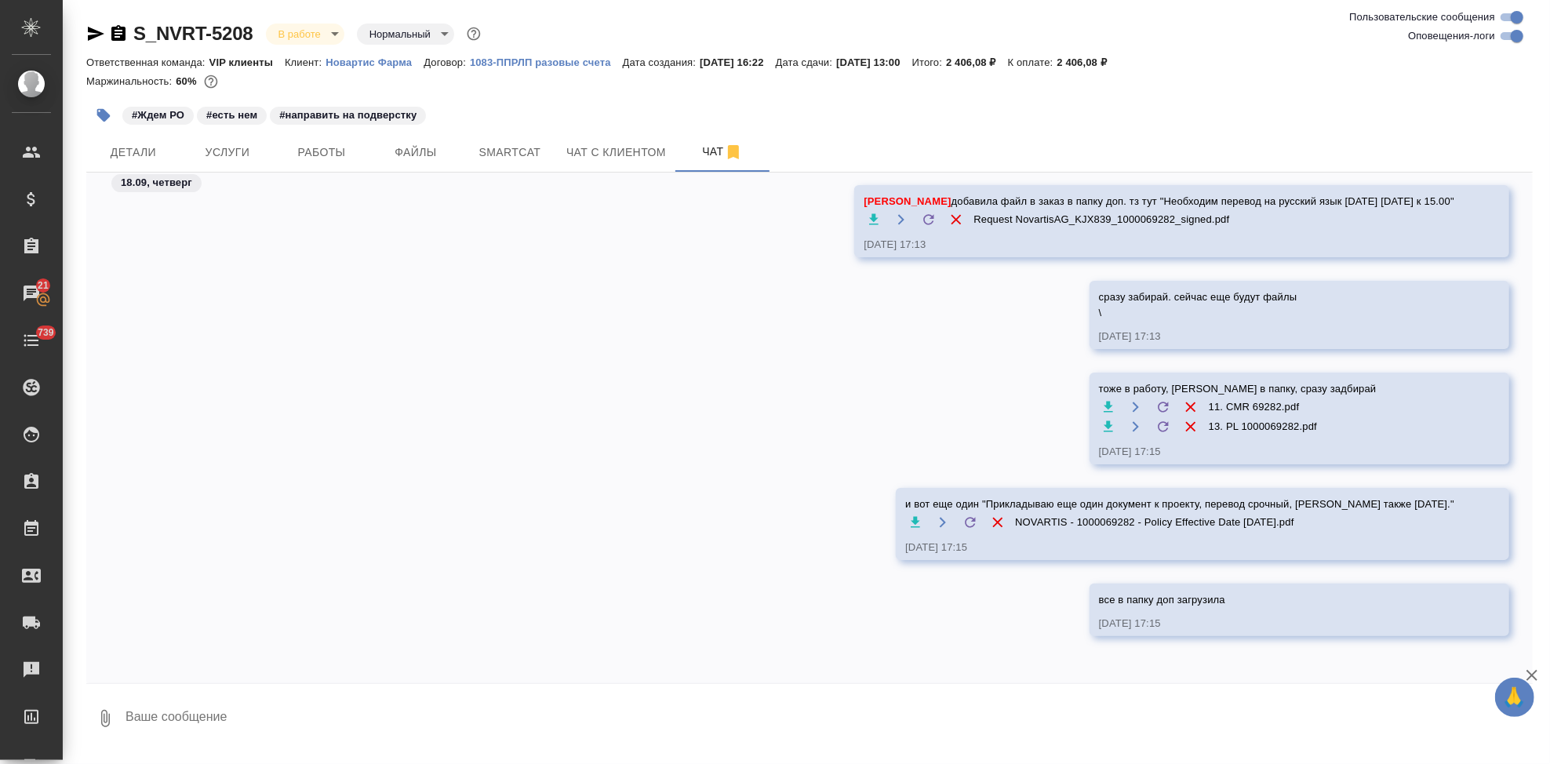
click at [471, 730] on textarea at bounding box center [828, 718] width 1409 height 53
paste textarea "https://drive.awatera.com/apps/files/files?dir=/Shares/Novartos_Pharma/Orders/S…"
type textarea "https://drive.awatera.com/apps/files/files?dir=/Shares/Novartos_Pharma/Orders/S…"
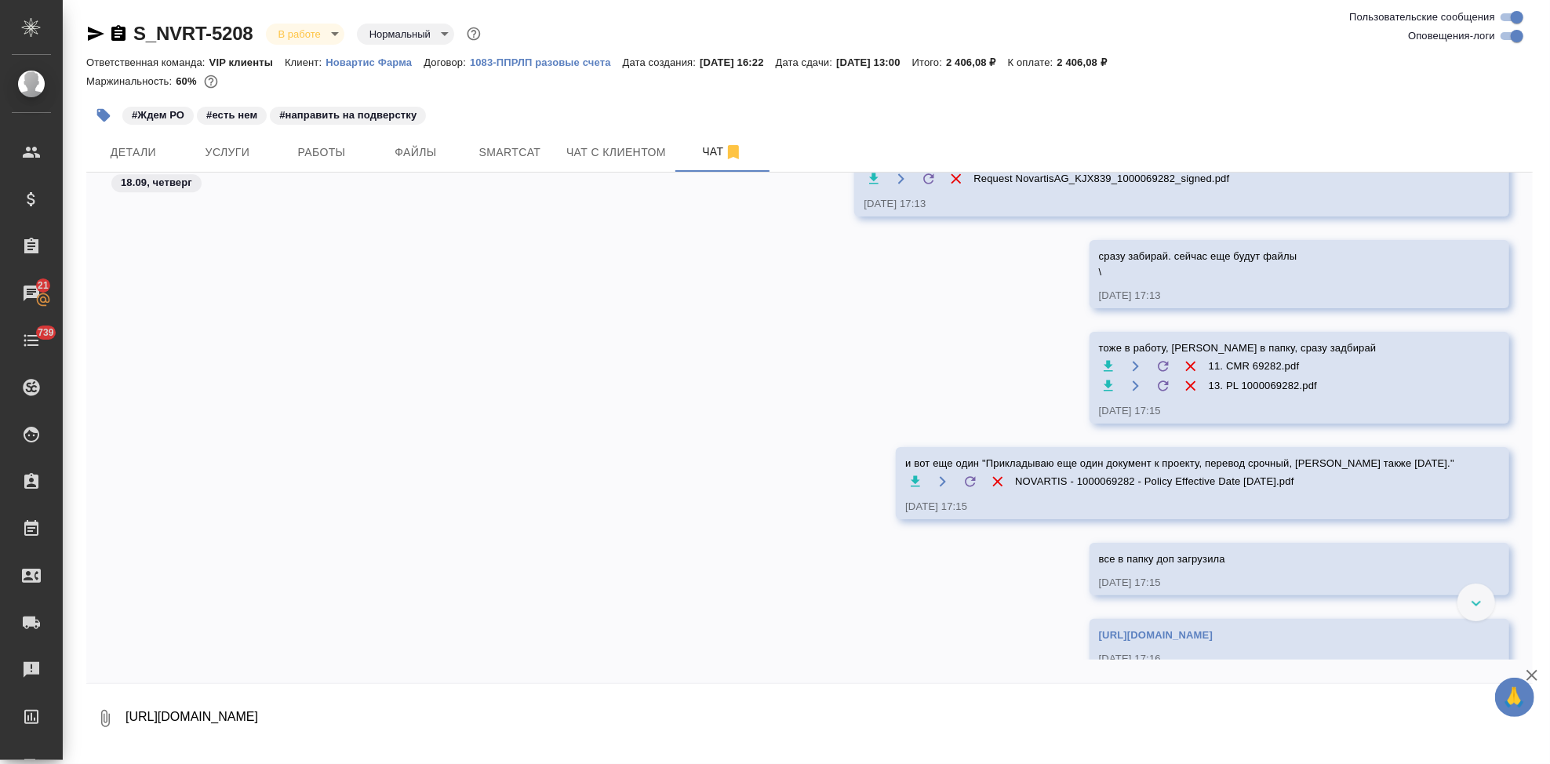
scroll to position [77412, 0]
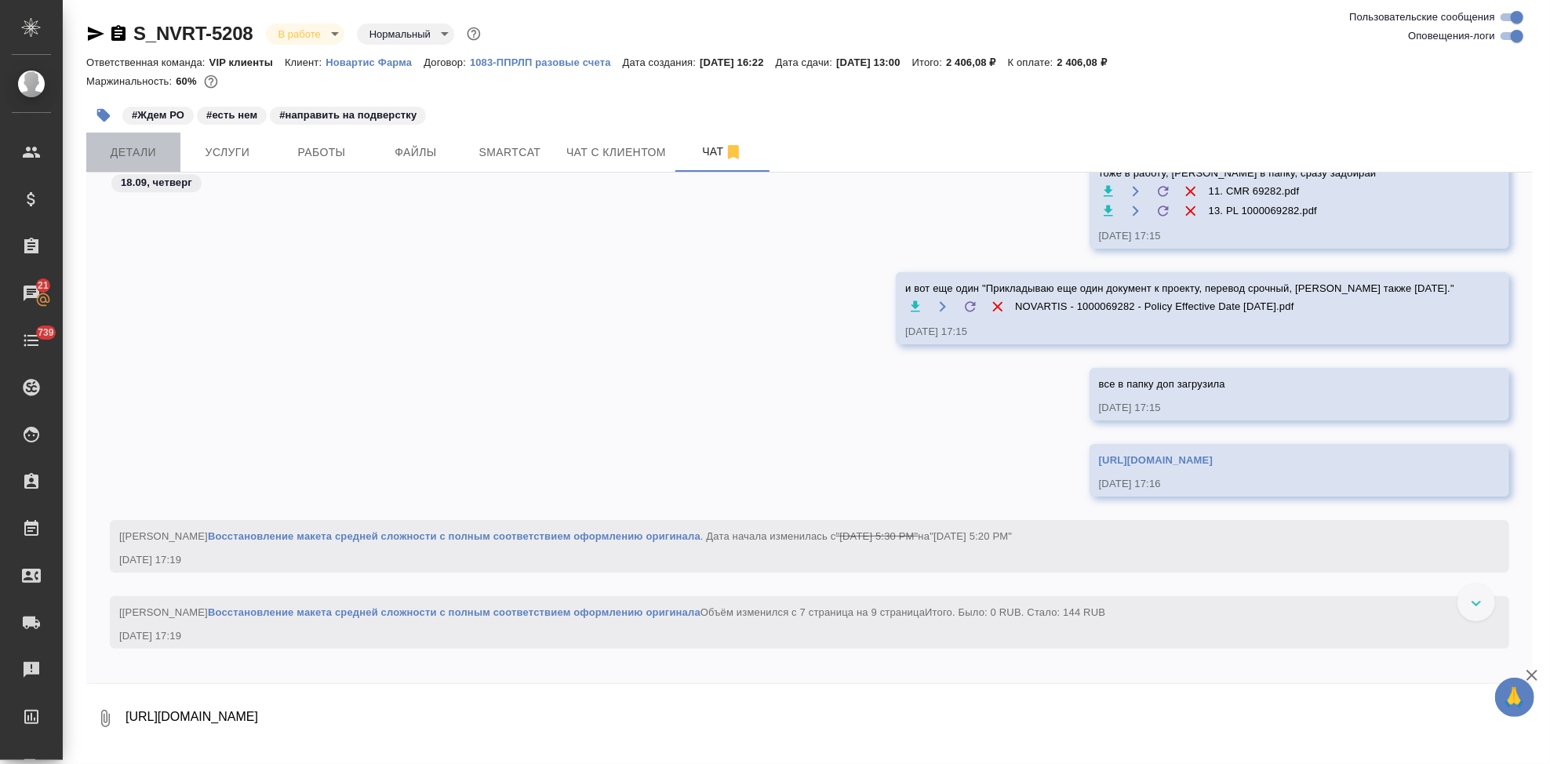
click at [127, 158] on span "Детали" at bounding box center [133, 153] width 75 height 20
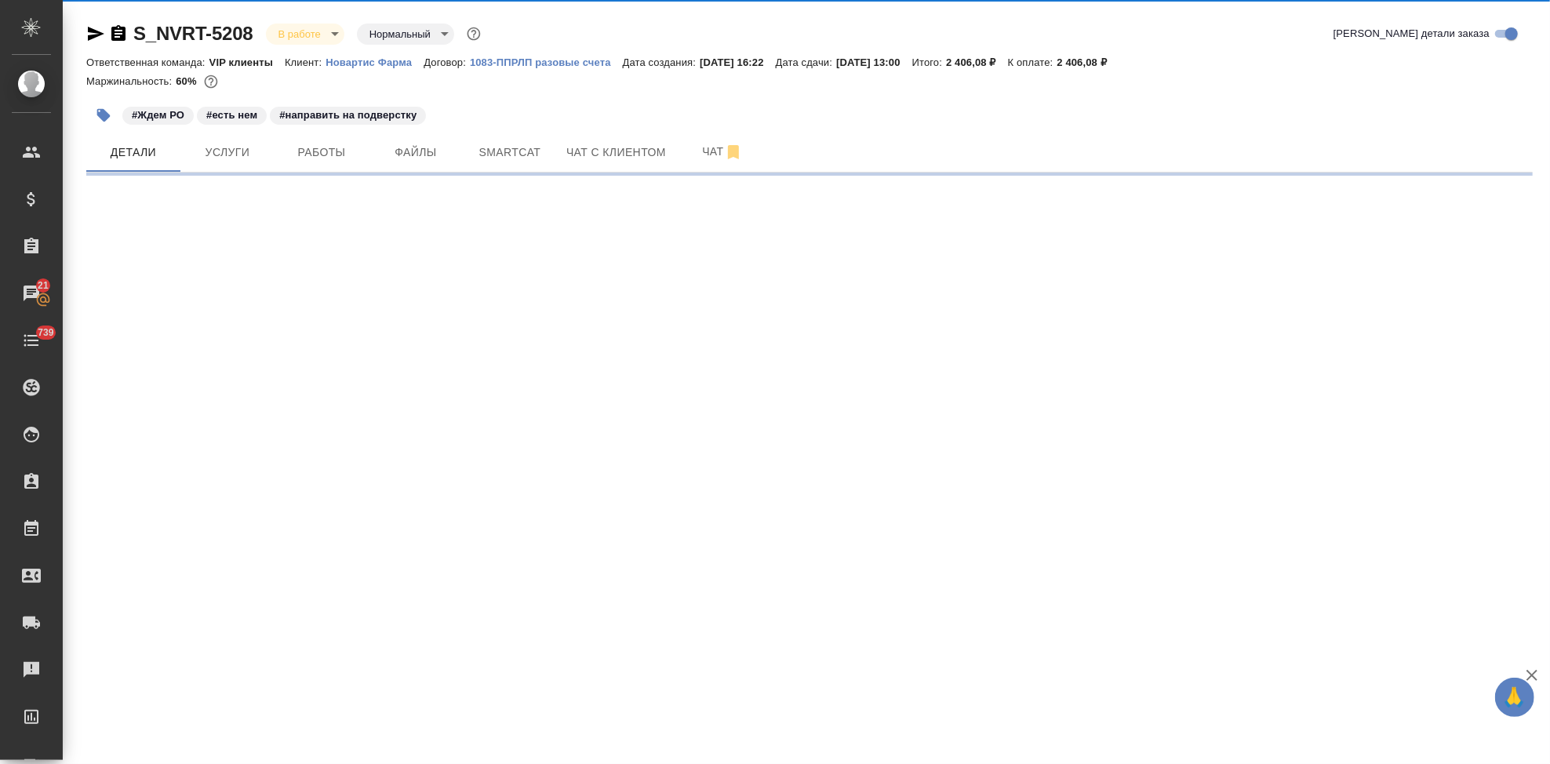
select select "RU"
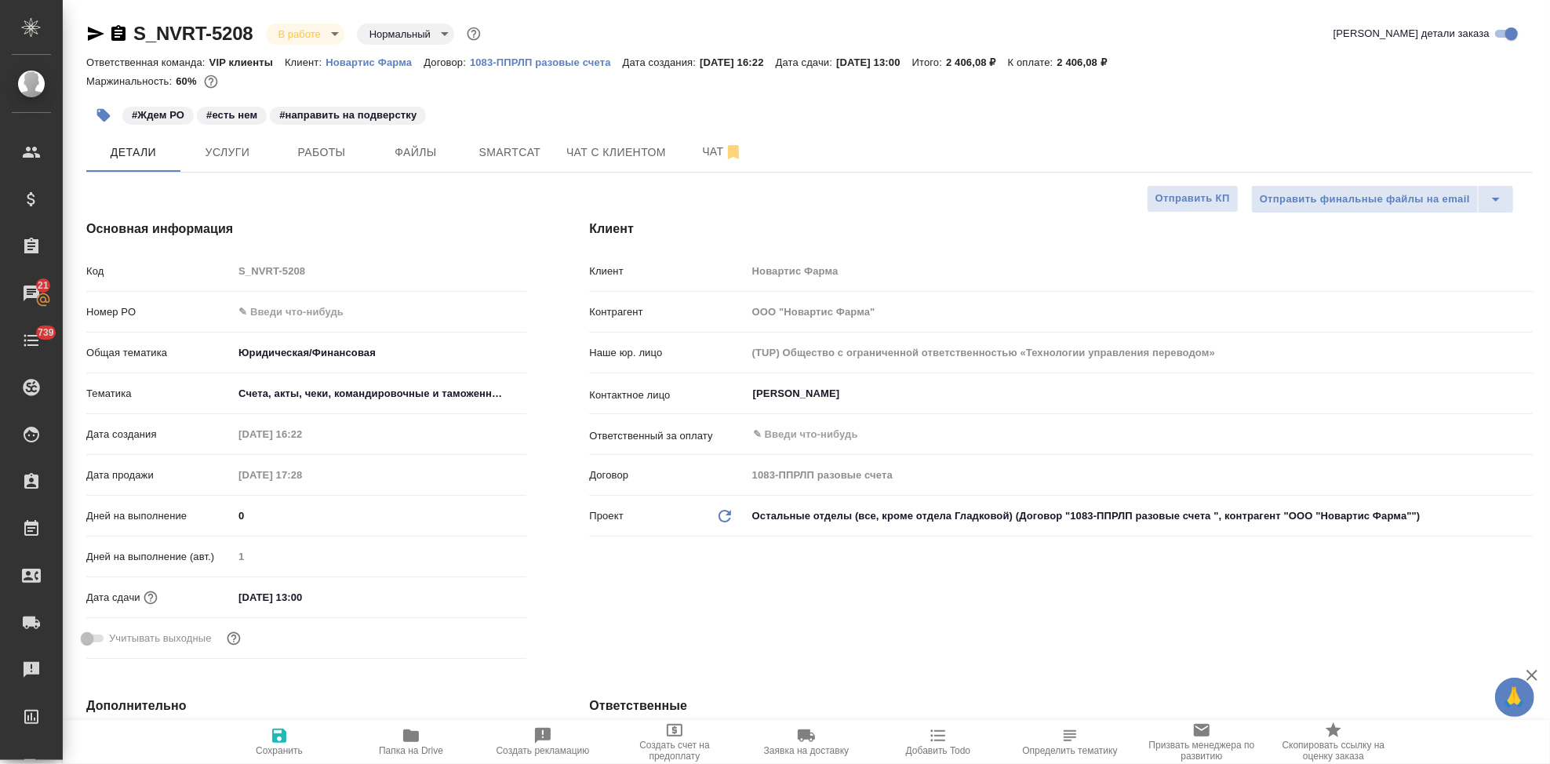
type textarea "x"
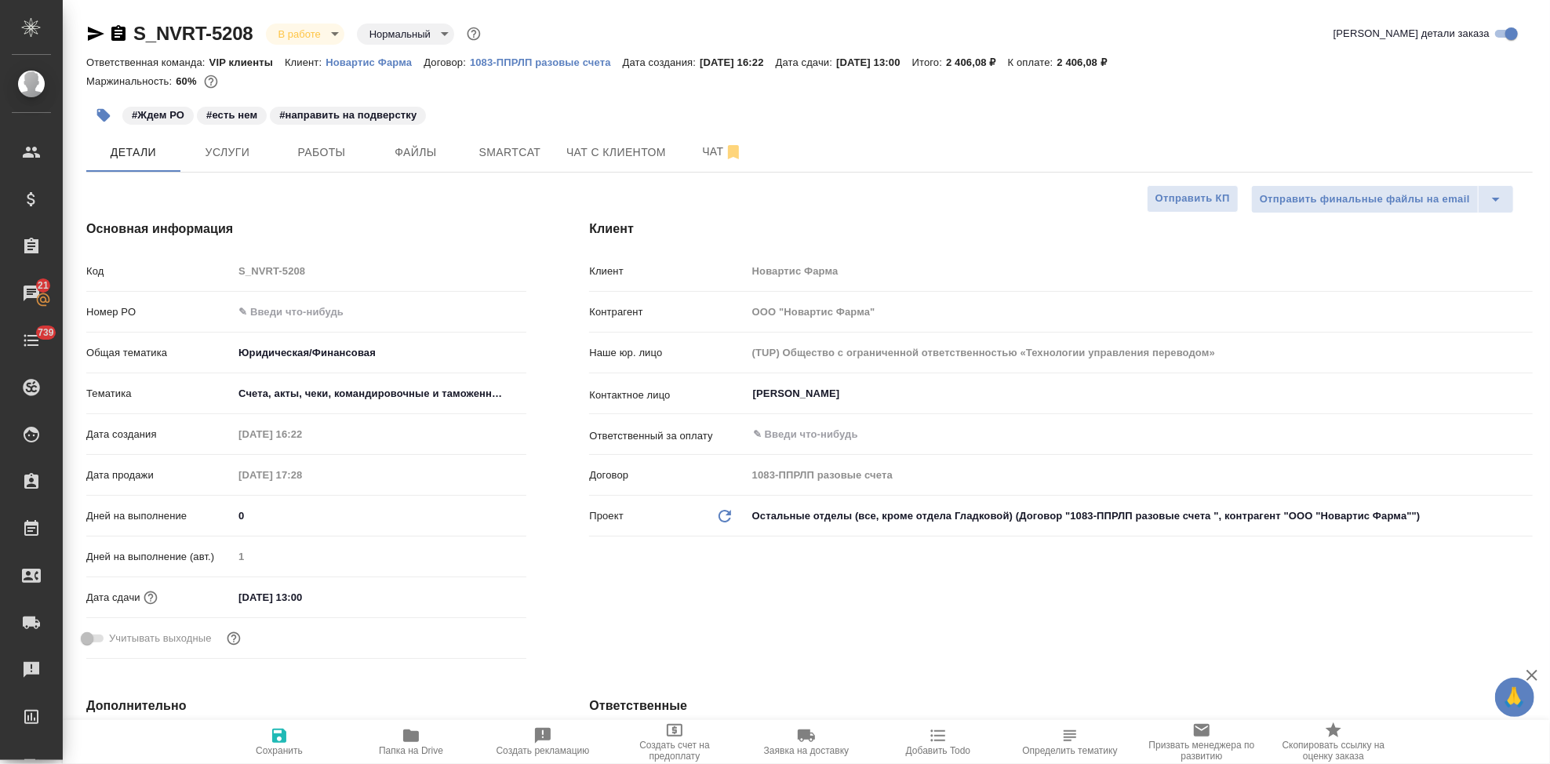
type textarea "x"
click at [712, 146] on span "Чат" at bounding box center [722, 152] width 75 height 20
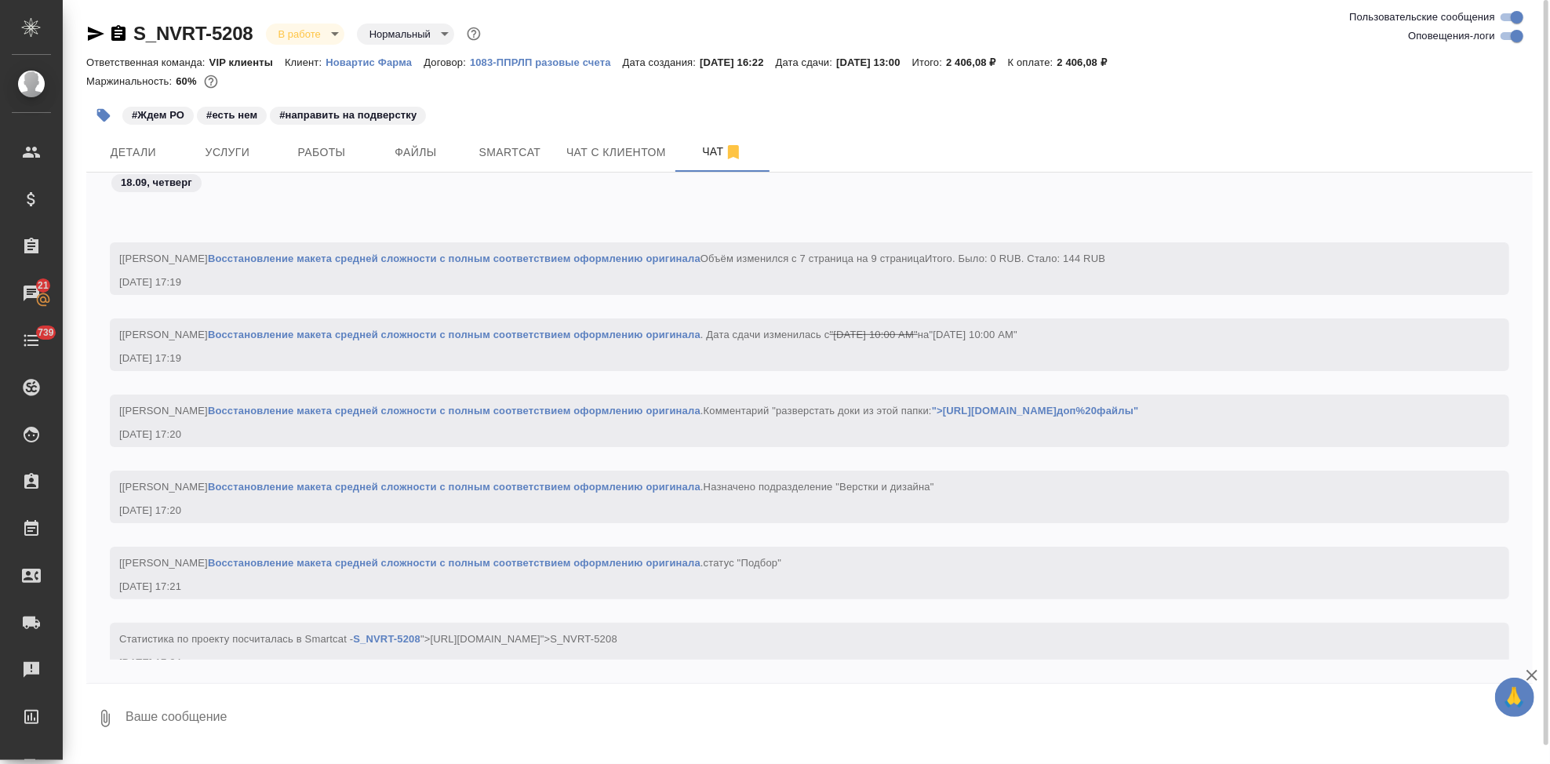
scroll to position [73632, 0]
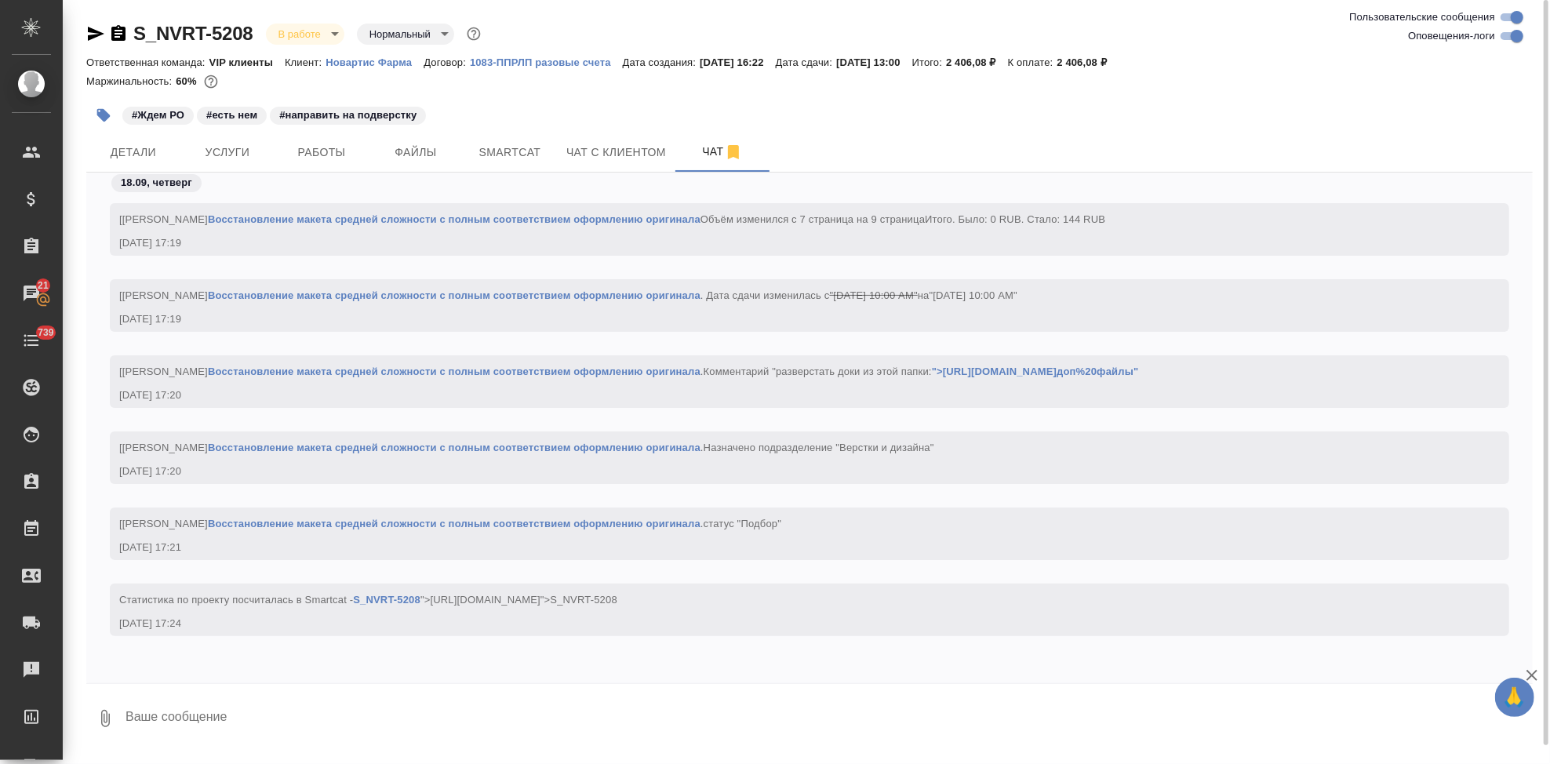
click at [197, 732] on textarea at bounding box center [828, 718] width 1409 height 53
type textarea """
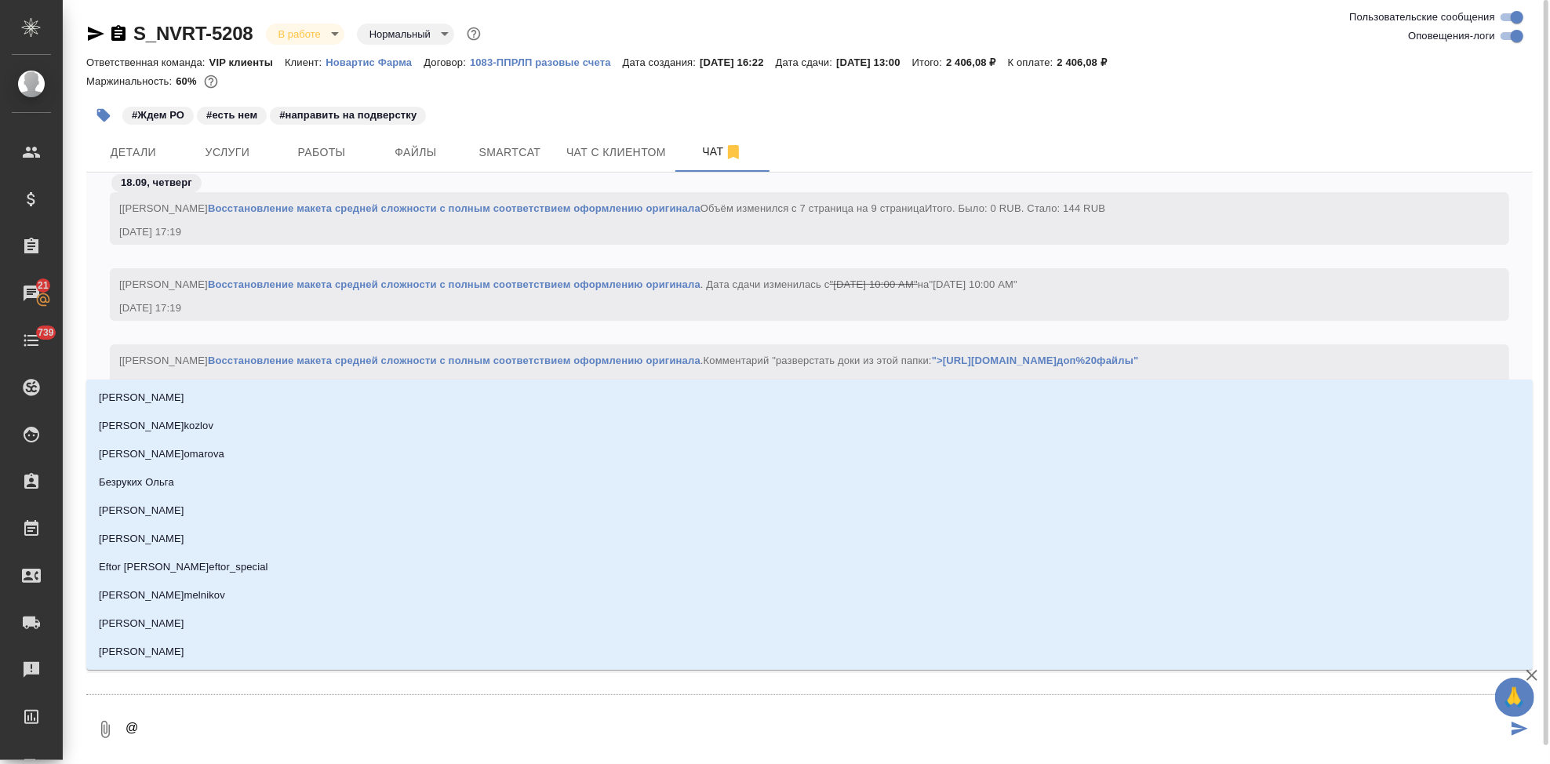
type textarea "@а"
type input "а"
type textarea "@ар"
type input "ар"
type textarea "@арс"
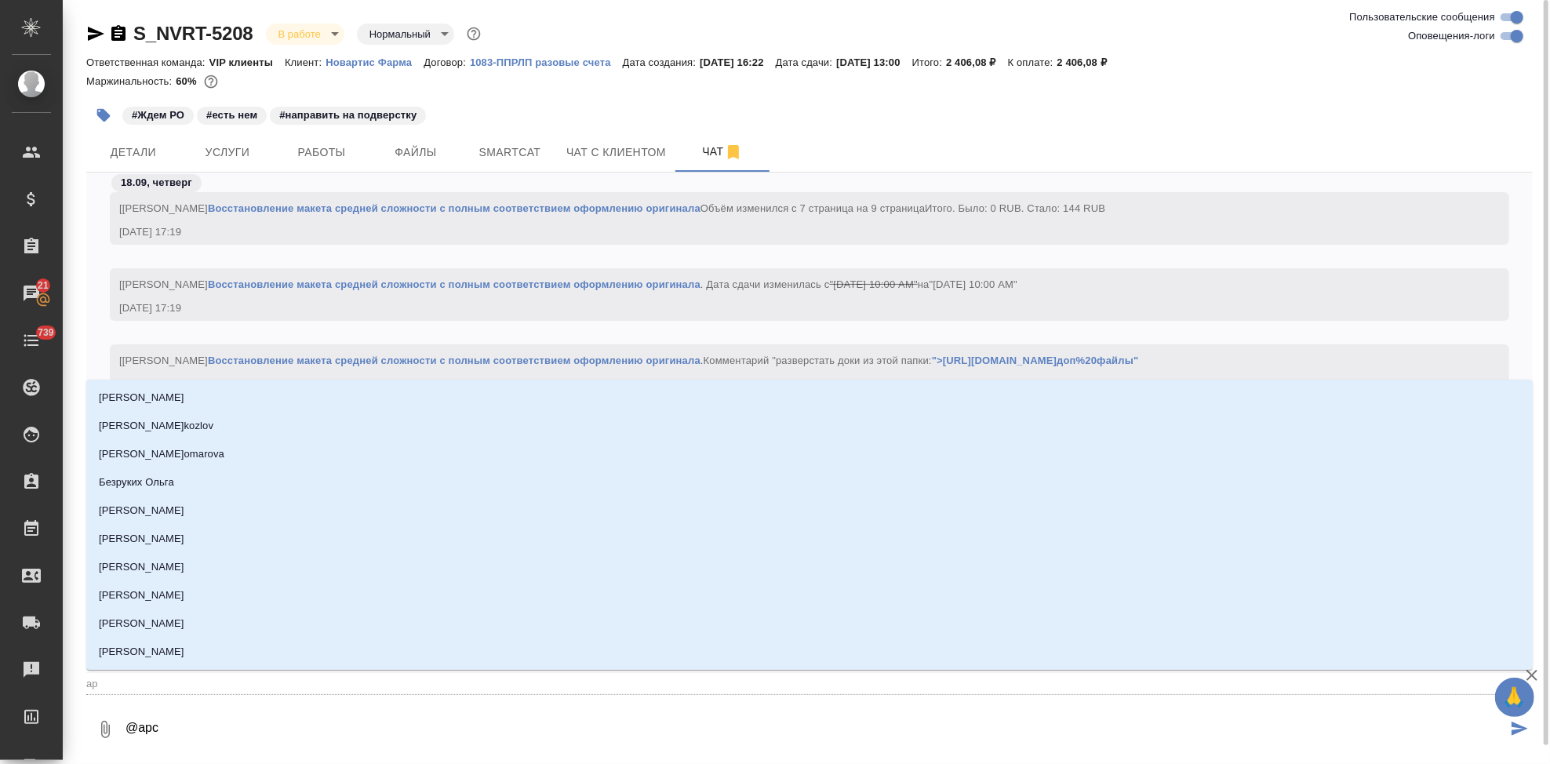
type input "арс"
type textarea "@арсен"
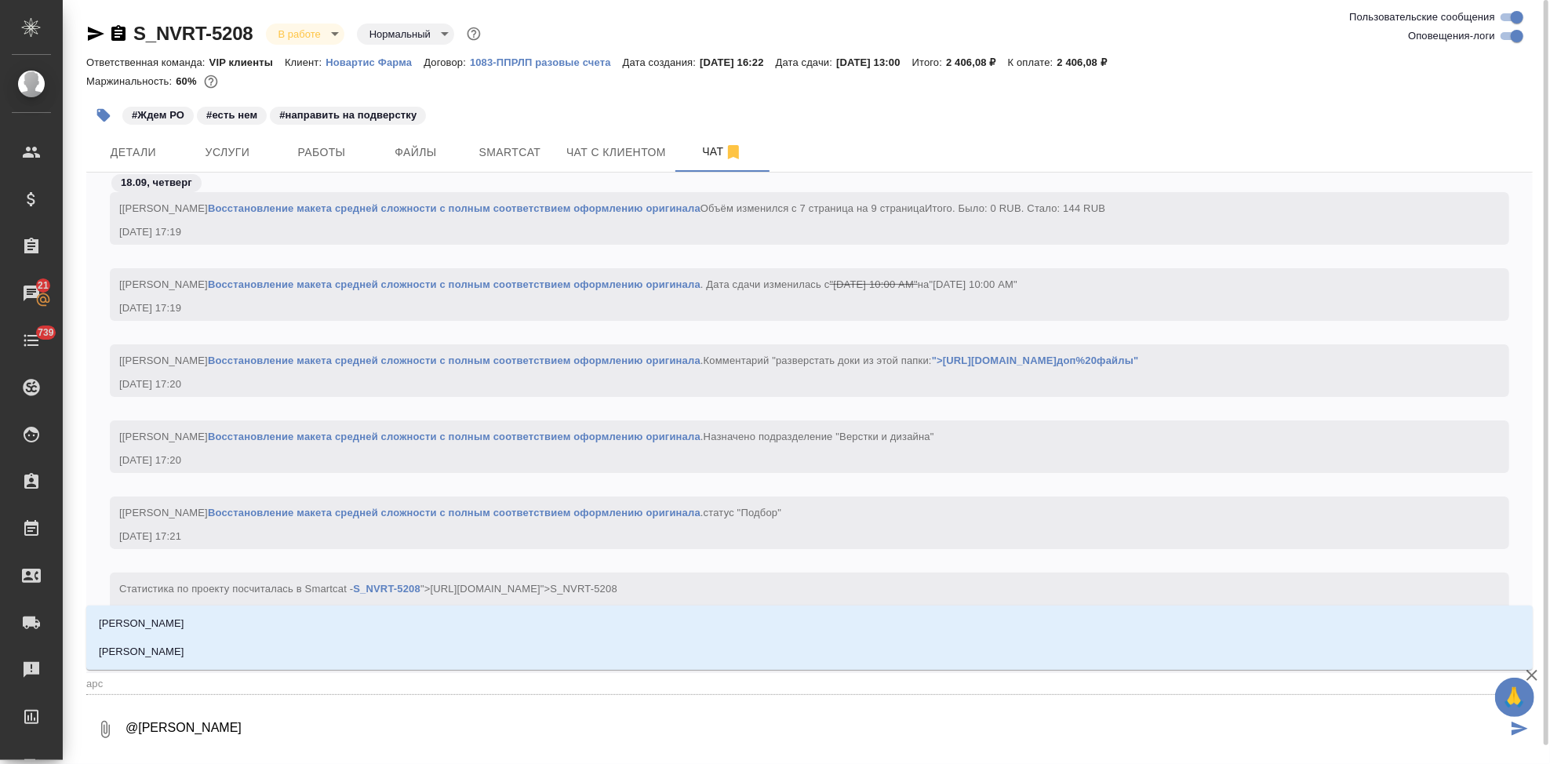
type input "арсен"
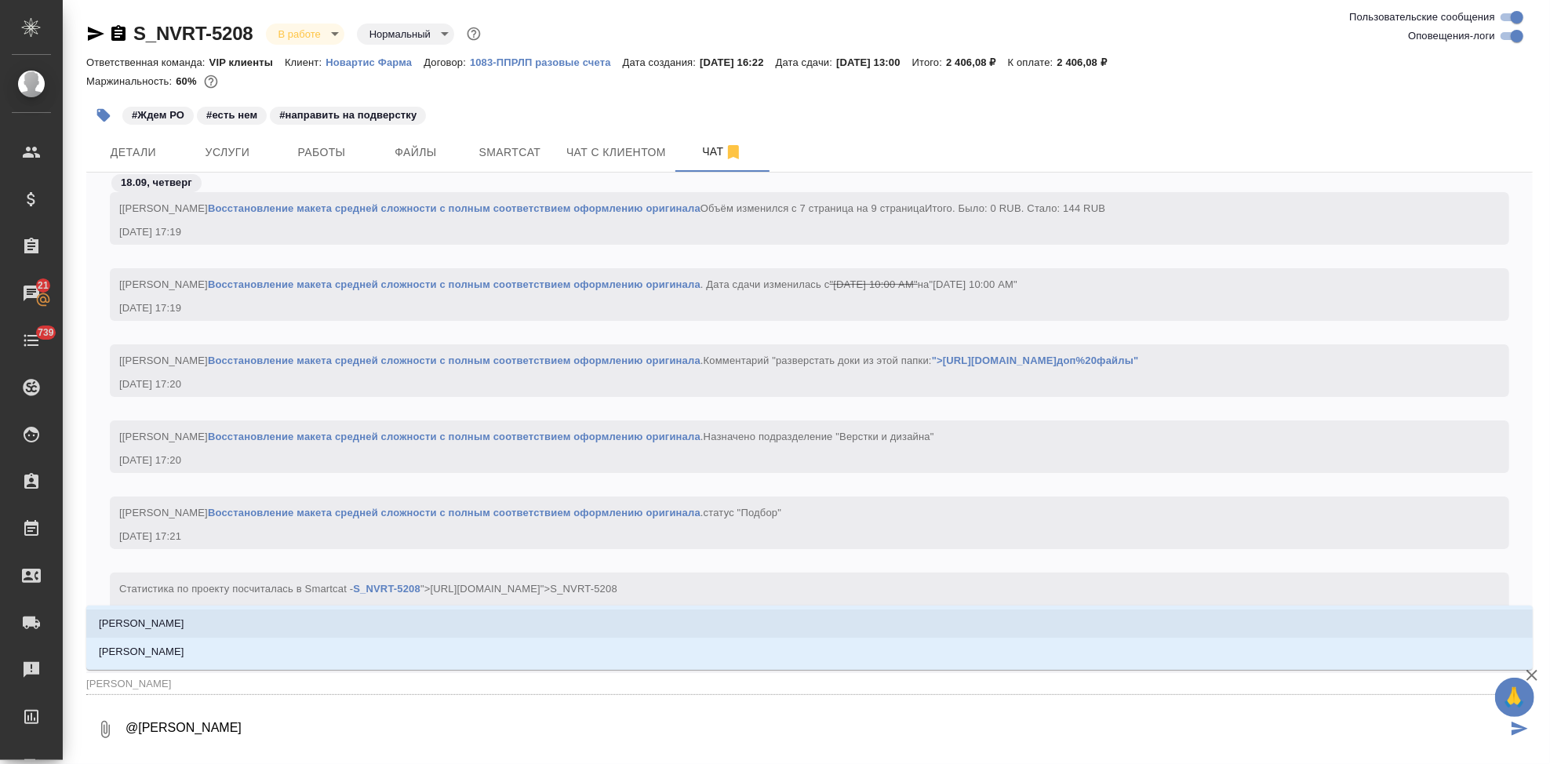
click at [236, 624] on li "Арсеньева Вера" at bounding box center [809, 624] width 1447 height 28
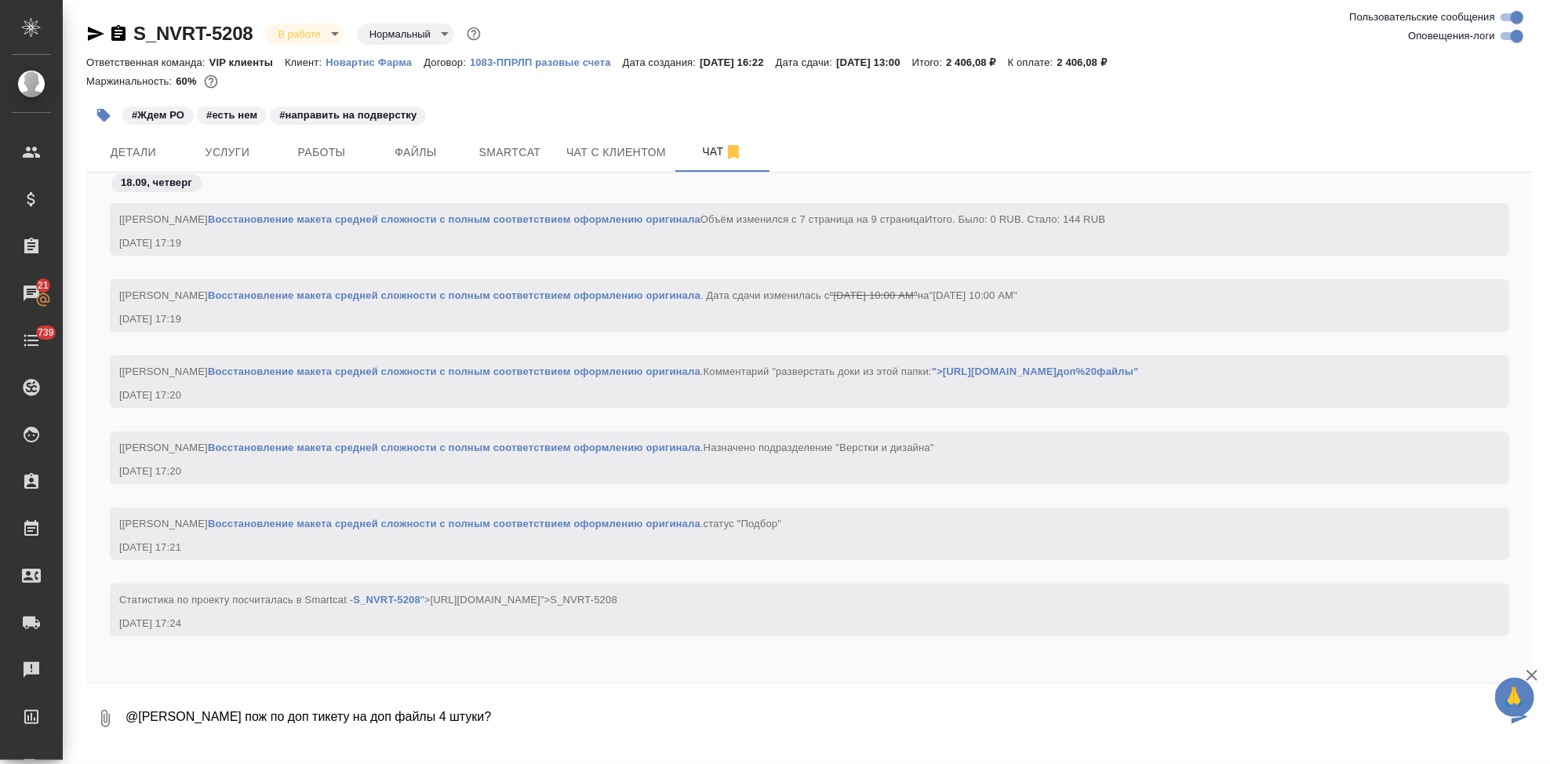
type textarea "@Арсеньева Вера сориентируй пож по доп тикету на доп файлы 4 штуки?"
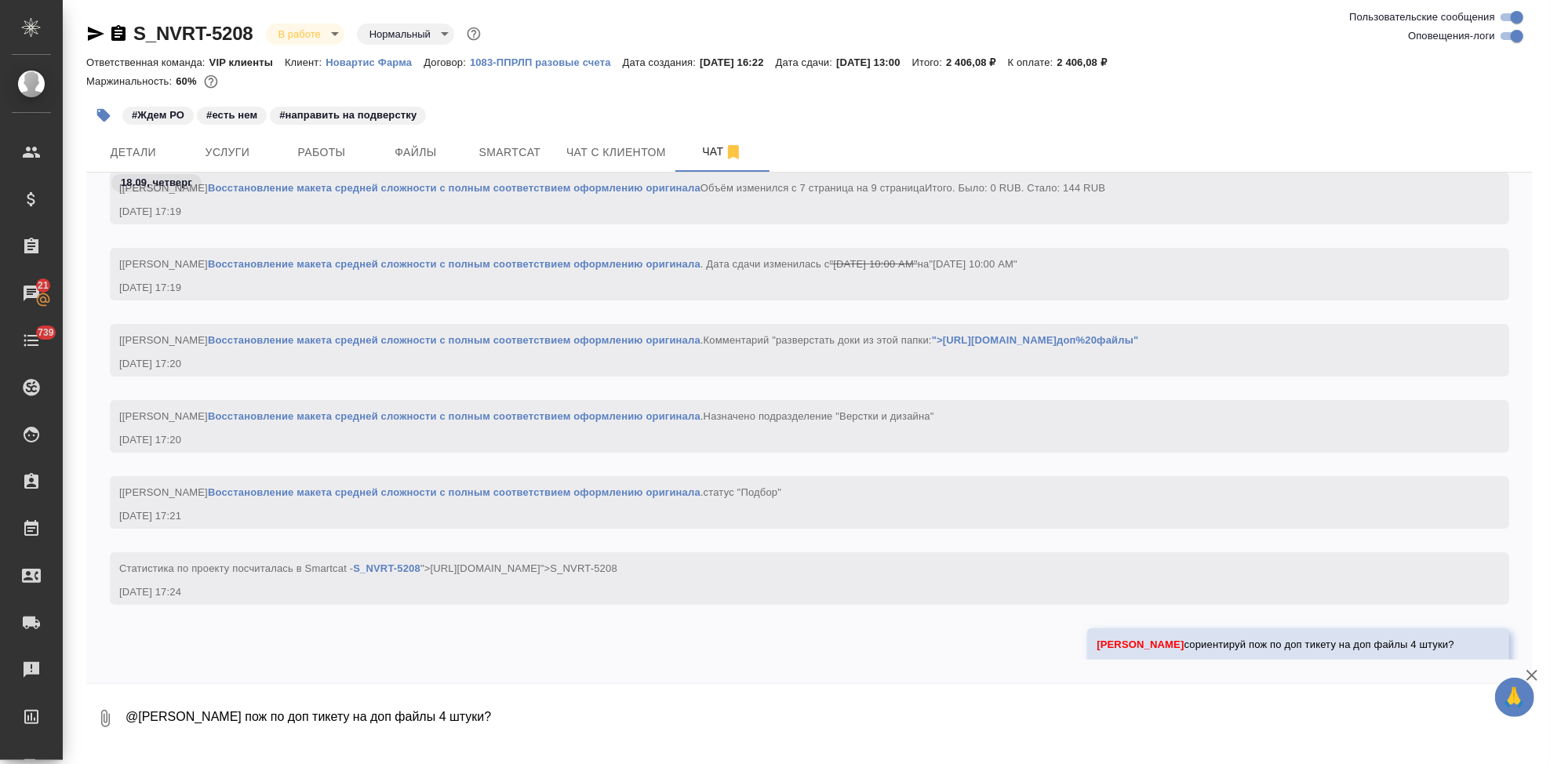
scroll to position [73707, 0]
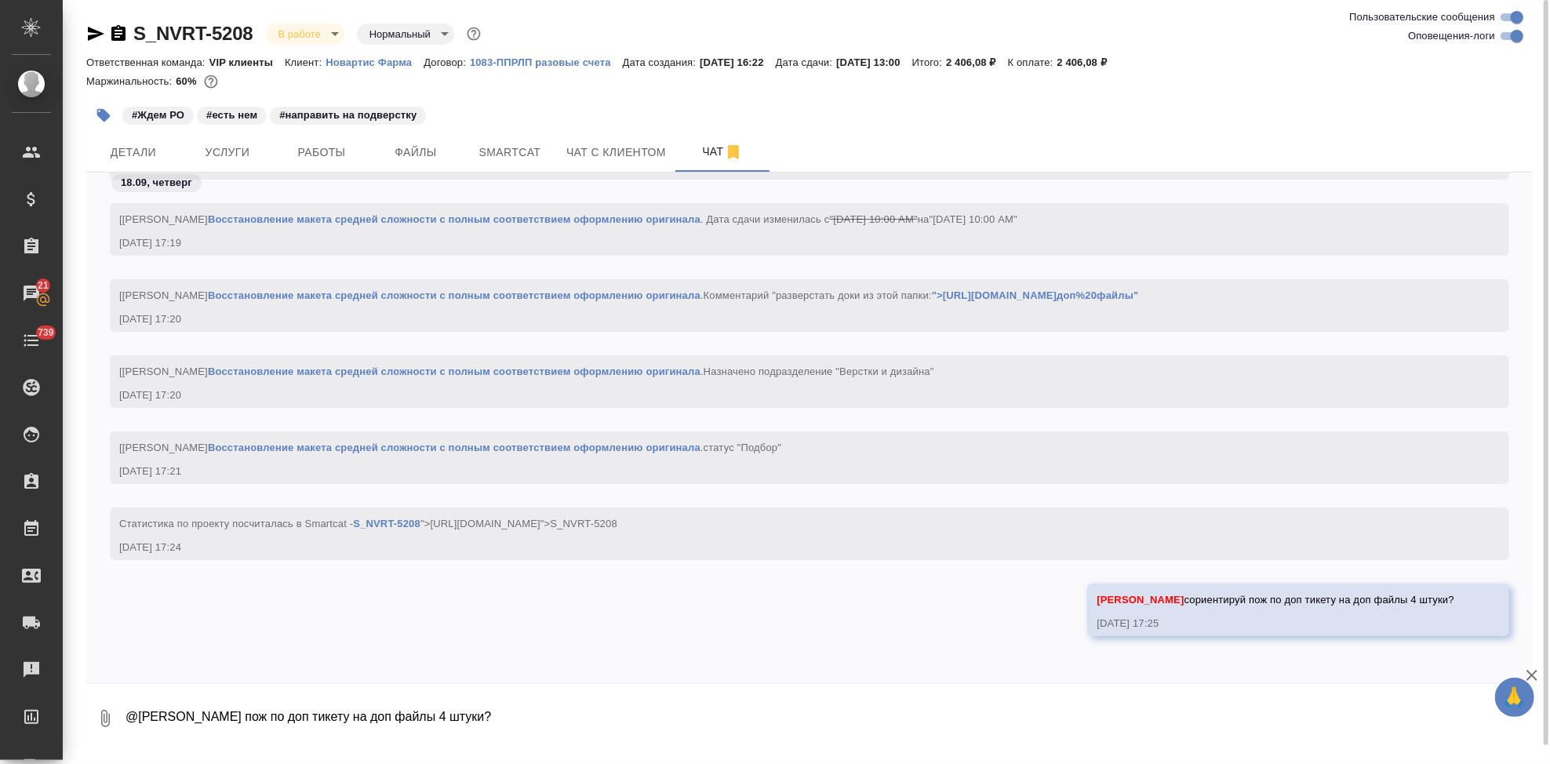
click at [878, 715] on textarea "@Арсеньева Вера сориентируй пож по доп тикету на доп файлы 4 штуки?" at bounding box center [828, 718] width 1409 height 53
click at [878, 715] on textarea "9 страни" at bounding box center [815, 718] width 1383 height 53
type textarea "9 страниц добавляю?"
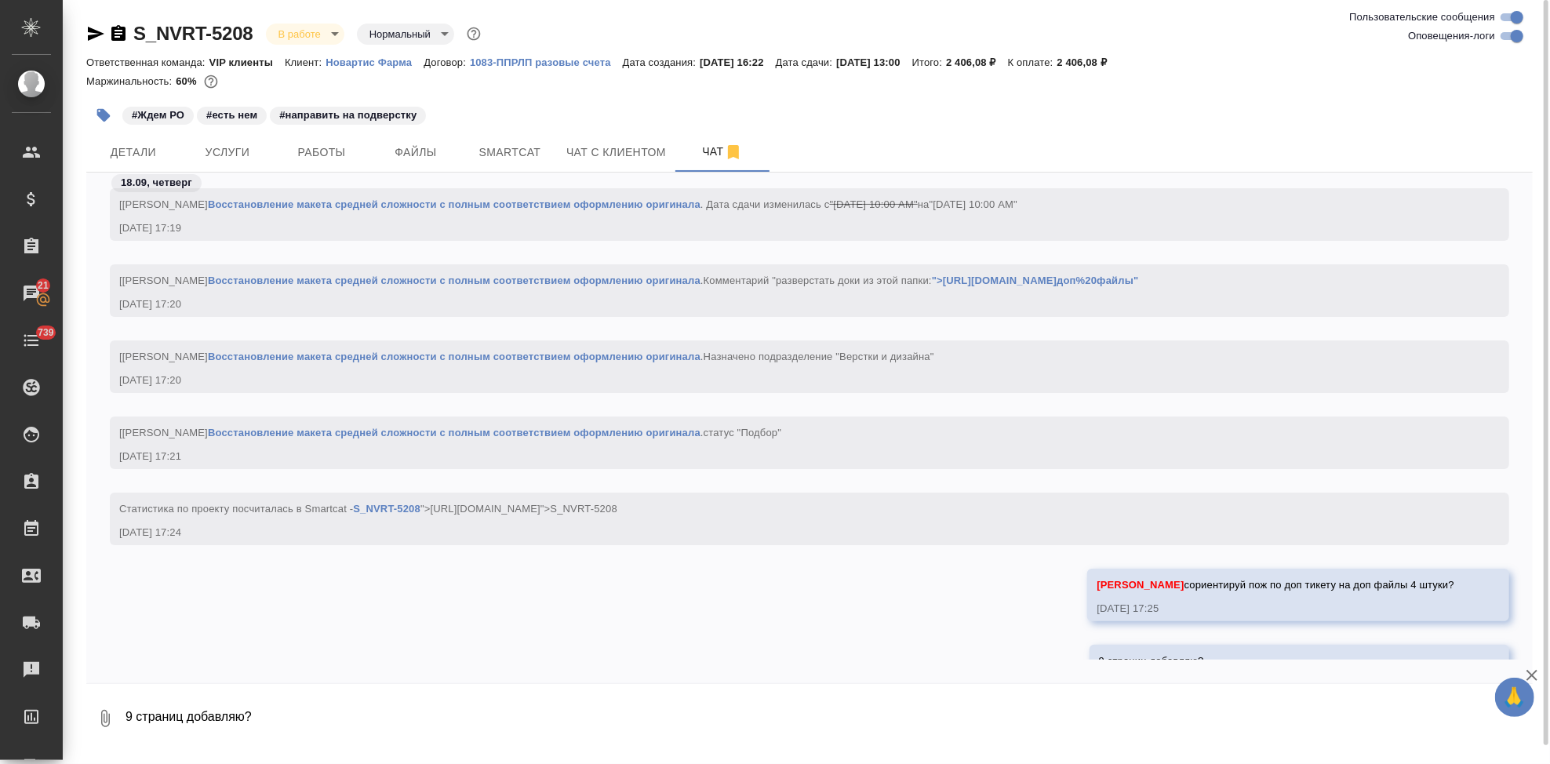
scroll to position [73783, 0]
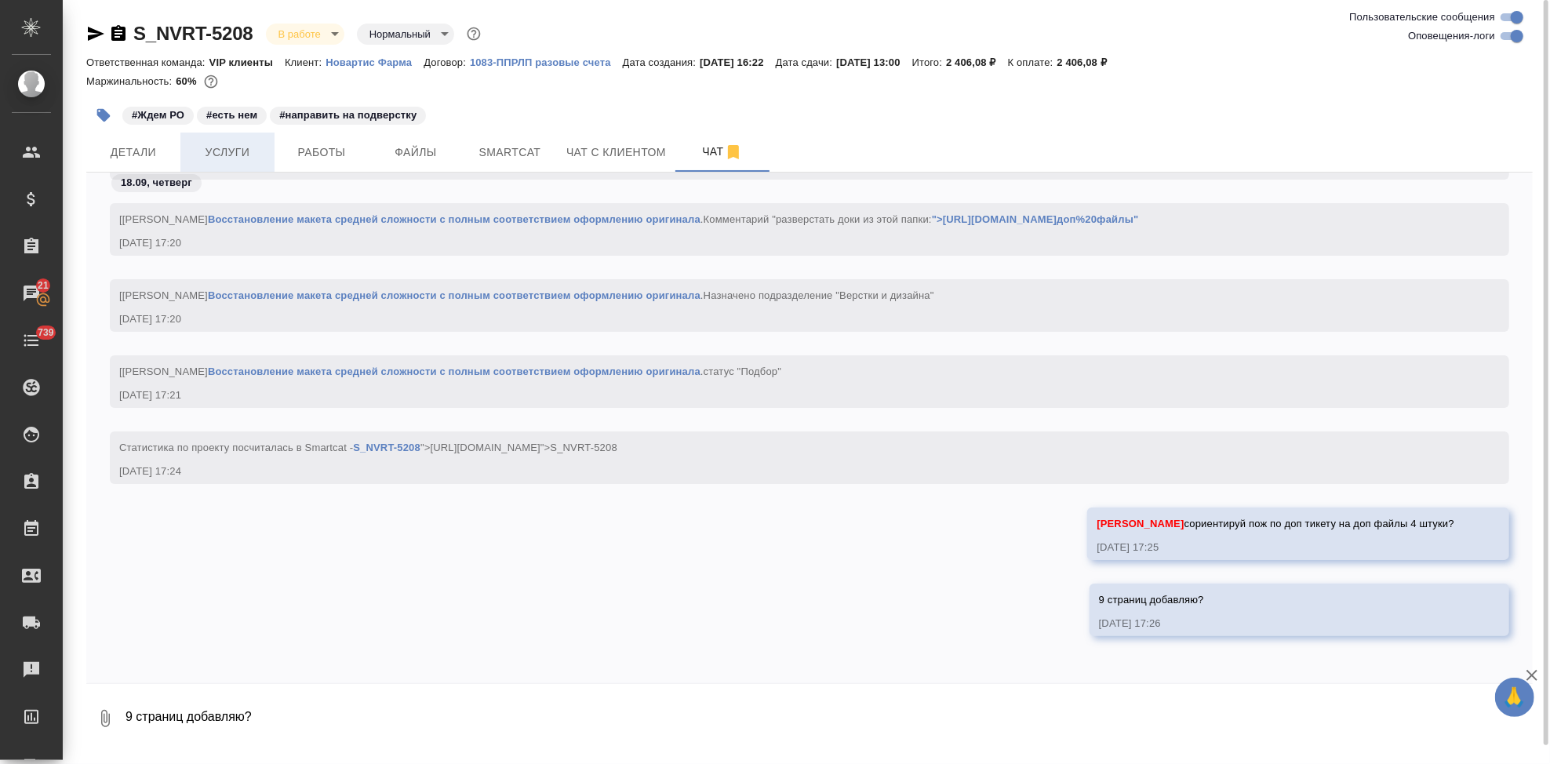
click at [246, 155] on span "Услуги" at bounding box center [227, 153] width 75 height 20
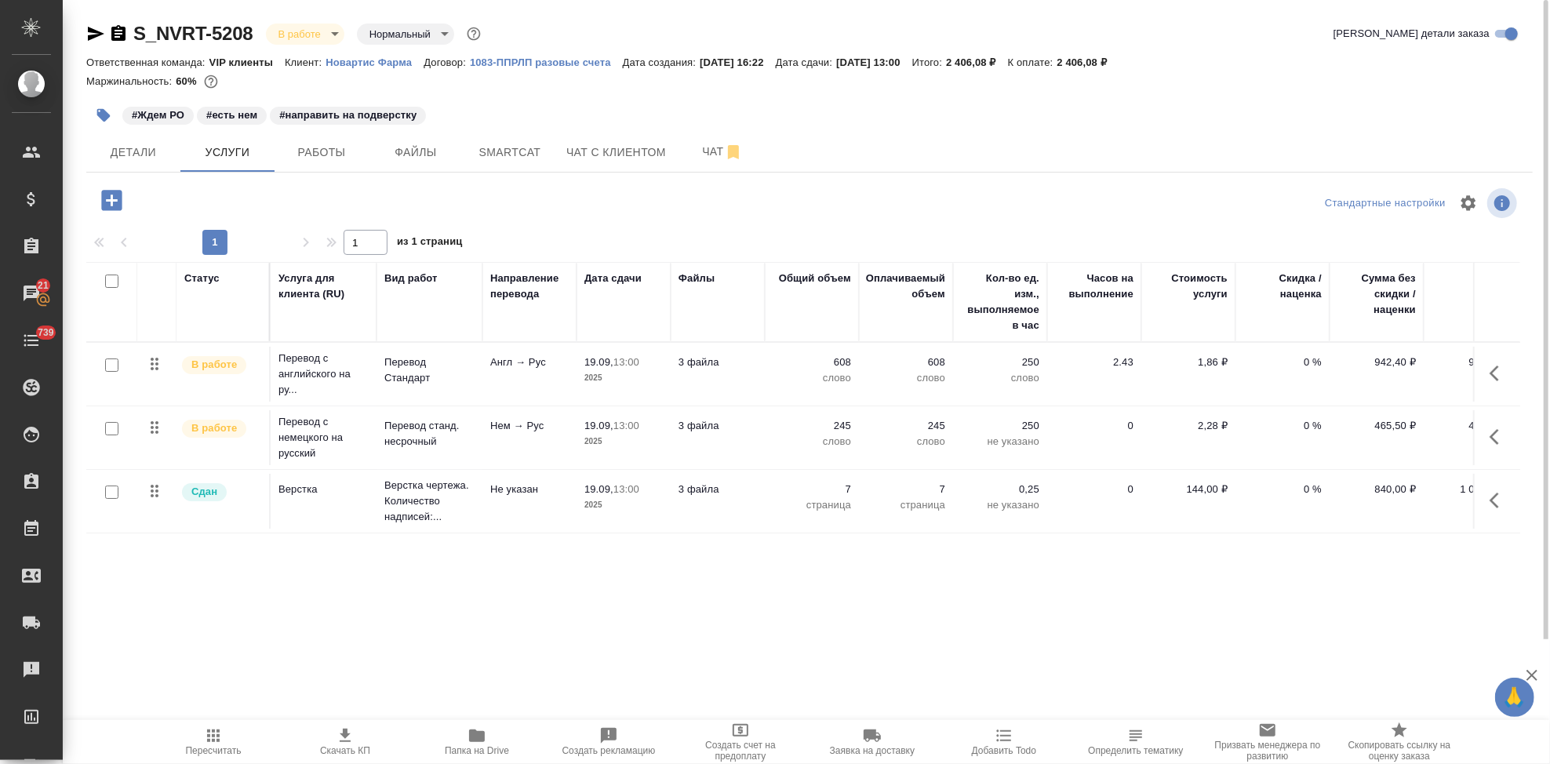
click at [105, 202] on icon "button" at bounding box center [111, 200] width 20 height 20
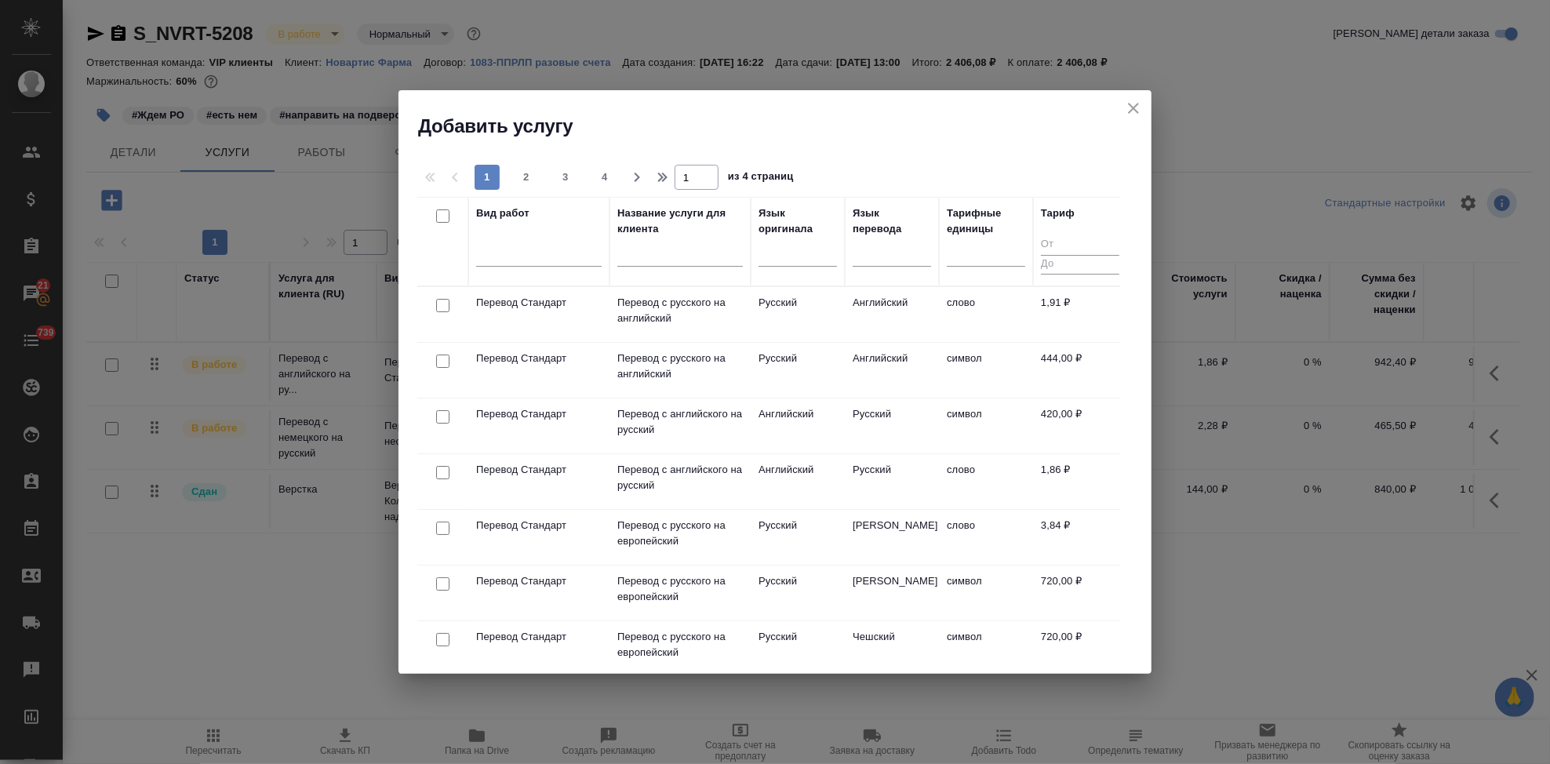
click at [642, 261] on input "text" at bounding box center [680, 257] width 126 height 20
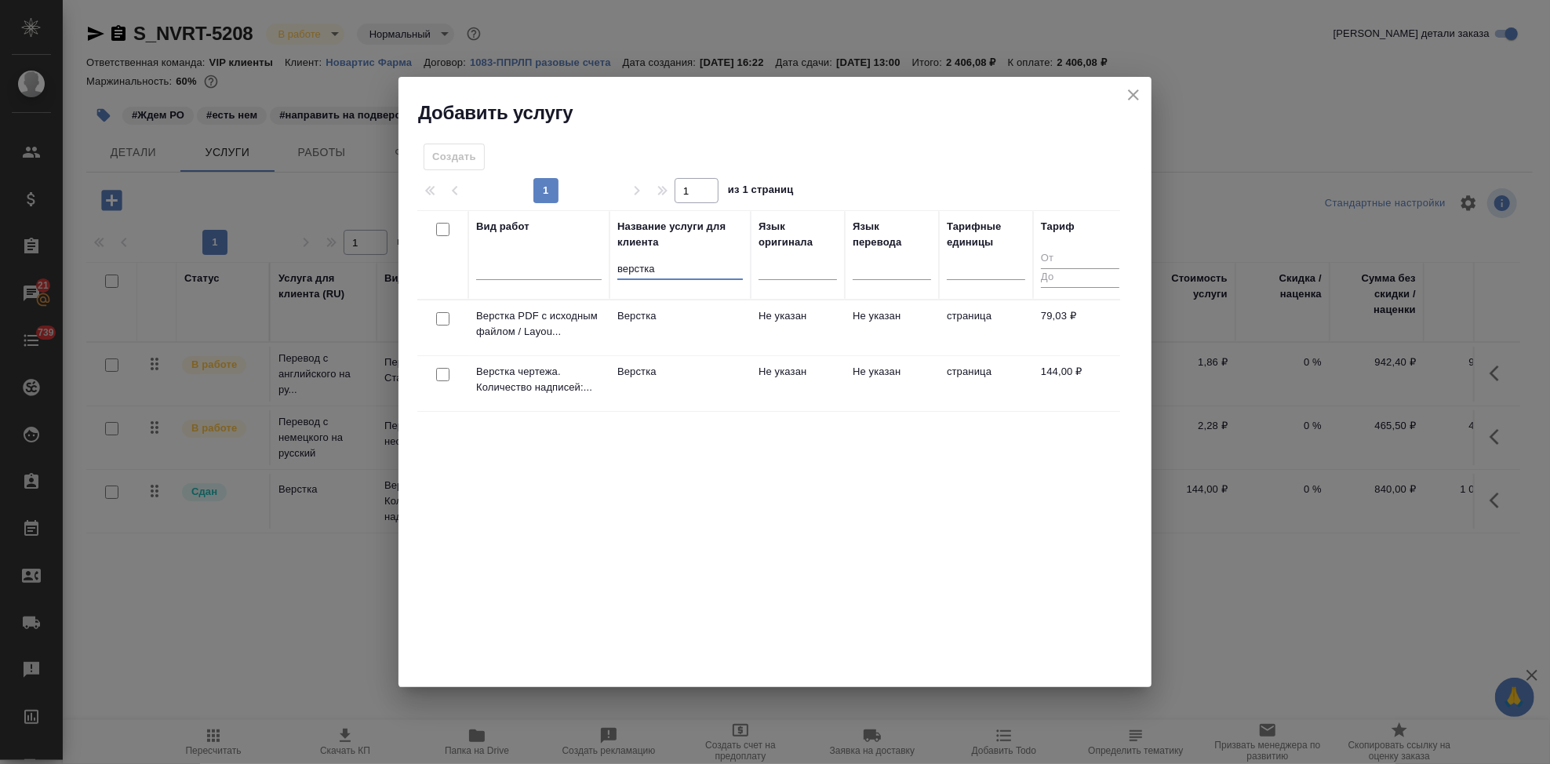
type input "верстка"
click at [861, 384] on td "Не указан" at bounding box center [892, 383] width 94 height 55
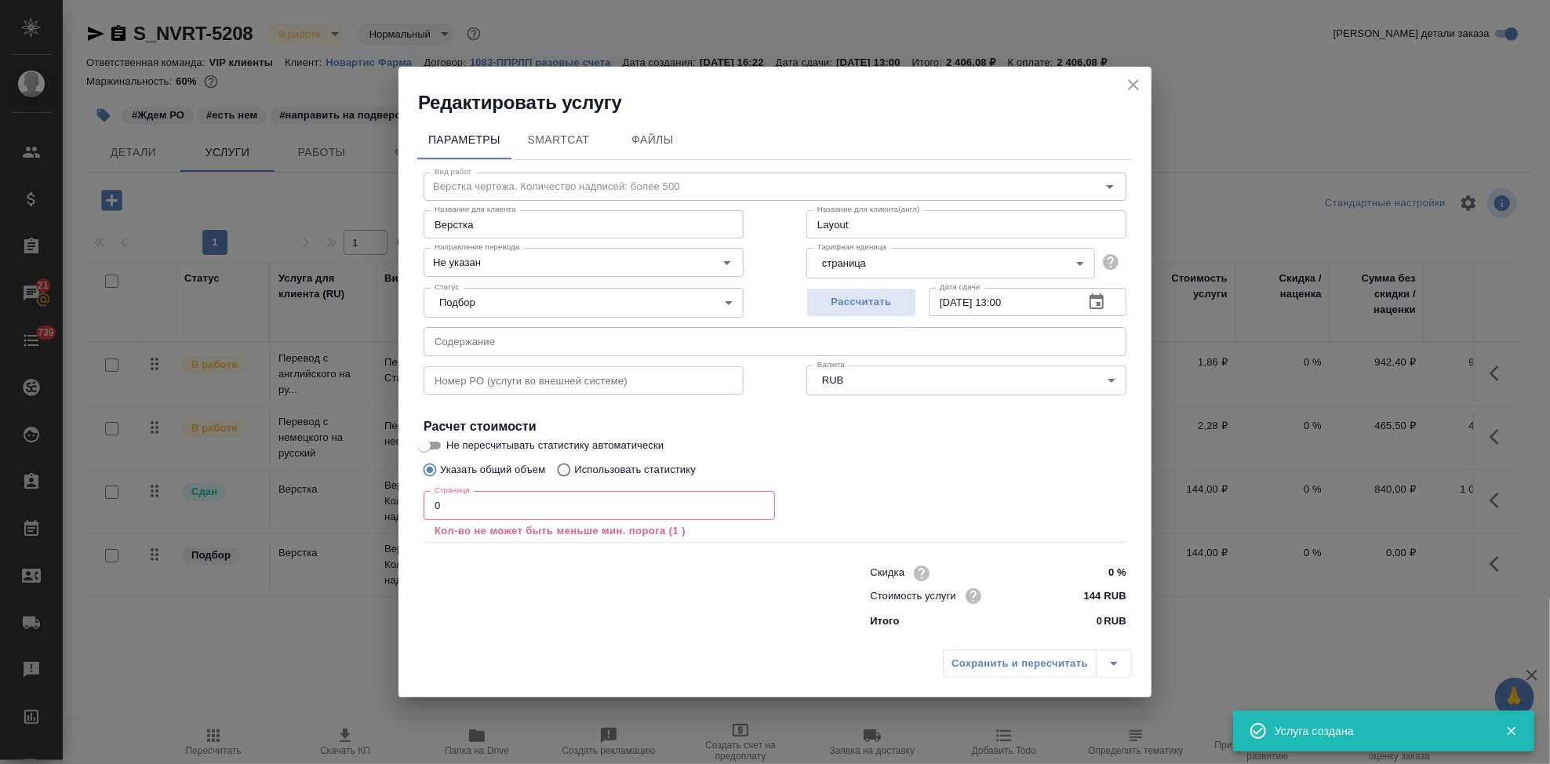
click at [569, 508] on input "0" at bounding box center [599, 505] width 351 height 28
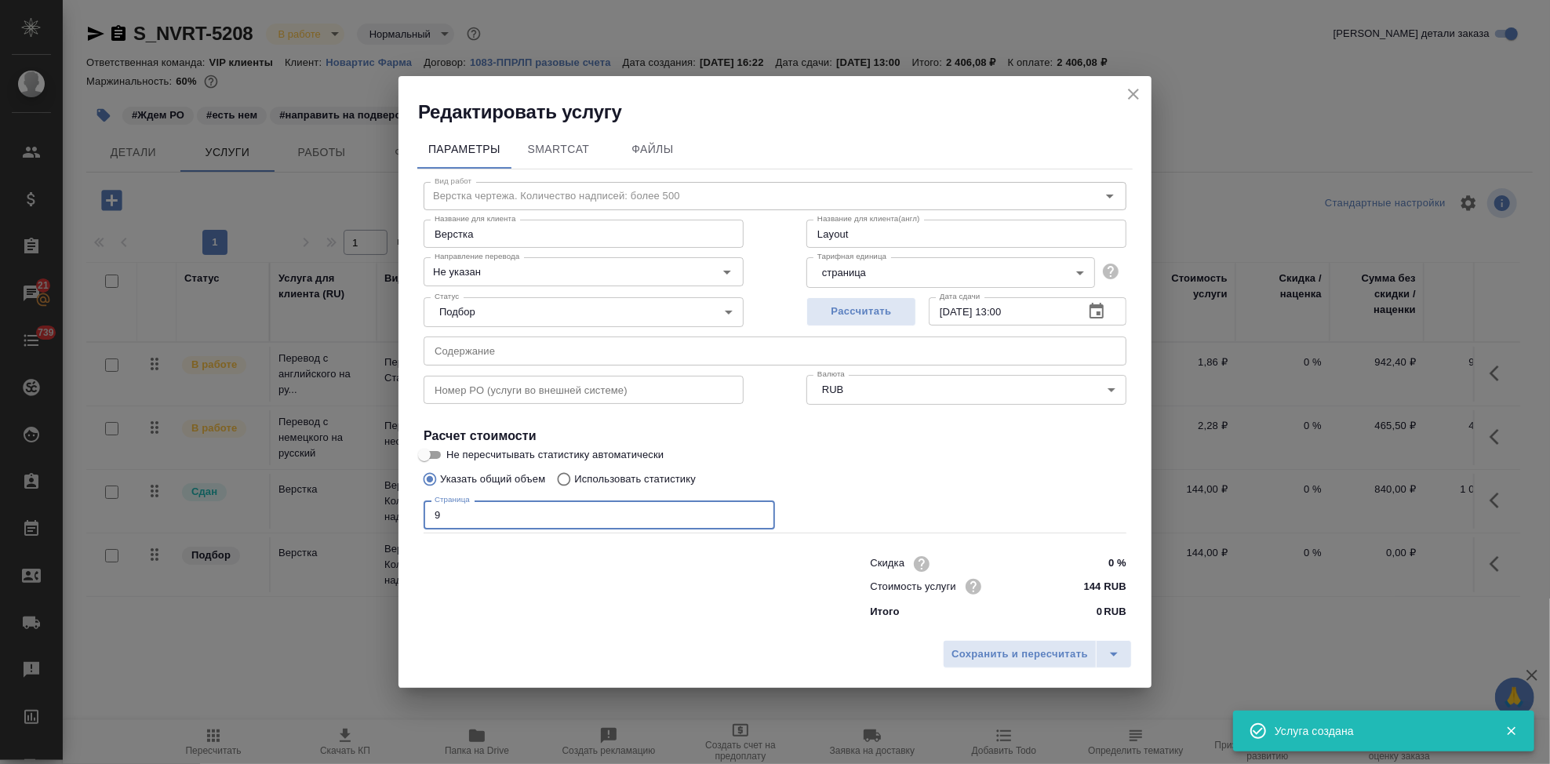
type input "9"
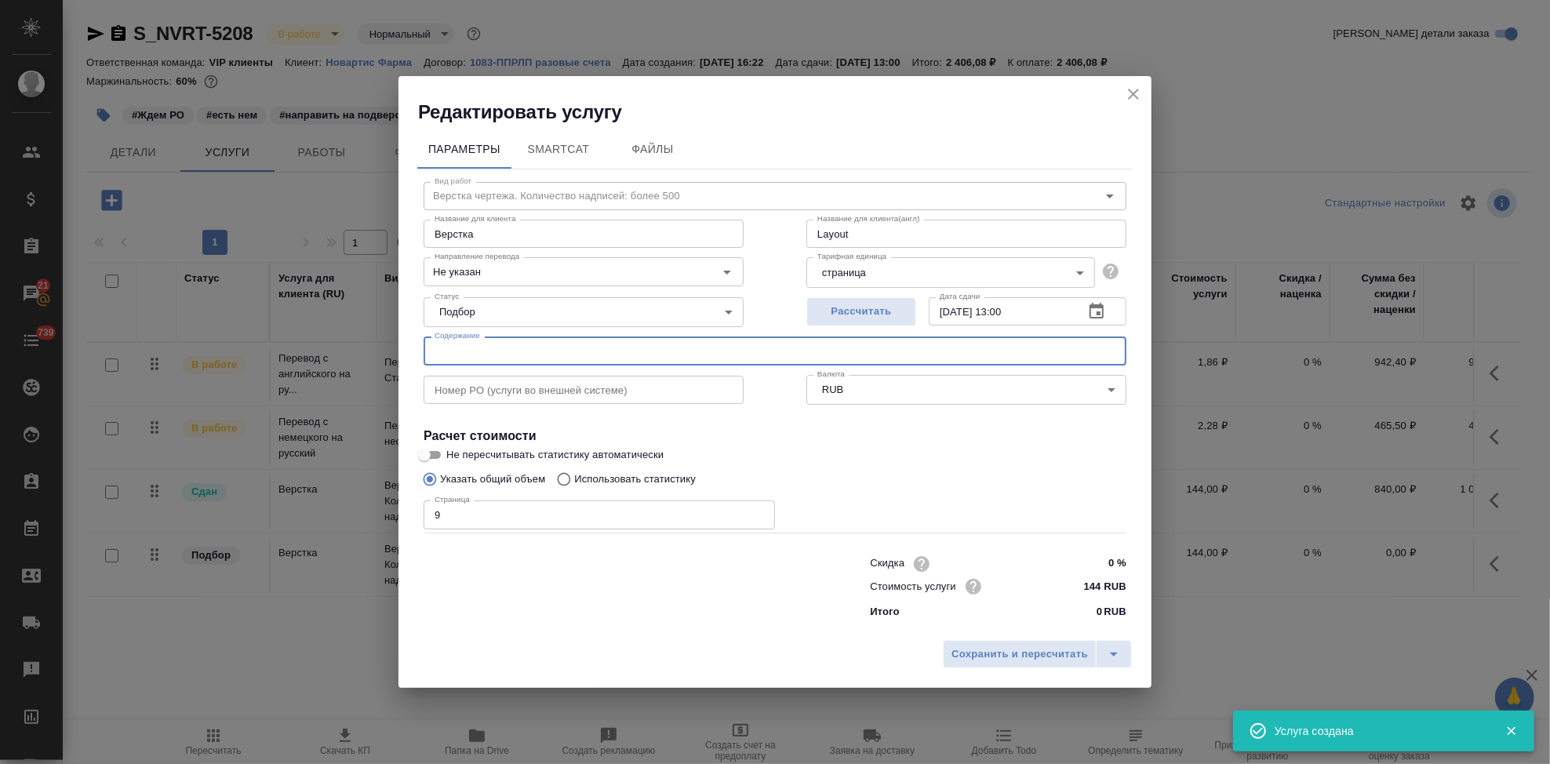
drag, startPoint x: 529, startPoint y: 349, endPoint x: 570, endPoint y: 352, distance: 41.7
click at [529, 349] on input "text" at bounding box center [775, 351] width 703 height 28
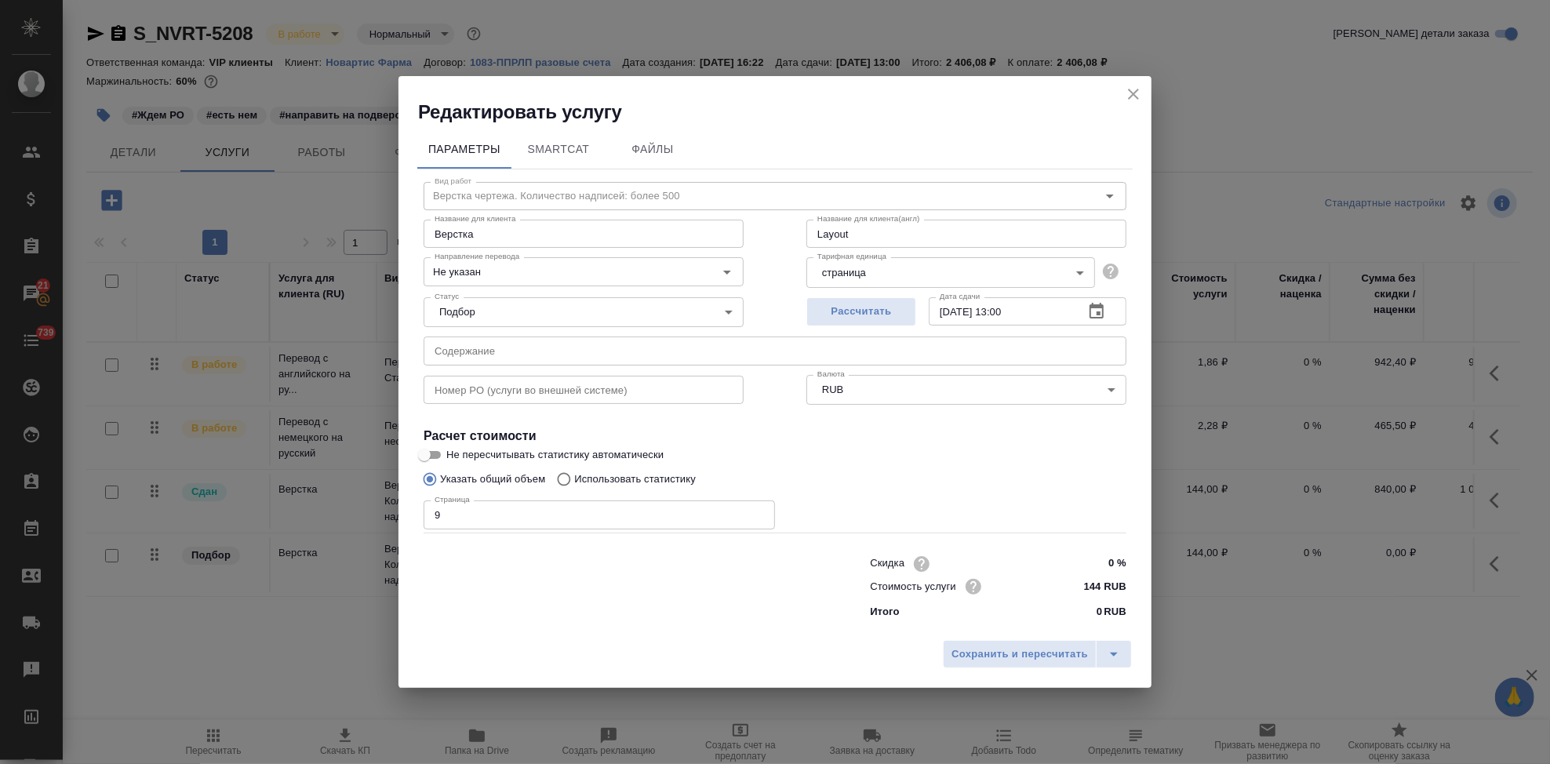
click at [697, 341] on input "text" at bounding box center [775, 351] width 703 height 28
click at [690, 353] on input "text" at bounding box center [775, 351] width 703 height 28
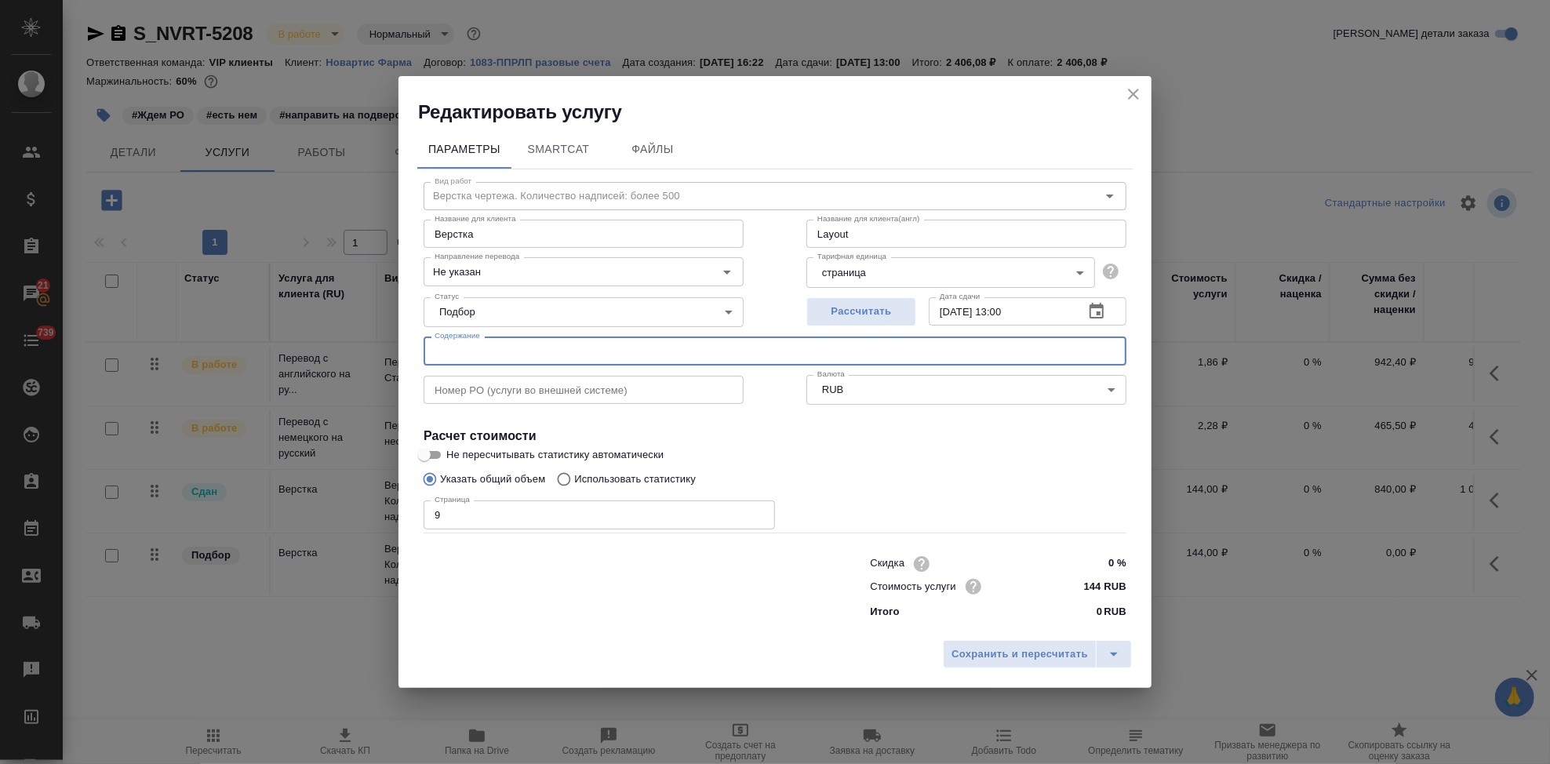
paste input "NOVARTIS - 1000069282 - Policy Effective Date January 1"
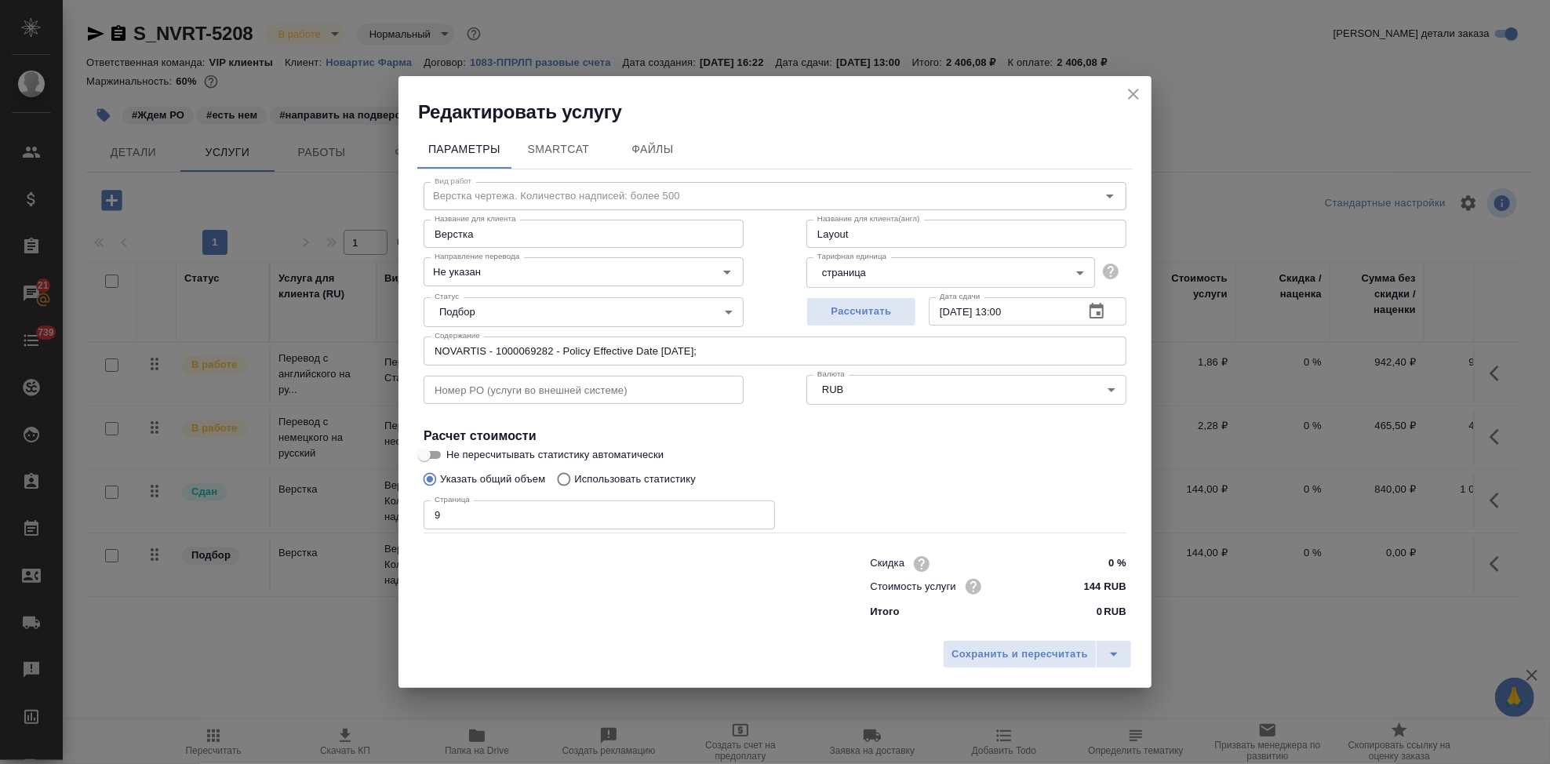
click at [872, 351] on input "NOVARTIS - 1000069282 - Policy Effective Date January 1;" at bounding box center [775, 351] width 703 height 28
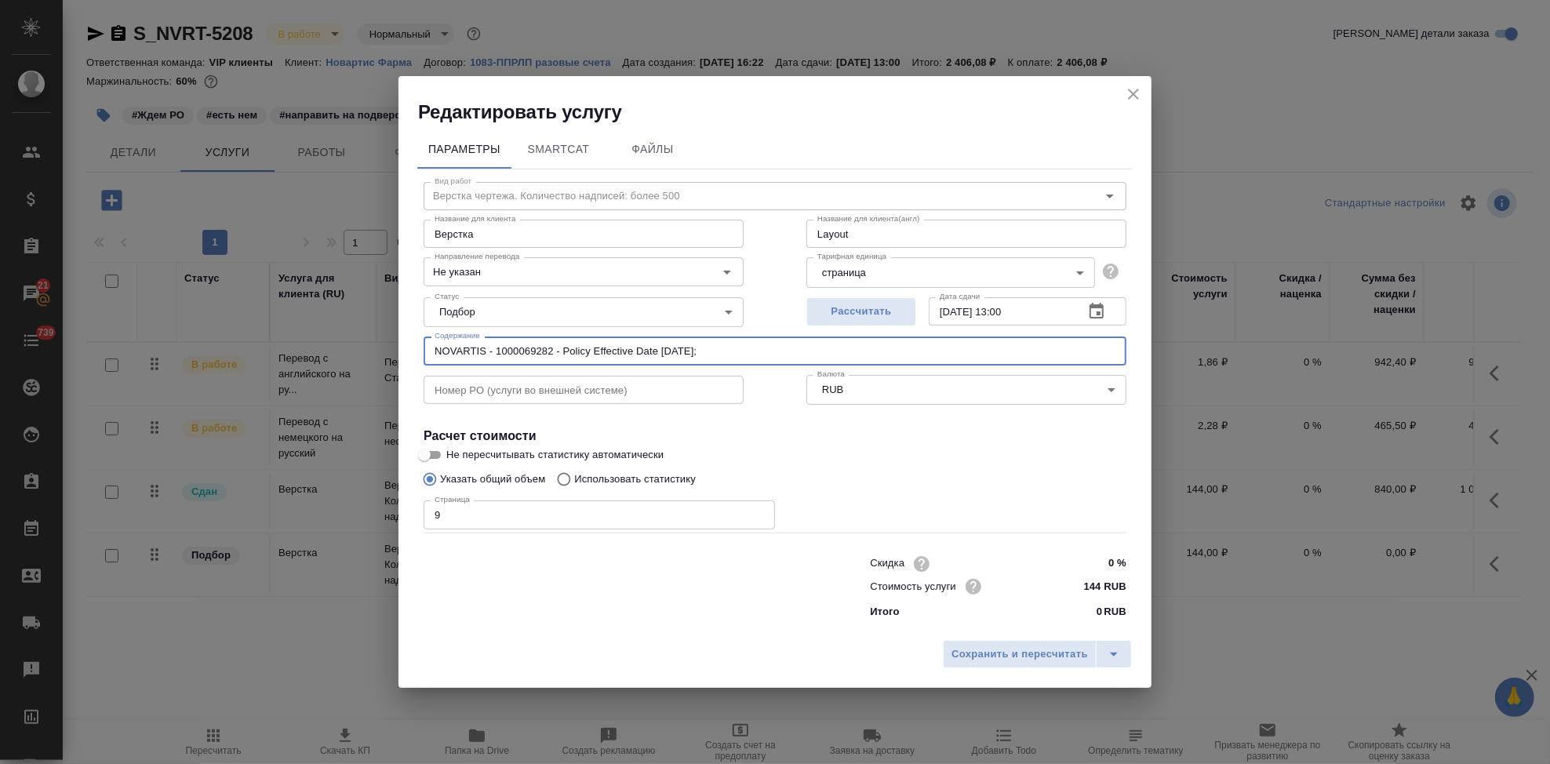
paste input "13. PL 1000069282"
click at [872, 350] on input "NOVARTIS - 1000069282 - Policy Effective Date January 1; 13. PL 1000069282;" at bounding box center [775, 351] width 703 height 28
paste input "11. CMR 69282"
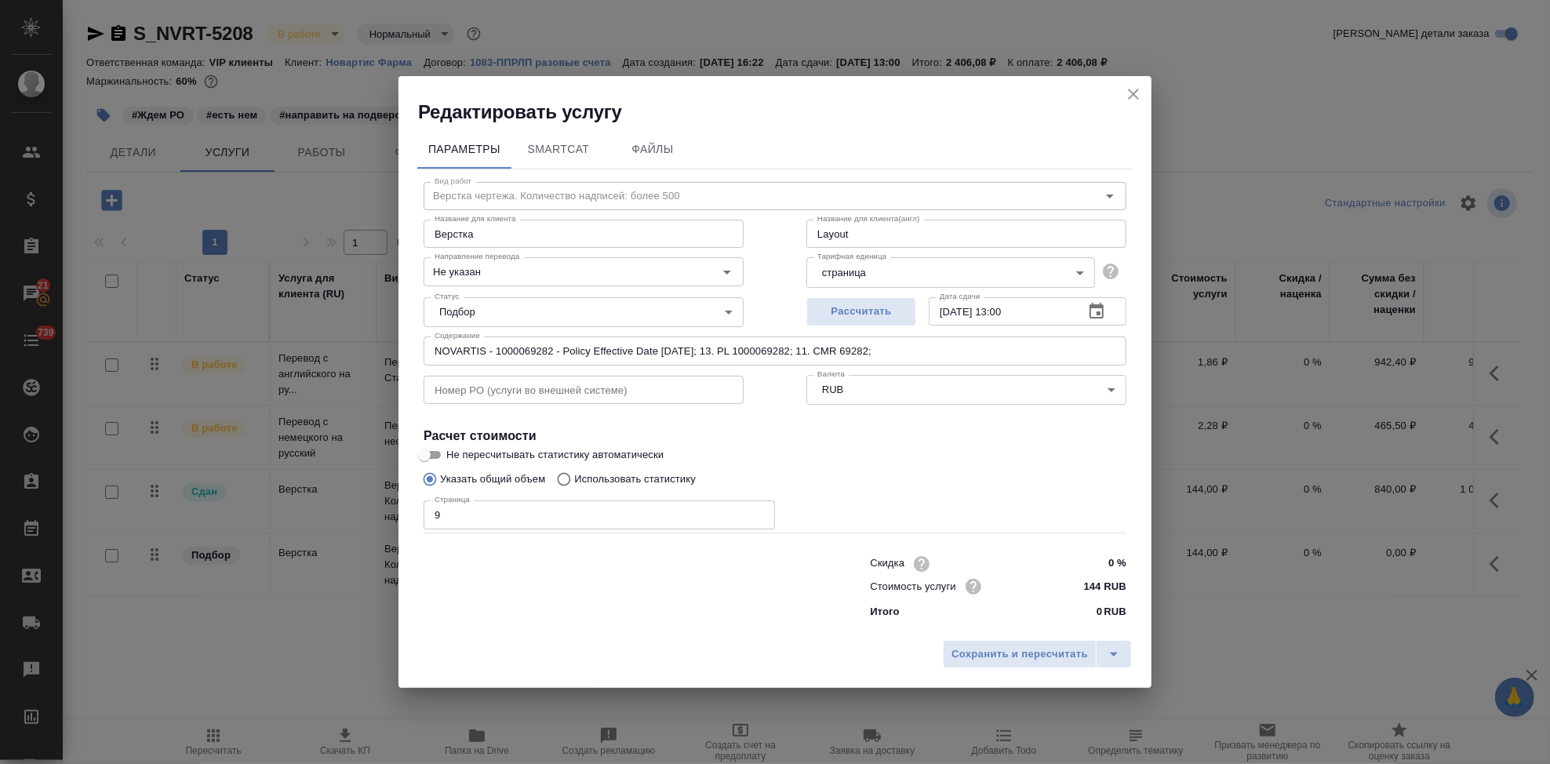
click at [996, 348] on input "NOVARTIS - 1000069282 - Policy Effective Date January 1; 13. PL 1000069282; 11.…" at bounding box center [775, 351] width 703 height 28
paste input "Request NovartisAG_KJX839_1000069282_signed"
type input "NOVARTIS - 1000069282 - Policy Effective Date January 1; 13. PL 1000069282; 11.…"
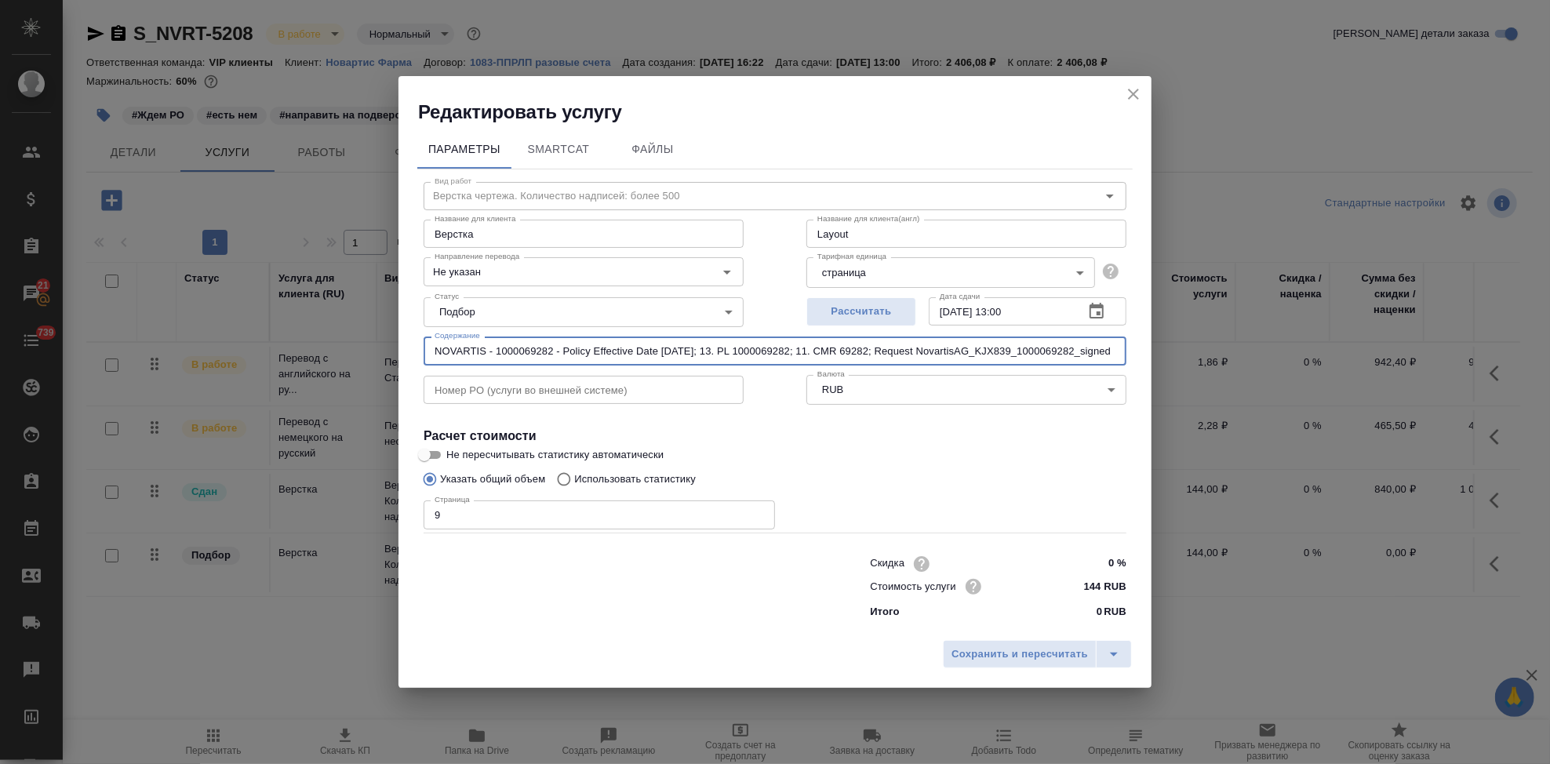
drag, startPoint x: 1116, startPoint y: 348, endPoint x: 341, endPoint y: 350, distance: 775.1
click at [341, 350] on div "Редактировать услугу Параметры SmartCat Файлы Вид работ Верстка чертежа. Количе…" at bounding box center [775, 382] width 1550 height 764
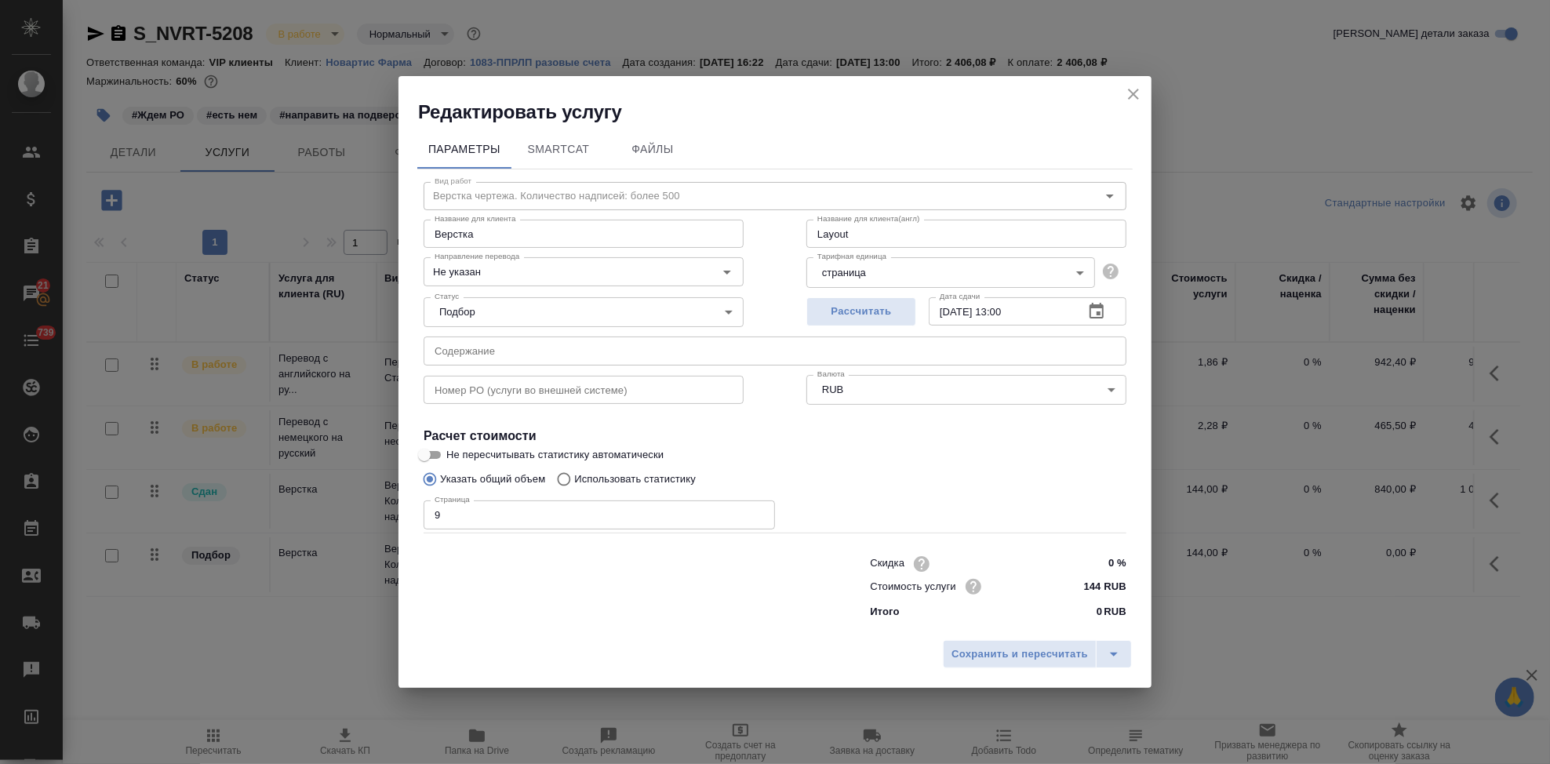
click at [530, 339] on input "text" at bounding box center [775, 351] width 703 height 28
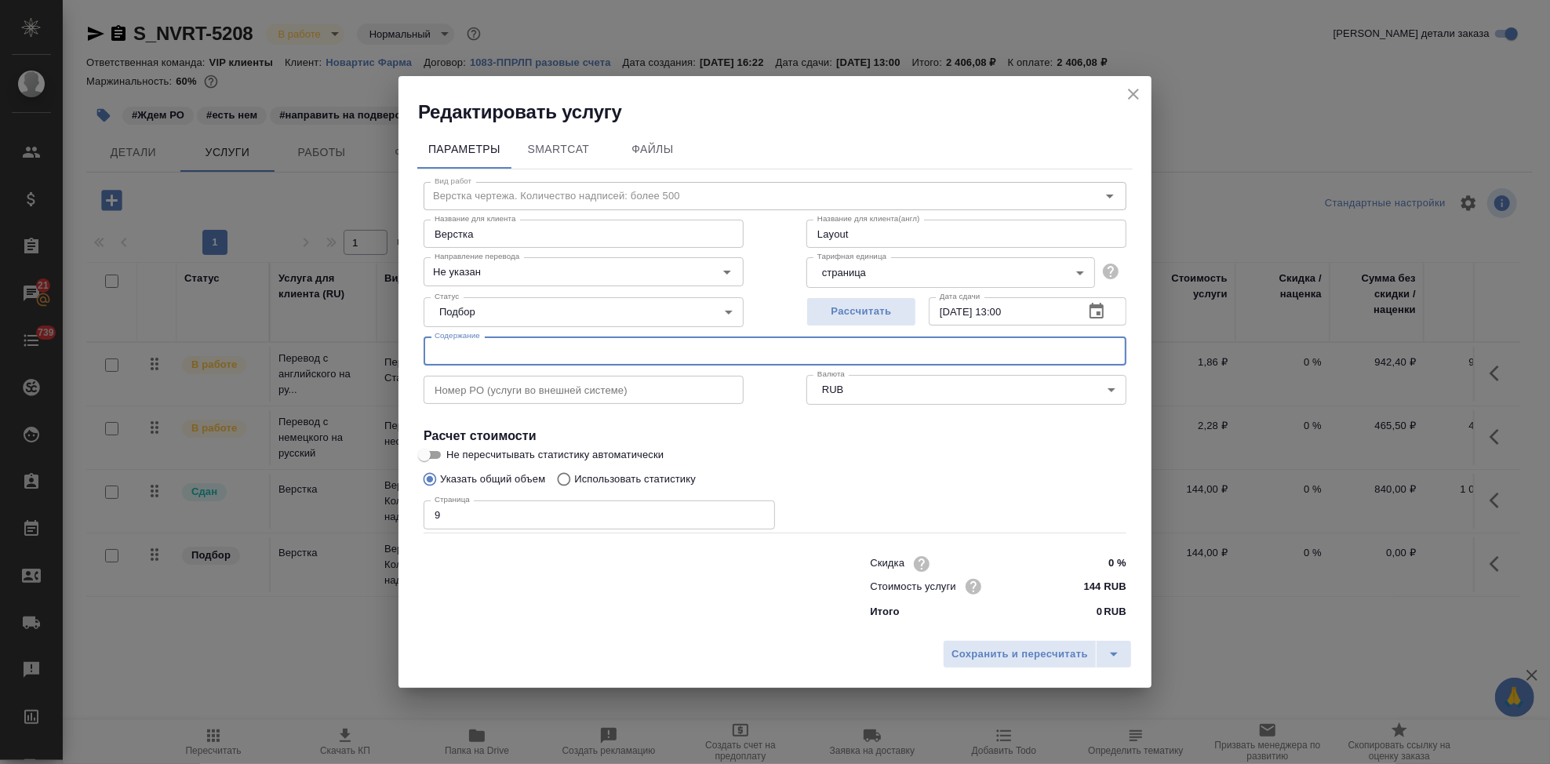
paste input "Request NovartisAG_KJX839_1000069282_signed"
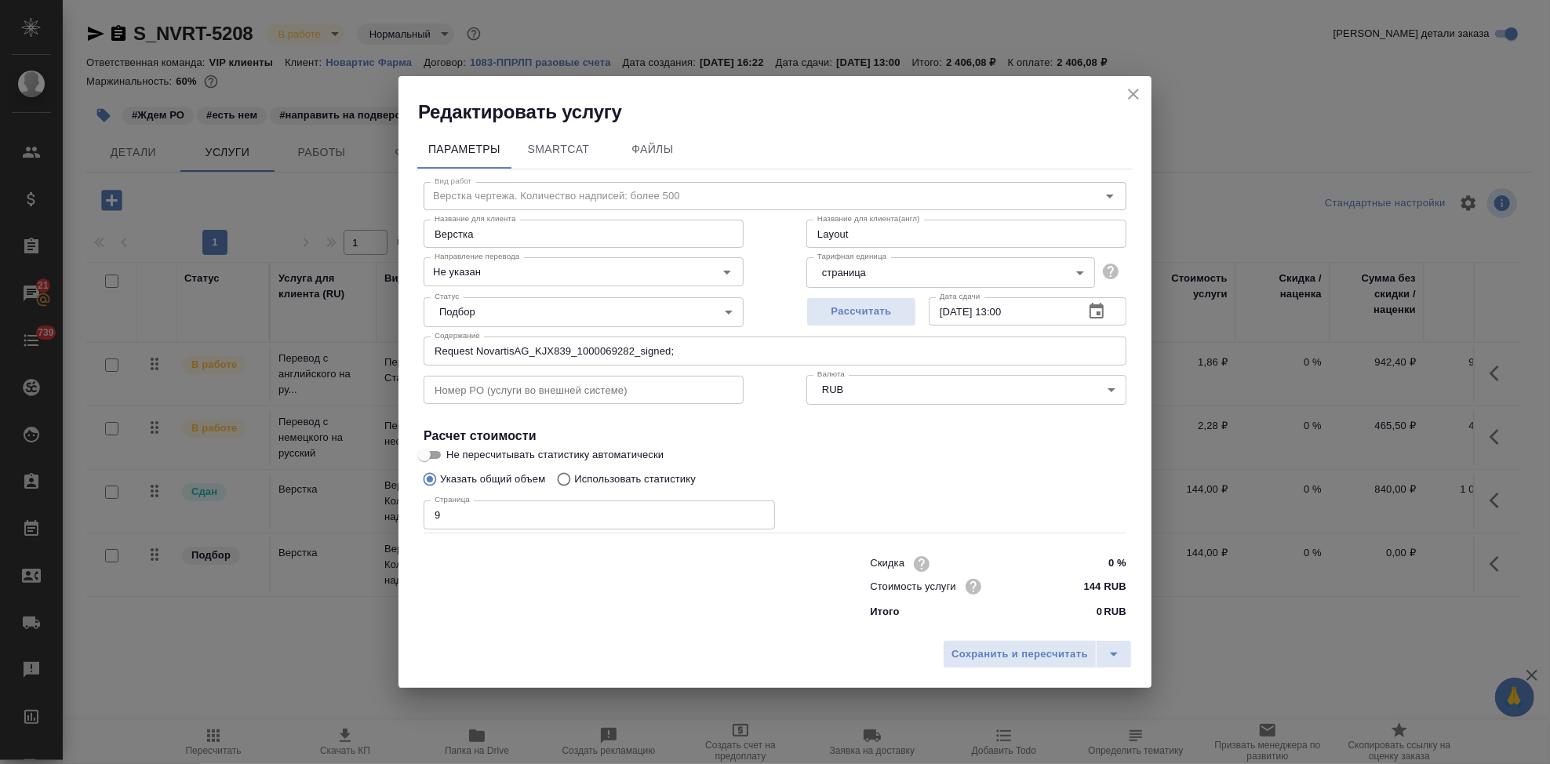
click at [707, 357] on input "Request NovartisAG_KJX839_1000069282_signed;" at bounding box center [775, 351] width 703 height 28
paste input "11. CMR 69282"
click at [941, 362] on input "Request NovartisAG_KJX839_1000069282_signed; 11. CMR 69282;" at bounding box center [775, 351] width 703 height 28
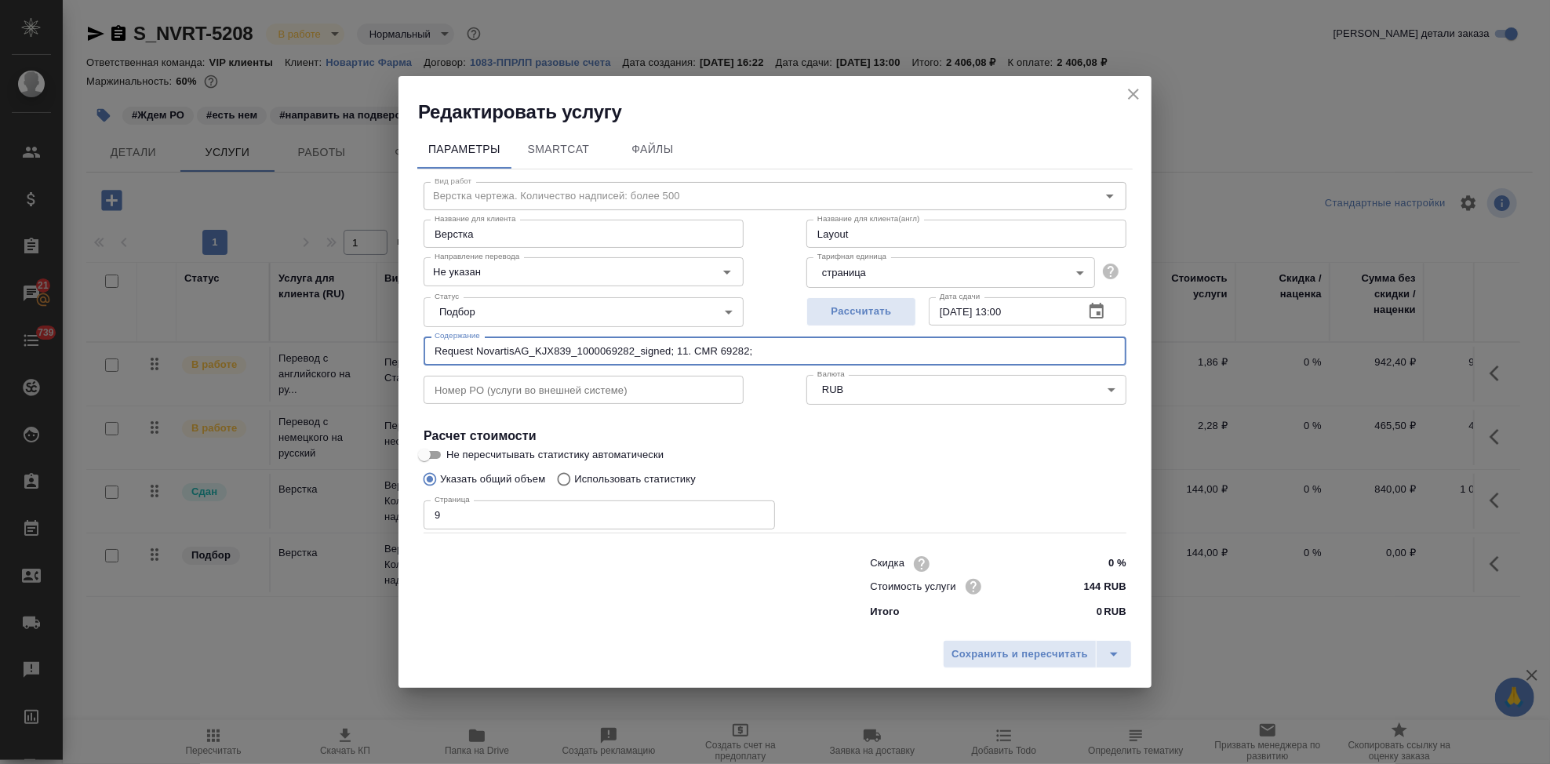
paste input "13. PL 1000069282"
click at [938, 339] on input "Request NovartisAG_KJX839_1000069282_signed; 11. CMR 69282; 13. PL 1000069282;" at bounding box center [775, 351] width 703 height 28
paste input "NOVARTIS - 1000069282 - Policy Effective Date January 1"
drag, startPoint x: 1116, startPoint y: 348, endPoint x: 393, endPoint y: 348, distance: 722.5
click at [393, 348] on div "Редактировать услугу Параметры SmartCat Файлы Вид работ Верстка чертежа. Количе…" at bounding box center [775, 382] width 1550 height 764
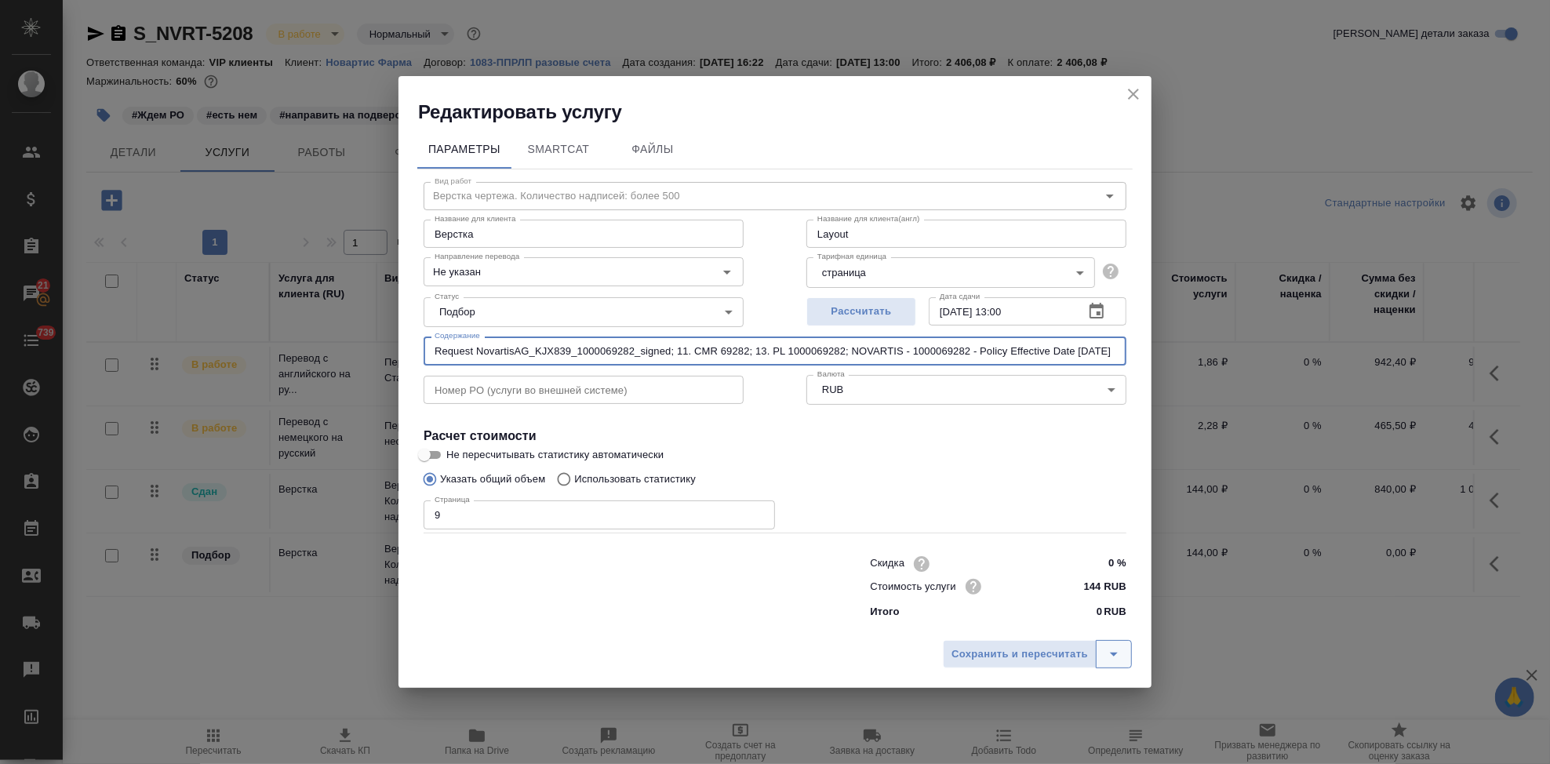
type input "Request NovartisAG_KJX839_1000069282_signed; 11. CMR 69282; 13. PL 1000069282; …"
click at [1106, 651] on icon "split button" at bounding box center [1114, 654] width 19 height 19
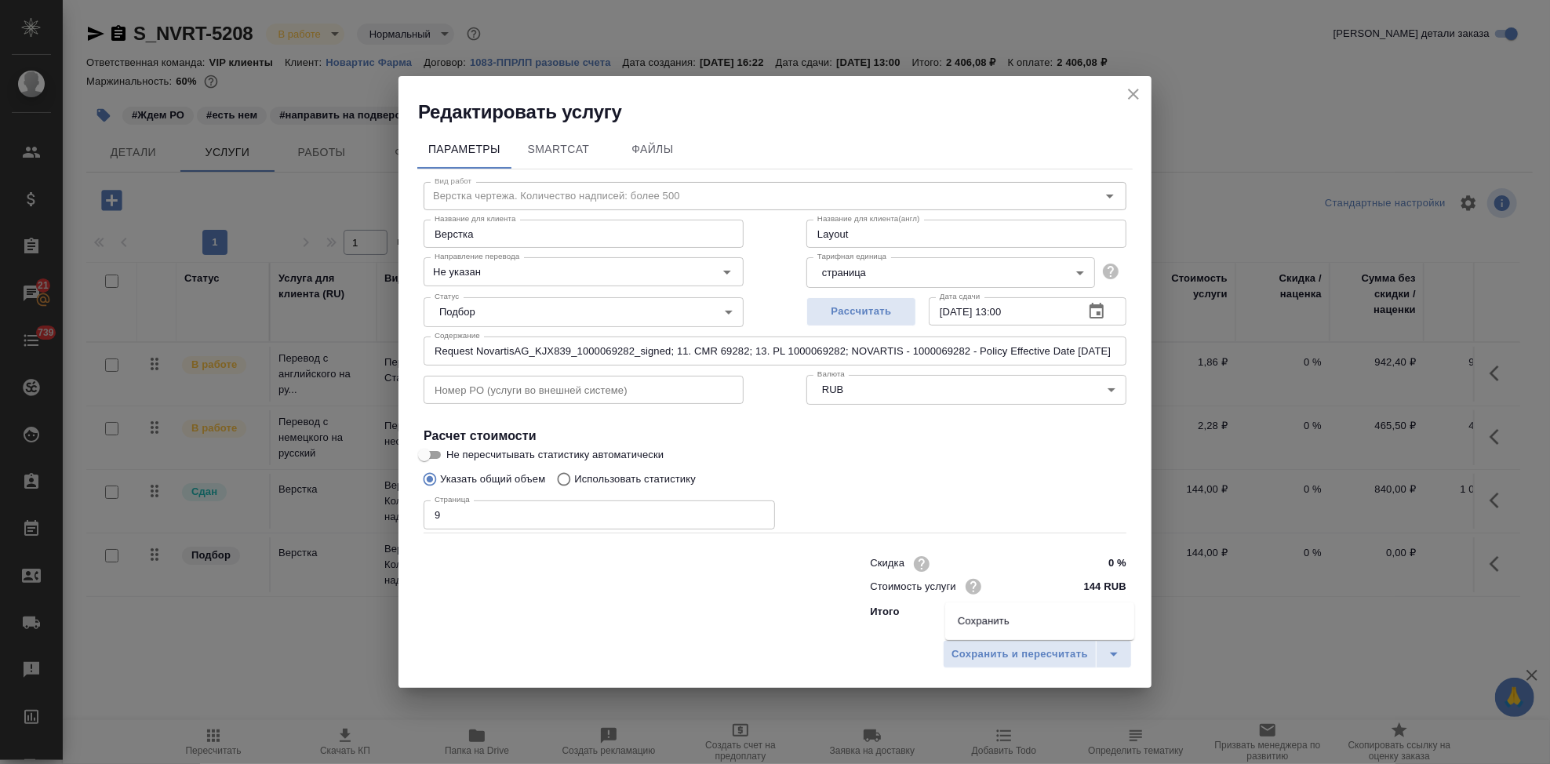
click at [1072, 625] on li "Сохранить" at bounding box center [1039, 621] width 189 height 25
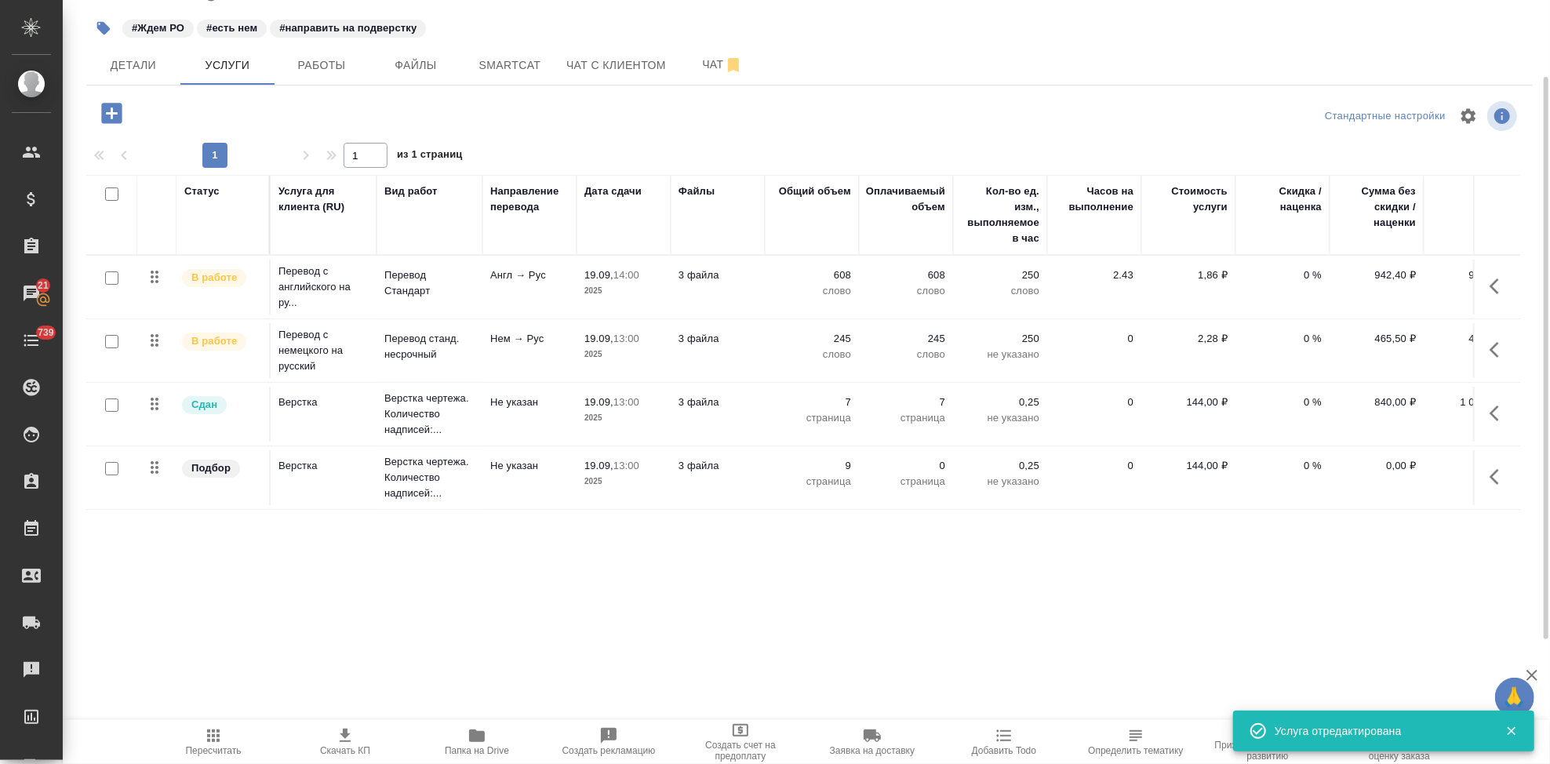
scroll to position [10, 0]
click at [114, 112] on icon "button" at bounding box center [111, 113] width 20 height 20
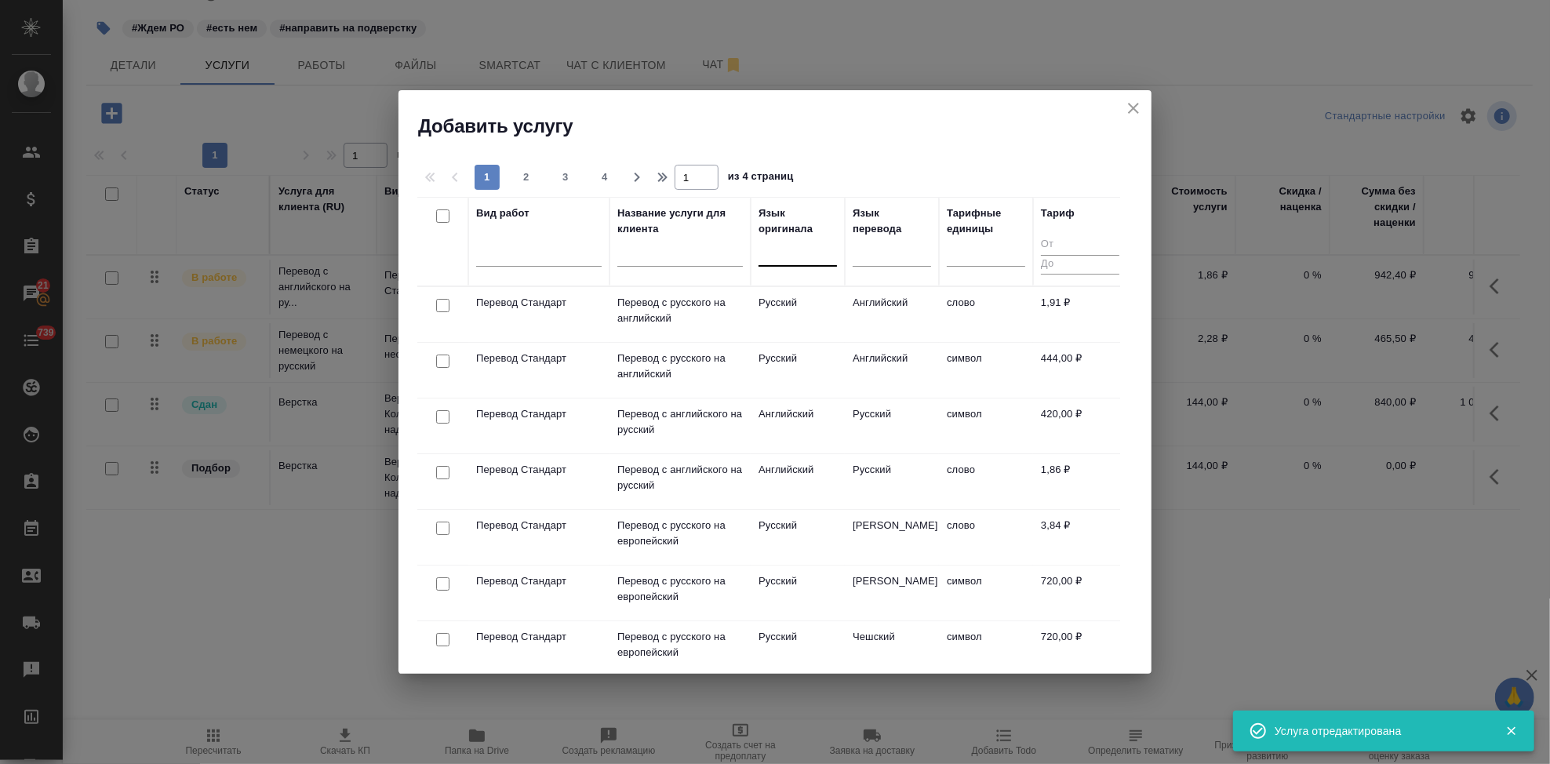
click at [789, 260] on div at bounding box center [798, 250] width 78 height 23
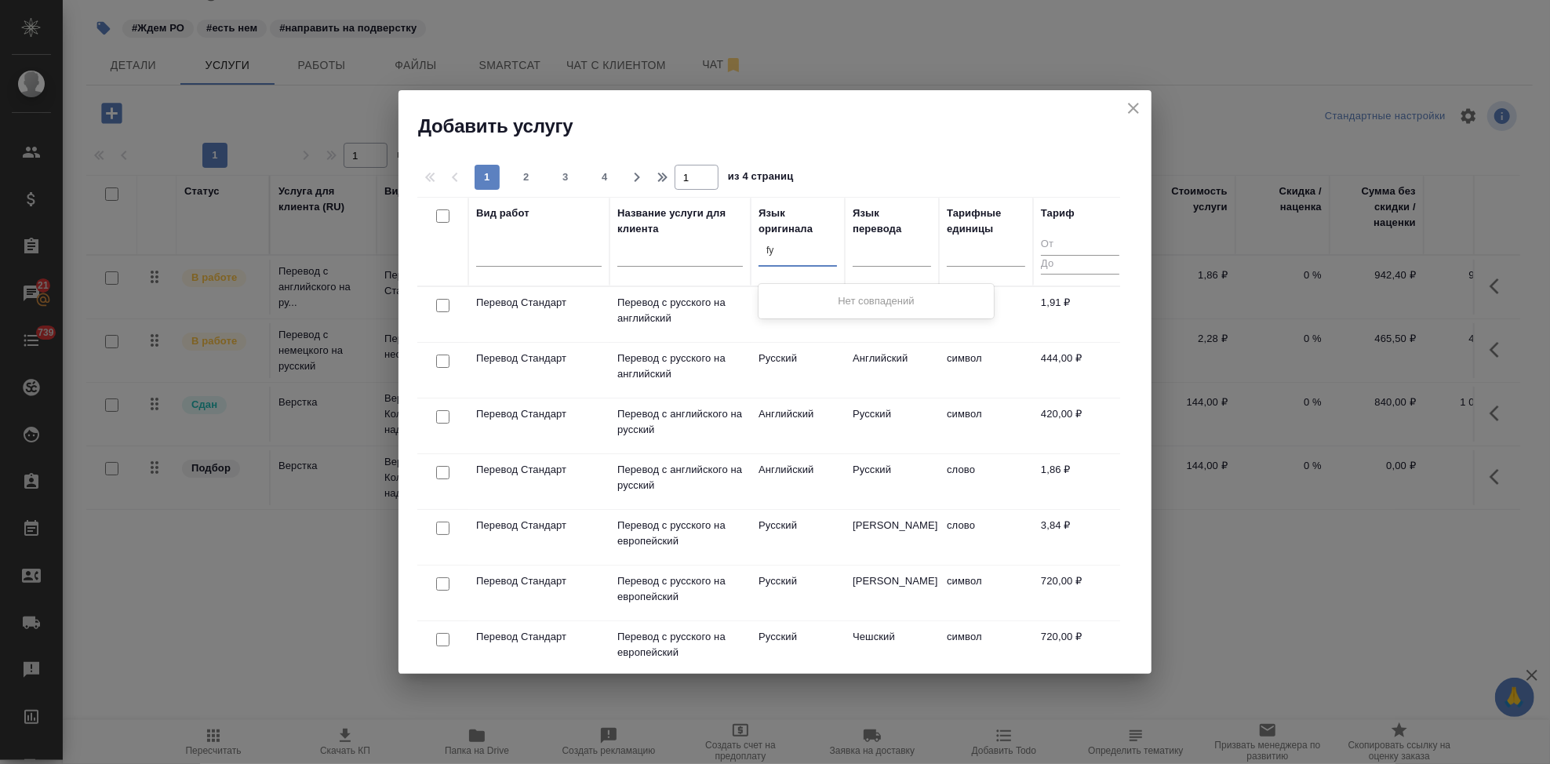
type input "f"
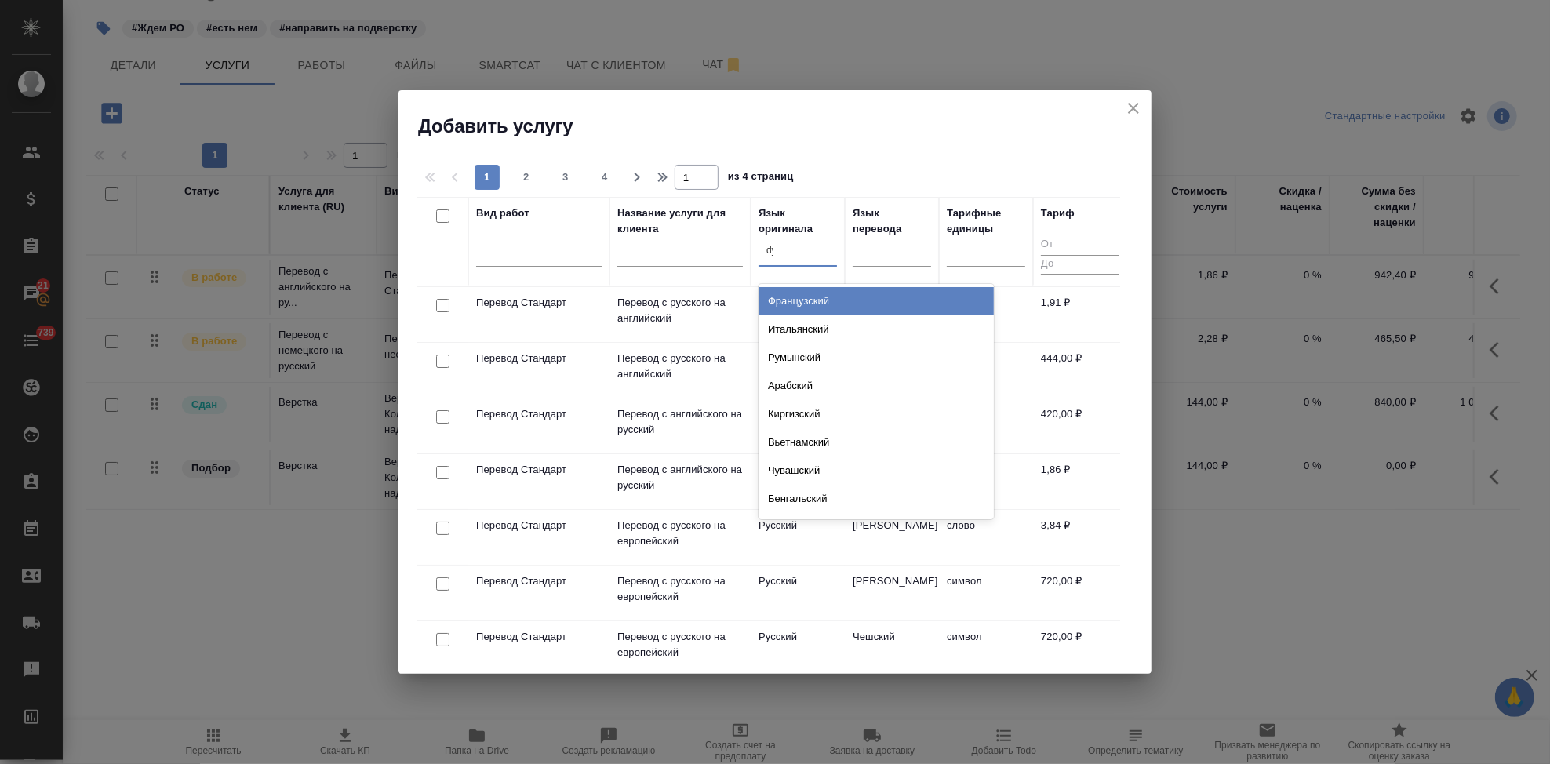
type input "d"
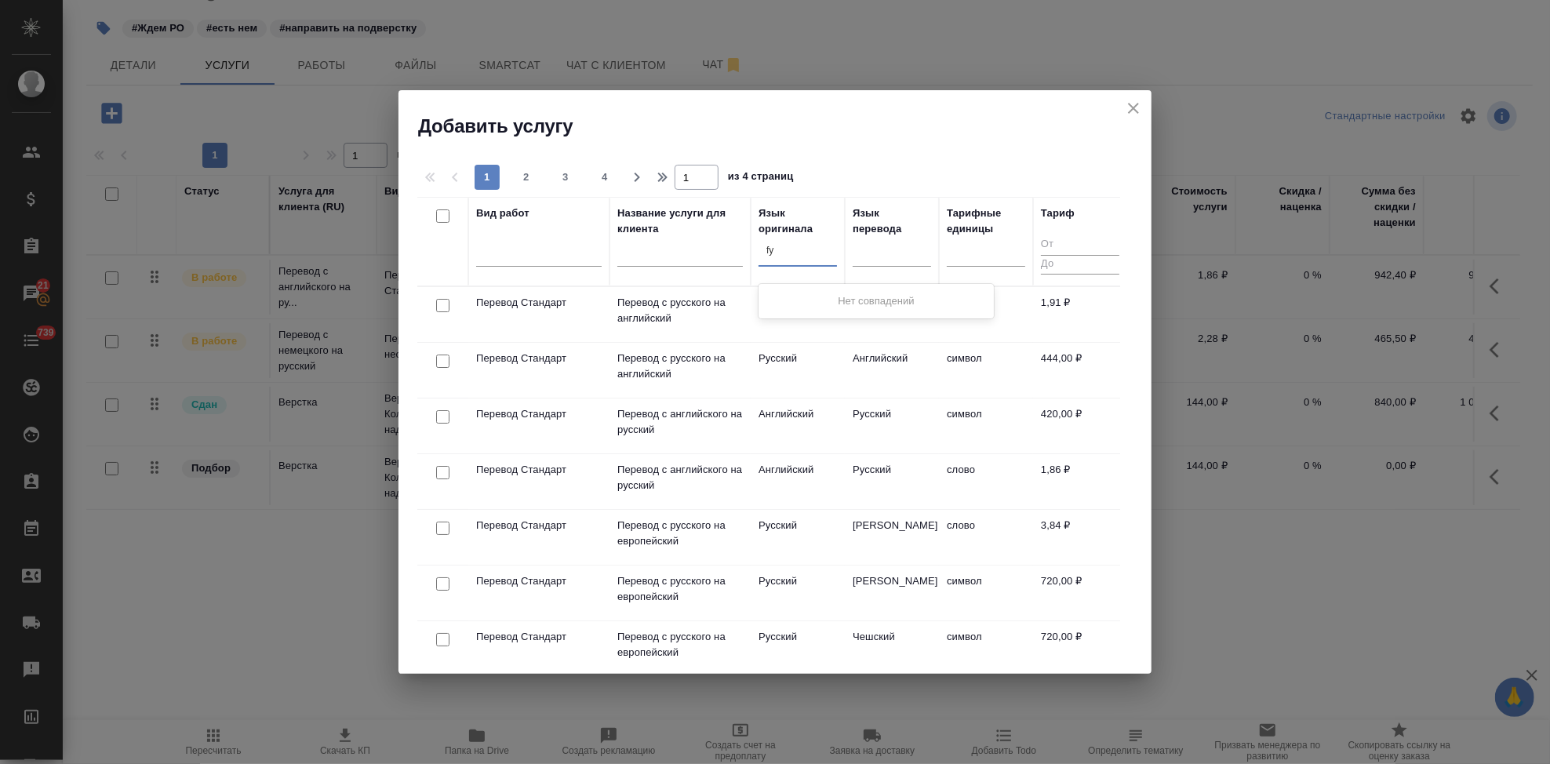
type input "f"
type input "англ"
click at [803, 292] on div "Английский" at bounding box center [876, 301] width 235 height 28
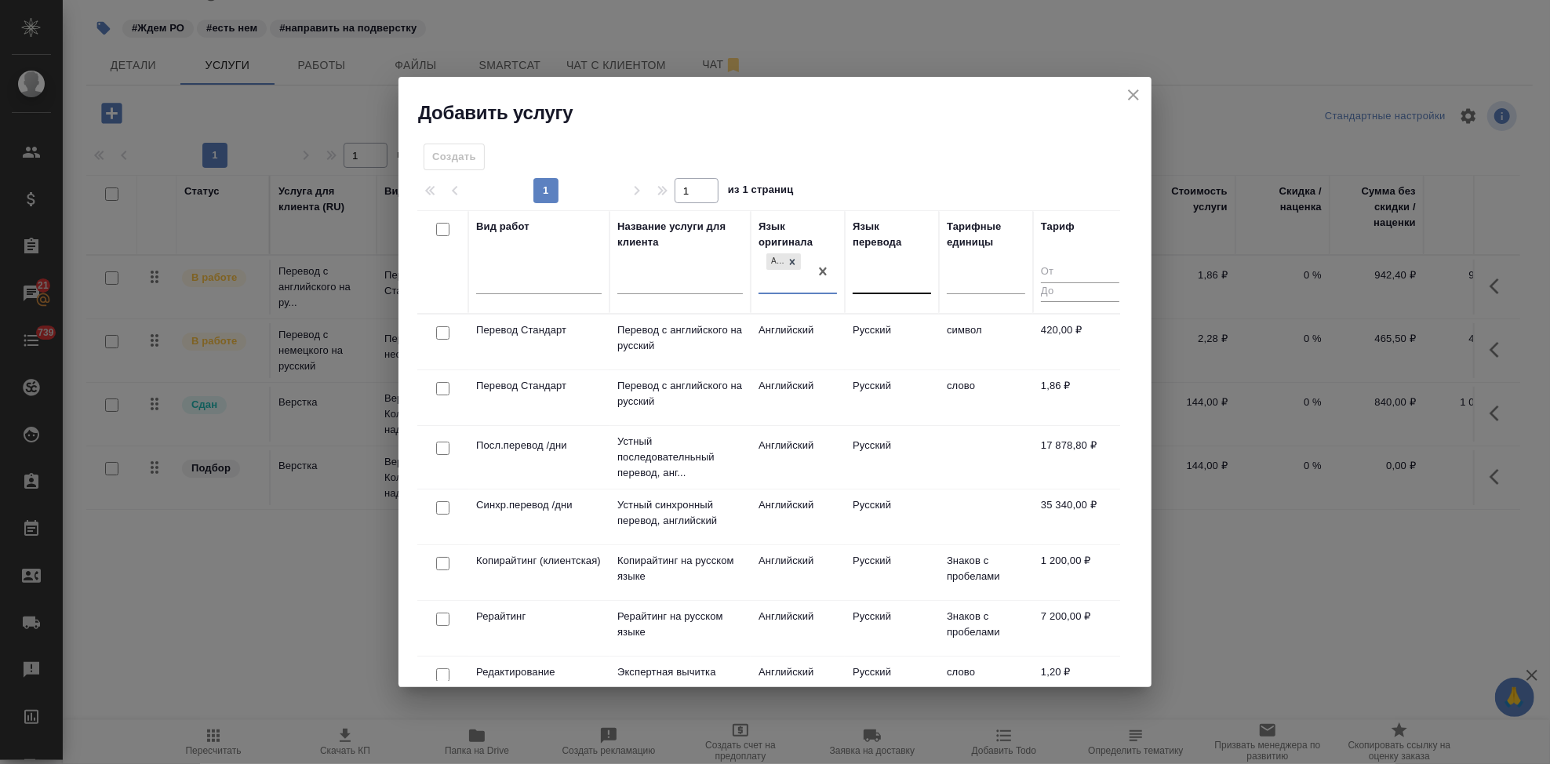
click at [872, 281] on div at bounding box center [892, 279] width 78 height 23
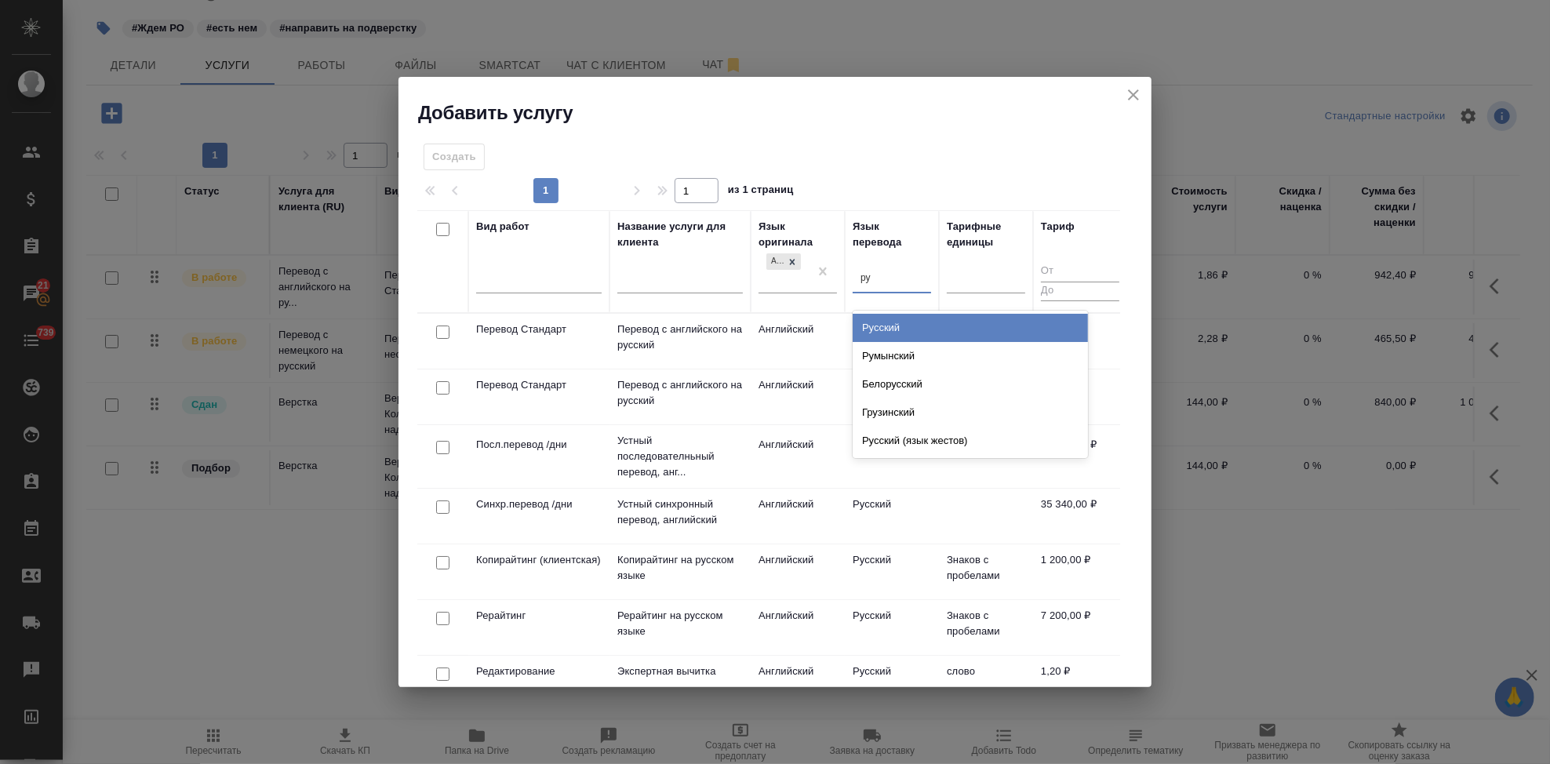
type input "рус"
click at [894, 326] on div "Русский" at bounding box center [970, 328] width 235 height 28
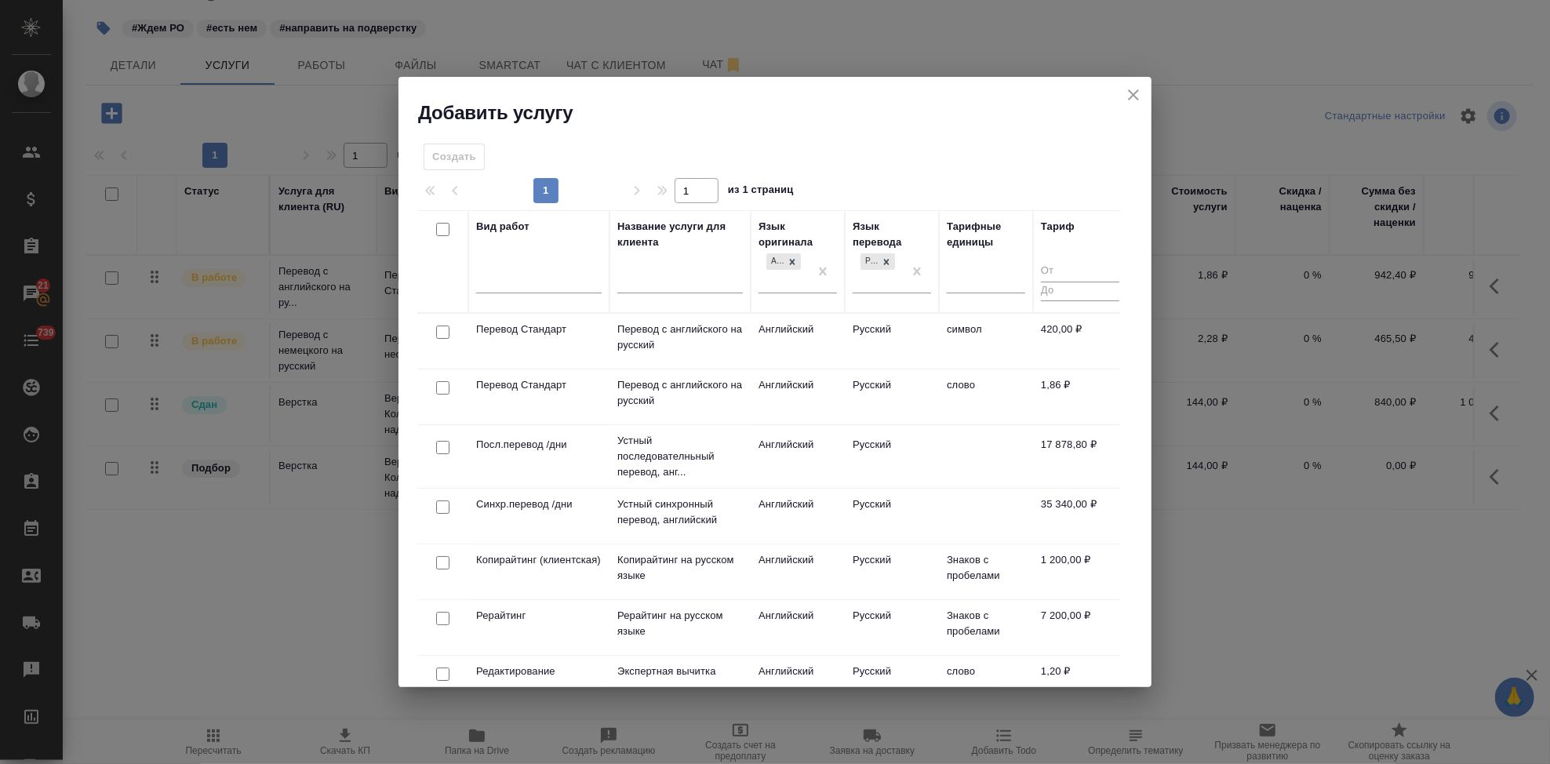
click at [943, 383] on td "слово" at bounding box center [986, 396] width 94 height 55
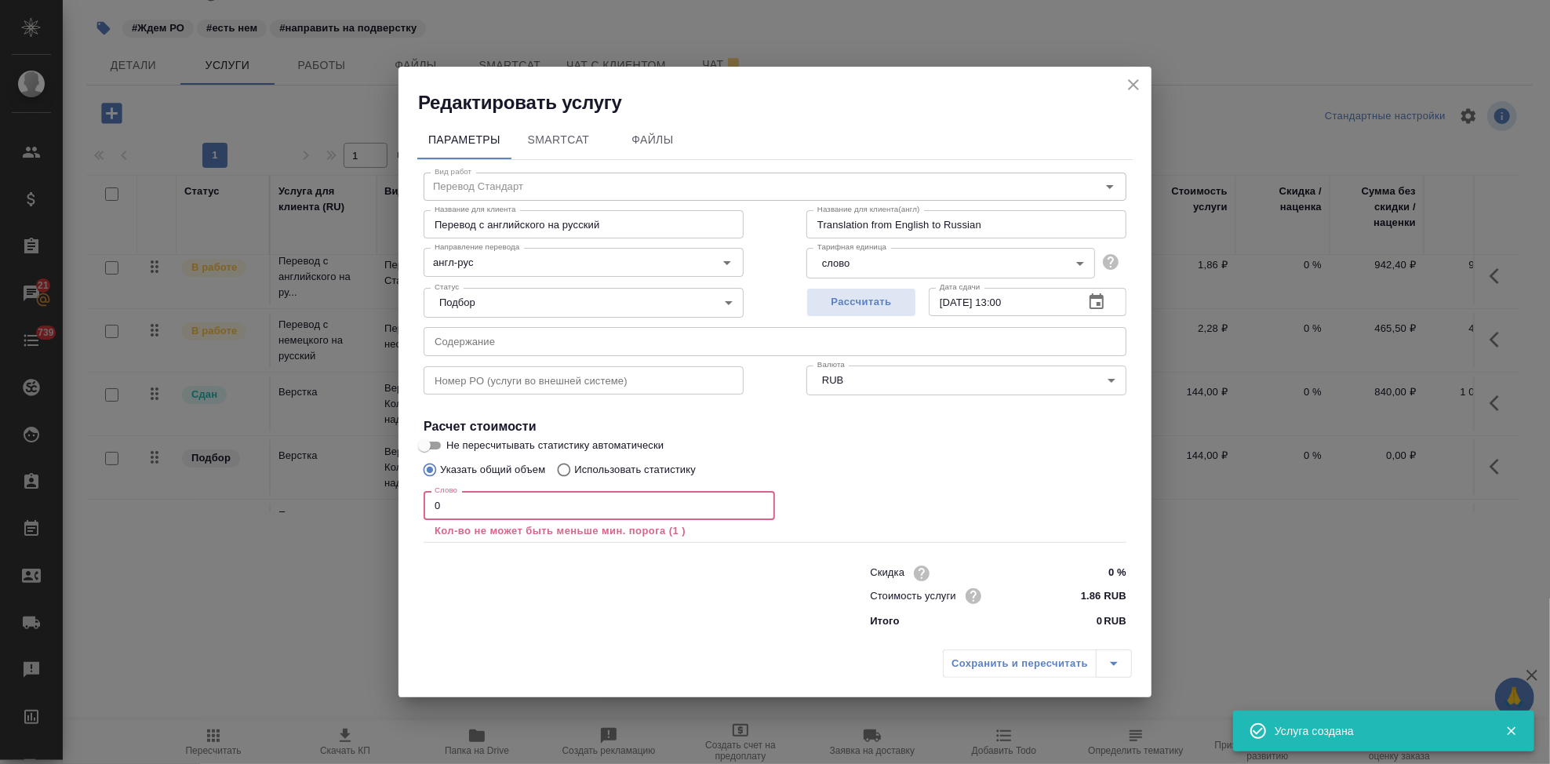
click at [457, 518] on input "0" at bounding box center [599, 505] width 351 height 28
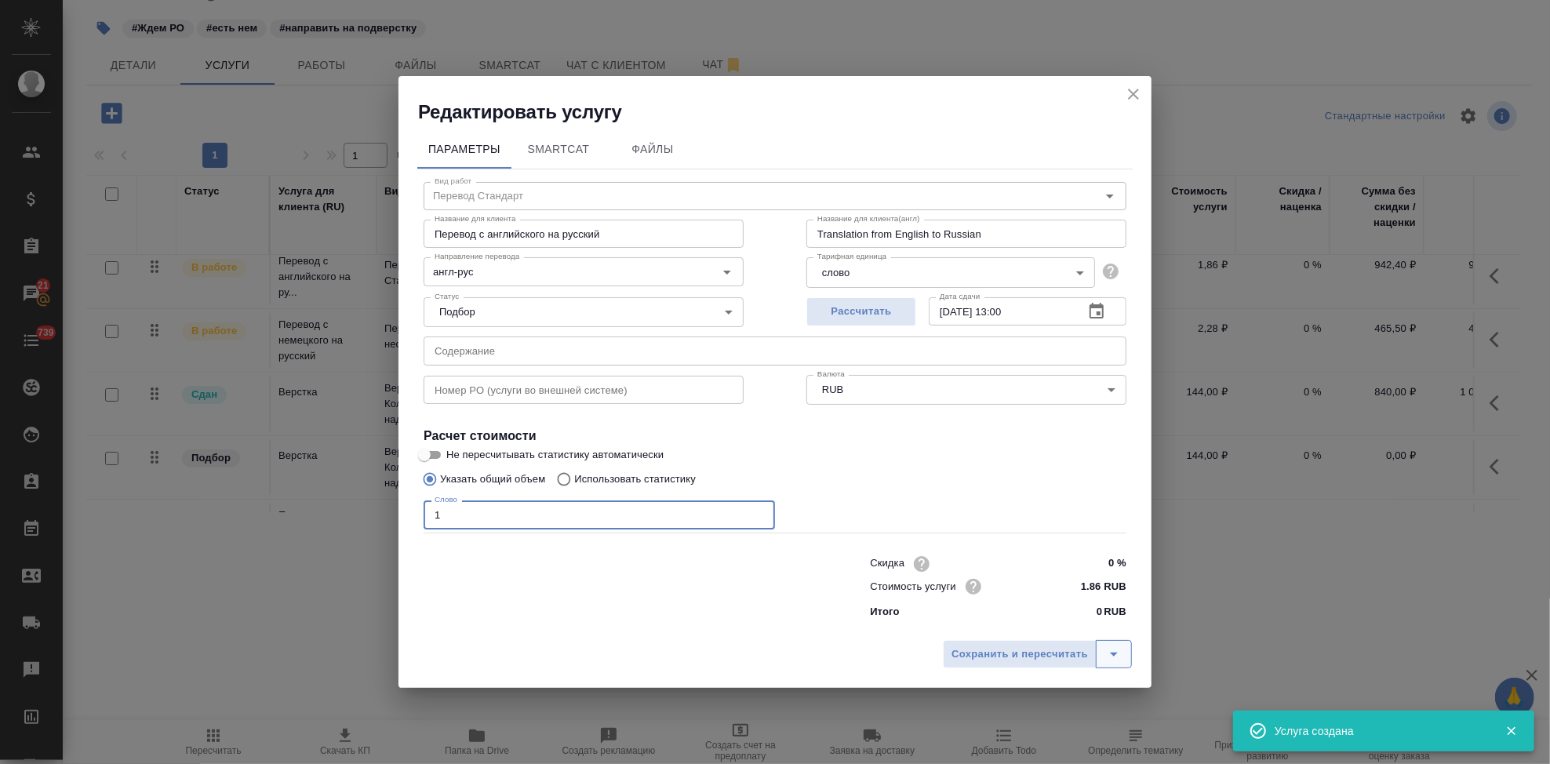
type input "1"
click at [1114, 654] on icon "split button" at bounding box center [1114, 655] width 8 height 4
click at [623, 356] on input "text" at bounding box center [775, 351] width 703 height 28
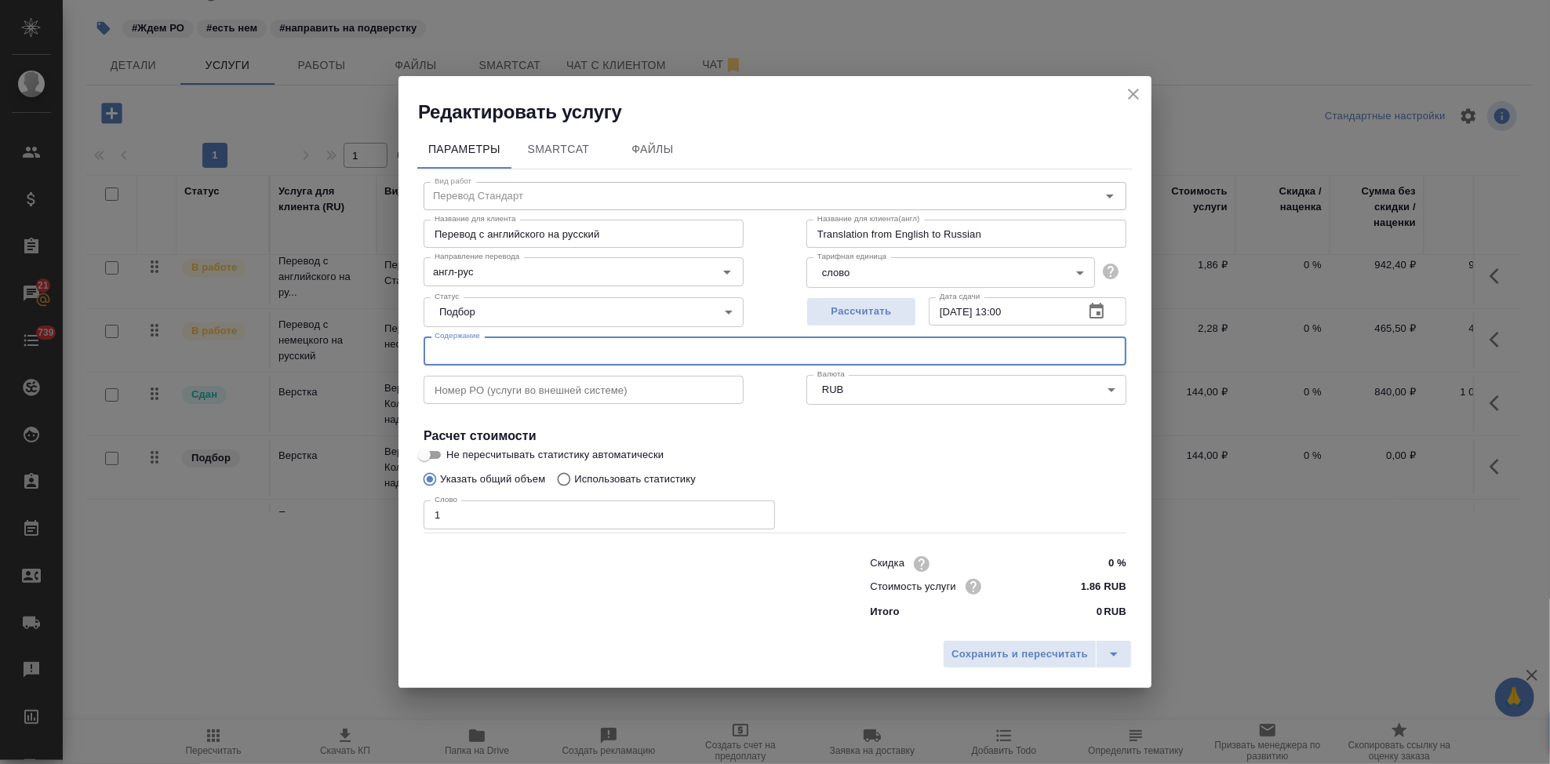
paste input "Request NovartisAG_KJX839_1000069282_signed; 11. CMR 69282; 13. PL 1000069282; …"
type input "Request NovartisAG_KJX839_1000069282_signed; 11. CMR 69282; 13. PL 1000069282; …"
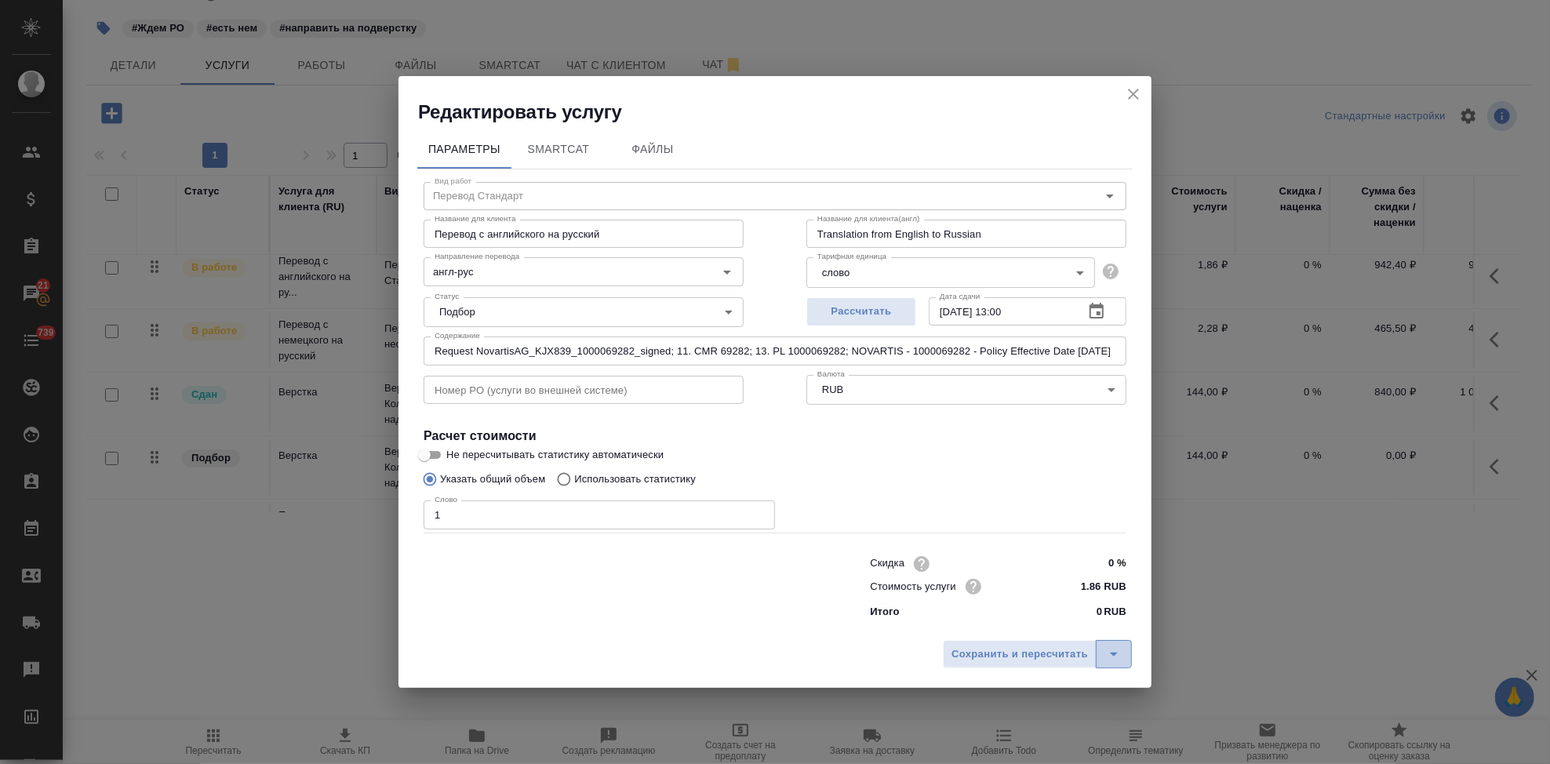
click at [1113, 647] on icon "split button" at bounding box center [1114, 654] width 19 height 19
click at [1017, 620] on li "Сохранить" at bounding box center [1039, 621] width 189 height 25
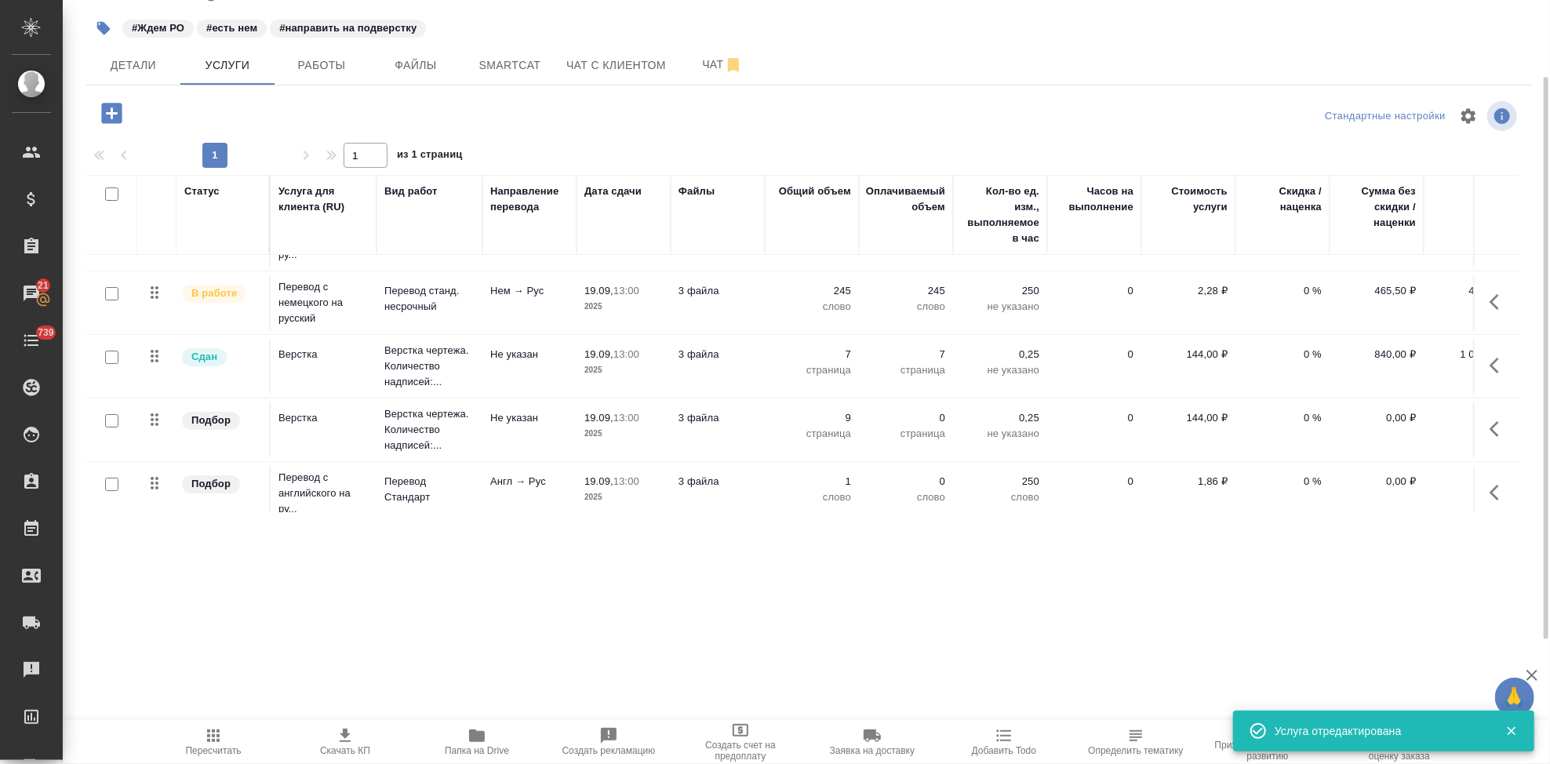
scroll to position [74, 0]
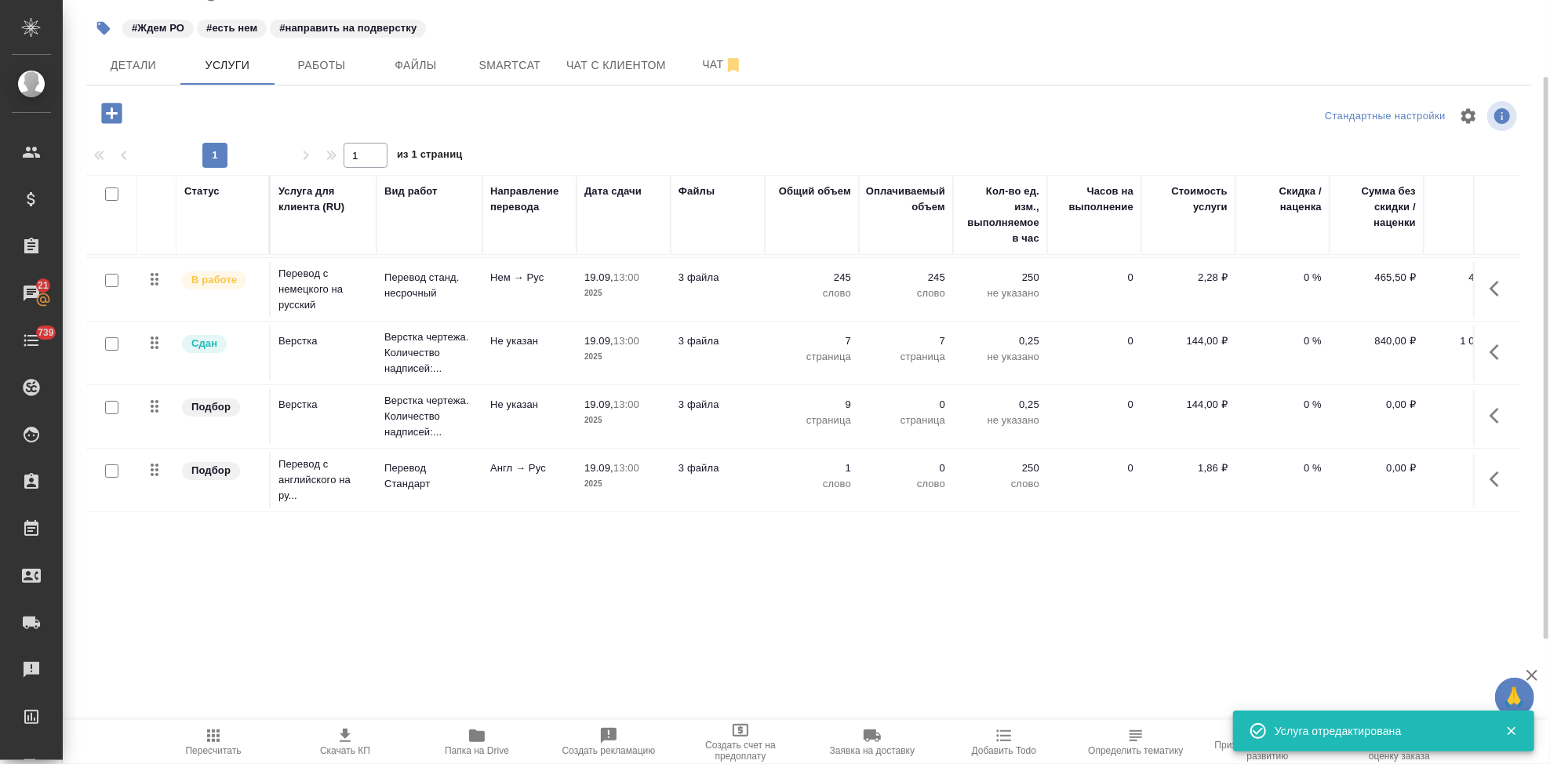
click at [112, 464] on input "checkbox" at bounding box center [111, 470] width 13 height 13
checkbox input "true"
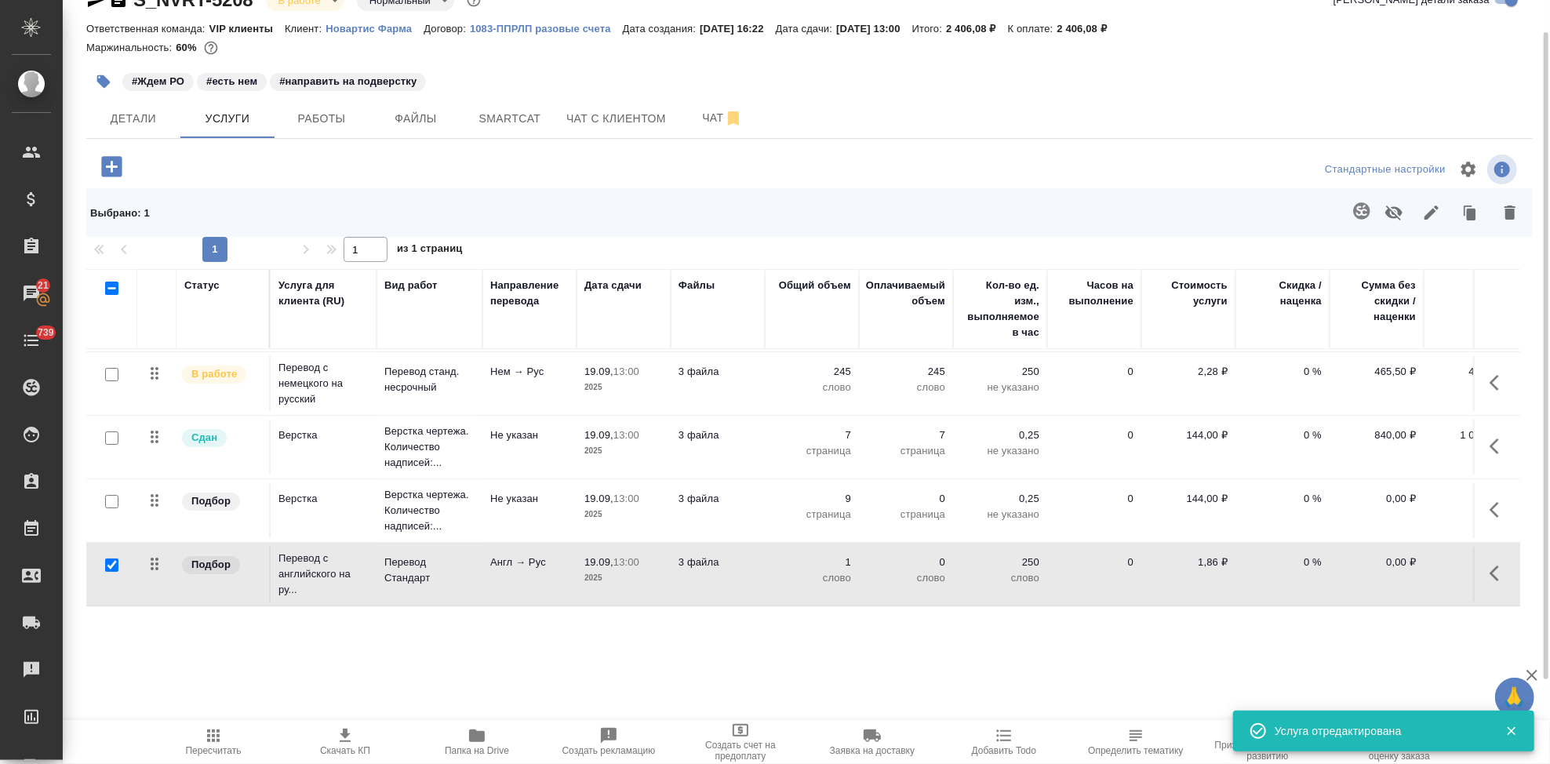
scroll to position [34, 0]
click at [1366, 214] on icon "button" at bounding box center [1361, 211] width 19 height 19
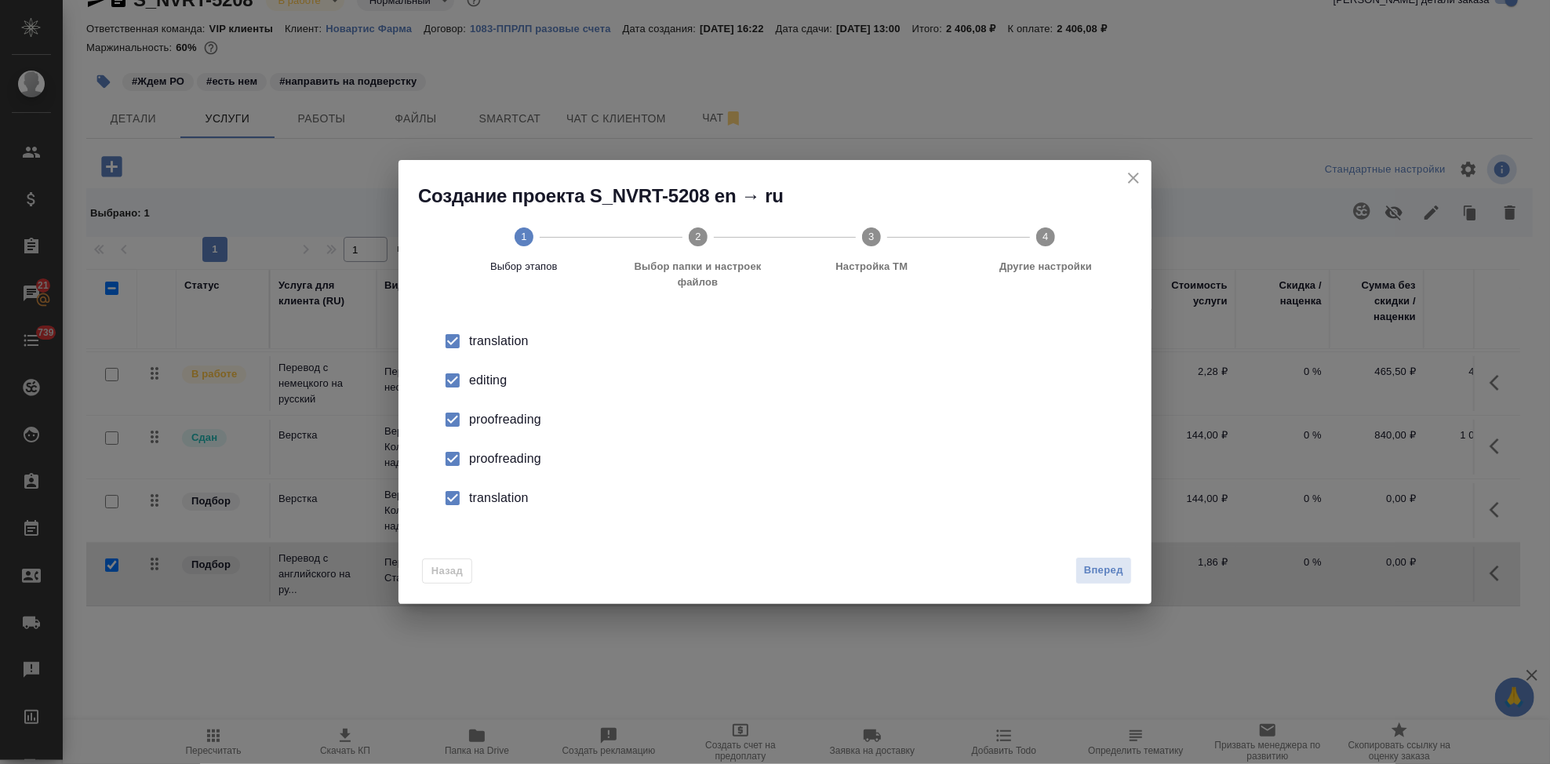
click at [450, 380] on input "checkbox" at bounding box center [452, 380] width 33 height 33
click at [459, 459] on input "checkbox" at bounding box center [452, 458] width 33 height 33
click at [446, 513] on input "checkbox" at bounding box center [452, 498] width 33 height 33
click at [1079, 566] on button "Вперед" at bounding box center [1104, 570] width 56 height 27
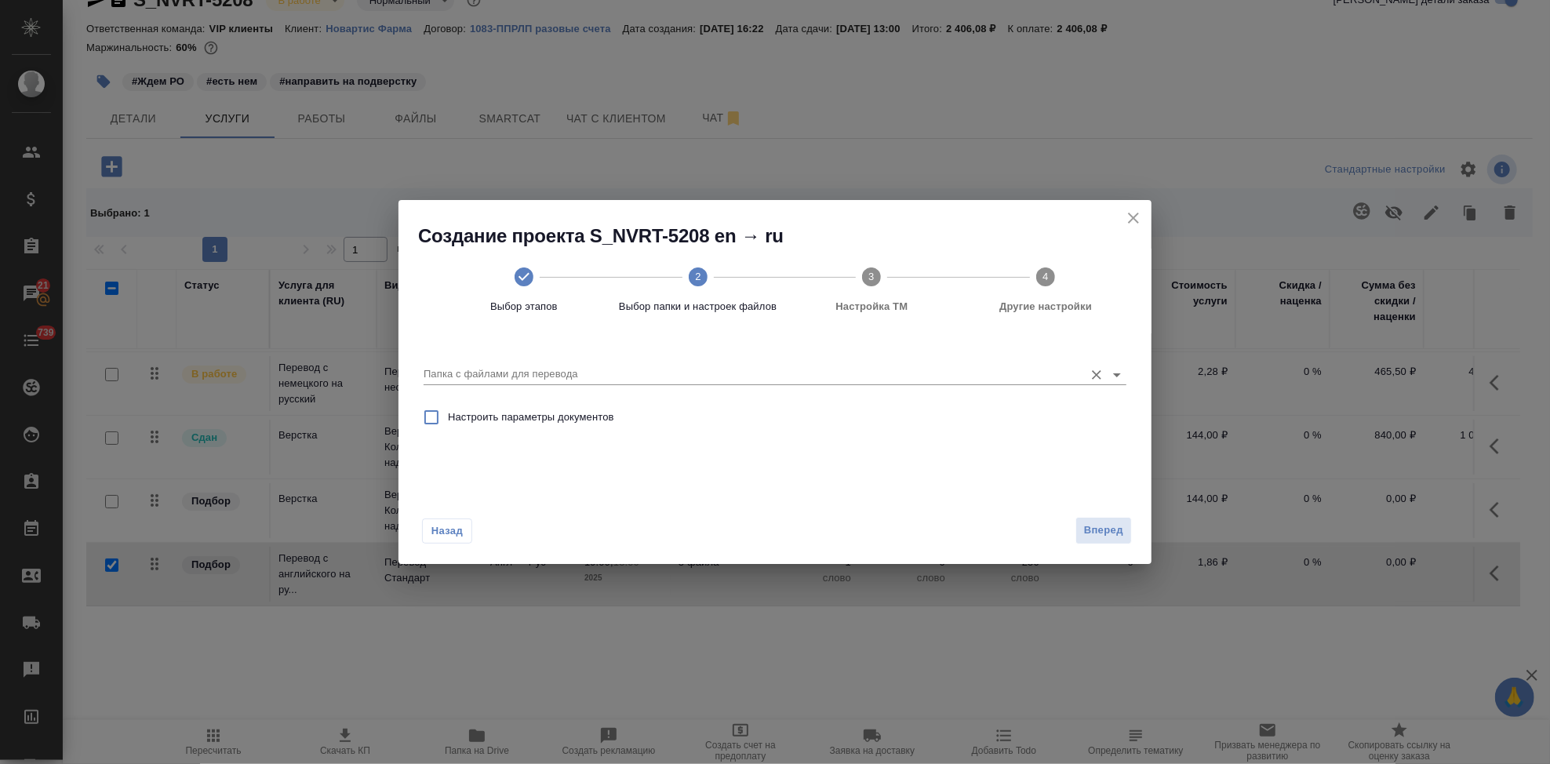
click at [544, 376] on input "Папка с файлами для перевода" at bounding box center [750, 374] width 653 height 19
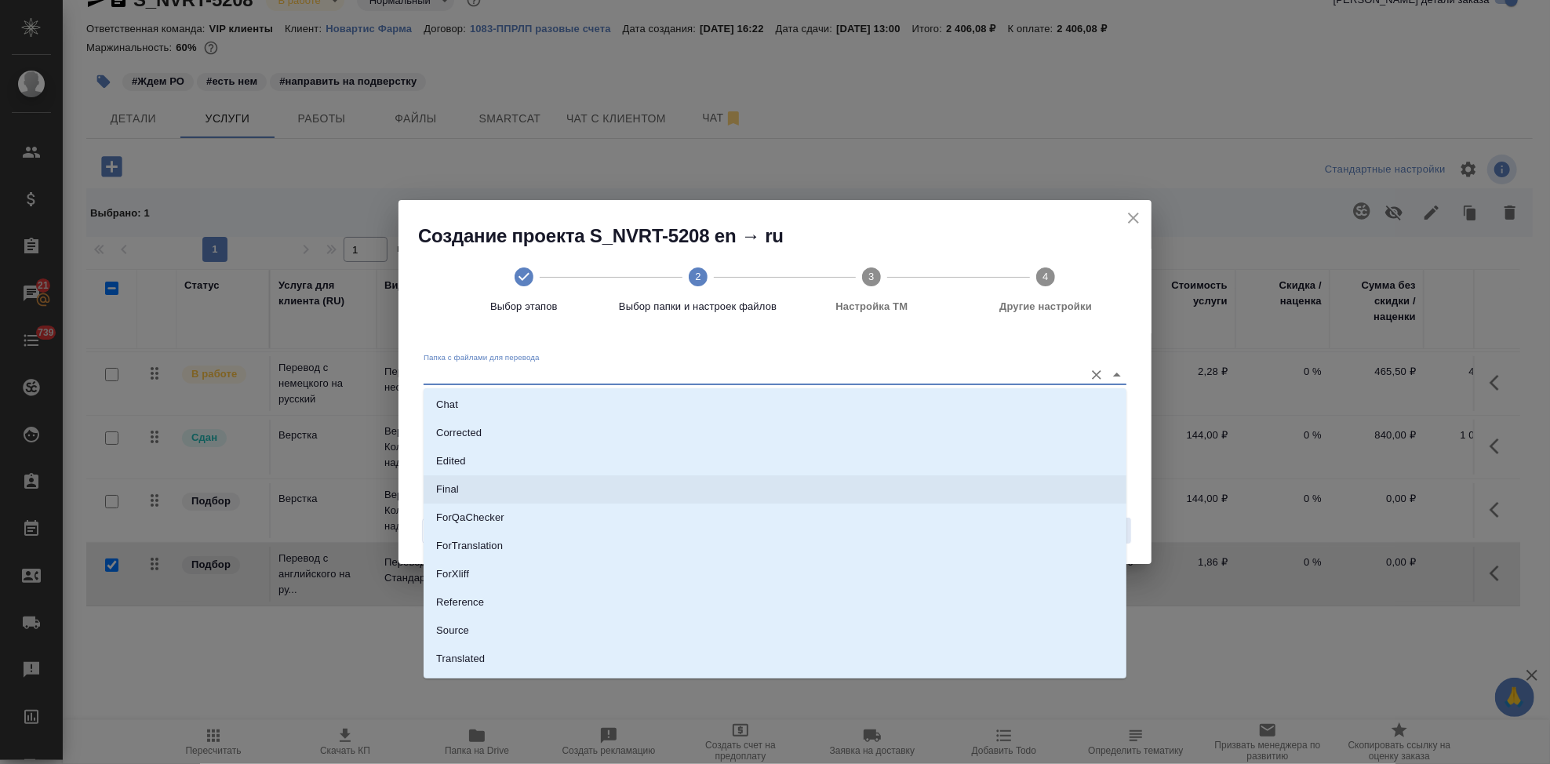
scroll to position [81, 0]
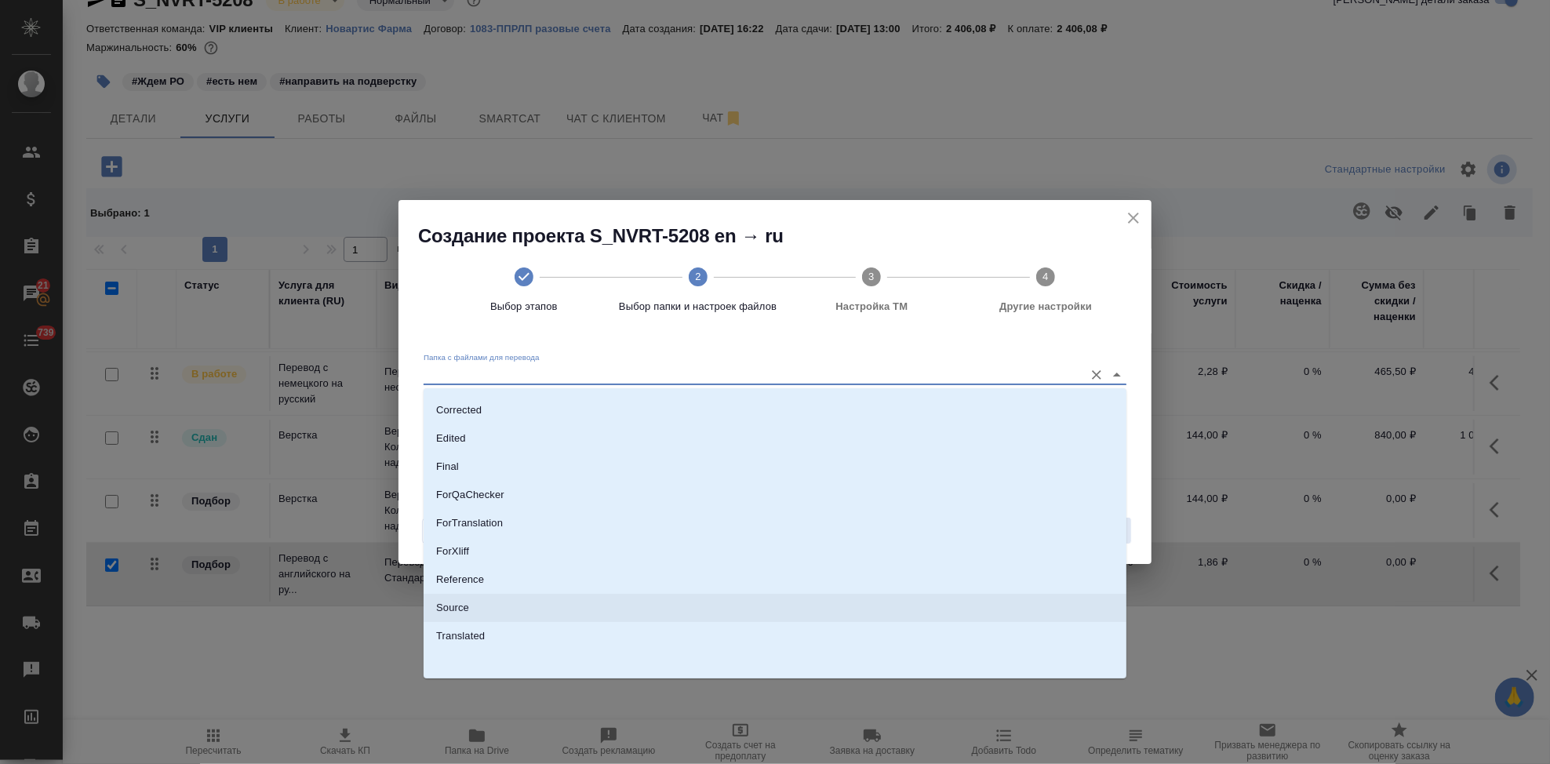
click at [479, 599] on li "Source" at bounding box center [775, 608] width 703 height 28
type input "Source"
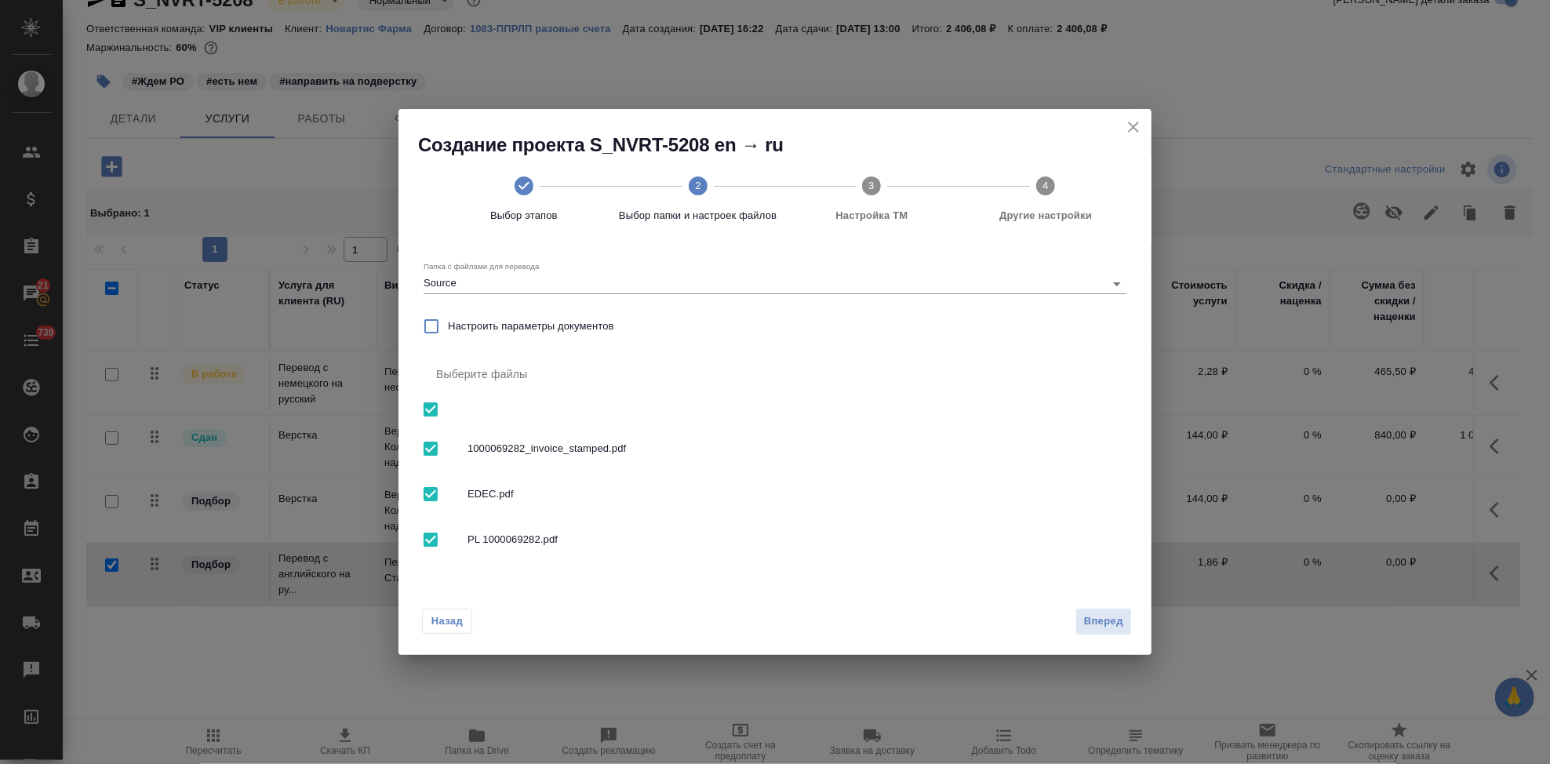
click at [432, 403] on input "checkbox" at bounding box center [430, 409] width 33 height 33
checkbox input "false"
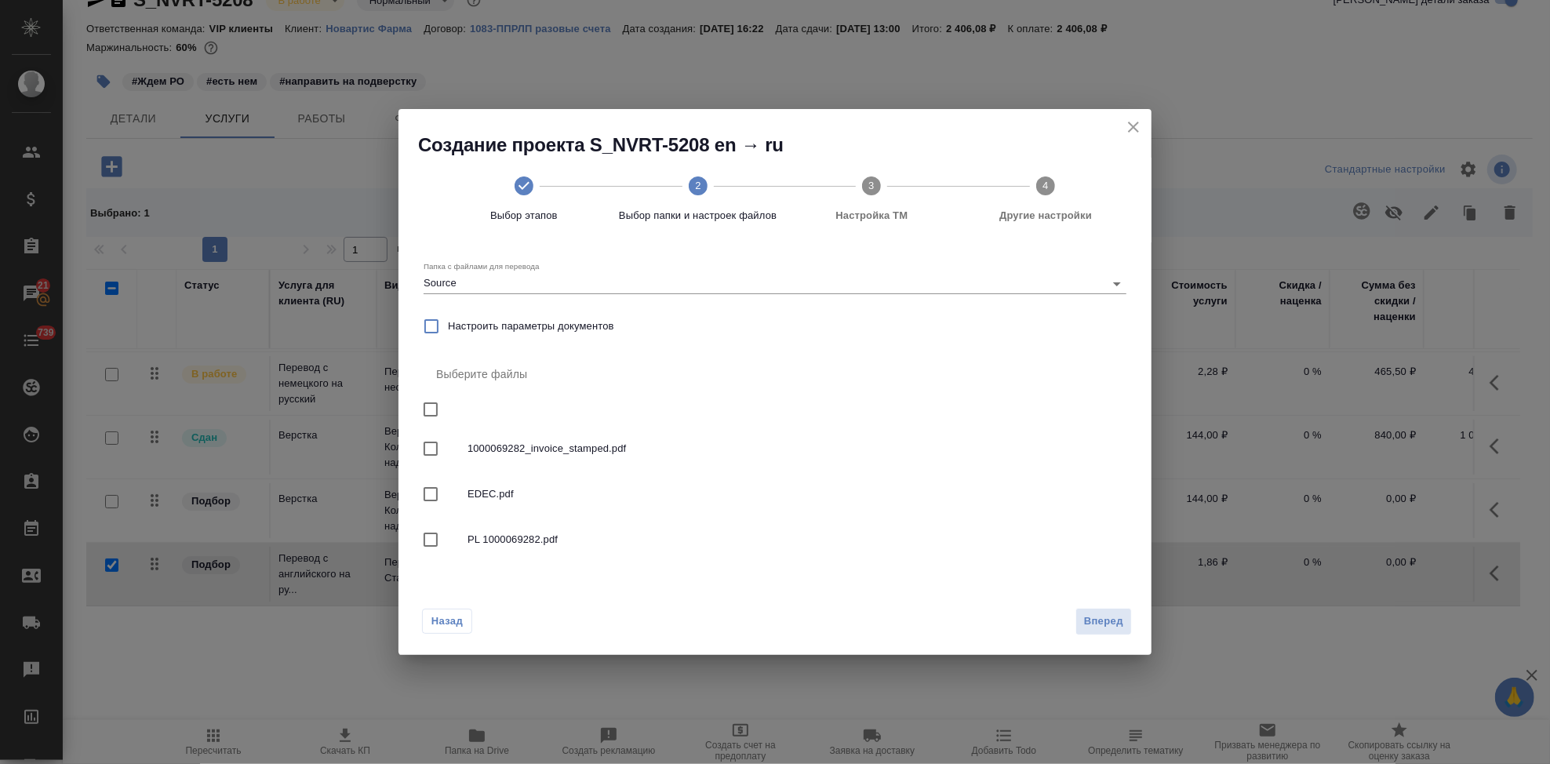
click at [424, 406] on input "checkbox" at bounding box center [430, 409] width 33 height 33
checkbox input "true"
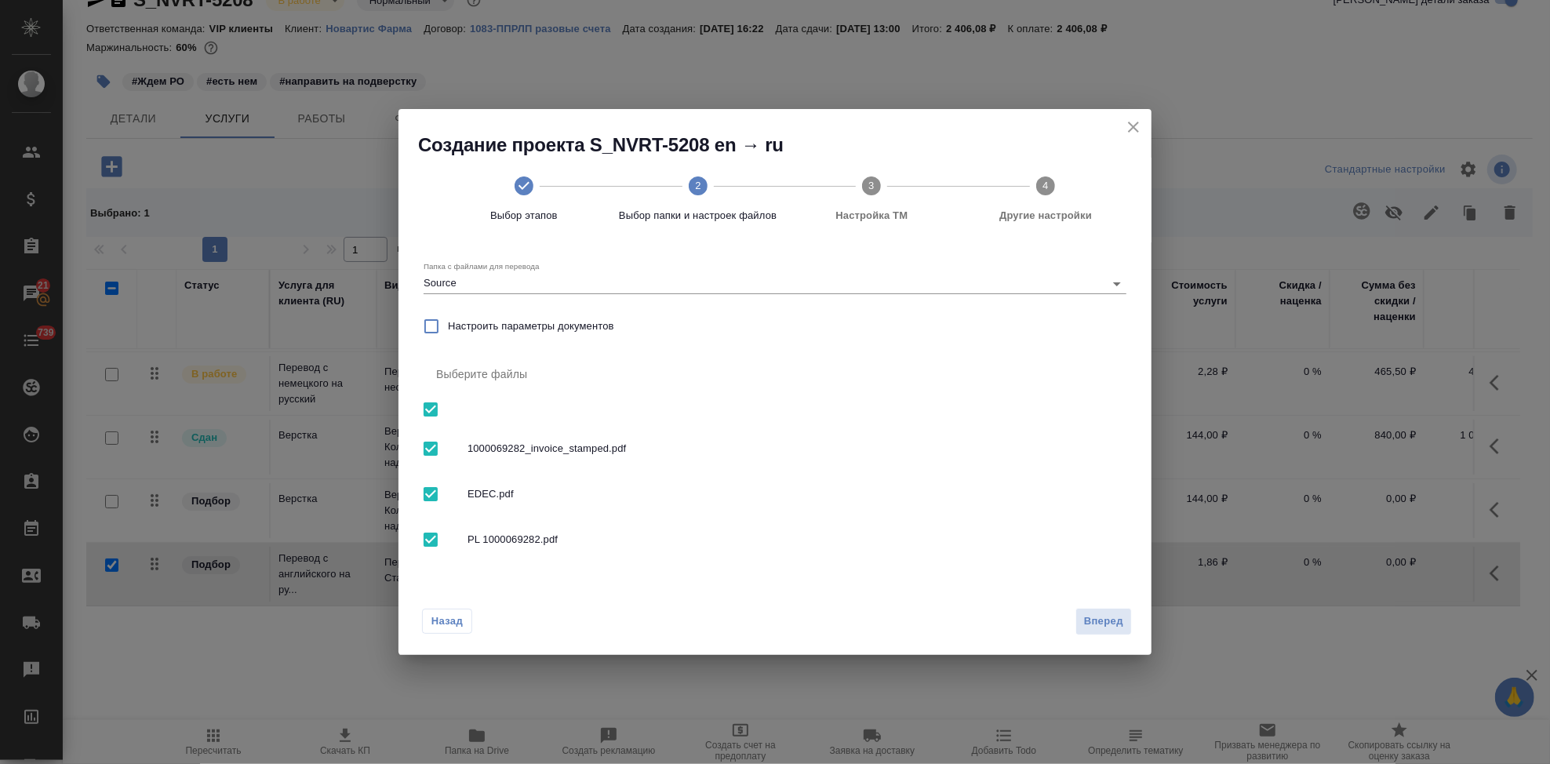
click at [435, 456] on input "checkbox" at bounding box center [430, 448] width 33 height 33
checkbox input "false"
click at [431, 413] on input "checkbox" at bounding box center [430, 409] width 33 height 33
checkbox input "true"
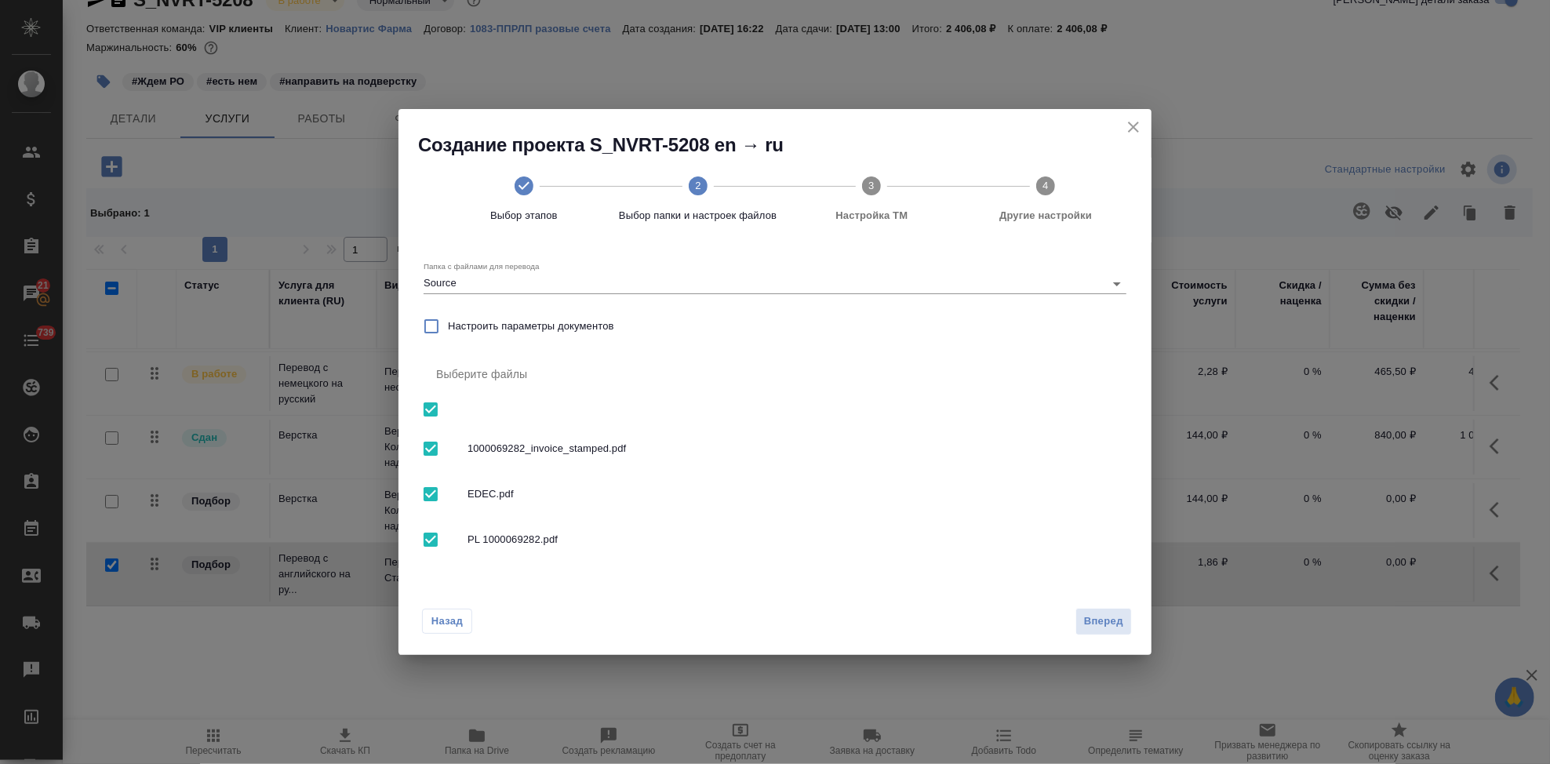
click at [433, 505] on input "checkbox" at bounding box center [430, 494] width 33 height 33
checkbox input "false"
click at [432, 543] on input "checkbox" at bounding box center [430, 539] width 33 height 33
checkbox input "false"
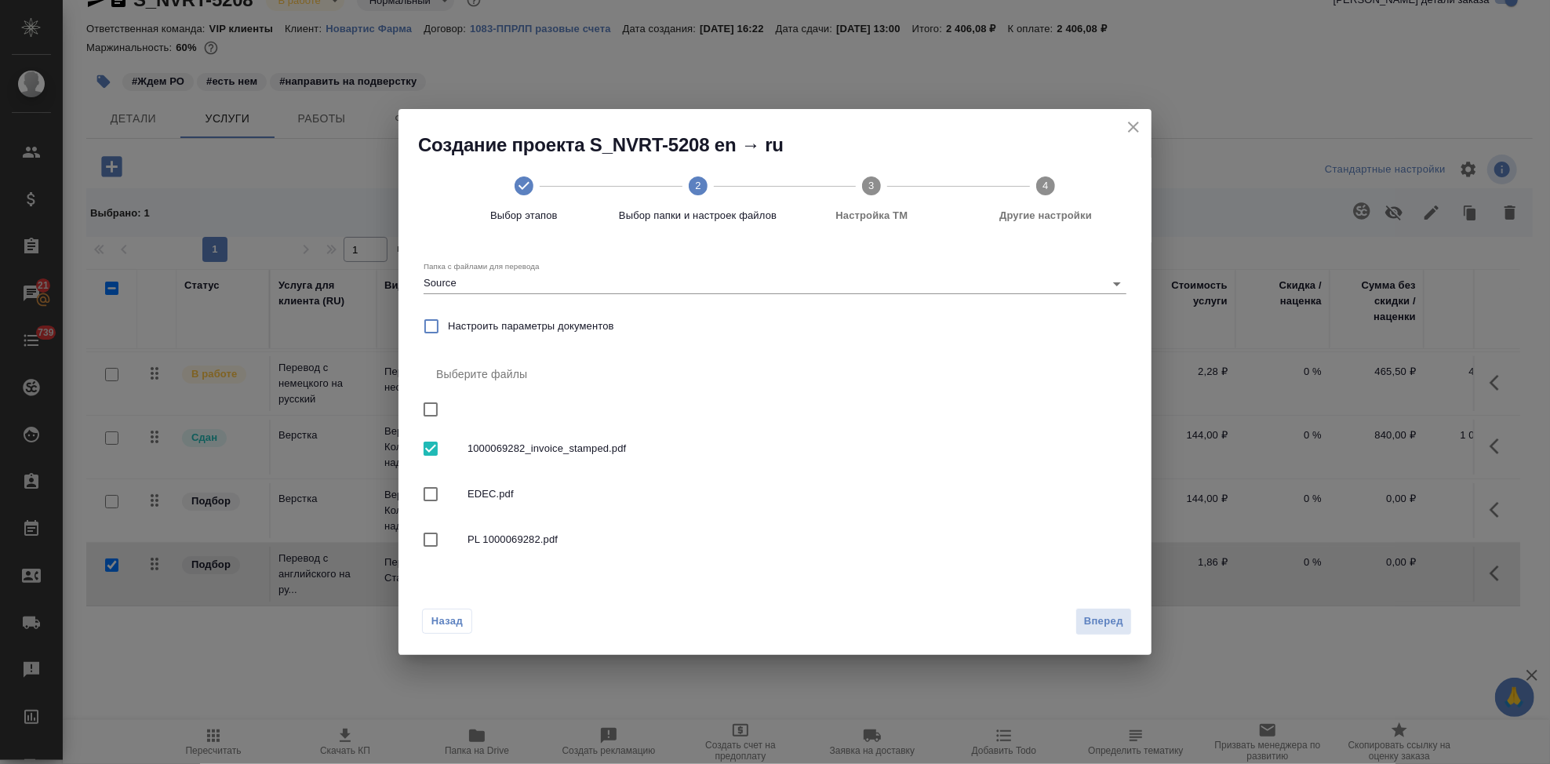
click at [426, 453] on input "checkbox" at bounding box center [430, 448] width 33 height 33
checkbox input "false"
click at [1090, 618] on span "Вперед" at bounding box center [1103, 622] width 39 height 18
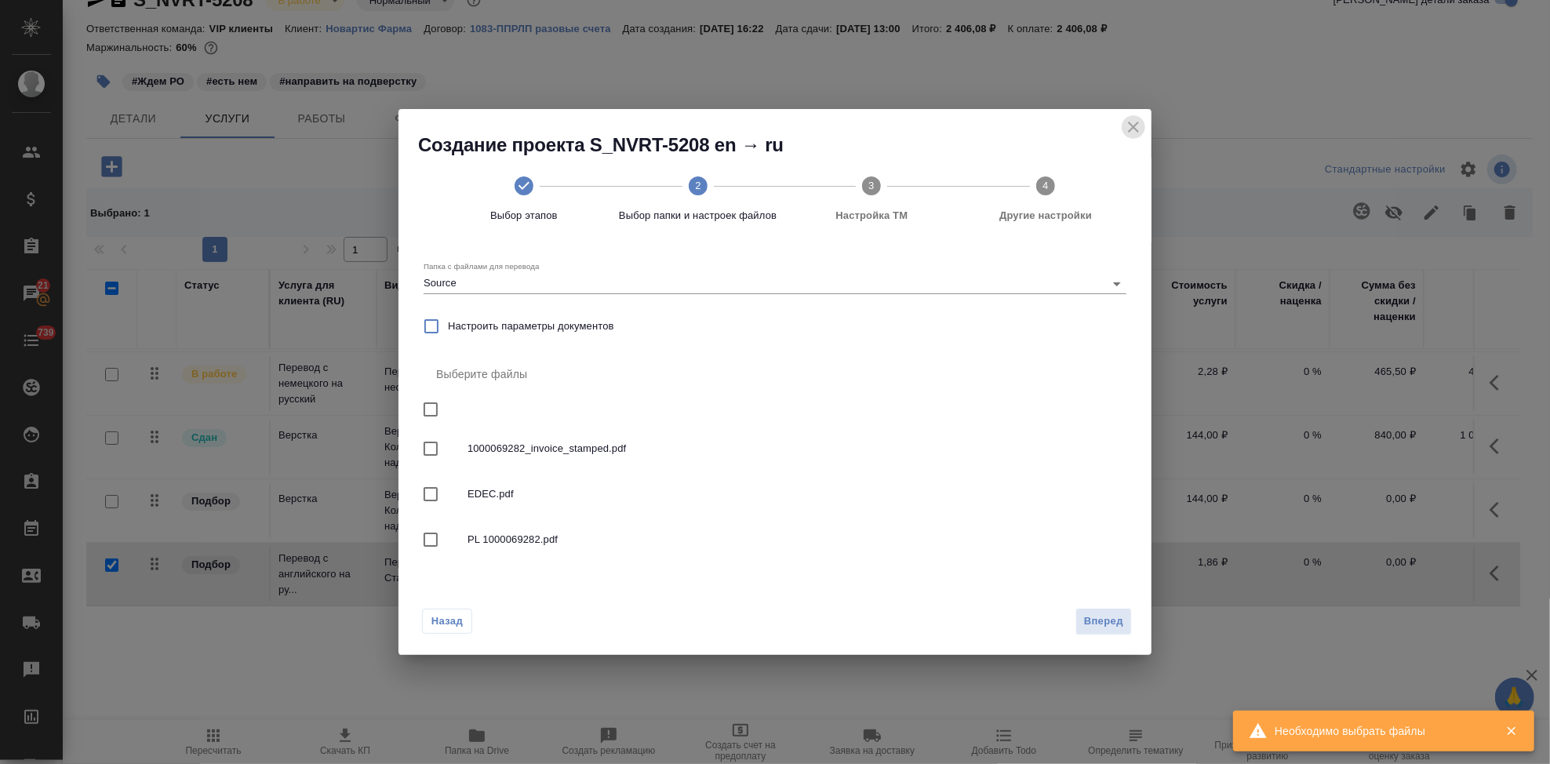
click at [1137, 129] on icon "close" at bounding box center [1133, 127] width 19 height 19
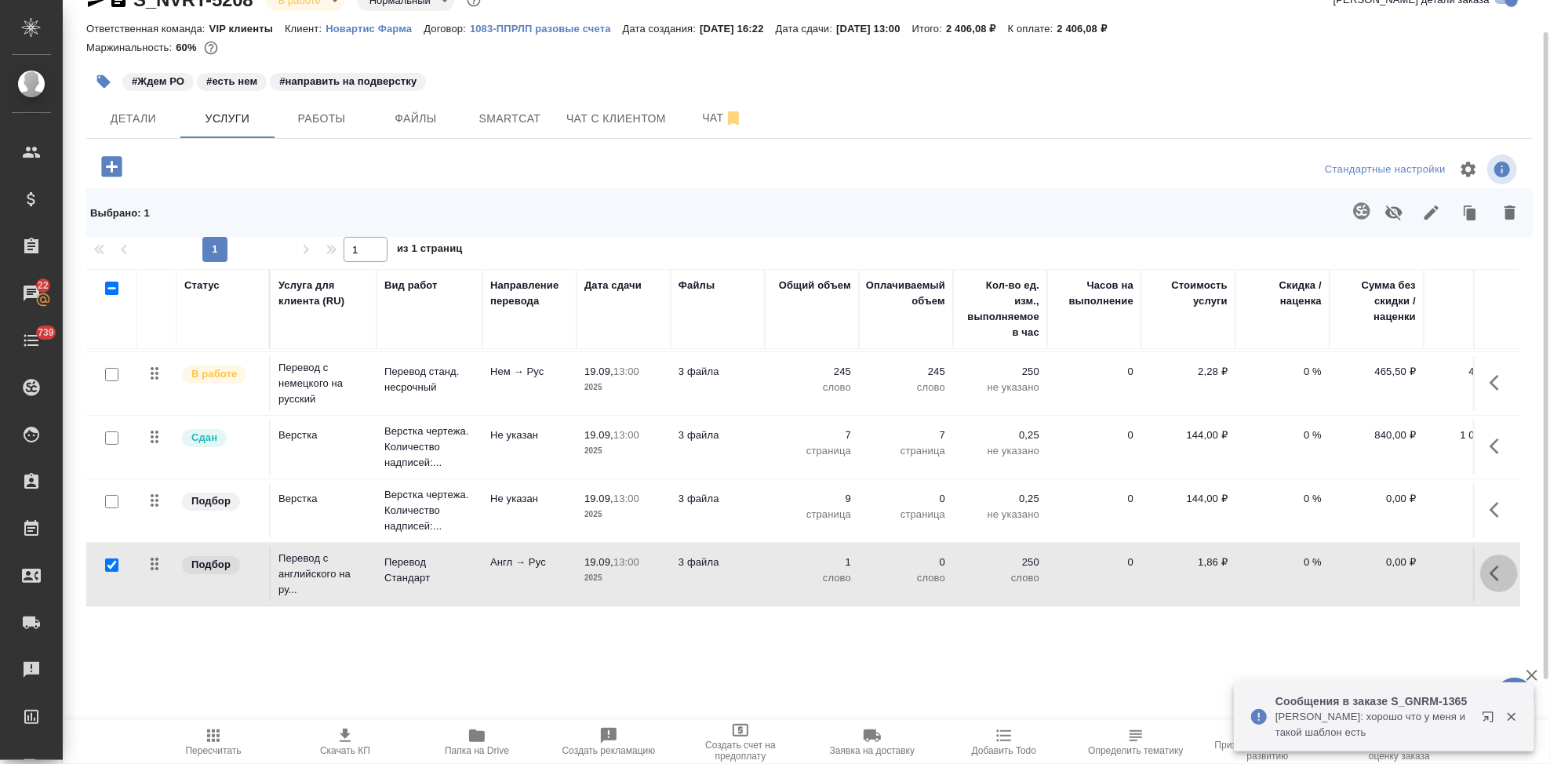
click at [1490, 566] on icon "button" at bounding box center [1494, 574] width 9 height 16
click at [1401, 564] on icon "button" at bounding box center [1410, 573] width 19 height 19
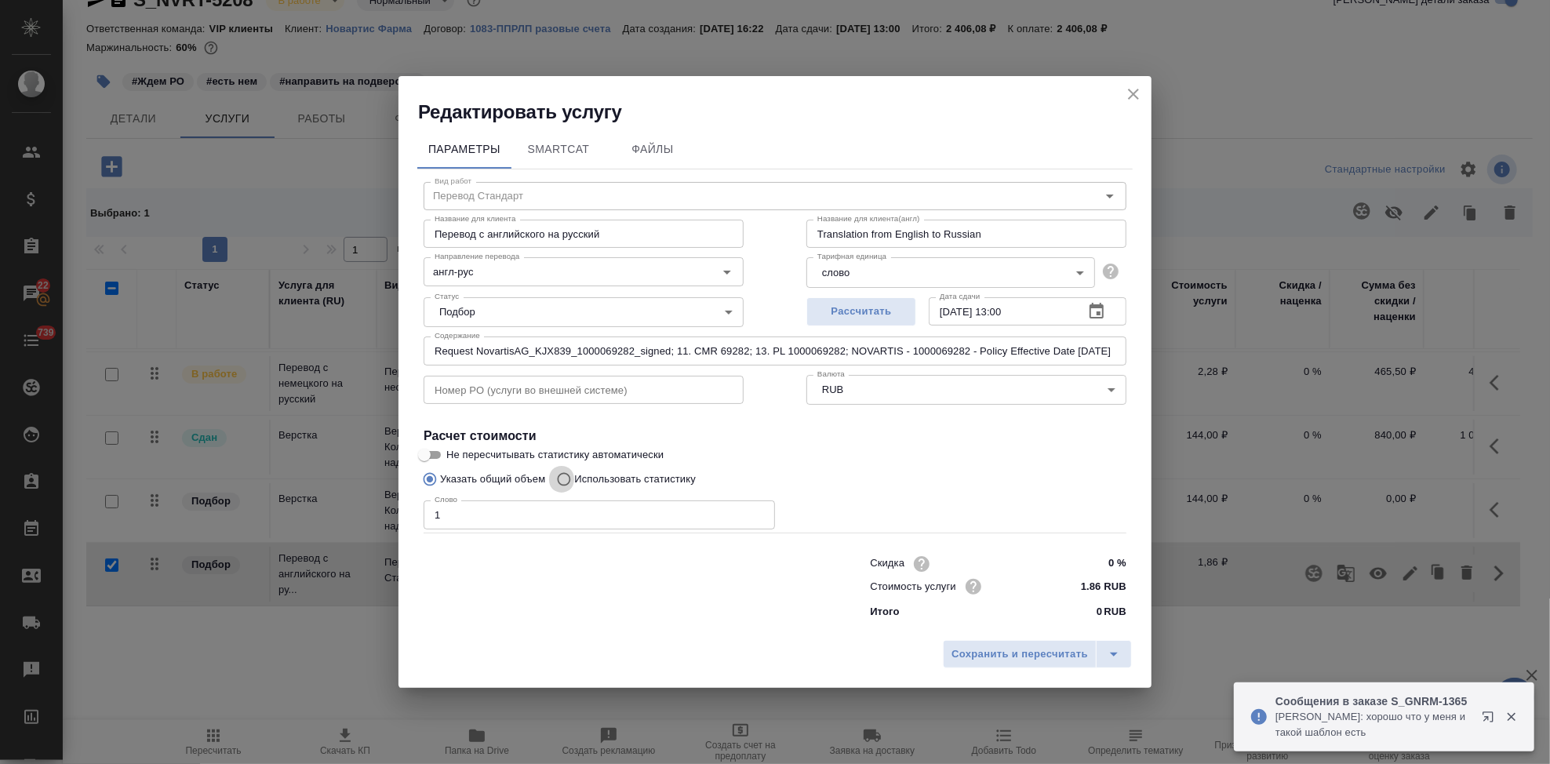
click at [566, 479] on input "Использовать статистику" at bounding box center [561, 479] width 25 height 30
radio input "true"
radio input "false"
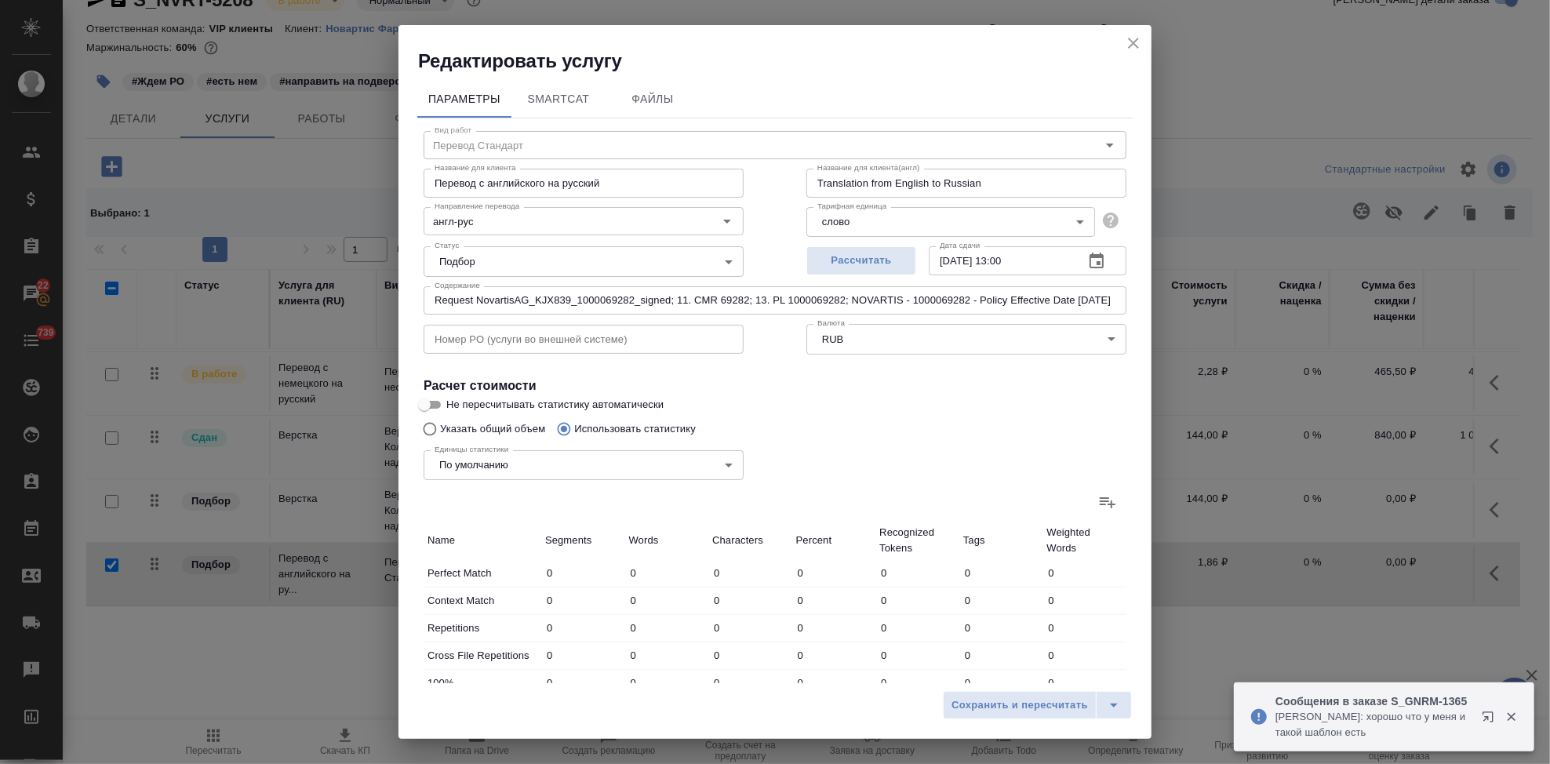
click at [1098, 502] on icon at bounding box center [1107, 502] width 19 height 19
click at [0, 0] on input "file" at bounding box center [0, 0] width 0 height 0
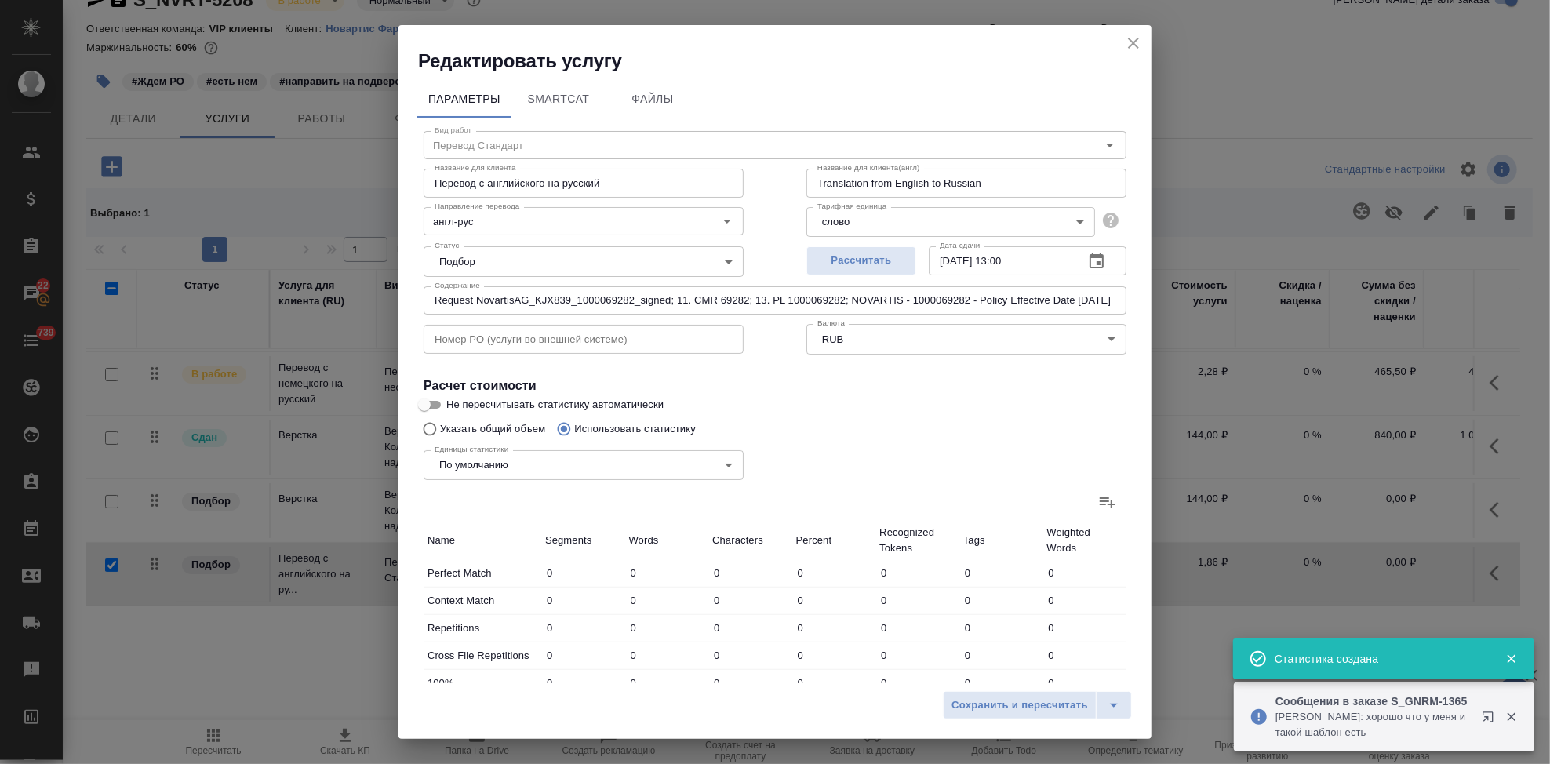
type input "72"
type input "672"
type input "4512"
type input "9"
type input "42"
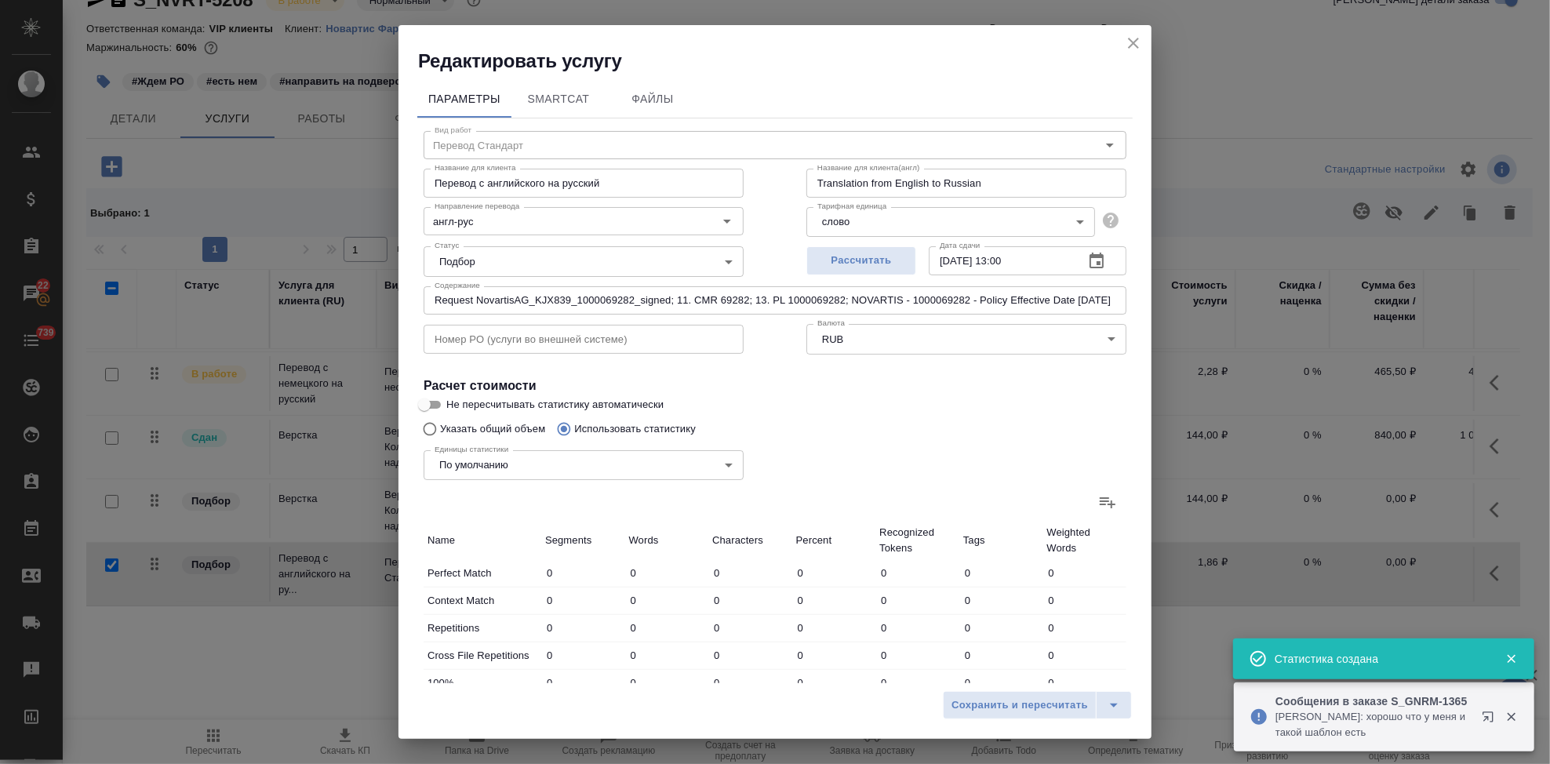
type input "312"
type input "71"
type input "99"
type input "502"
type input "23"
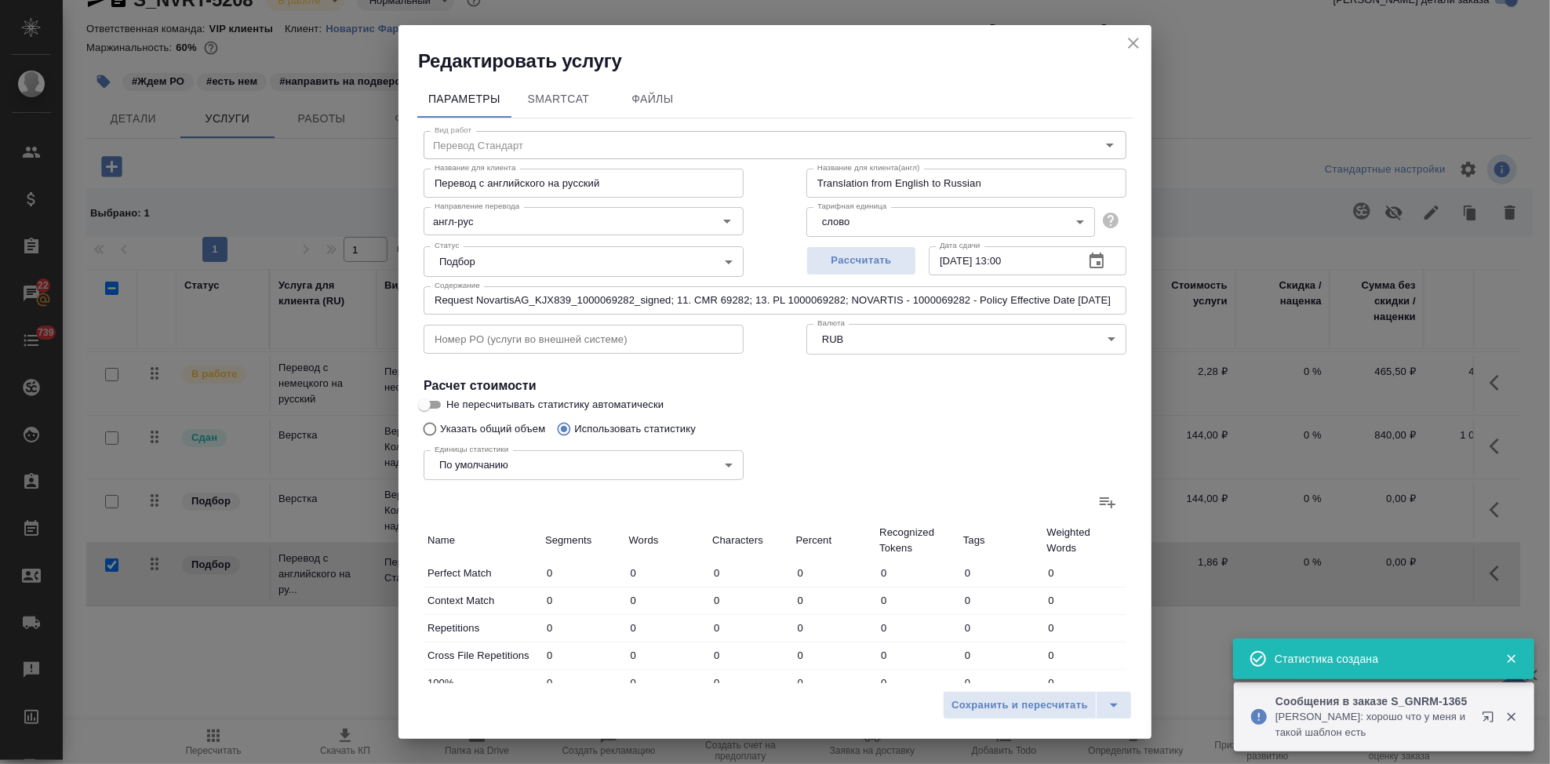
type input "31"
type input "143"
type input "11"
type input "45"
type input "251"
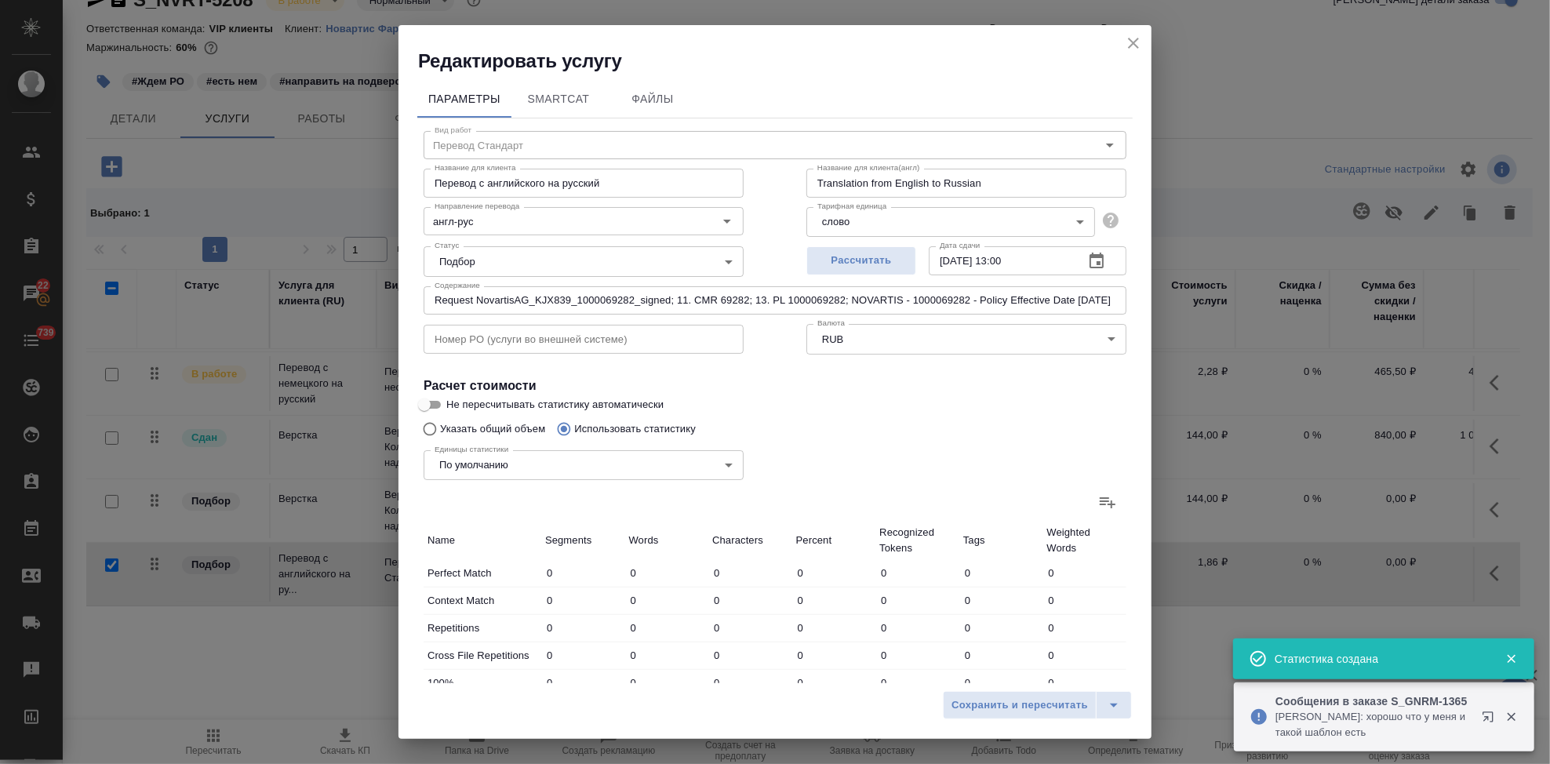
type input "18"
type input "33"
type input "200"
type input "256"
type input "1422"
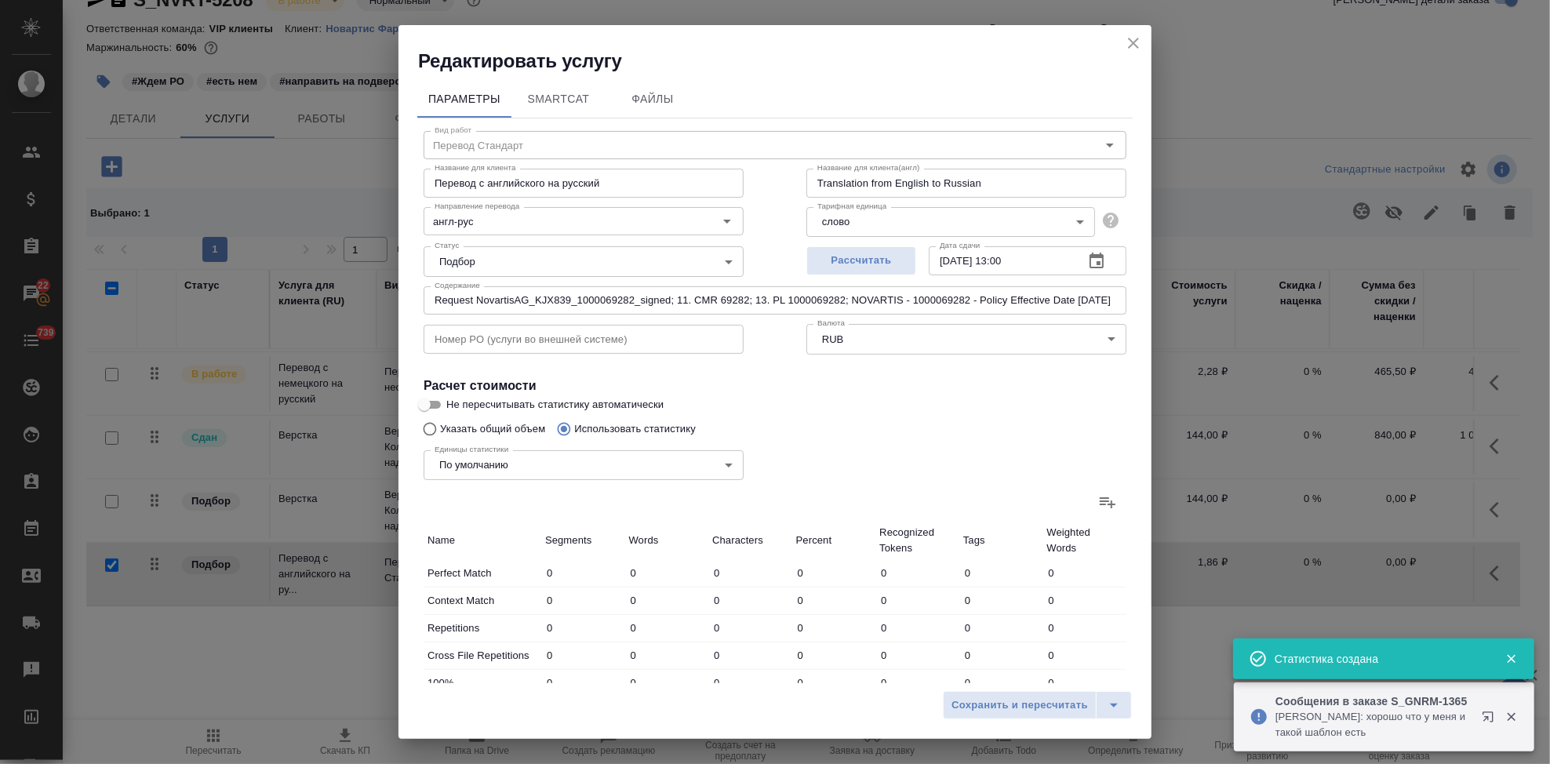
type input "9728"
type input "379"
type input "1630"
type input "10824"
type input "460"
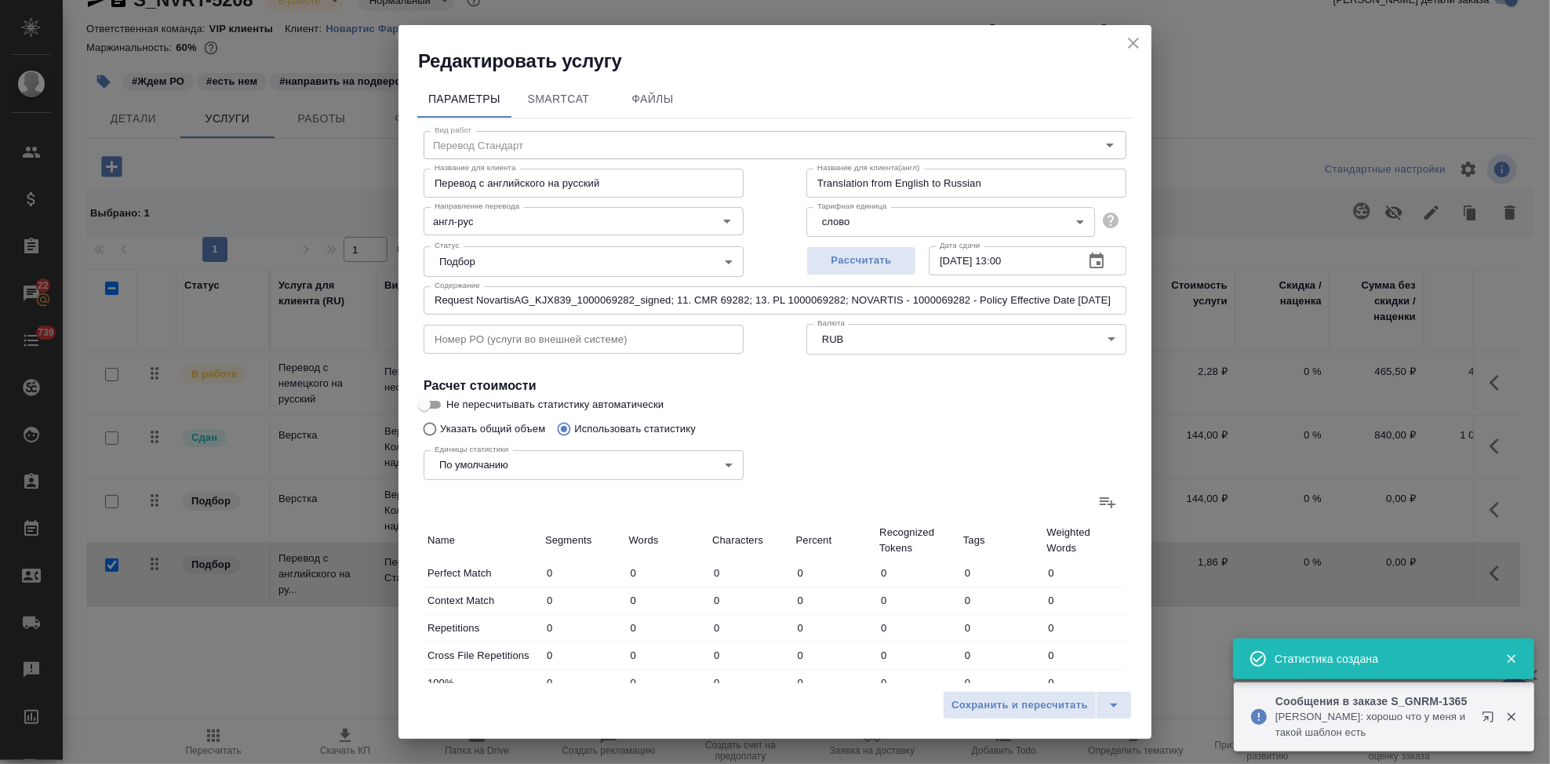
type input "2344"
type input "15648"
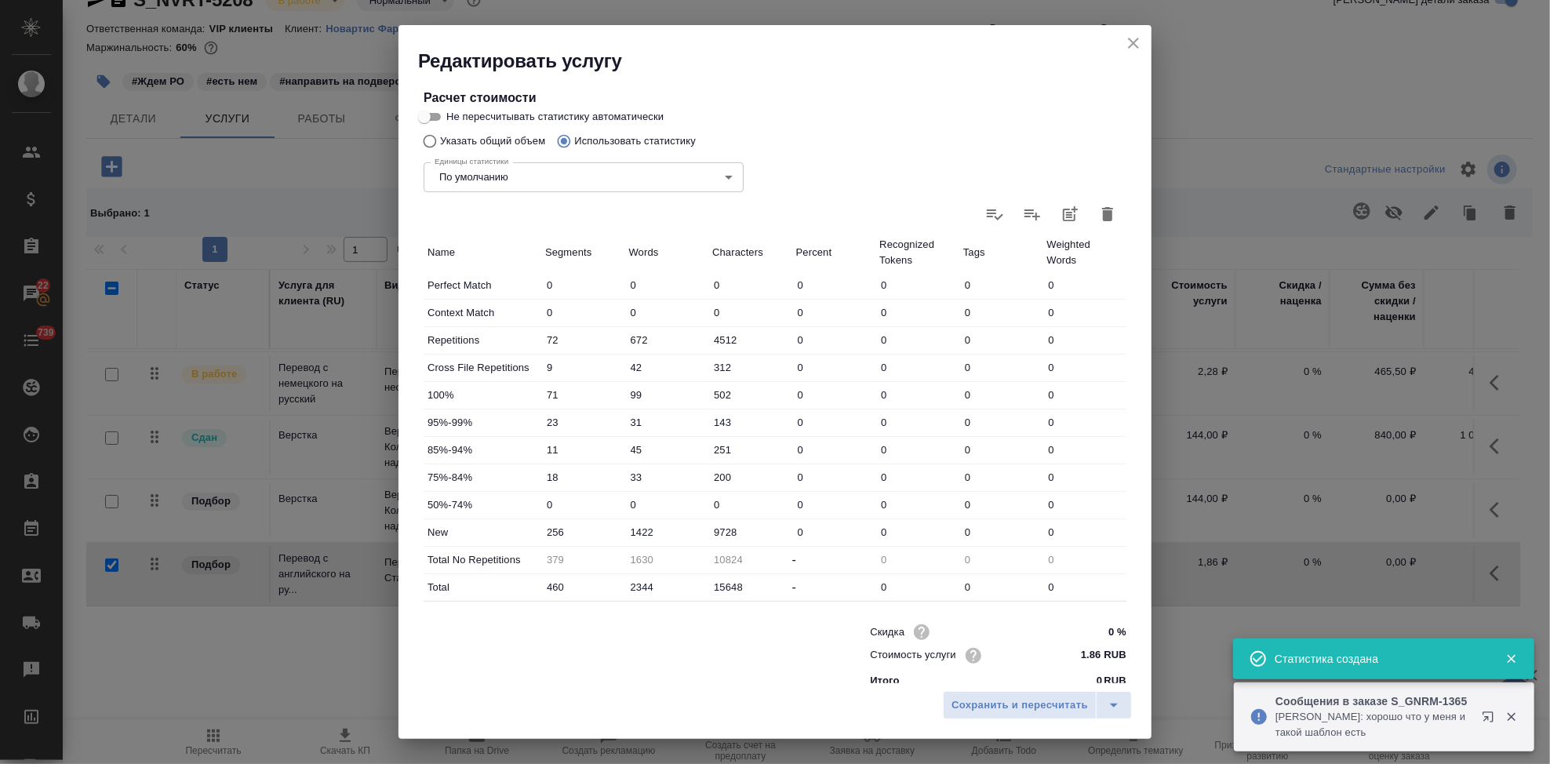
scroll to position [304, 0]
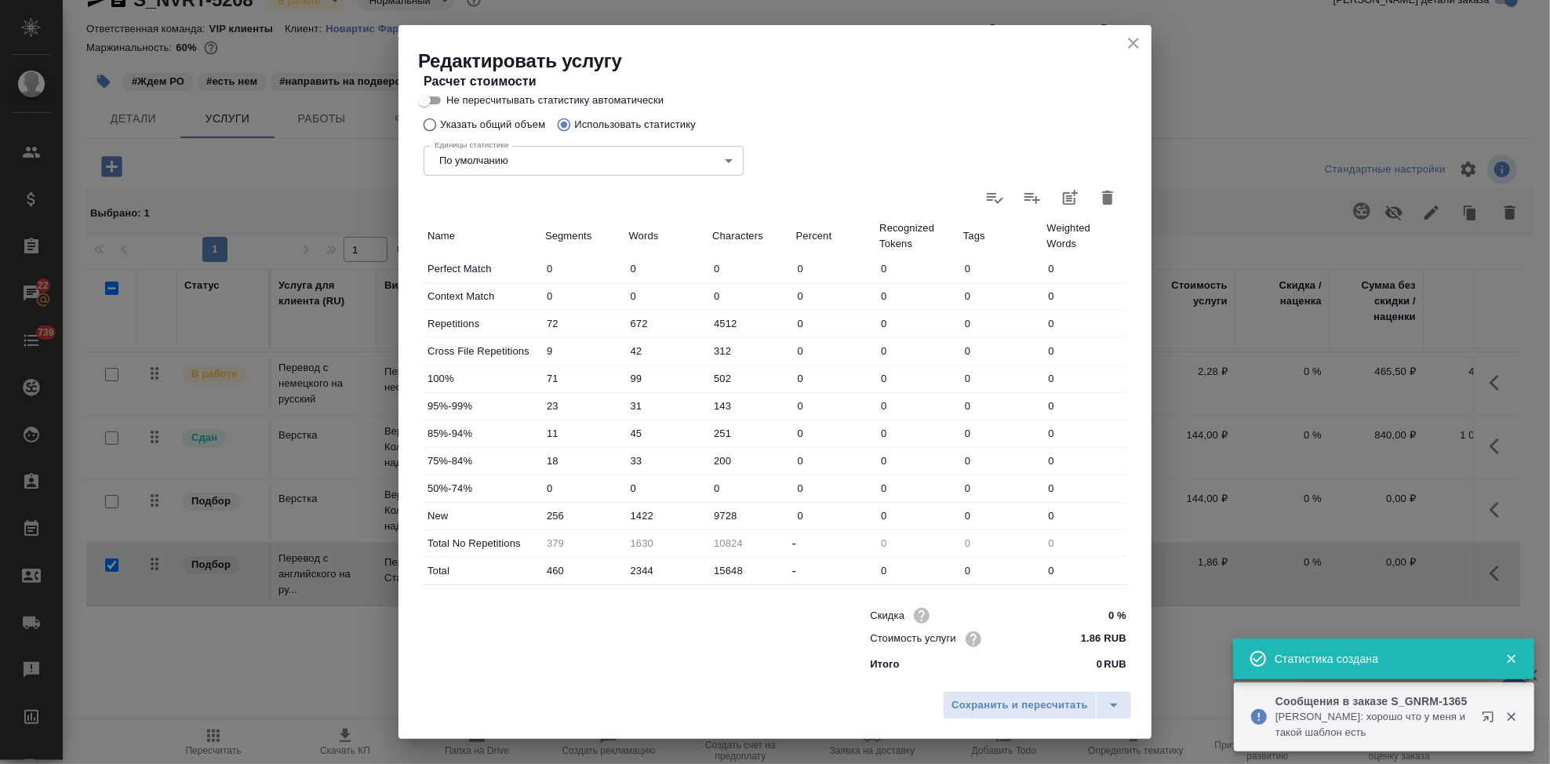
click at [639, 511] on input "1422" at bounding box center [667, 515] width 84 height 23
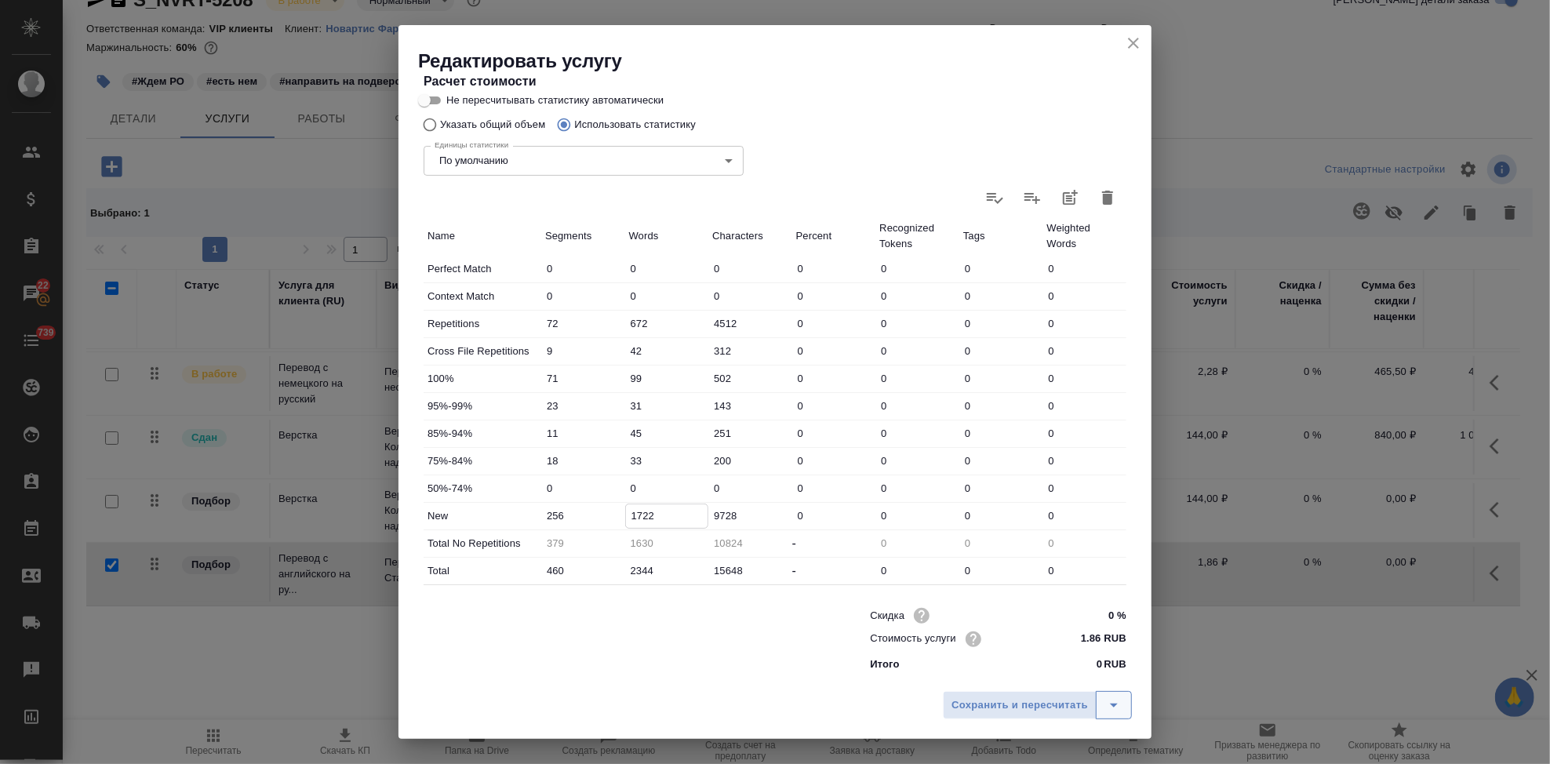
type input "1722"
click at [1118, 702] on icon "split button" at bounding box center [1114, 705] width 19 height 19
click at [1044, 677] on li "Сохранить" at bounding box center [1039, 672] width 189 height 25
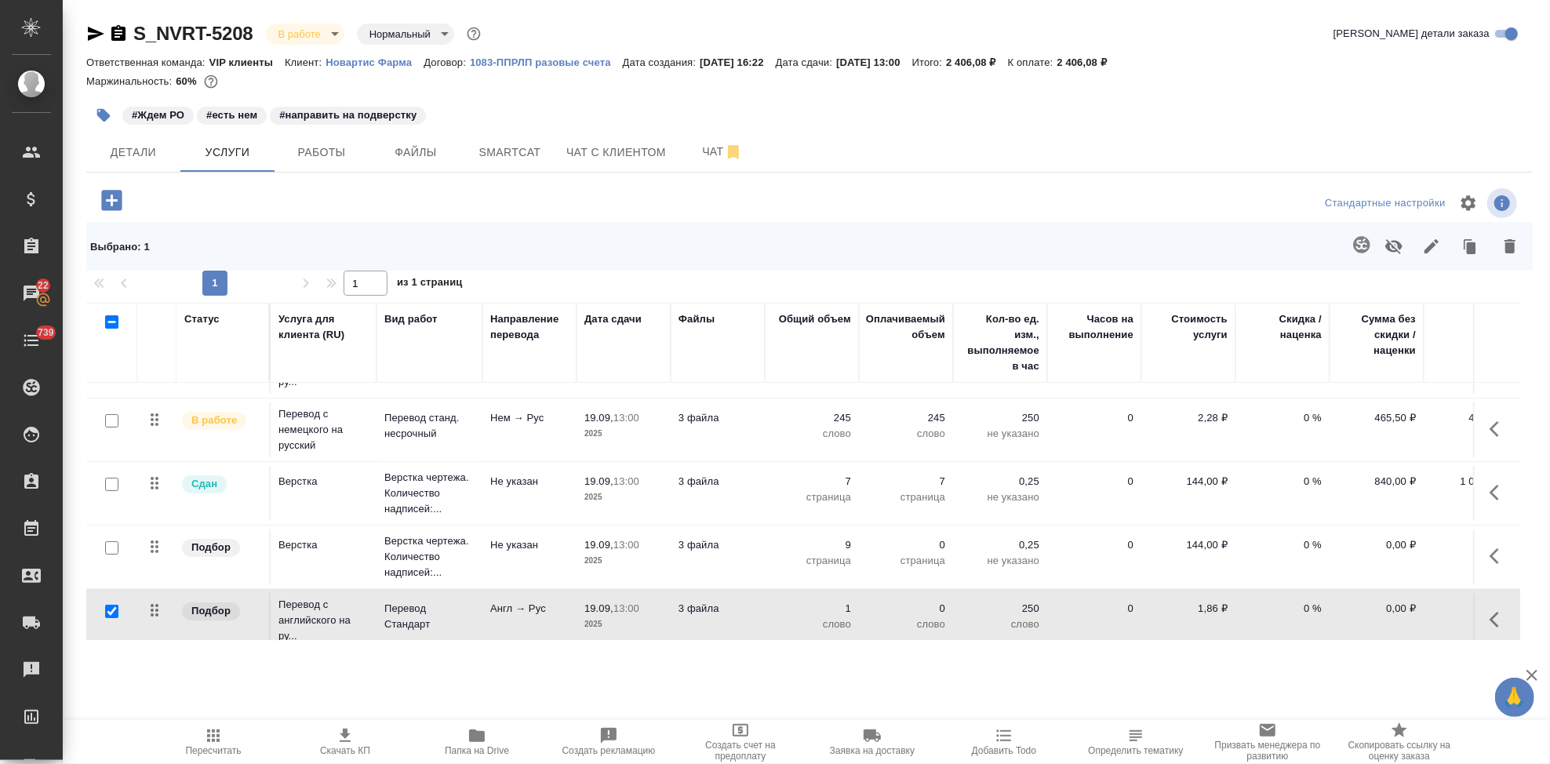
scroll to position [74, 0]
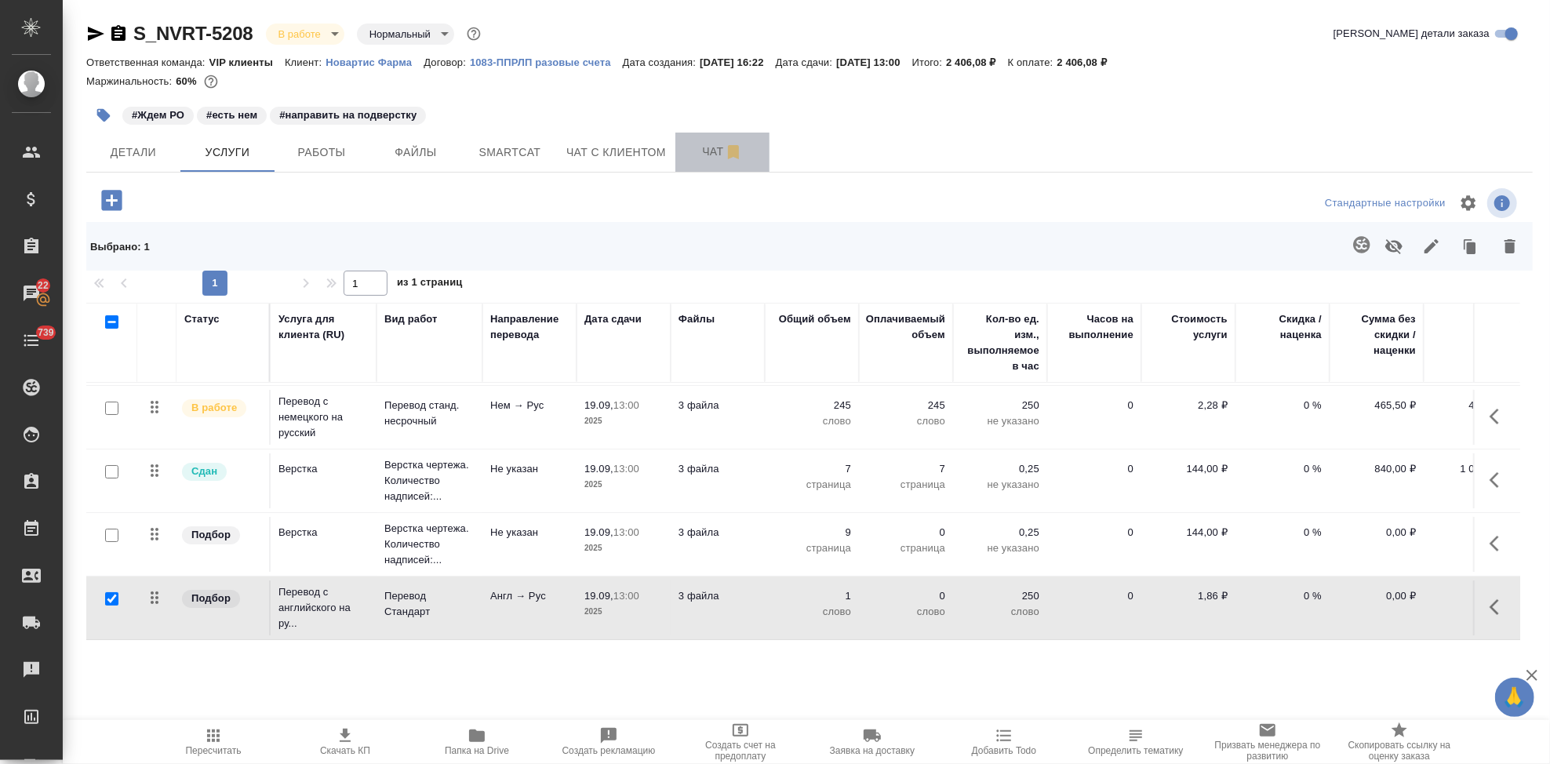
click at [709, 153] on span "Чат" at bounding box center [722, 152] width 75 height 20
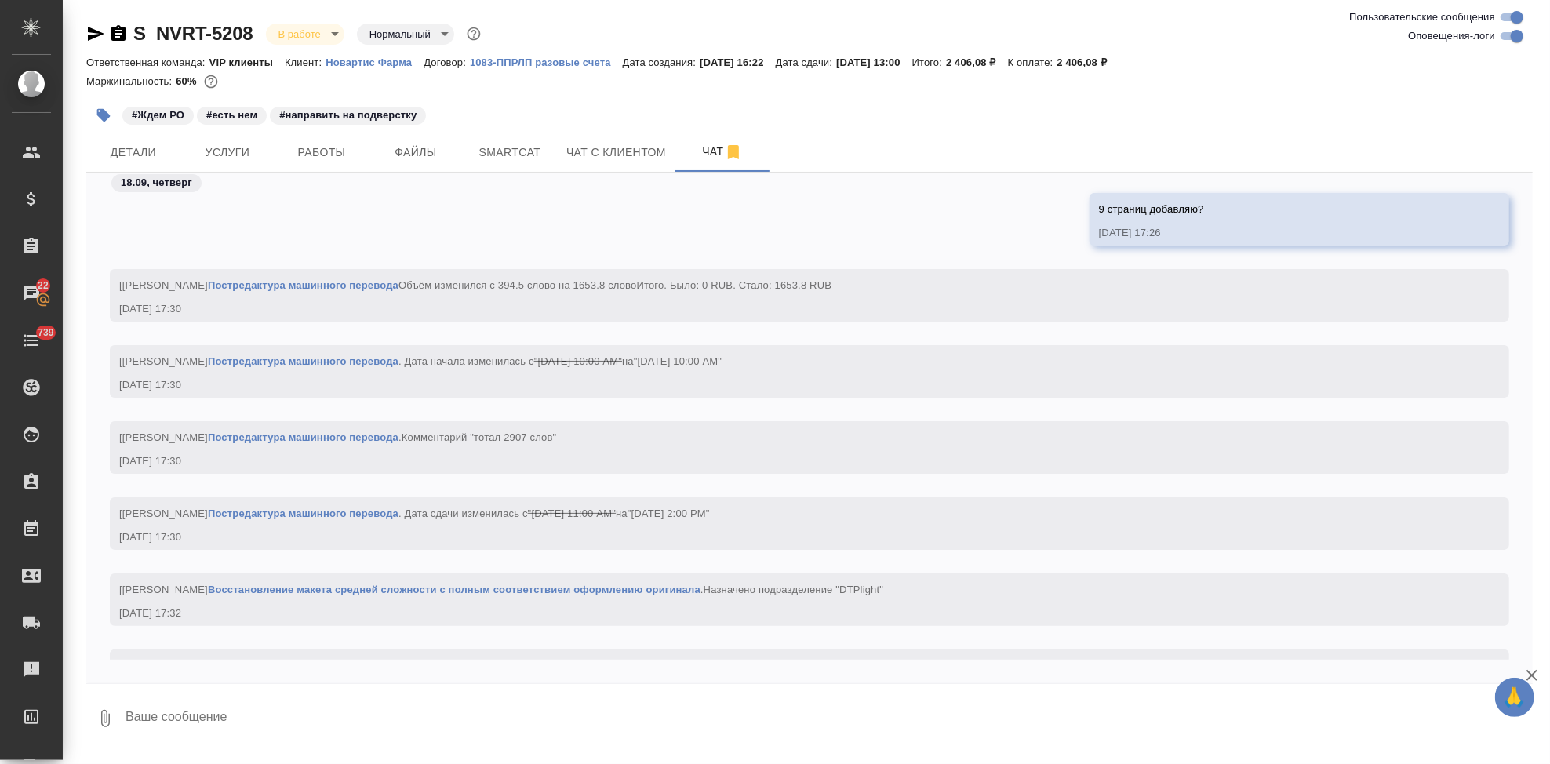
scroll to position [78460, 0]
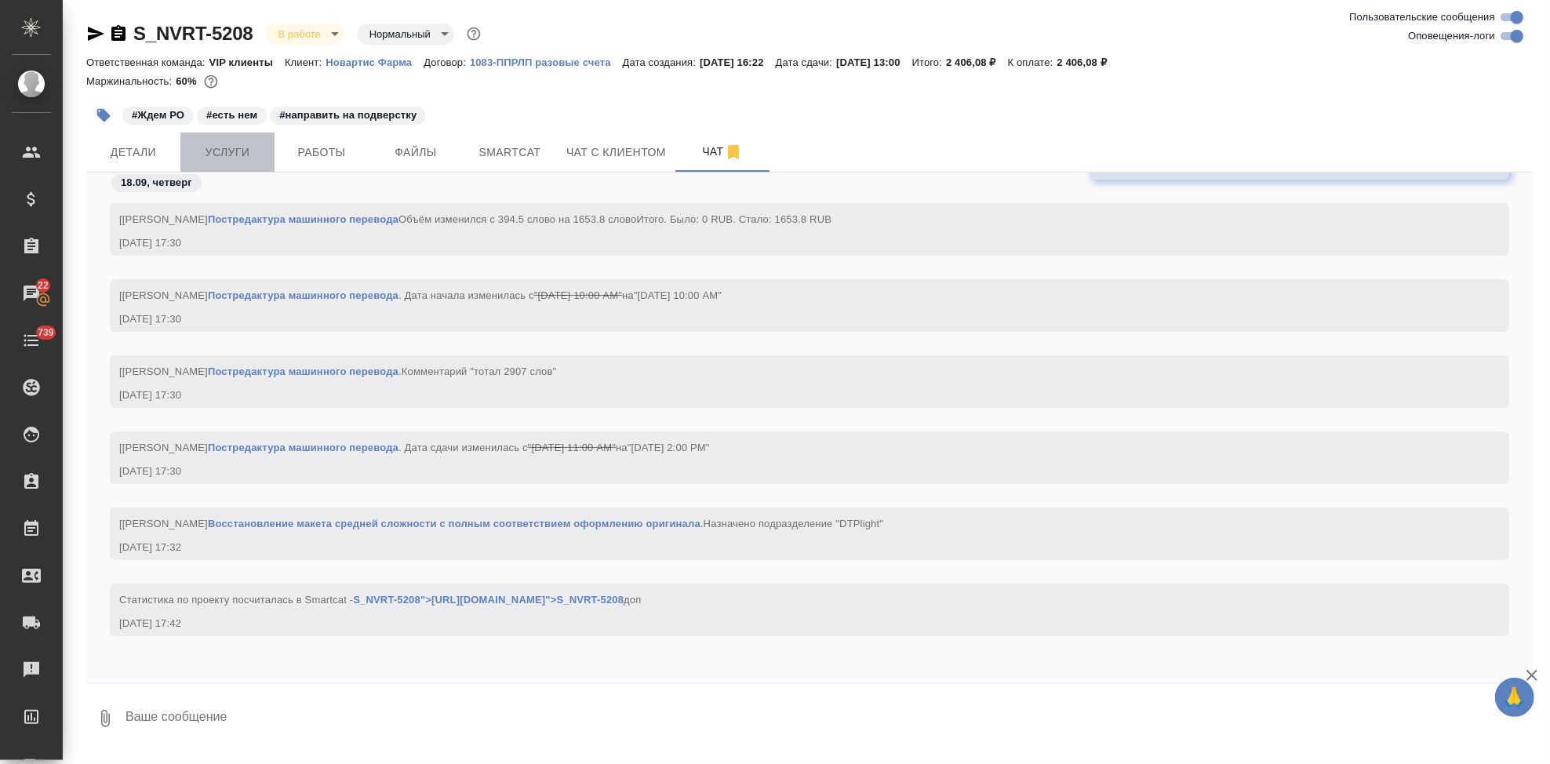
click at [249, 146] on span "Услуги" at bounding box center [227, 153] width 75 height 20
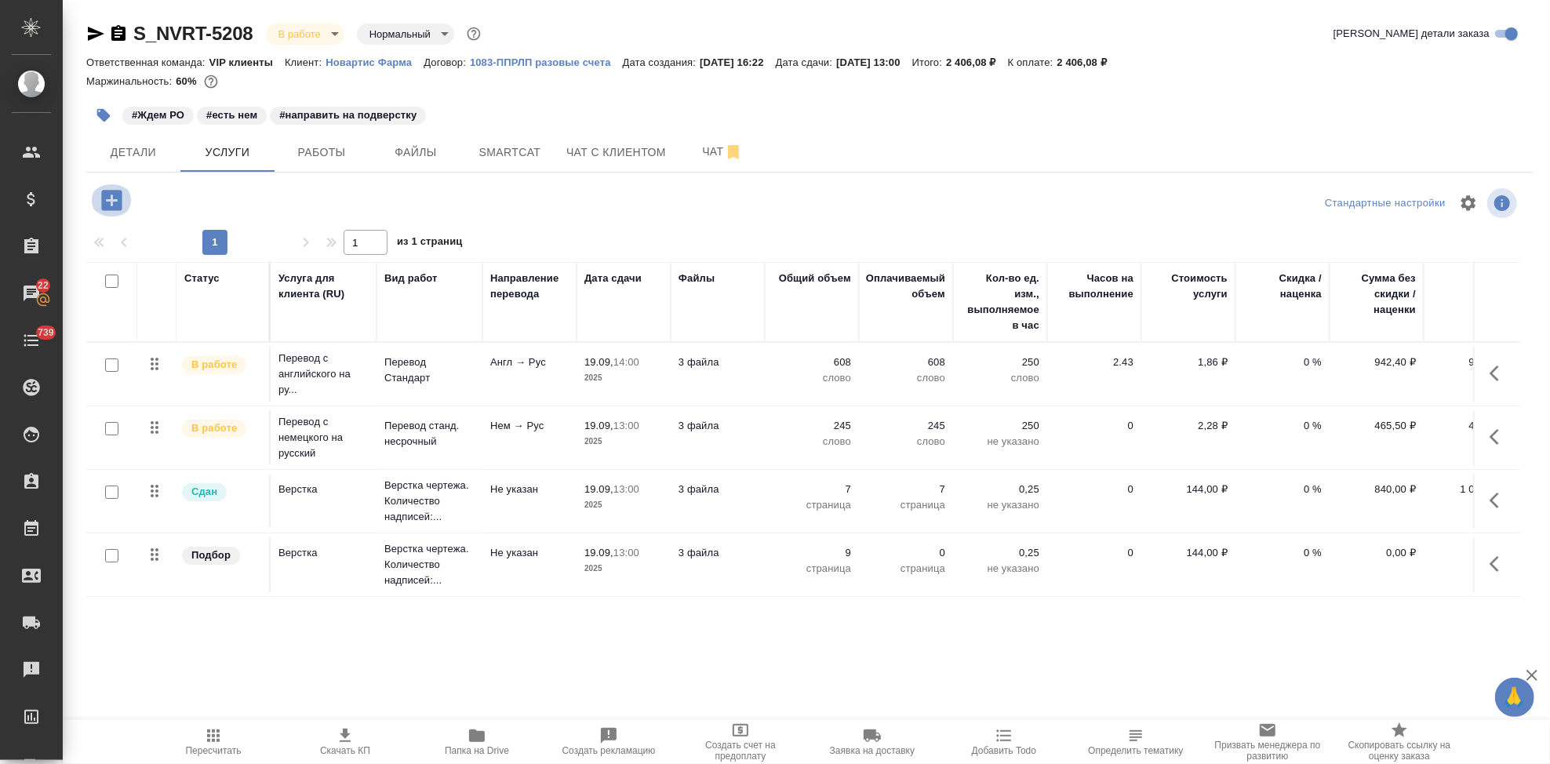
click at [110, 204] on icon "button" at bounding box center [111, 200] width 20 height 20
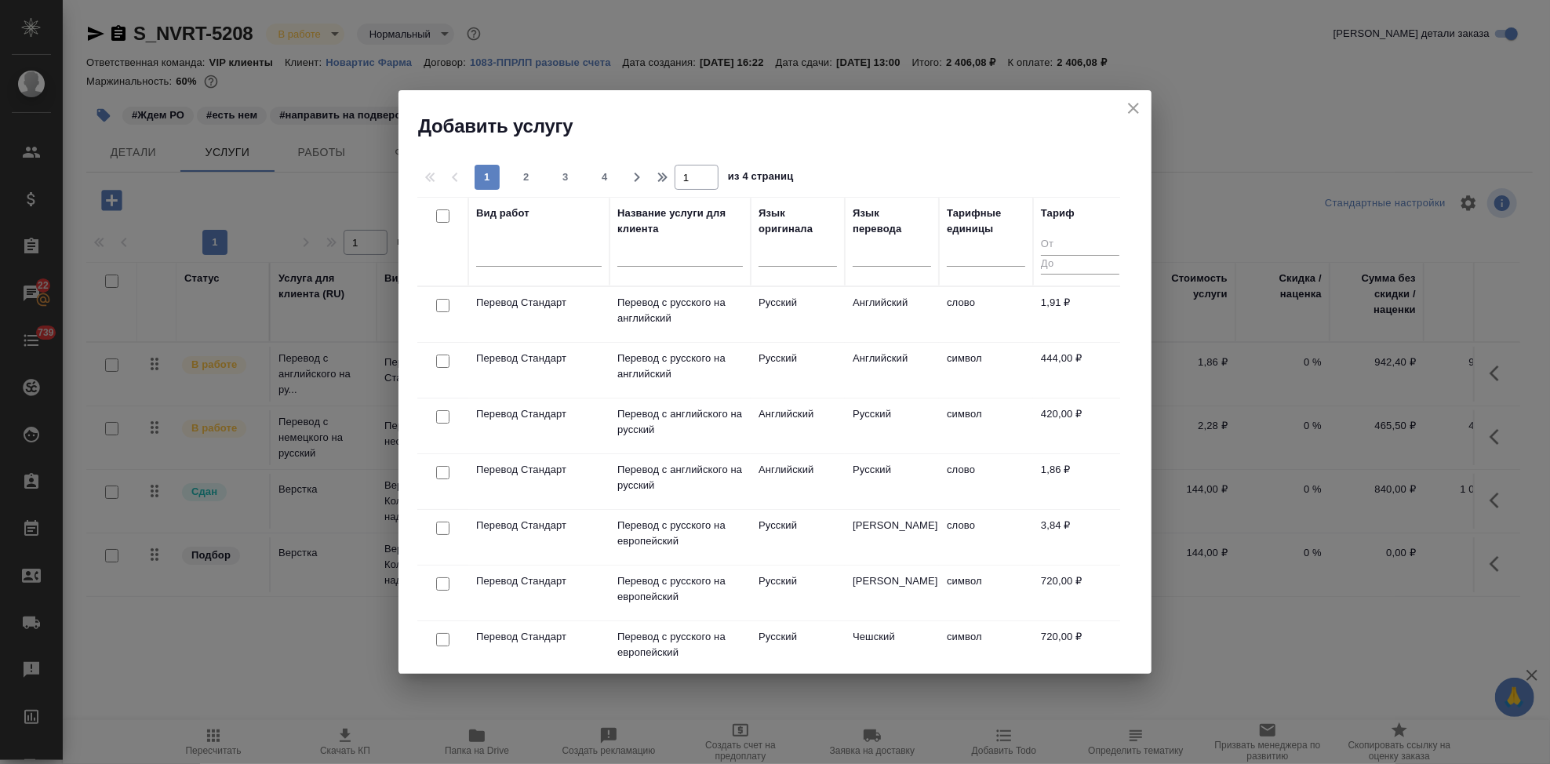
click at [639, 260] on input "text" at bounding box center [680, 257] width 126 height 20
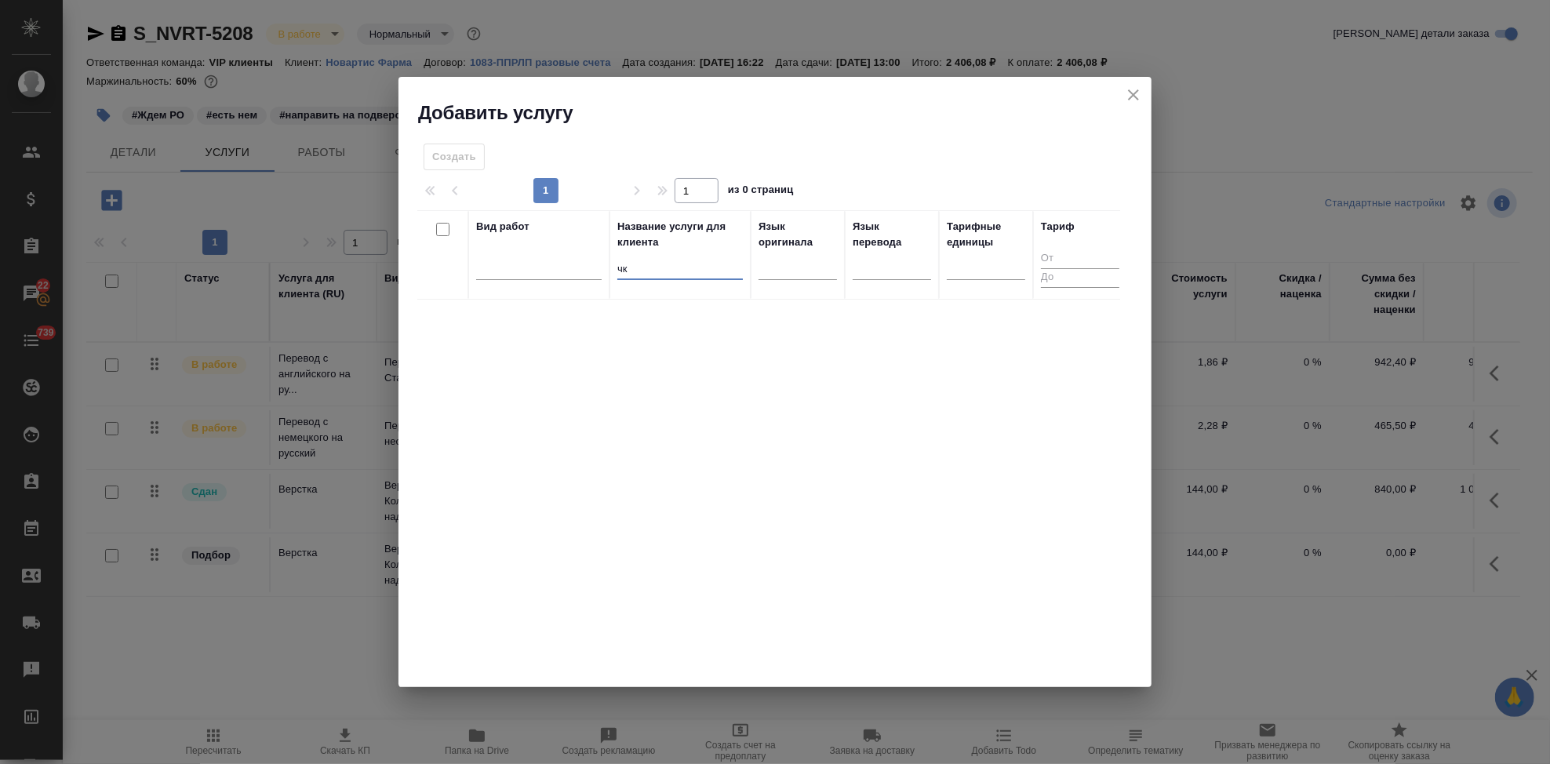
type input "ч"
type input "сертиф"
click at [686, 332] on p "Заверение перевода печатью компании/ ..." at bounding box center [680, 323] width 126 height 31
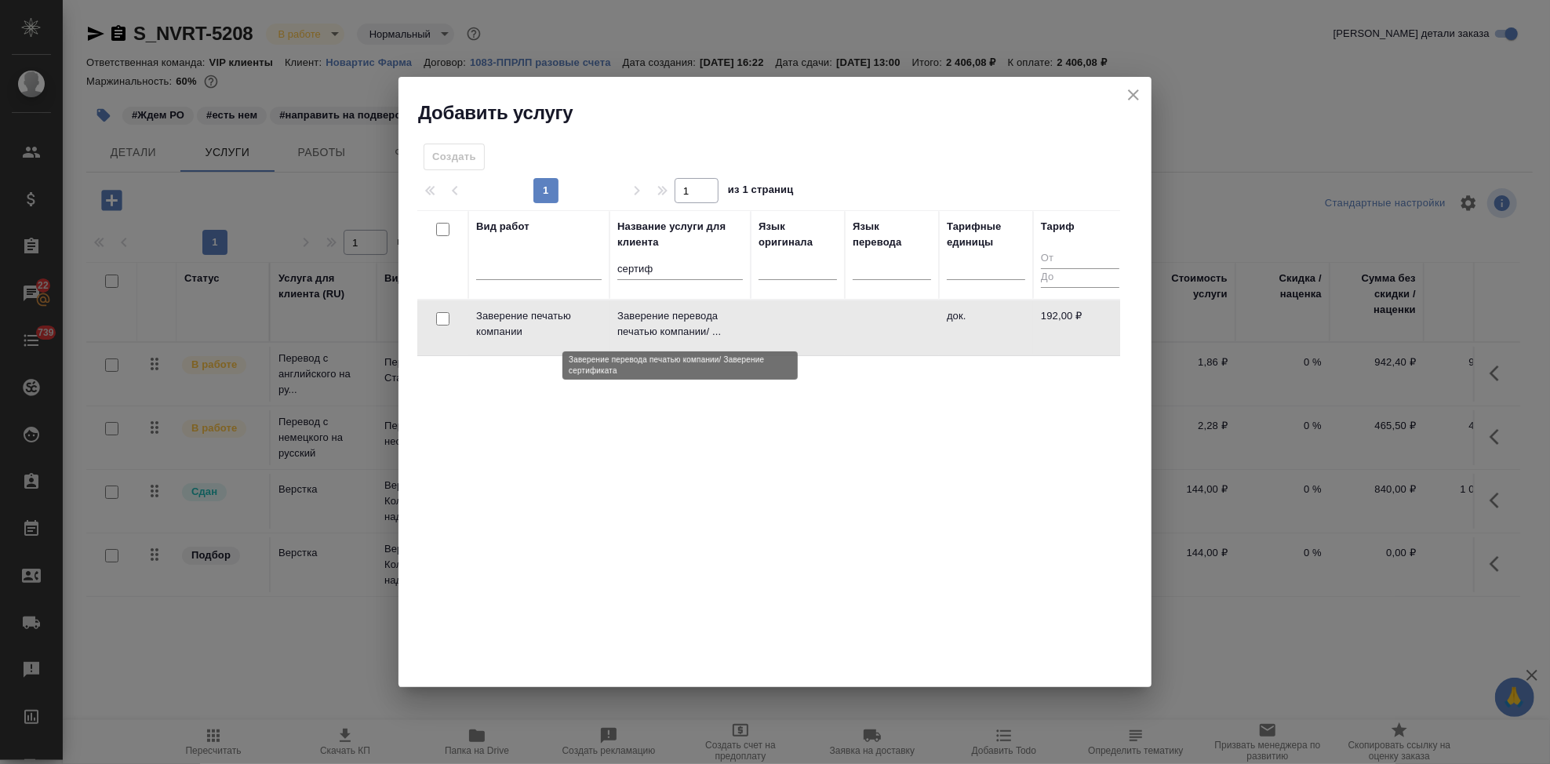
click at [686, 332] on p "Заверение перевода печатью компании/ ..." at bounding box center [680, 323] width 126 height 31
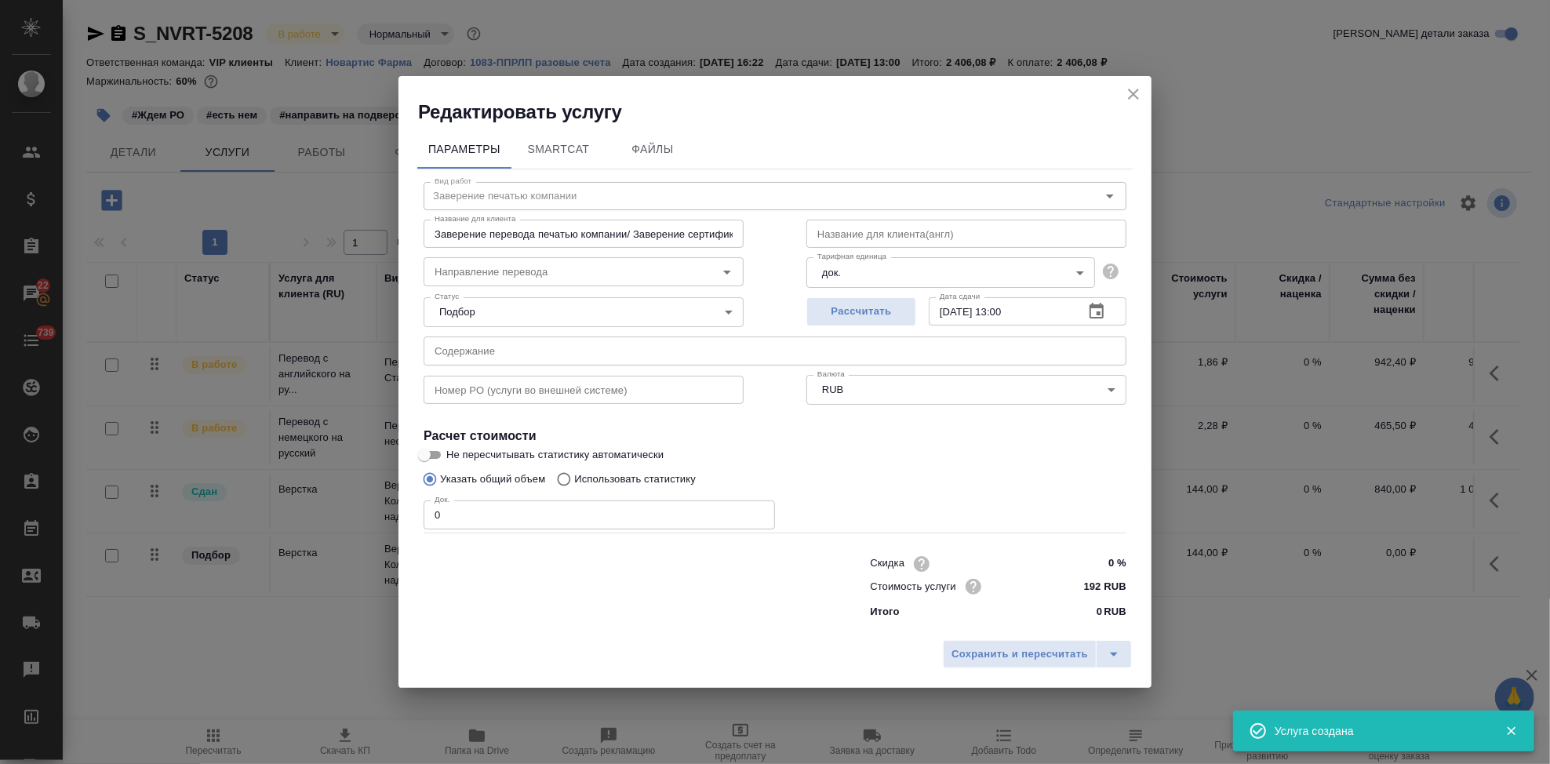
click at [513, 521] on input "0" at bounding box center [599, 514] width 351 height 28
type input "7"
click at [1114, 657] on icon "split button" at bounding box center [1114, 654] width 19 height 19
click at [1055, 619] on li "Сохранить" at bounding box center [1039, 621] width 189 height 25
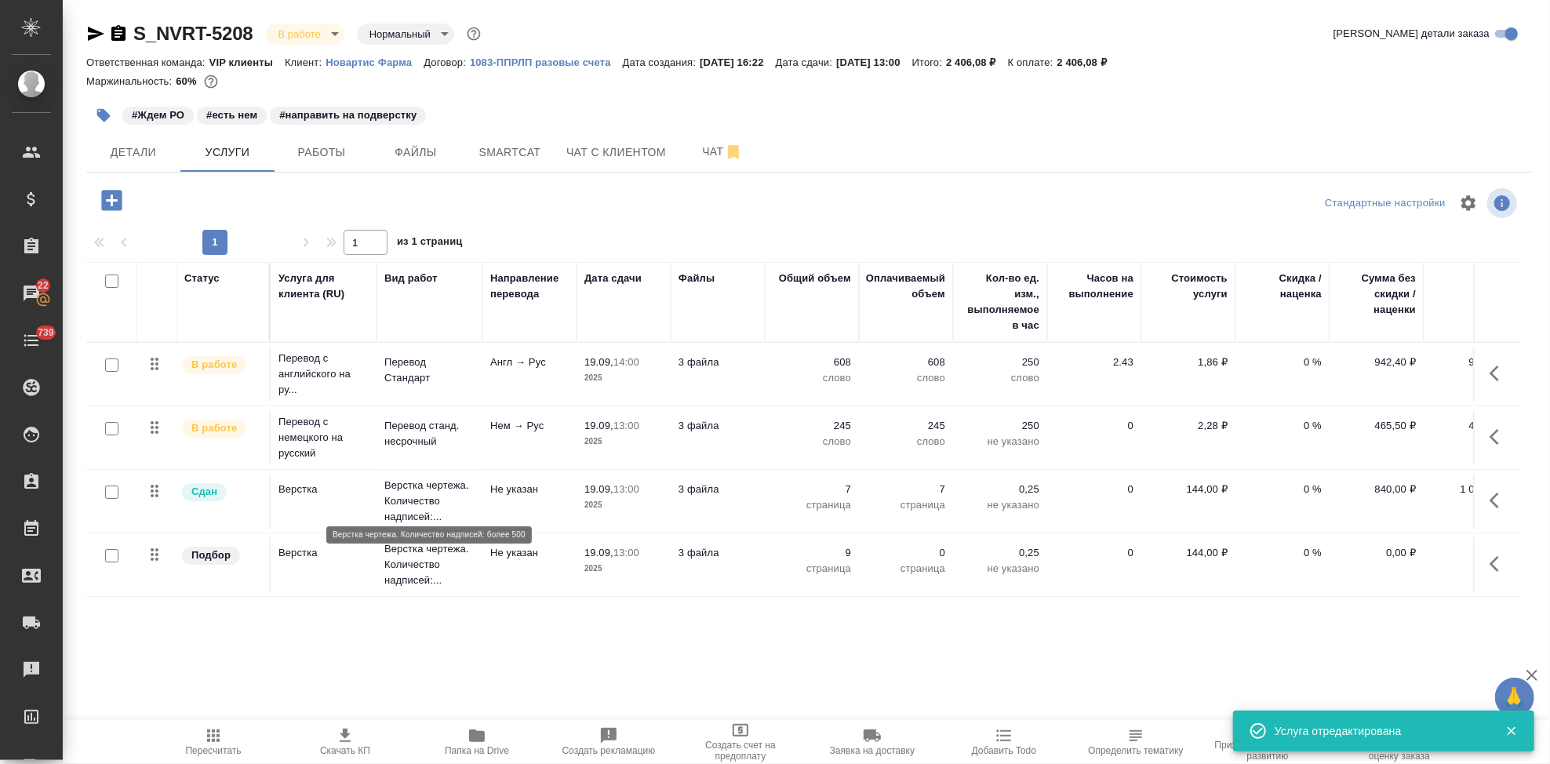
scroll to position [137, 0]
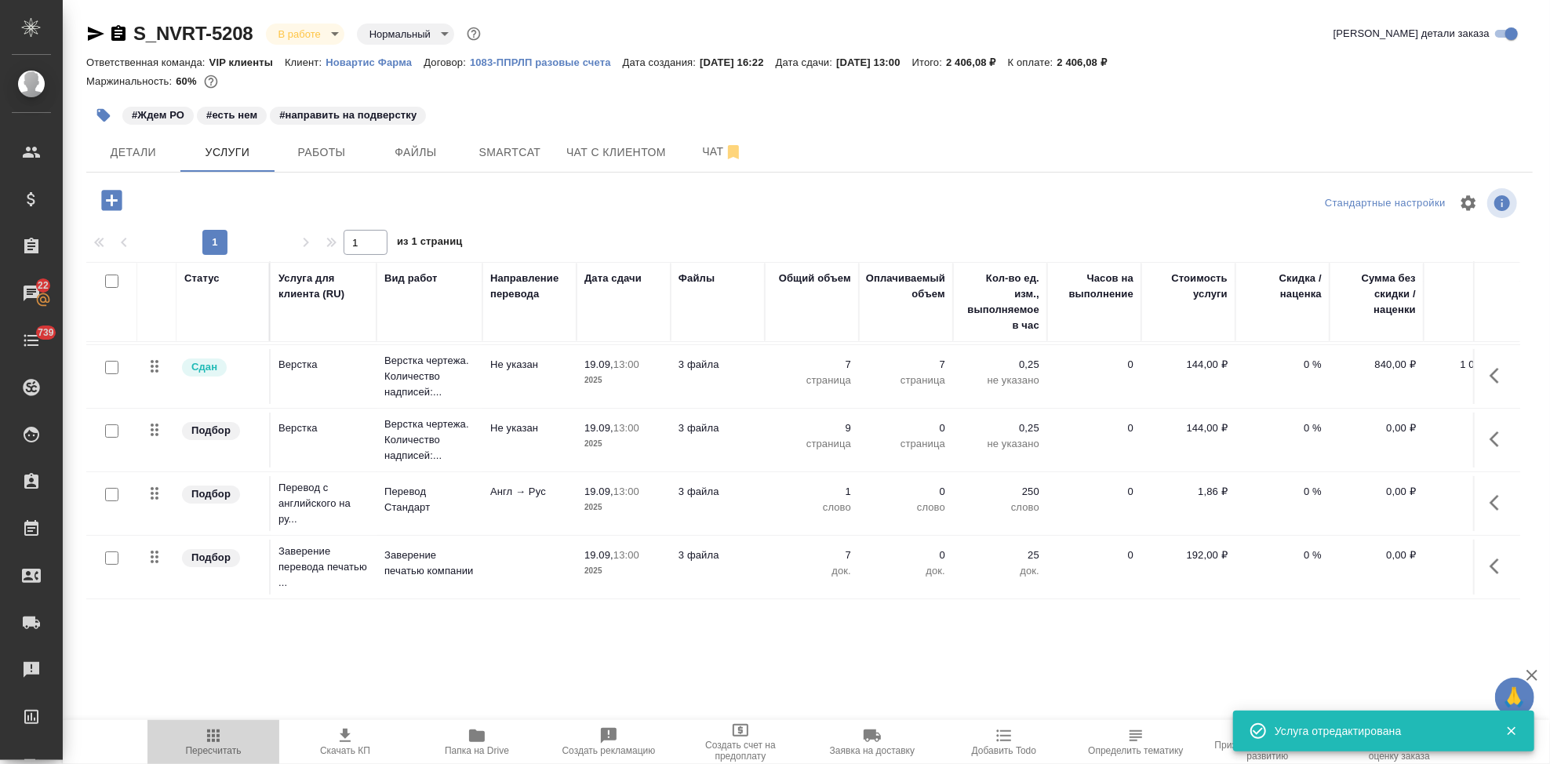
click at [213, 747] on span "Пересчитать" at bounding box center [214, 750] width 56 height 11
click at [339, 736] on icon "button" at bounding box center [345, 735] width 19 height 19
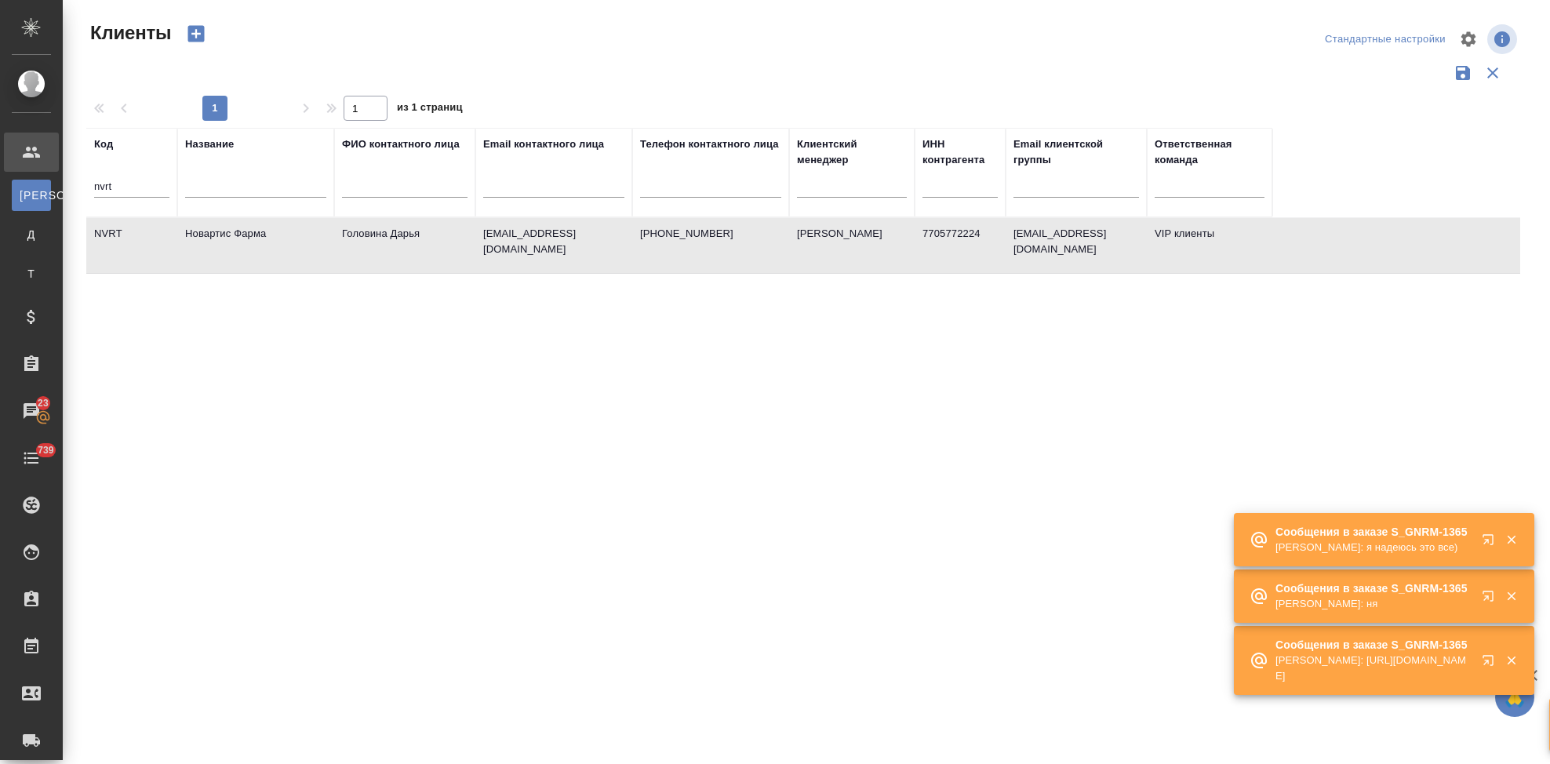
select select "RU"
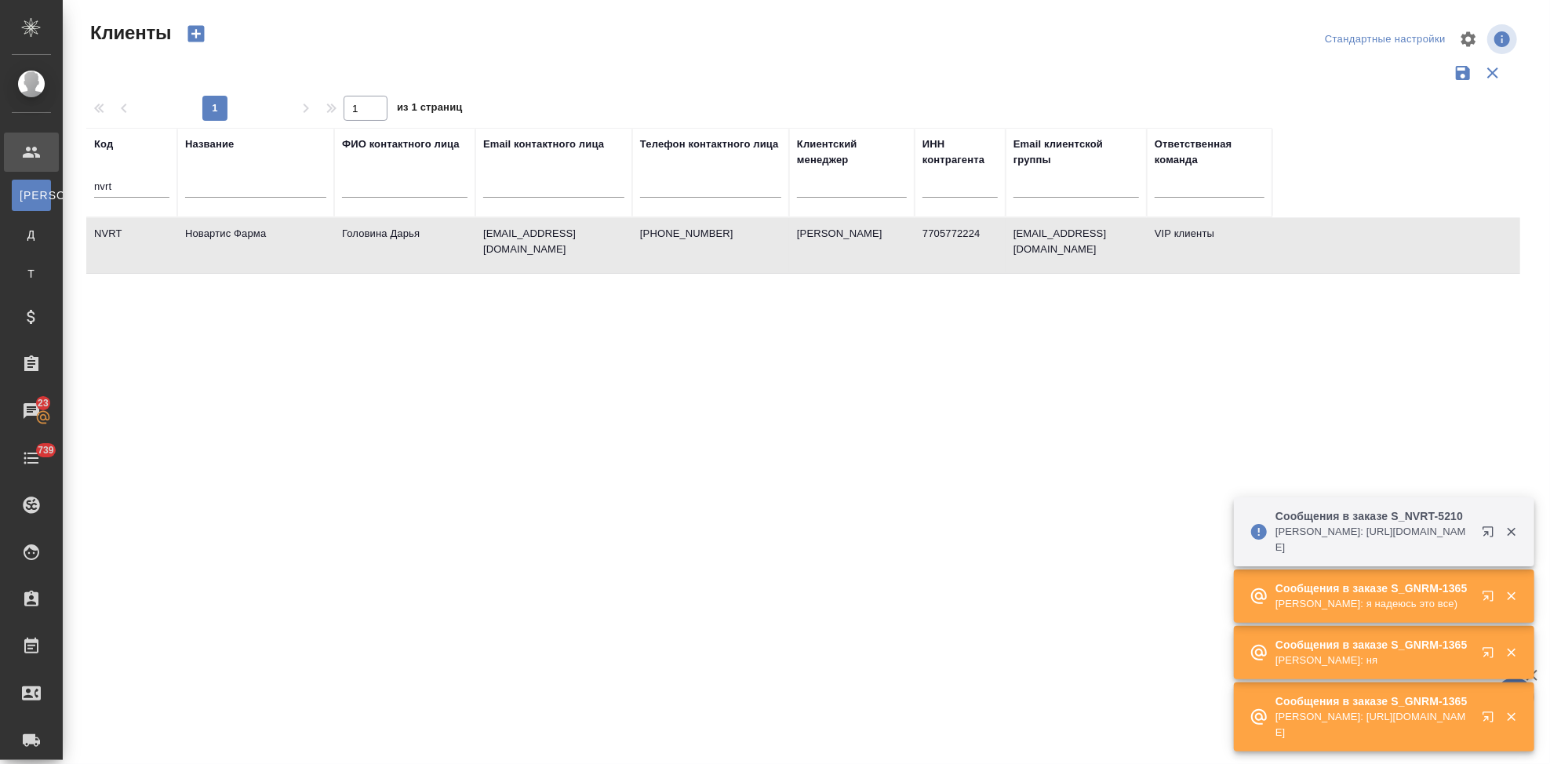
click at [1490, 591] on icon "button" at bounding box center [1491, 599] width 19 height 19
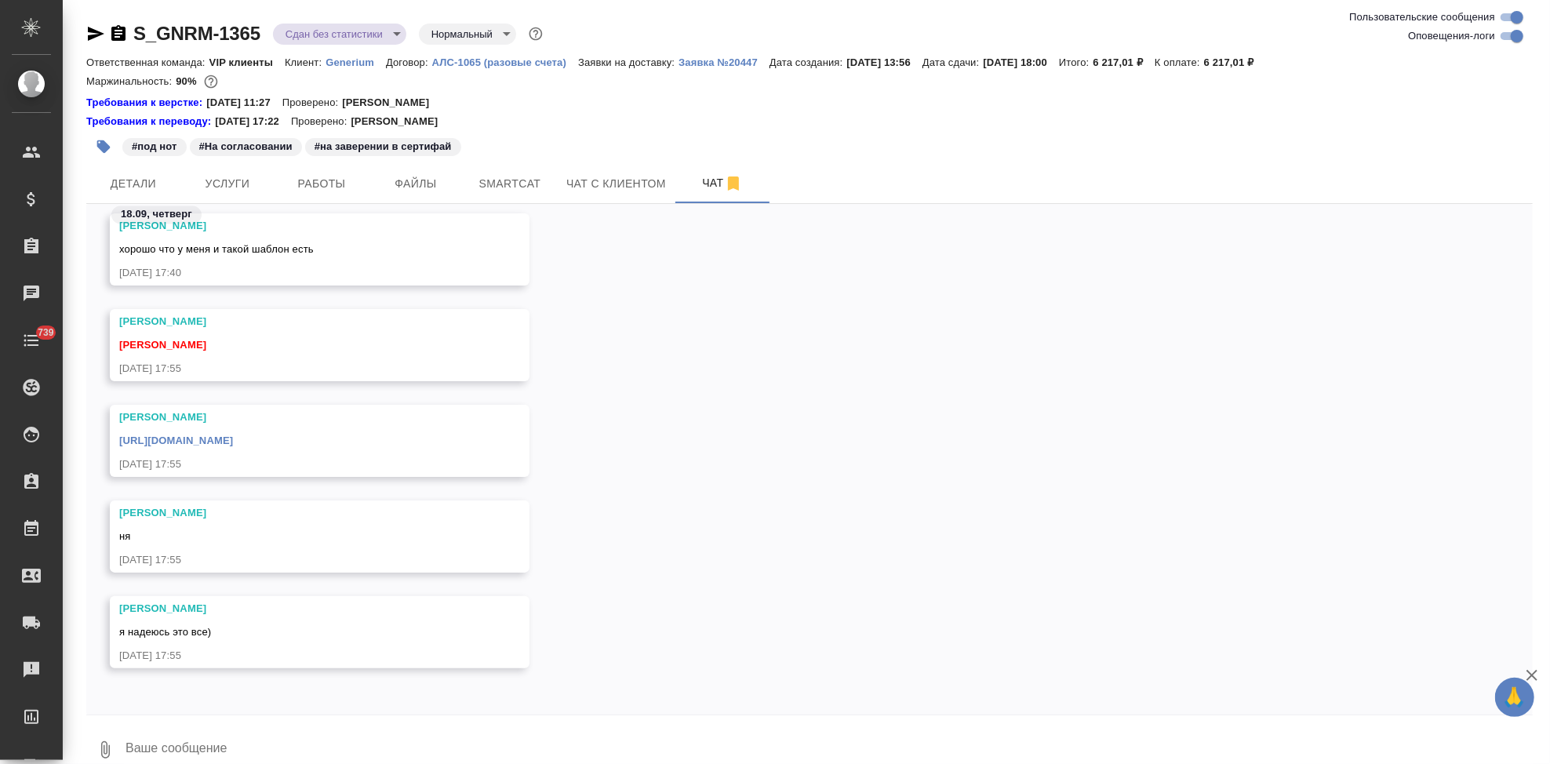
scroll to position [53308, 0]
click at [229, 734] on textarea at bounding box center [828, 749] width 1409 height 53
type textarea "спасибо. и я"
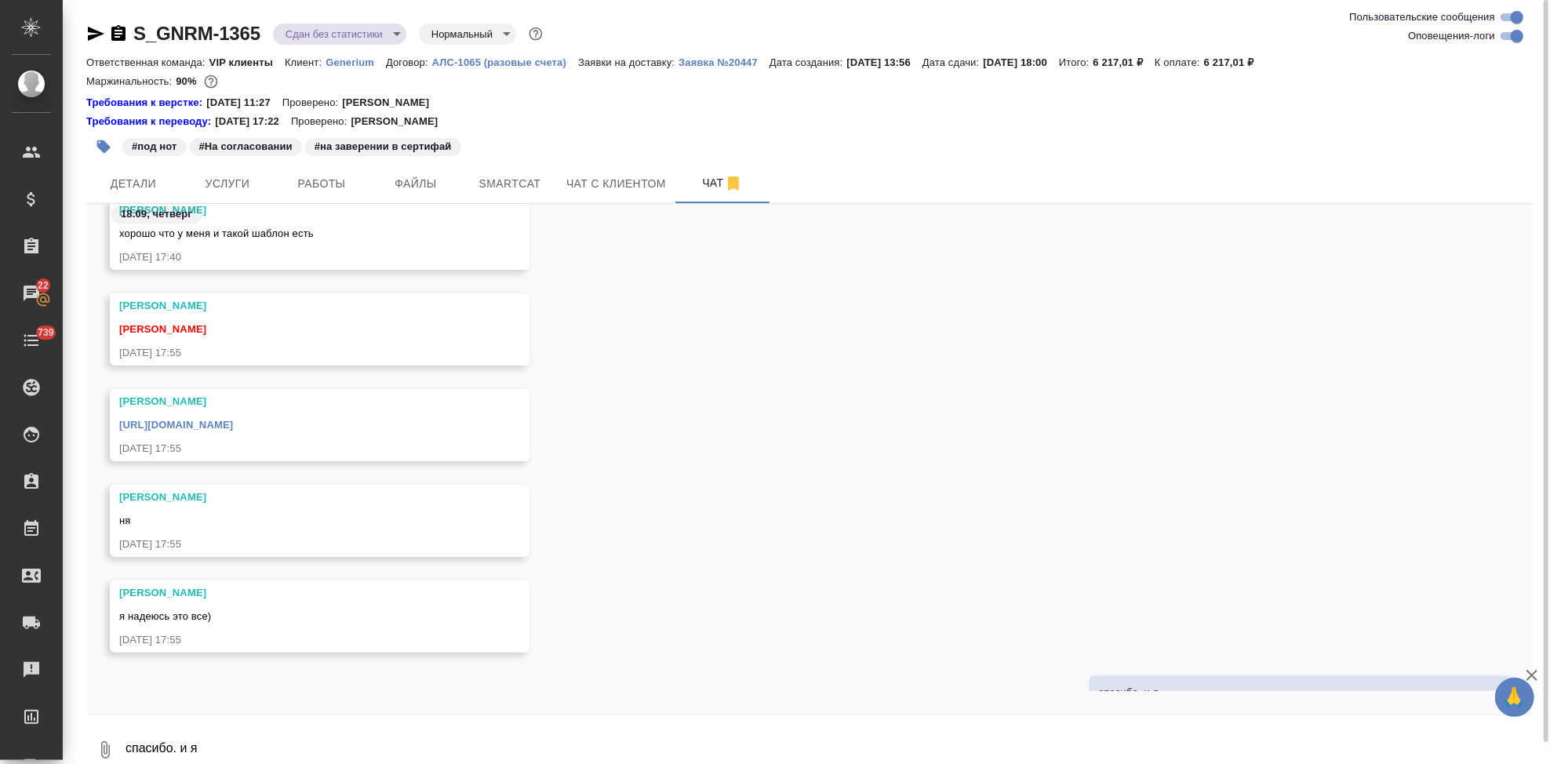
scroll to position [53210, 0]
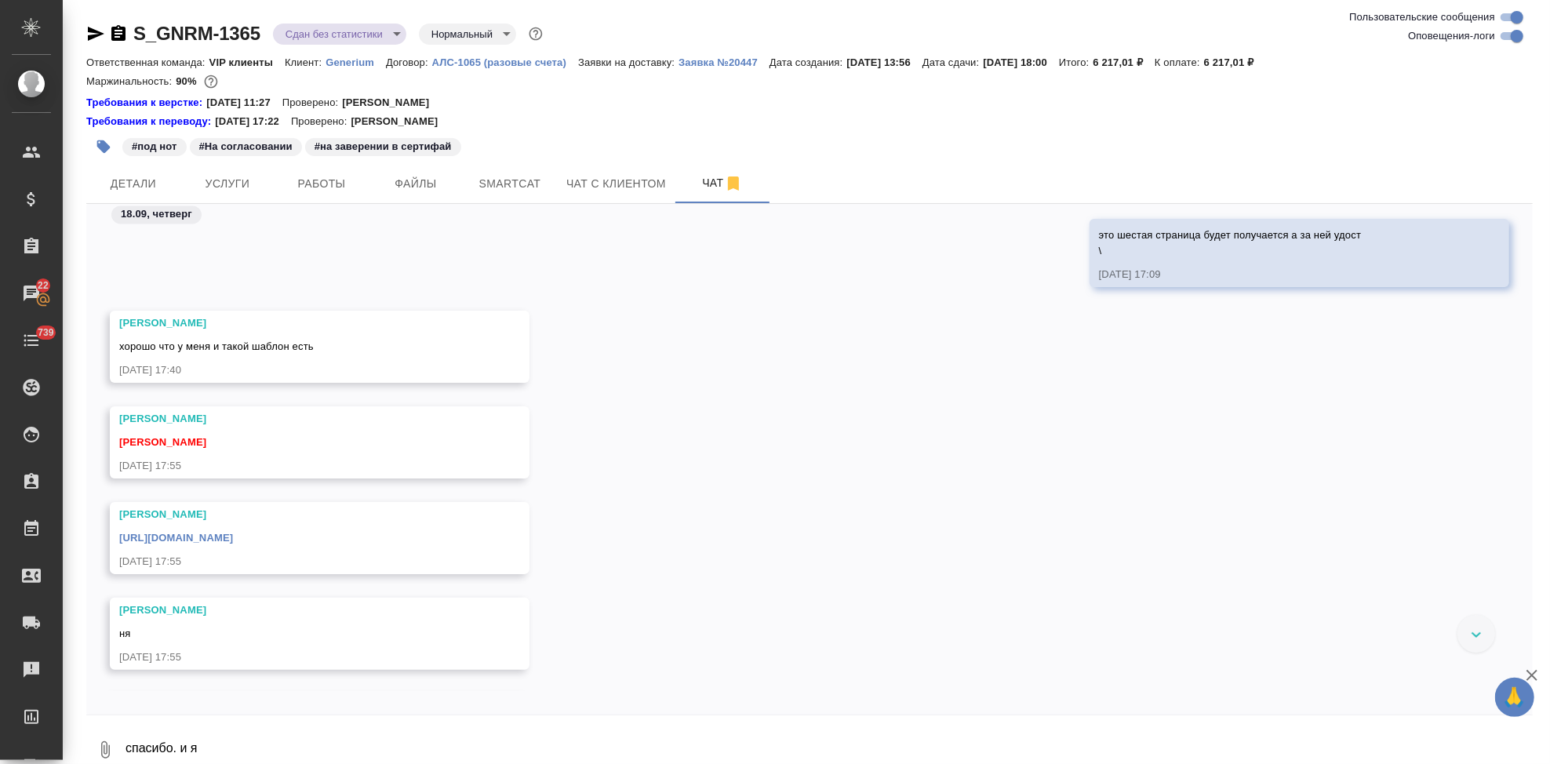
click at [233, 533] on link "https://drive.awatera.com/apps/files/files/10404195?dir=/Shares/Generium/Orders…" at bounding box center [176, 538] width 114 height 12
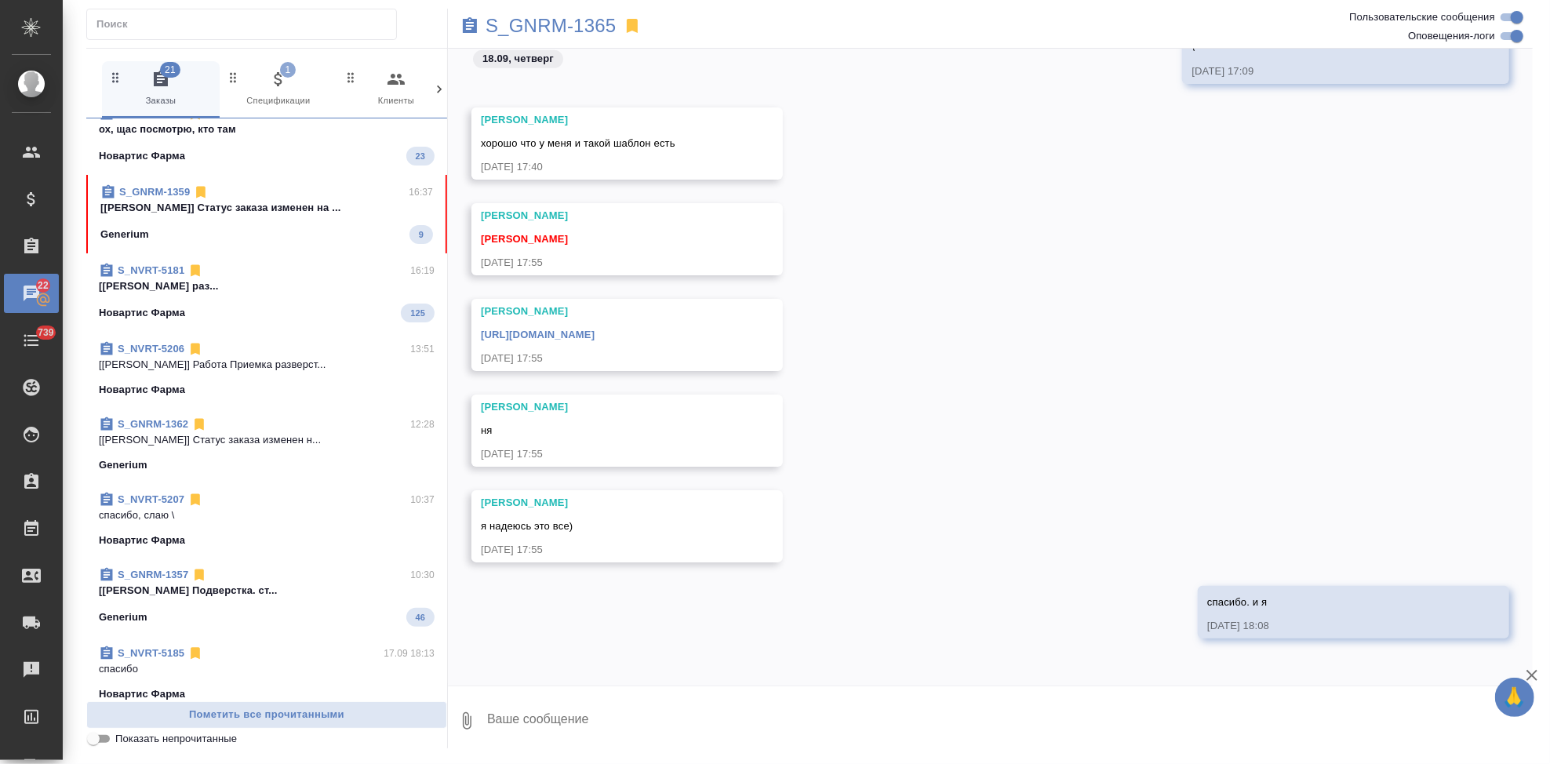
scroll to position [660, 0]
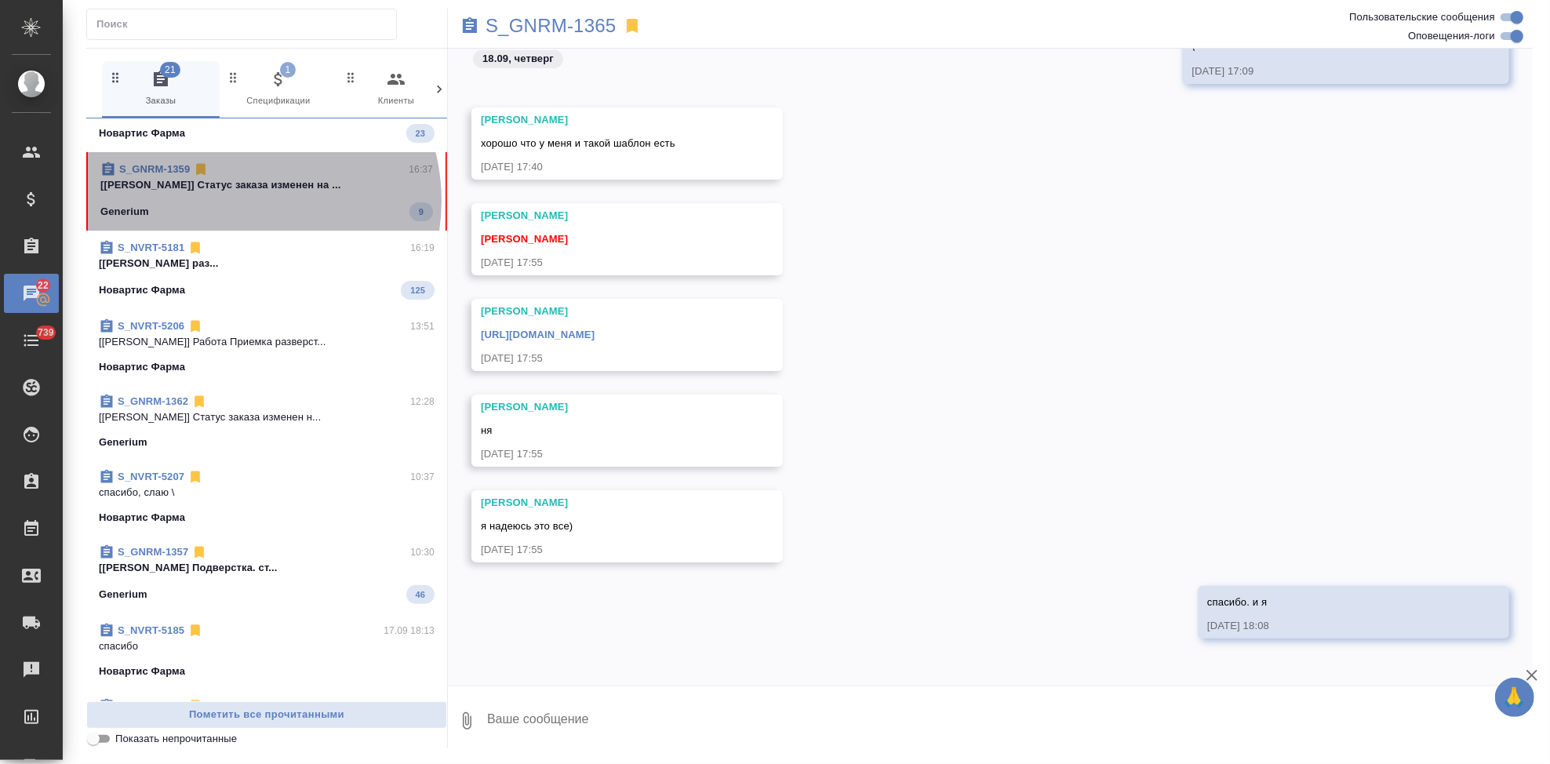
click at [240, 200] on span "S_GNRM-1359 16:37 [[PERSON_NAME]] Статус заказа изменен на ... Generium 9" at bounding box center [266, 192] width 333 height 60
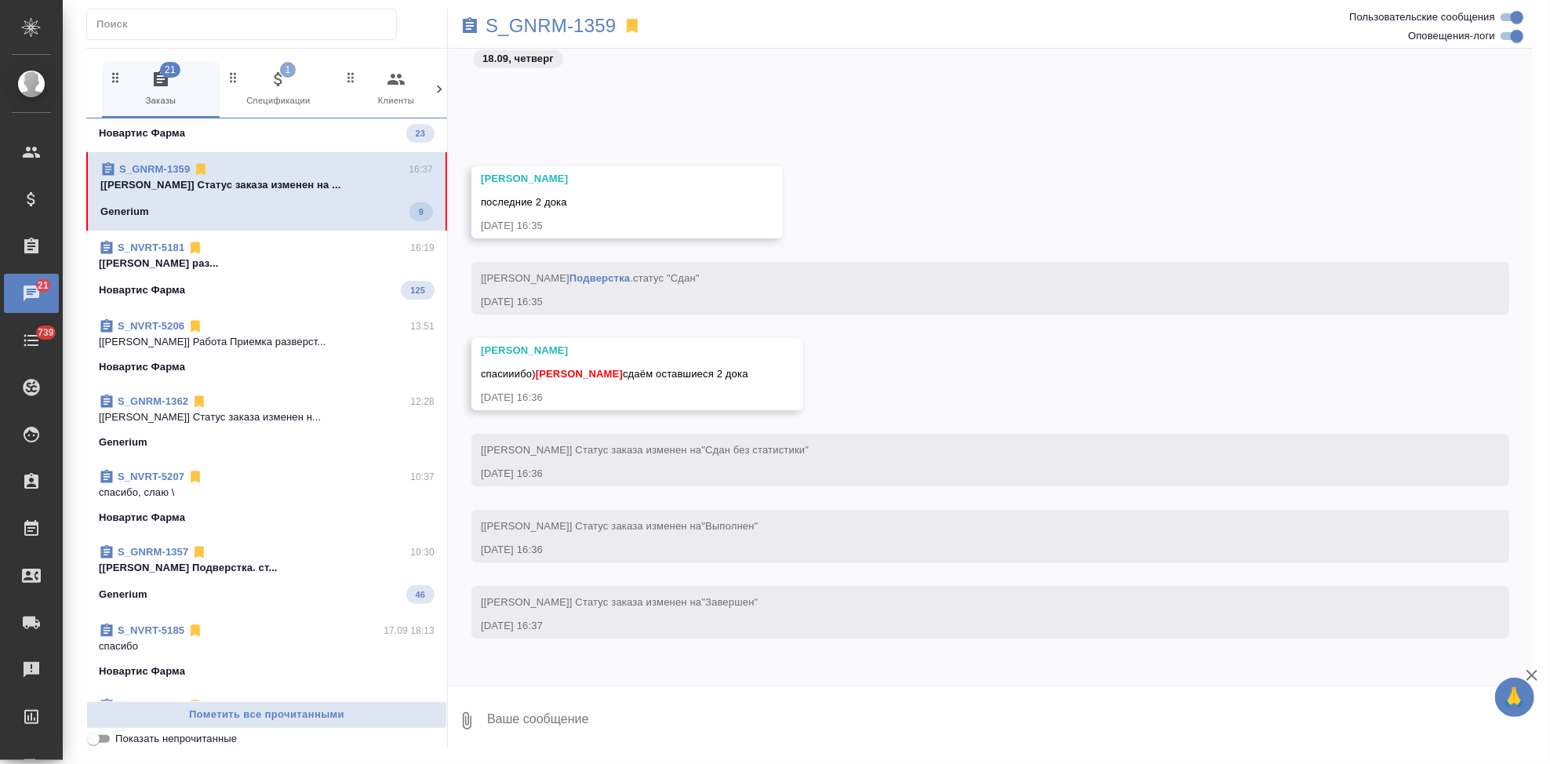
scroll to position [248273, 0]
click at [637, 719] on textarea at bounding box center [1009, 720] width 1047 height 53
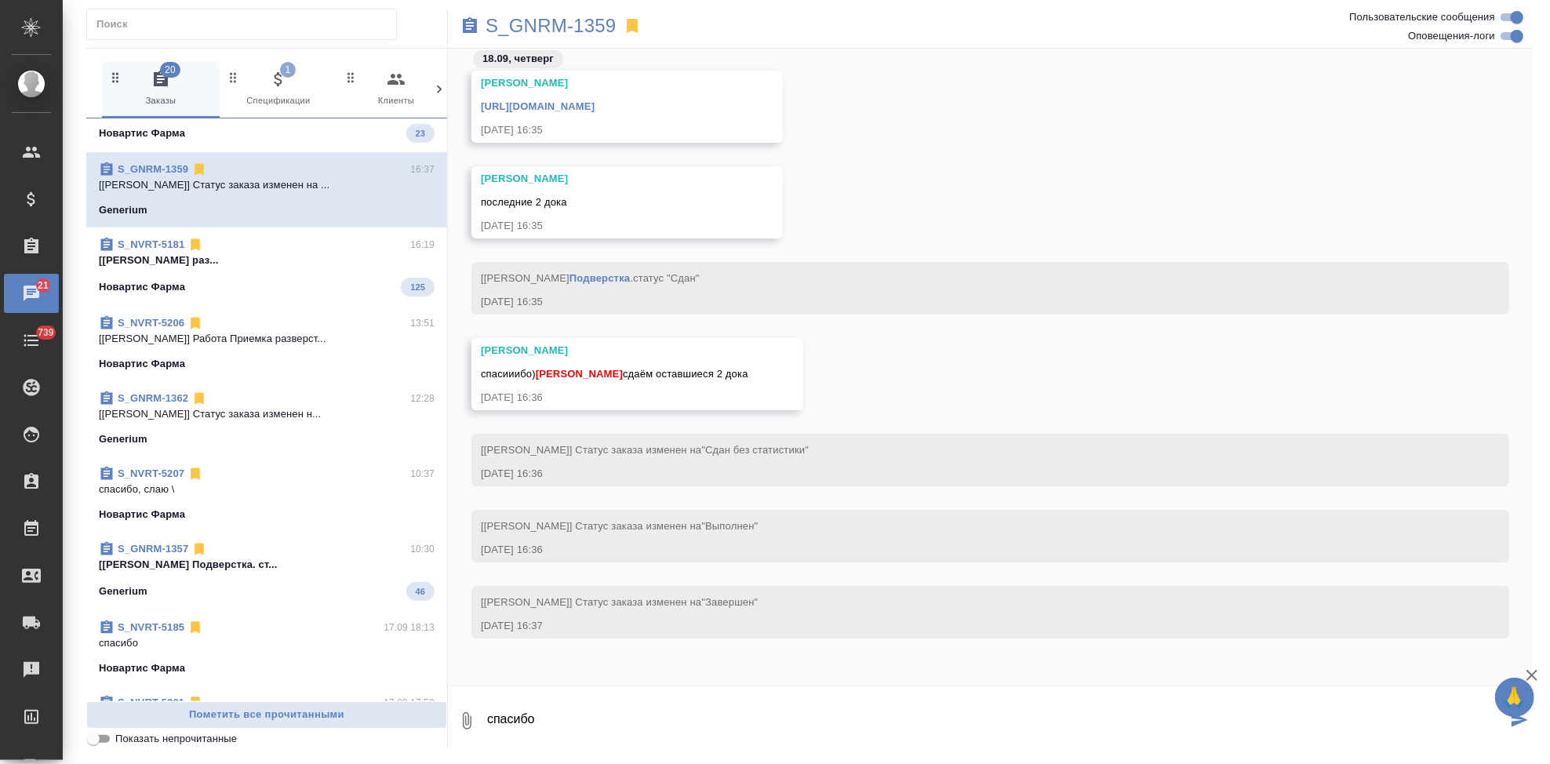
type textarea "спасибо"
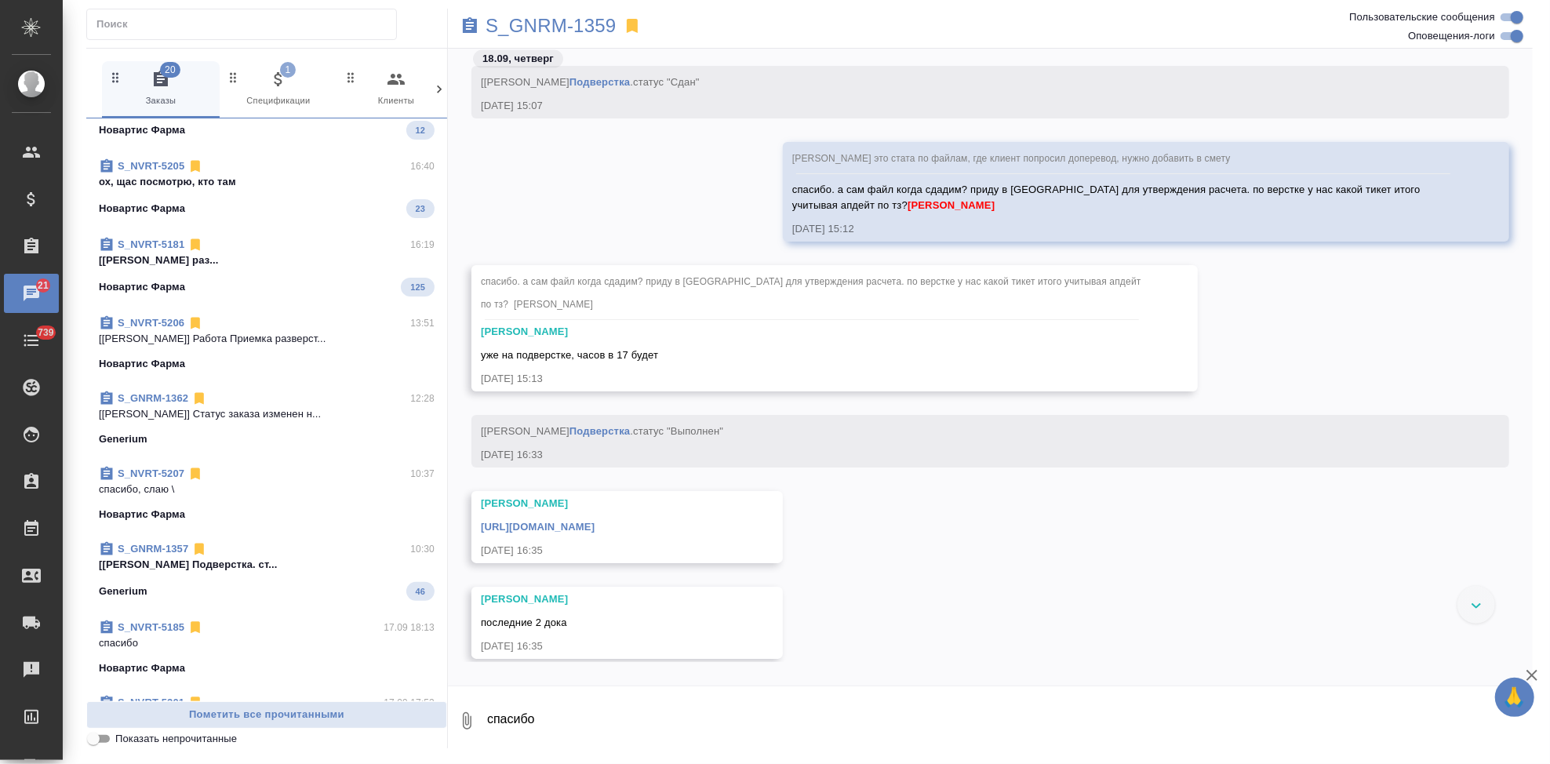
scroll to position [0, 0]
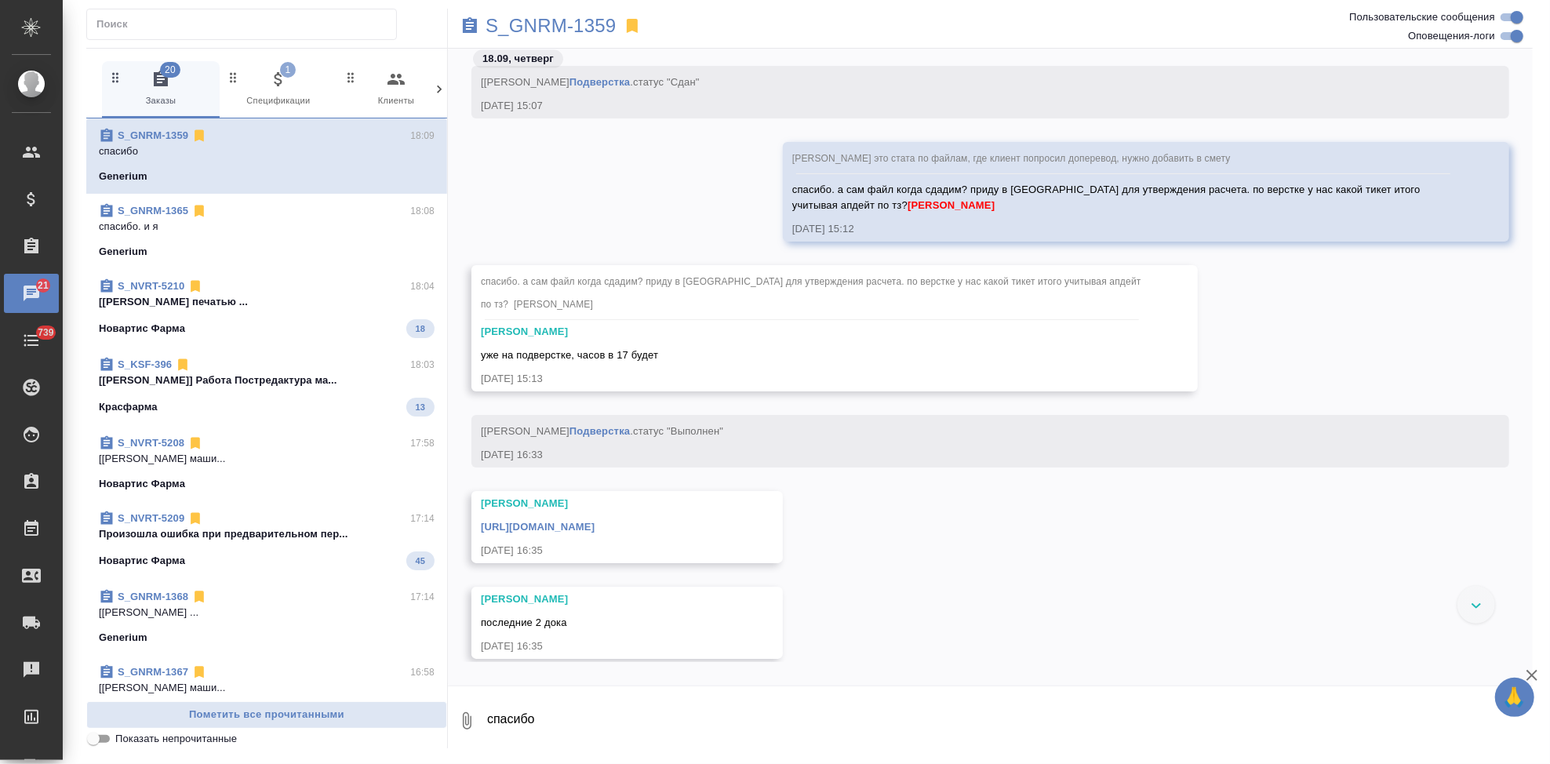
click at [595, 533] on link "[URL][DOMAIN_NAME]" at bounding box center [538, 527] width 114 height 12
